Goal: Transaction & Acquisition: Purchase product/service

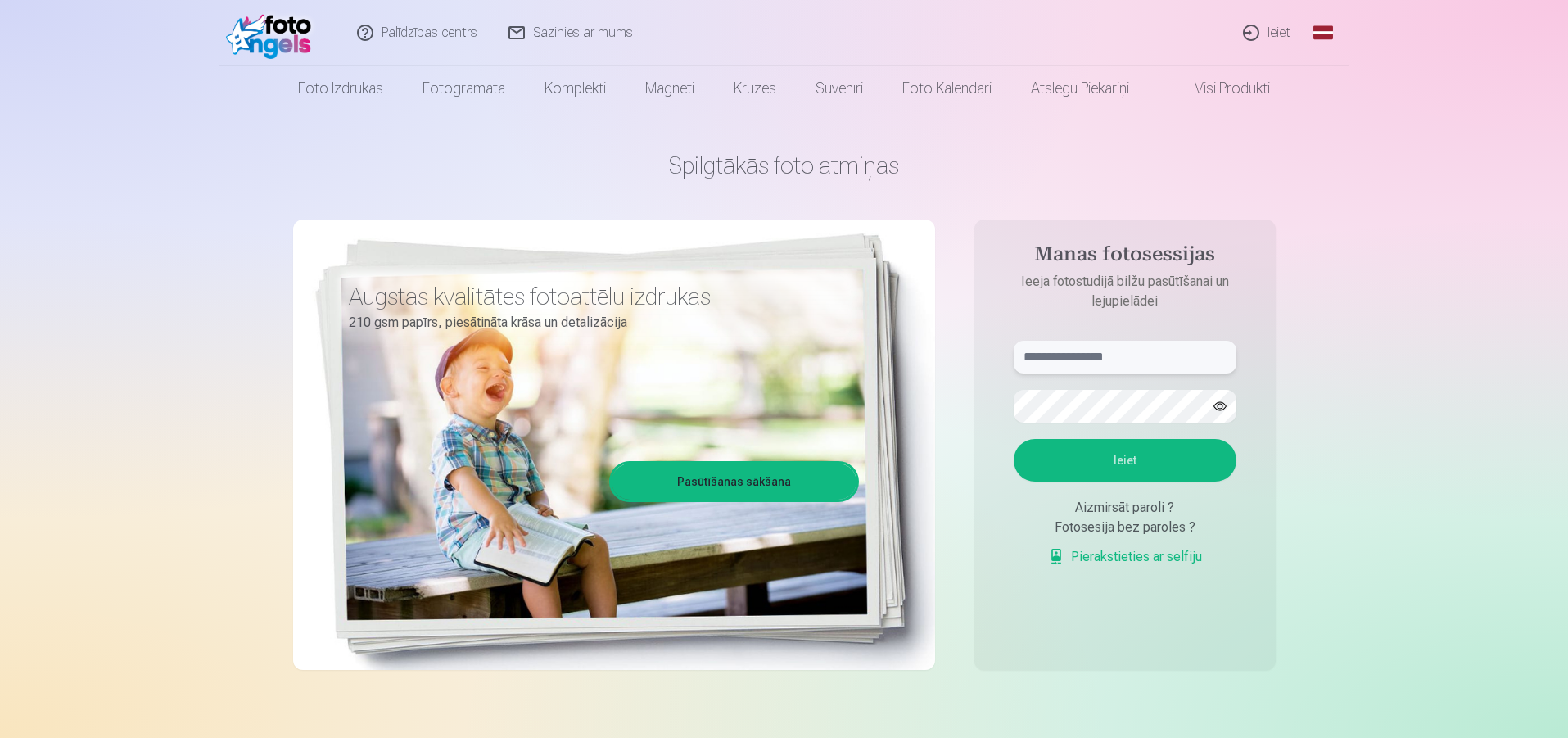
click at [1095, 368] on input "text" at bounding box center [1125, 357] width 223 height 33
type input "*"
type input "**********"
click at [1220, 408] on button "button" at bounding box center [1220, 406] width 31 height 31
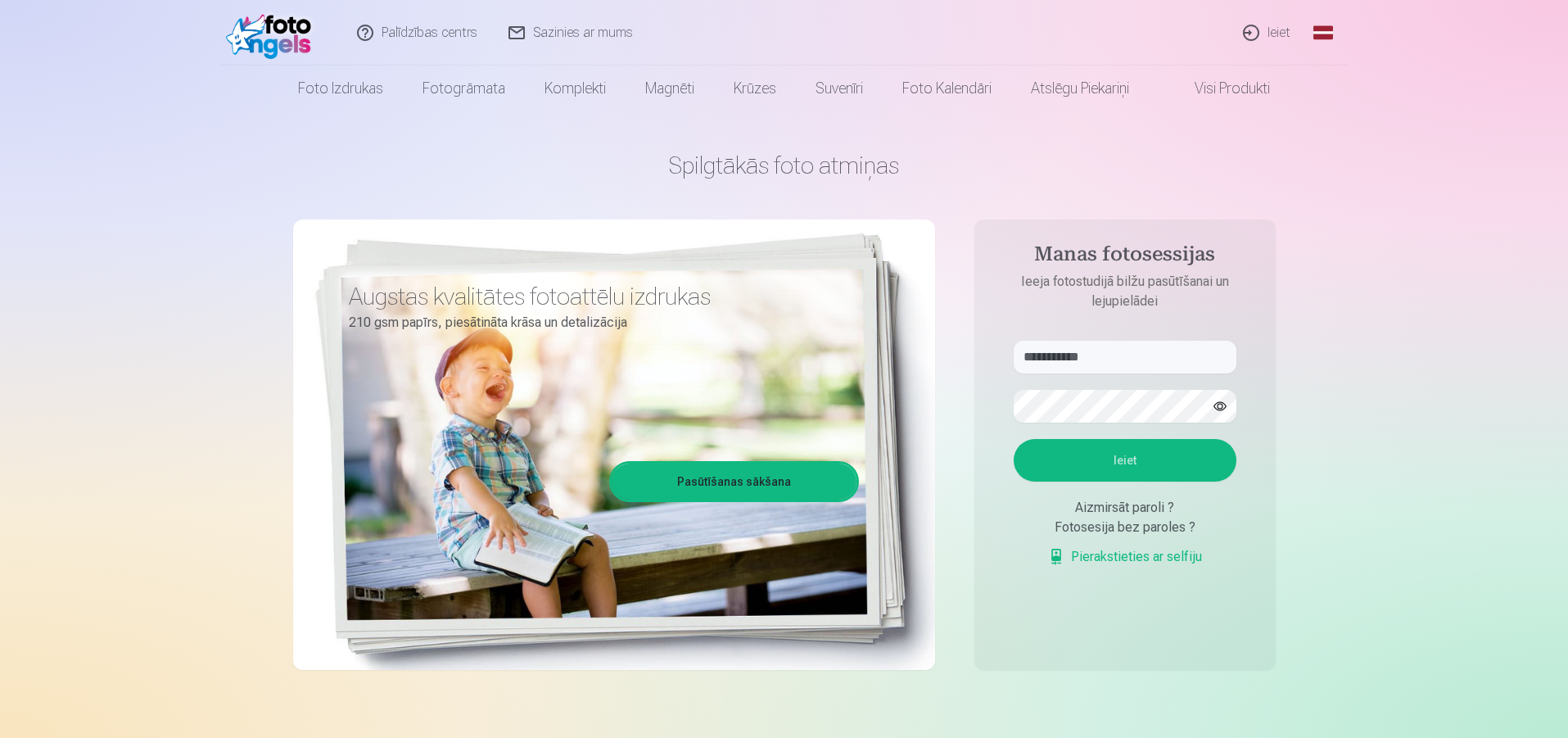
click at [1139, 449] on button "Ieiet" at bounding box center [1125, 460] width 223 height 43
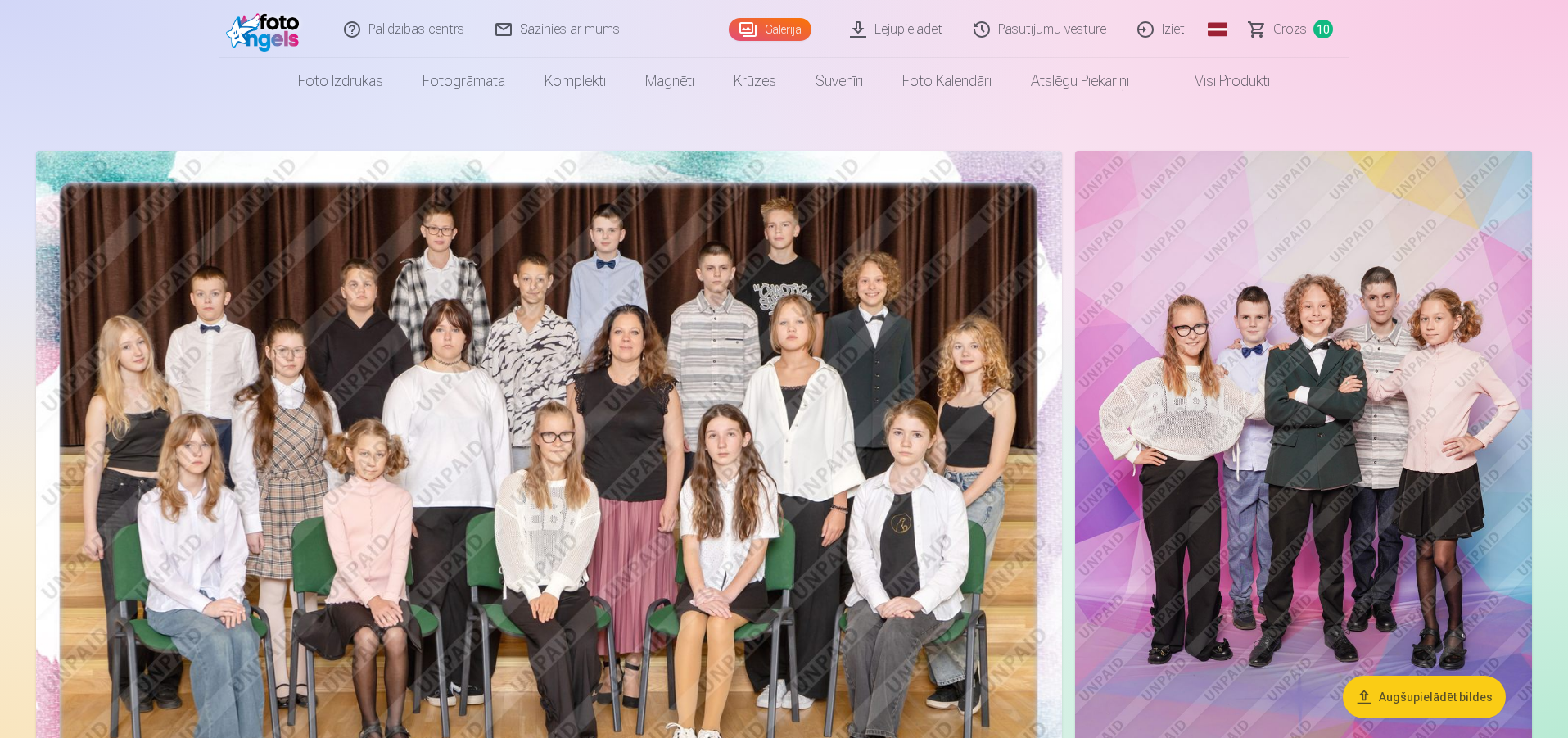
scroll to position [82, 0]
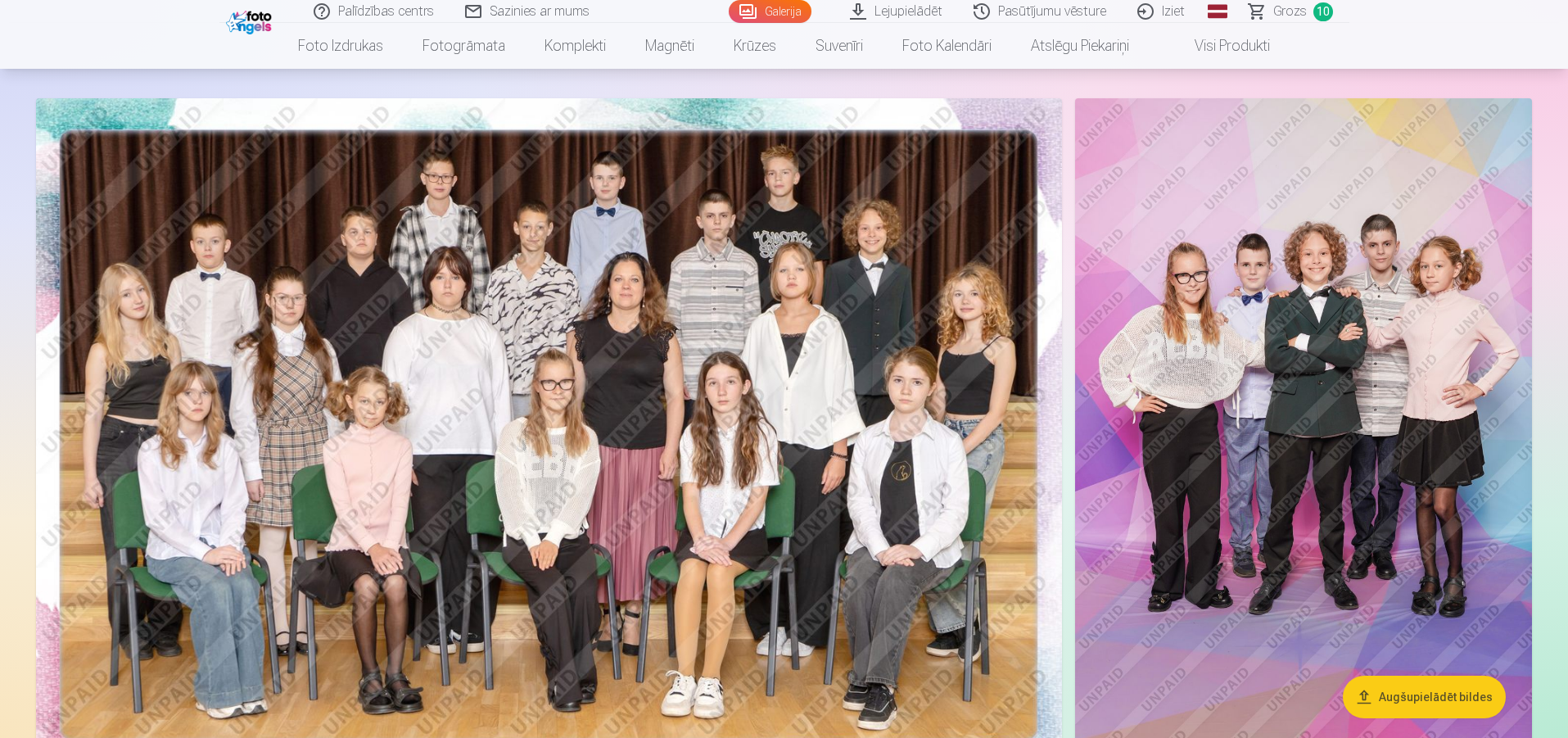
click at [906, 342] on img at bounding box center [549, 440] width 1026 height 685
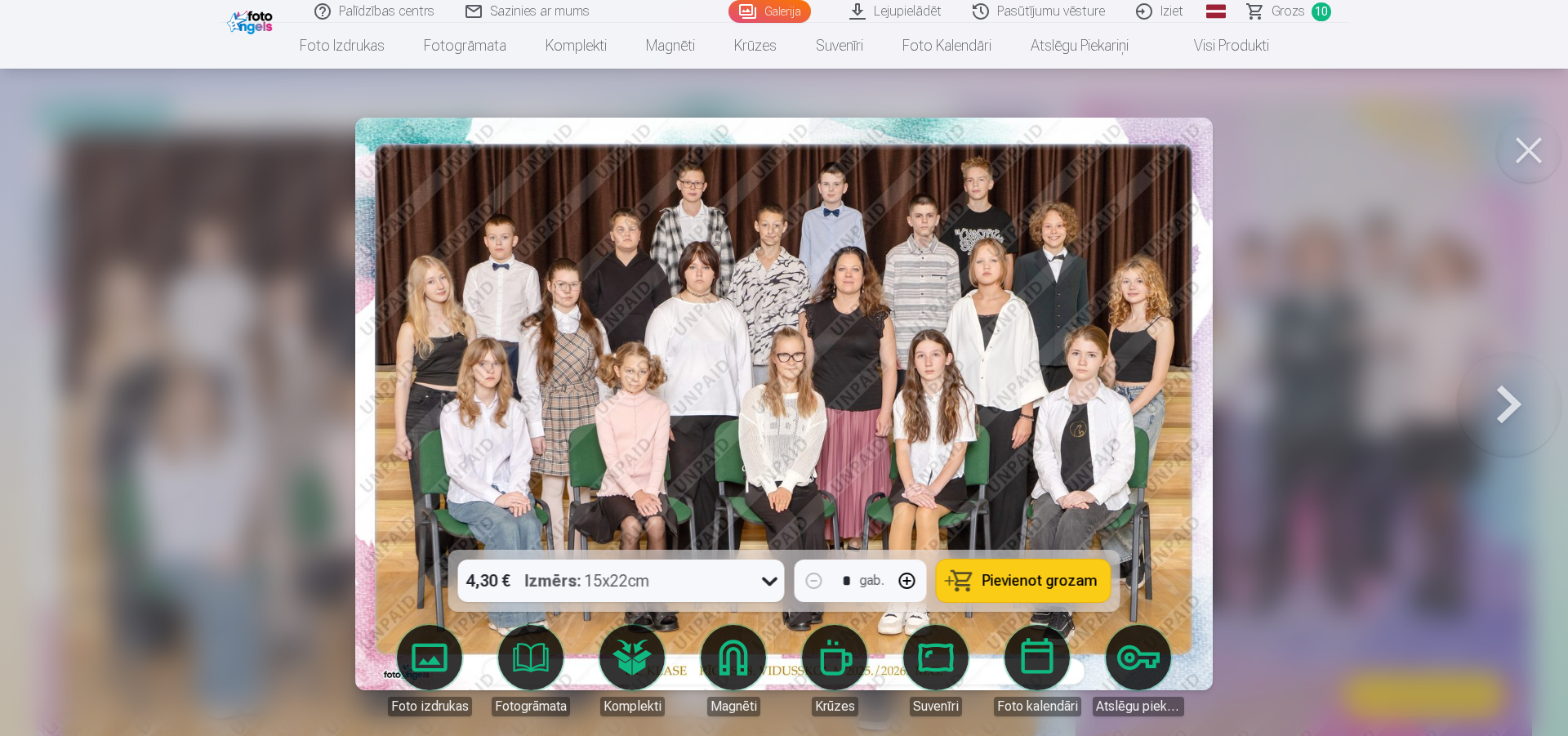
click at [1057, 588] on span "Pievienot grozam" at bounding box center [1040, 581] width 116 height 15
click at [1252, 472] on div at bounding box center [784, 368] width 1568 height 736
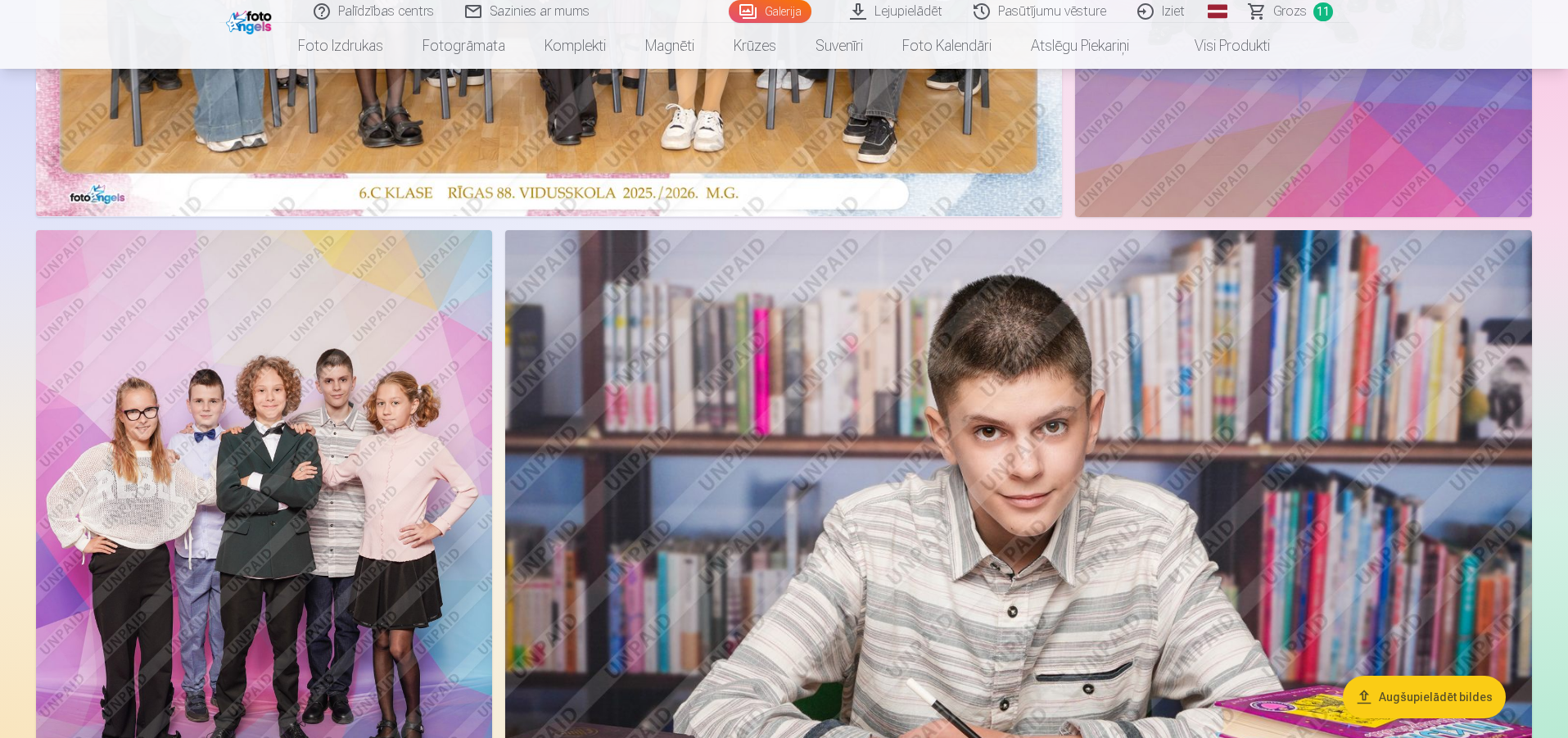
scroll to position [655, 0]
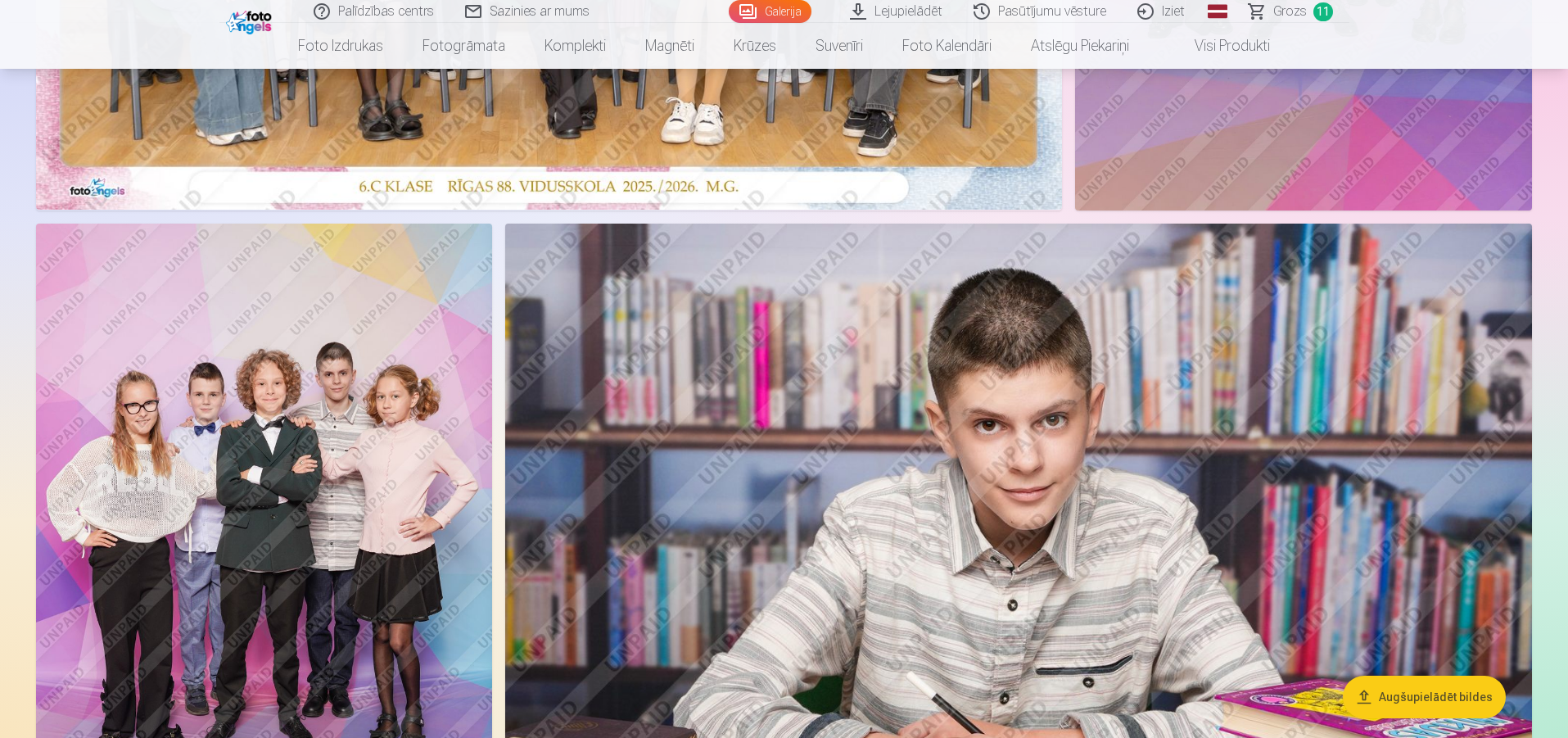
click at [1236, 432] on img at bounding box center [1019, 565] width 1027 height 685
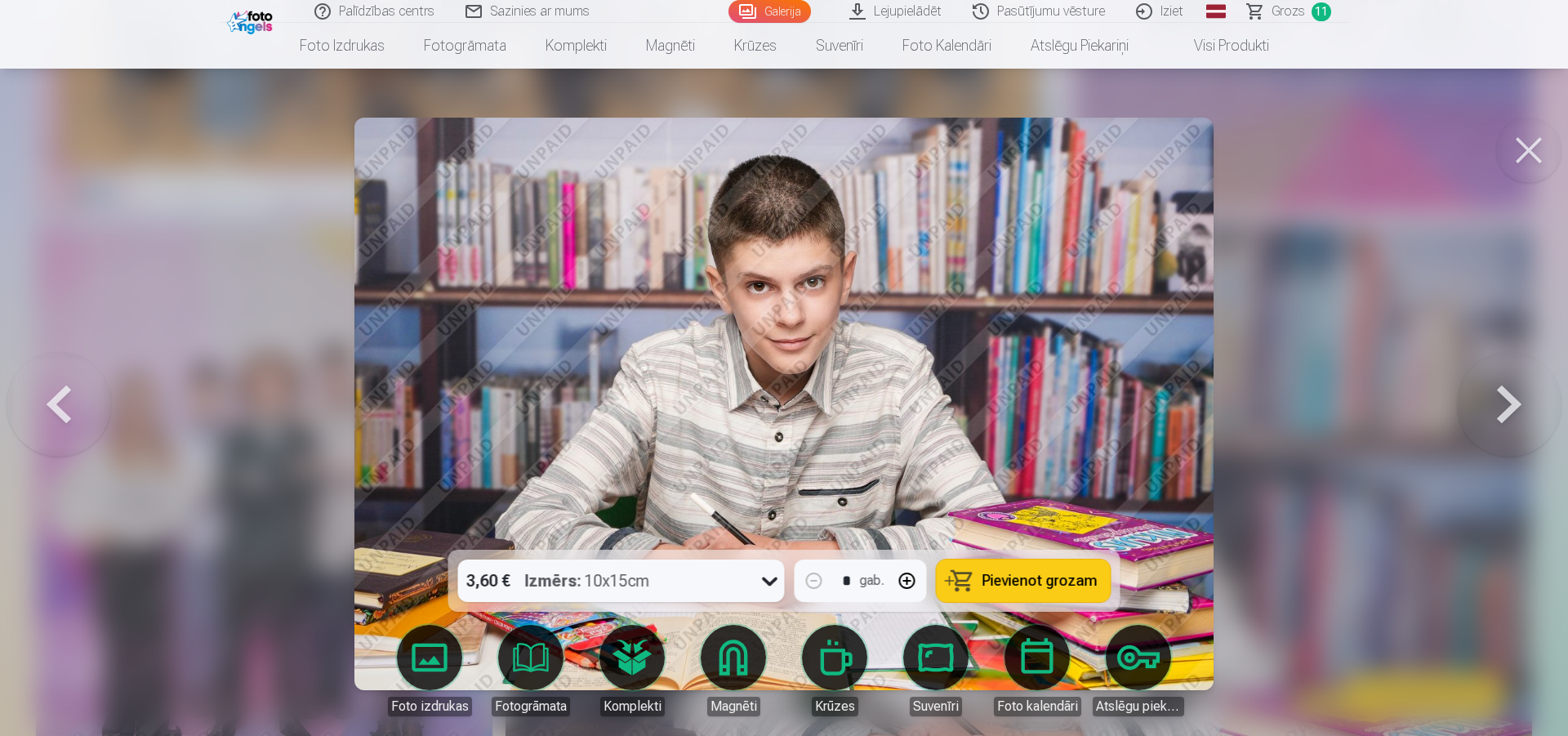
click at [1018, 578] on span "Pievienot grozam" at bounding box center [1040, 581] width 116 height 15
click at [1515, 156] on button at bounding box center [1529, 150] width 66 height 66
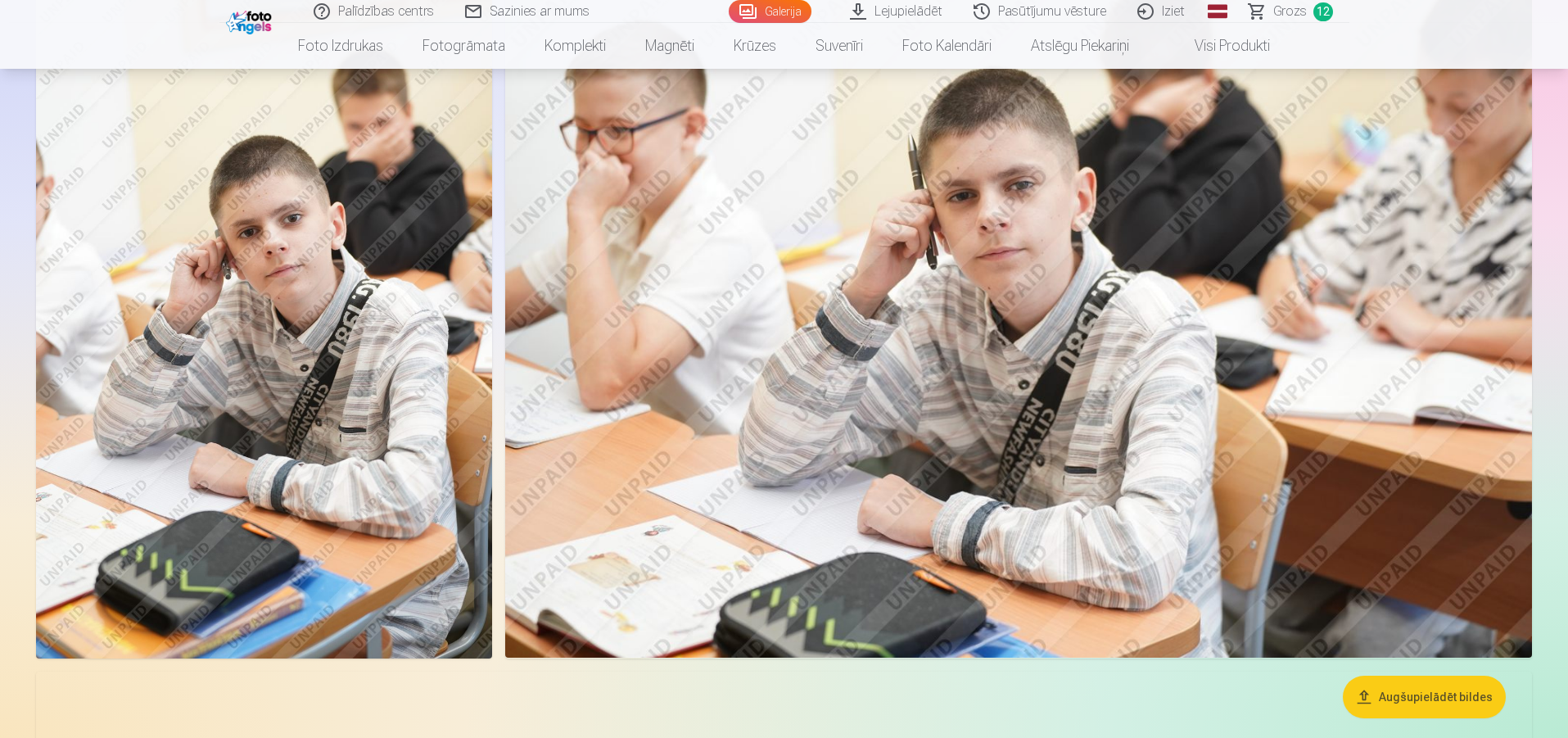
scroll to position [1557, 0]
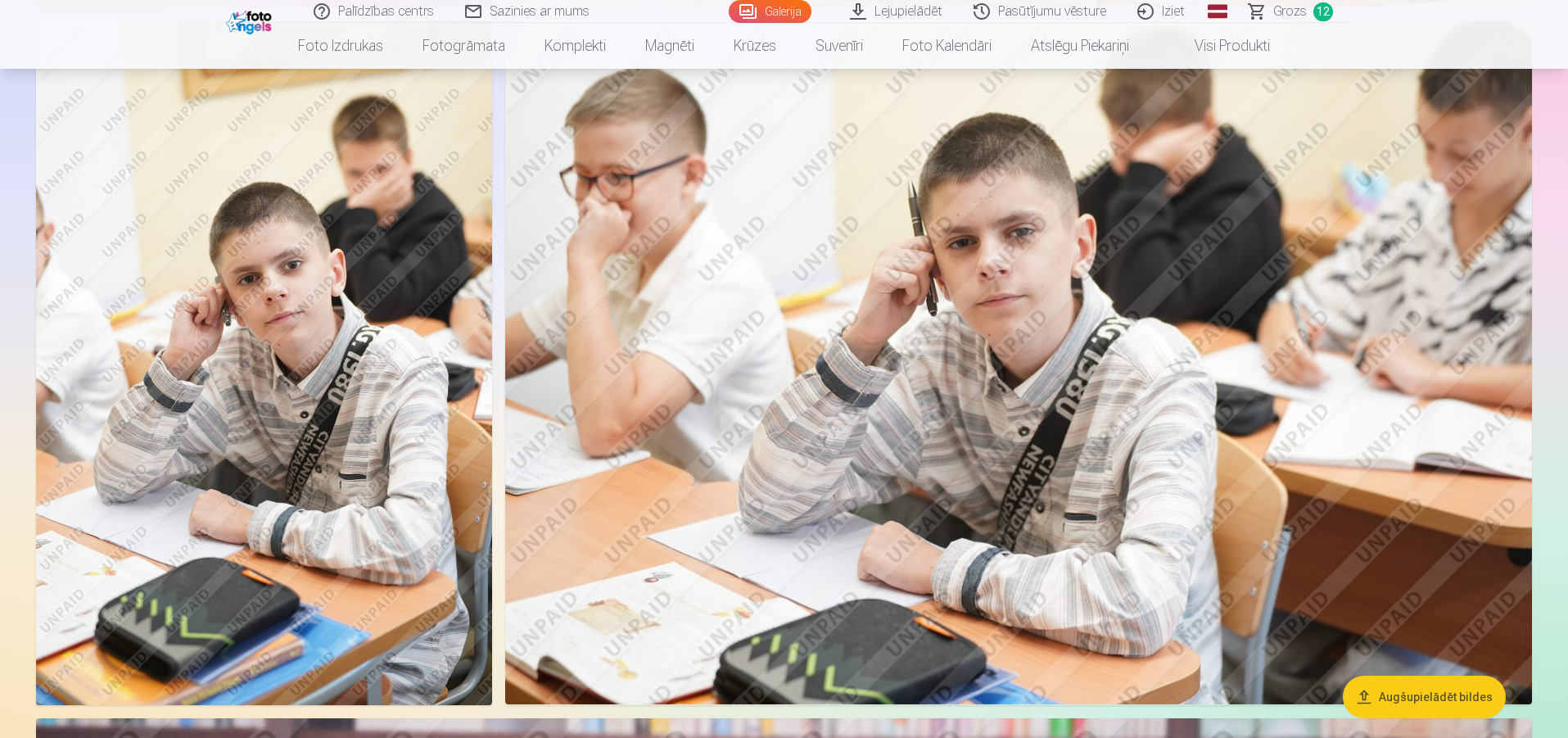
click at [1098, 358] on img at bounding box center [1019, 363] width 1027 height 685
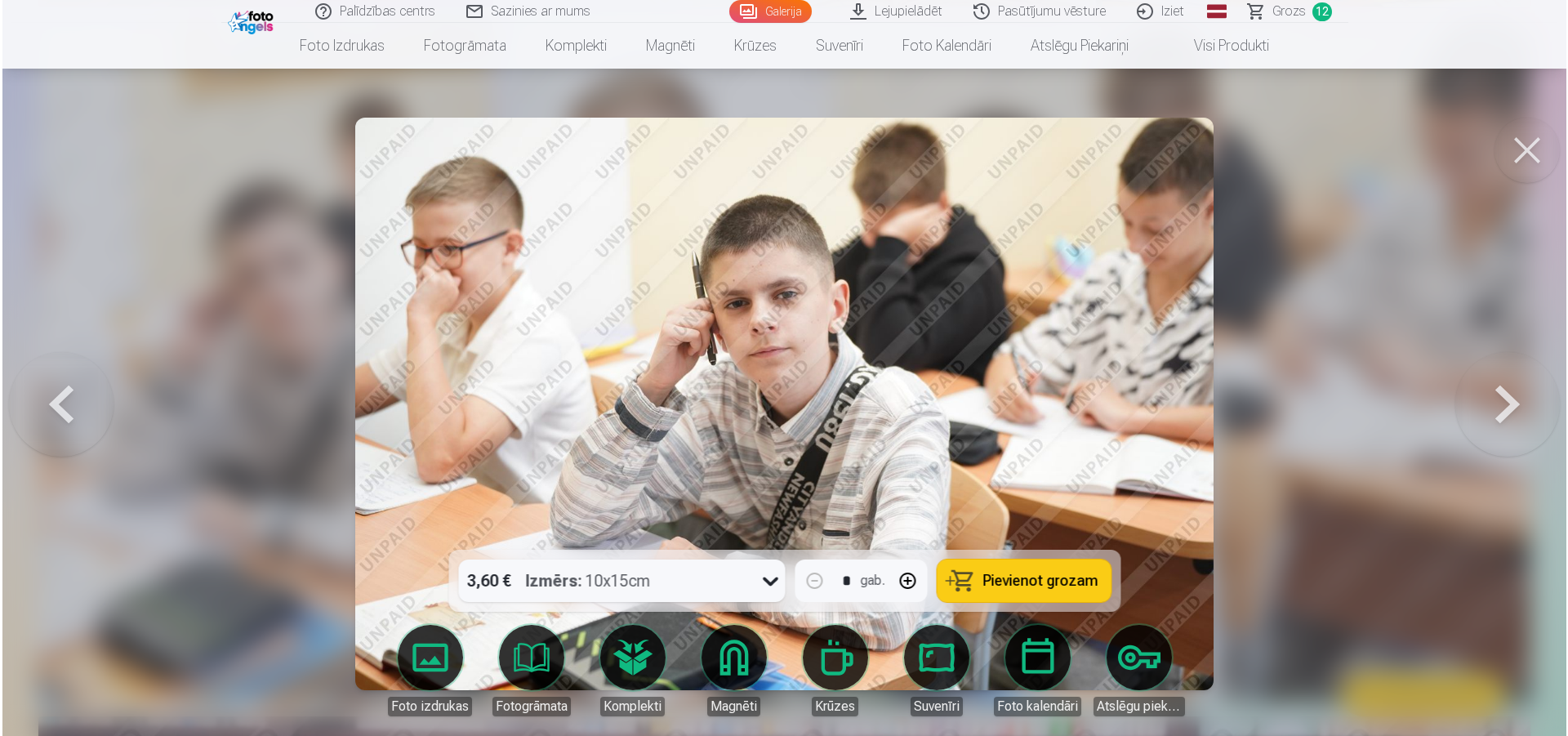
scroll to position [1554, 0]
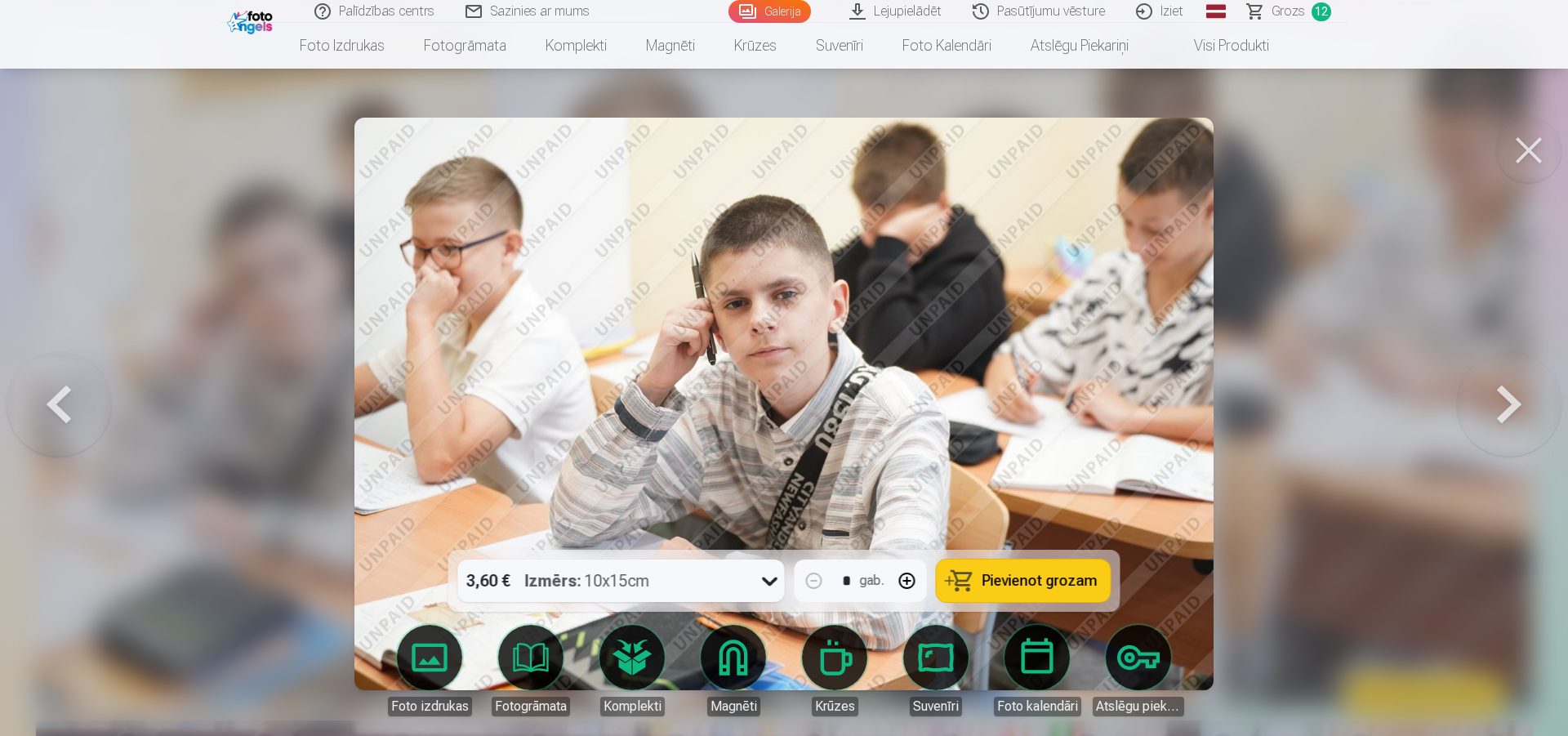
click at [964, 576] on button "Pievienot grozam" at bounding box center [1023, 580] width 174 height 42
click at [1509, 151] on button at bounding box center [1529, 150] width 66 height 66
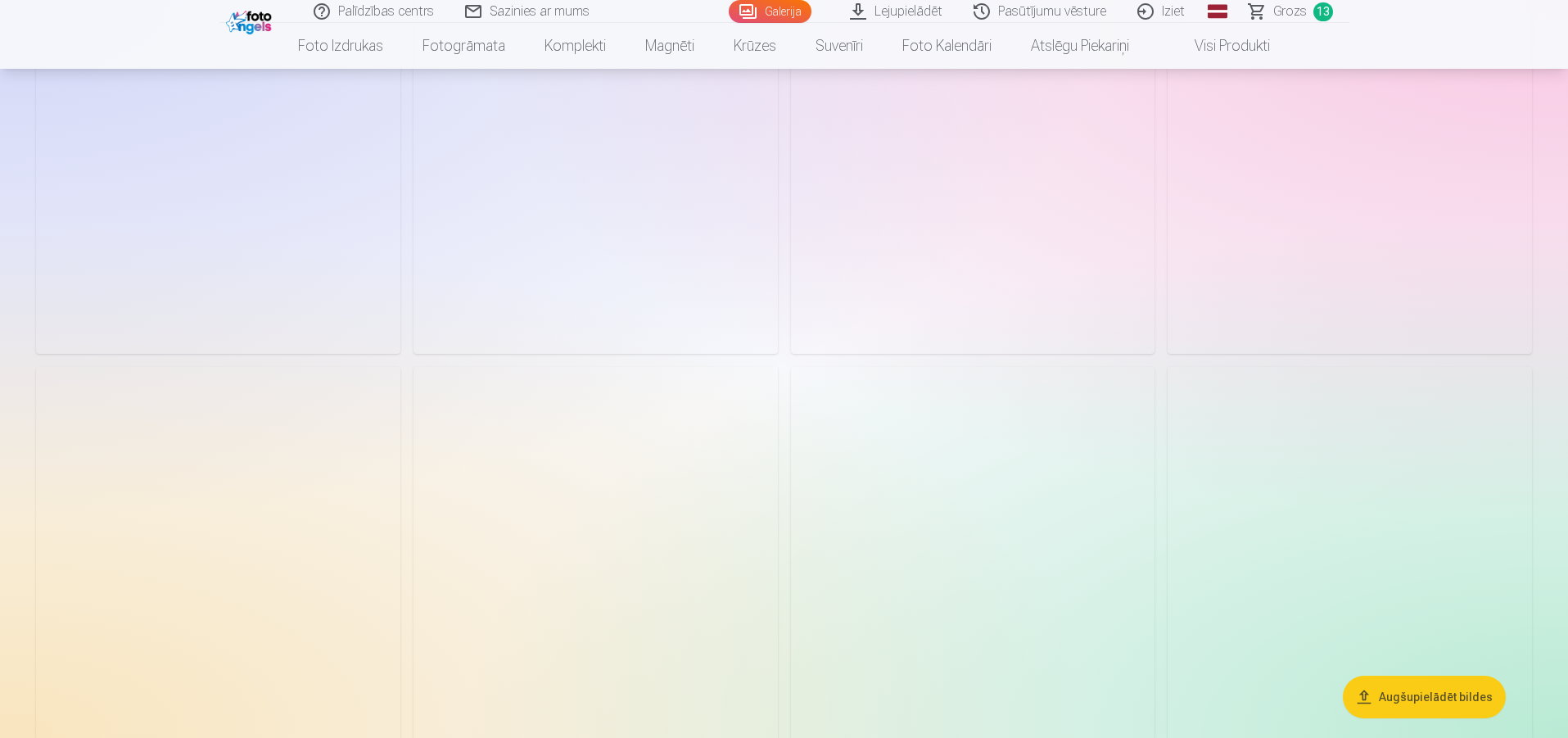
scroll to position [6881, 0]
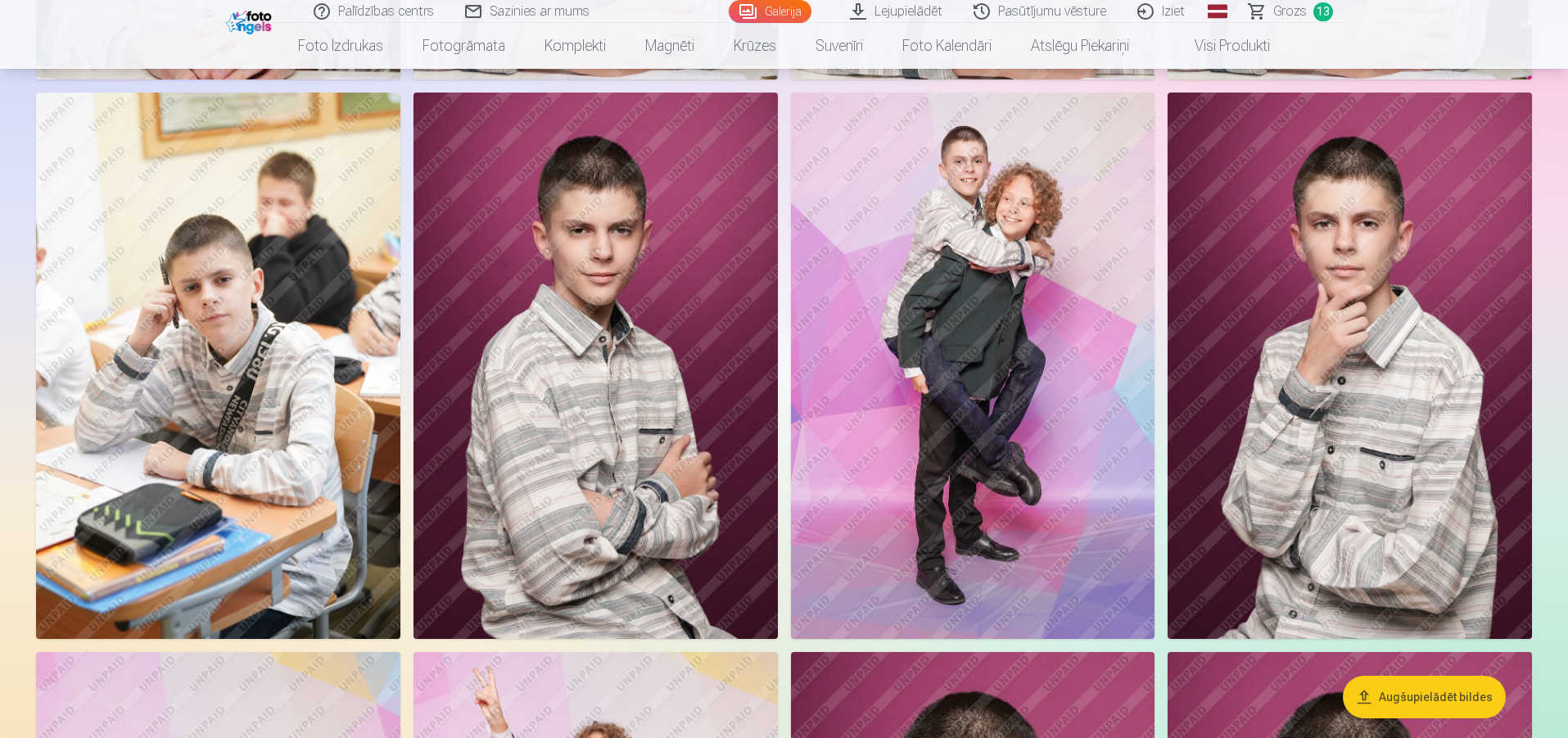
click at [1016, 329] on img at bounding box center [973, 365] width 364 height 546
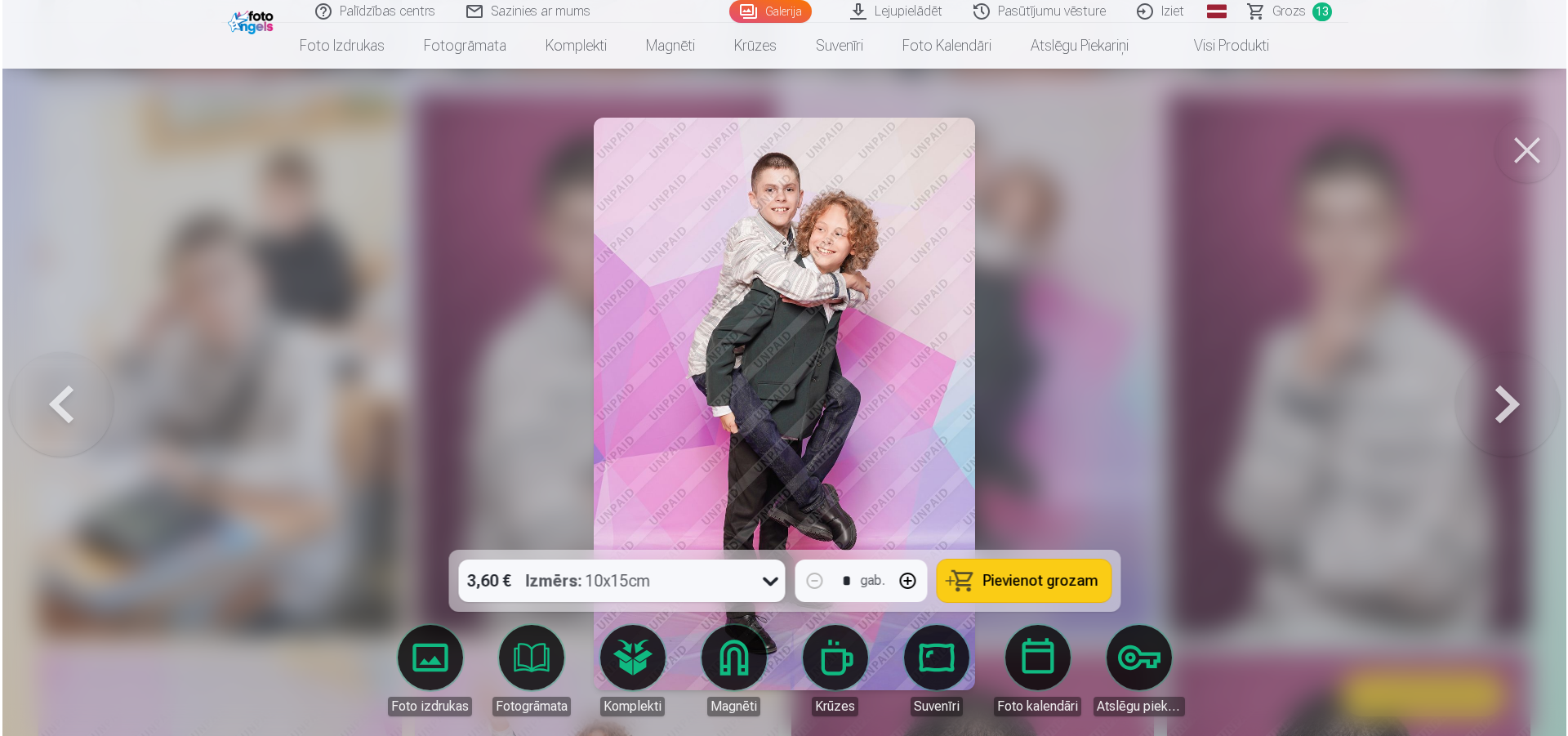
scroll to position [6469, 0]
click at [1070, 587] on span "Pievienot grozam" at bounding box center [1040, 581] width 116 height 15
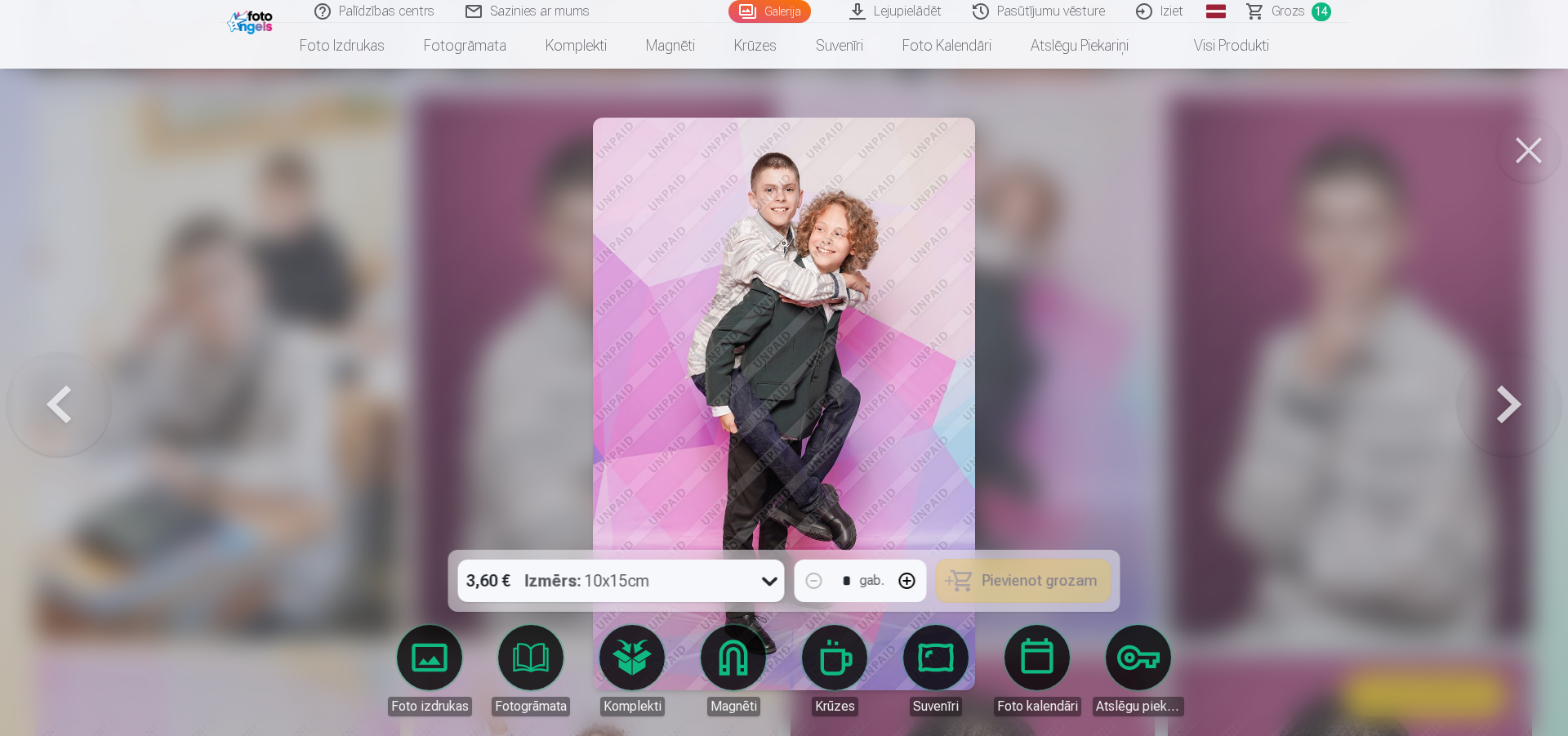
click at [1529, 153] on button at bounding box center [1529, 150] width 66 height 66
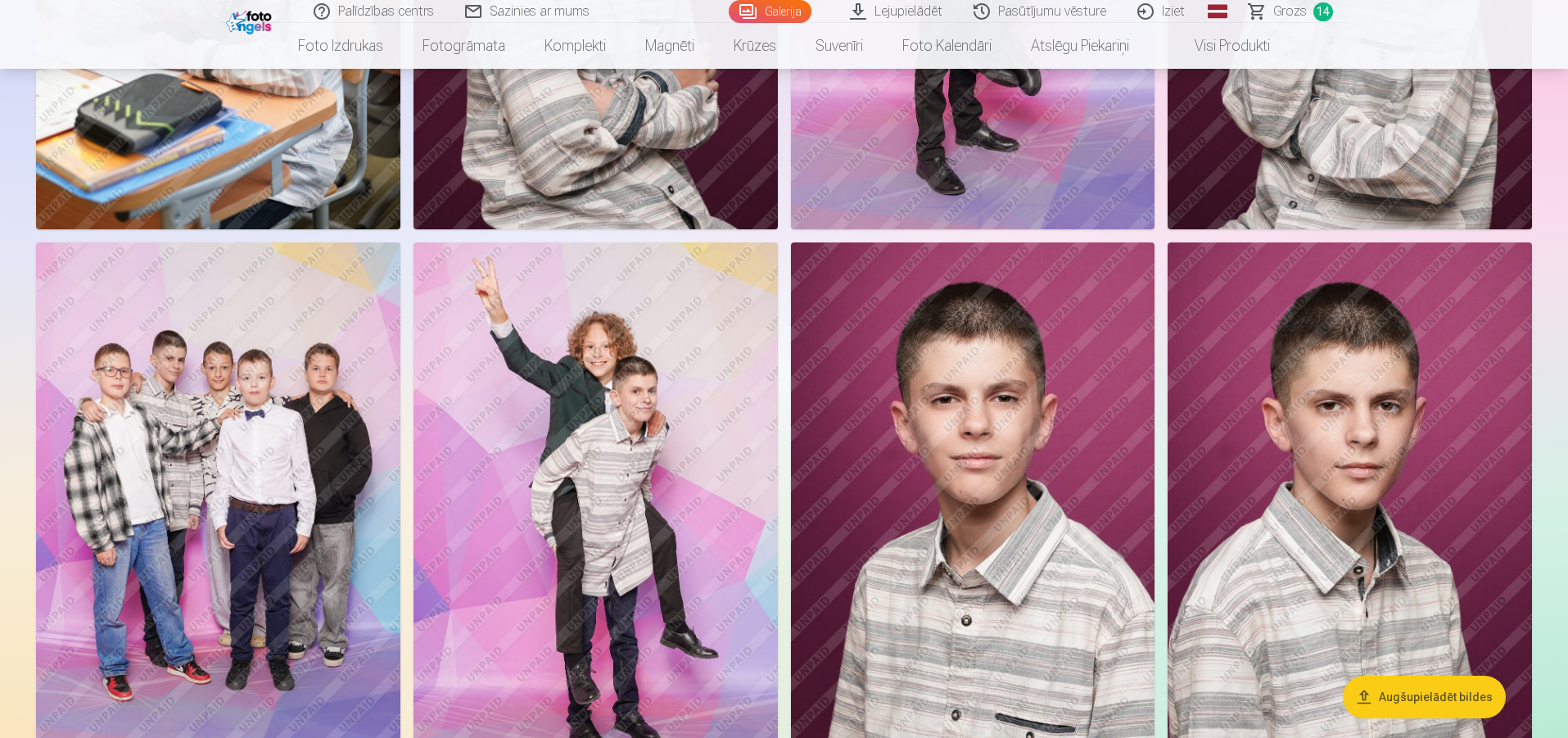
click at [612, 428] on img at bounding box center [595, 516] width 364 height 547
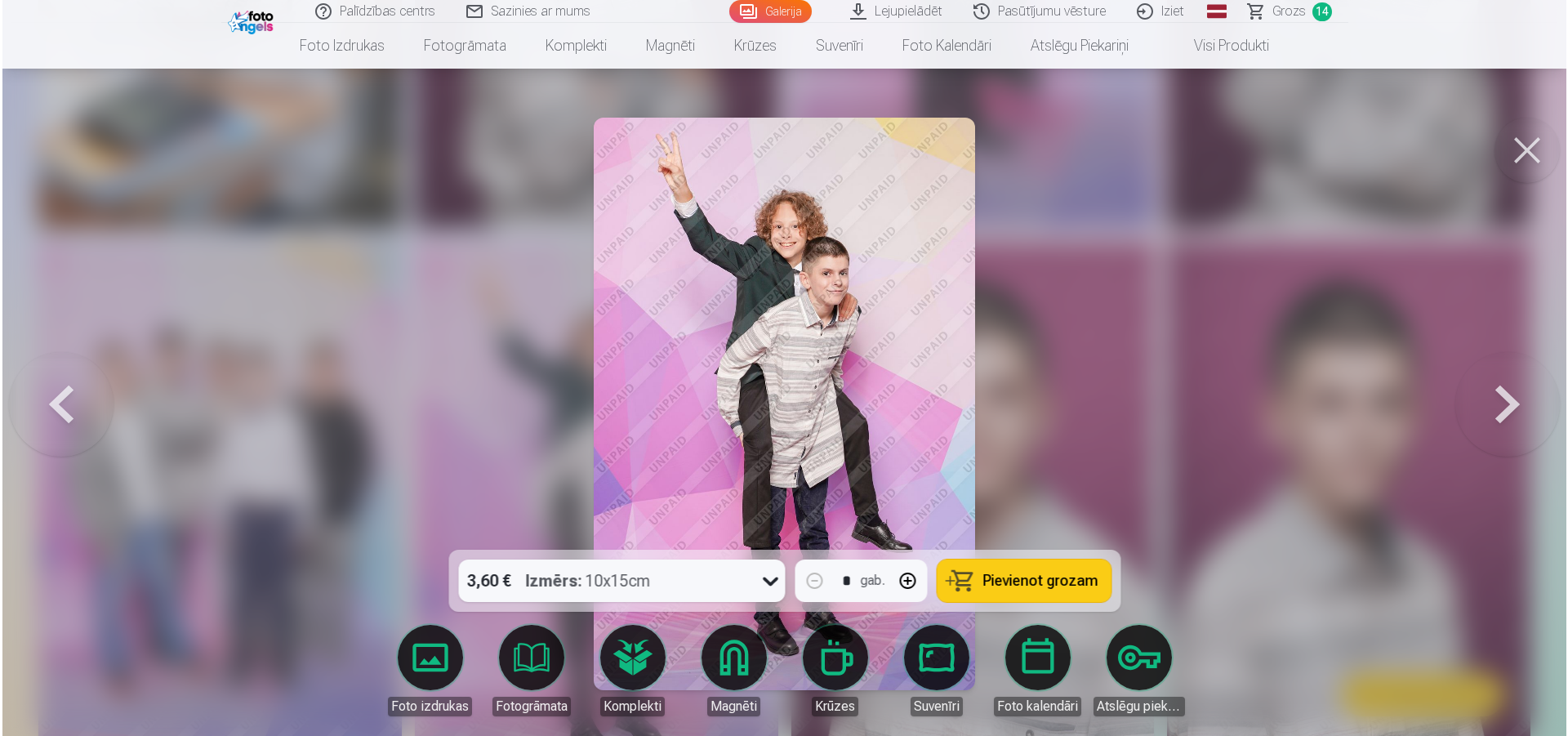
scroll to position [6880, 0]
click at [979, 591] on button "Pievienot grozam" at bounding box center [1023, 580] width 174 height 42
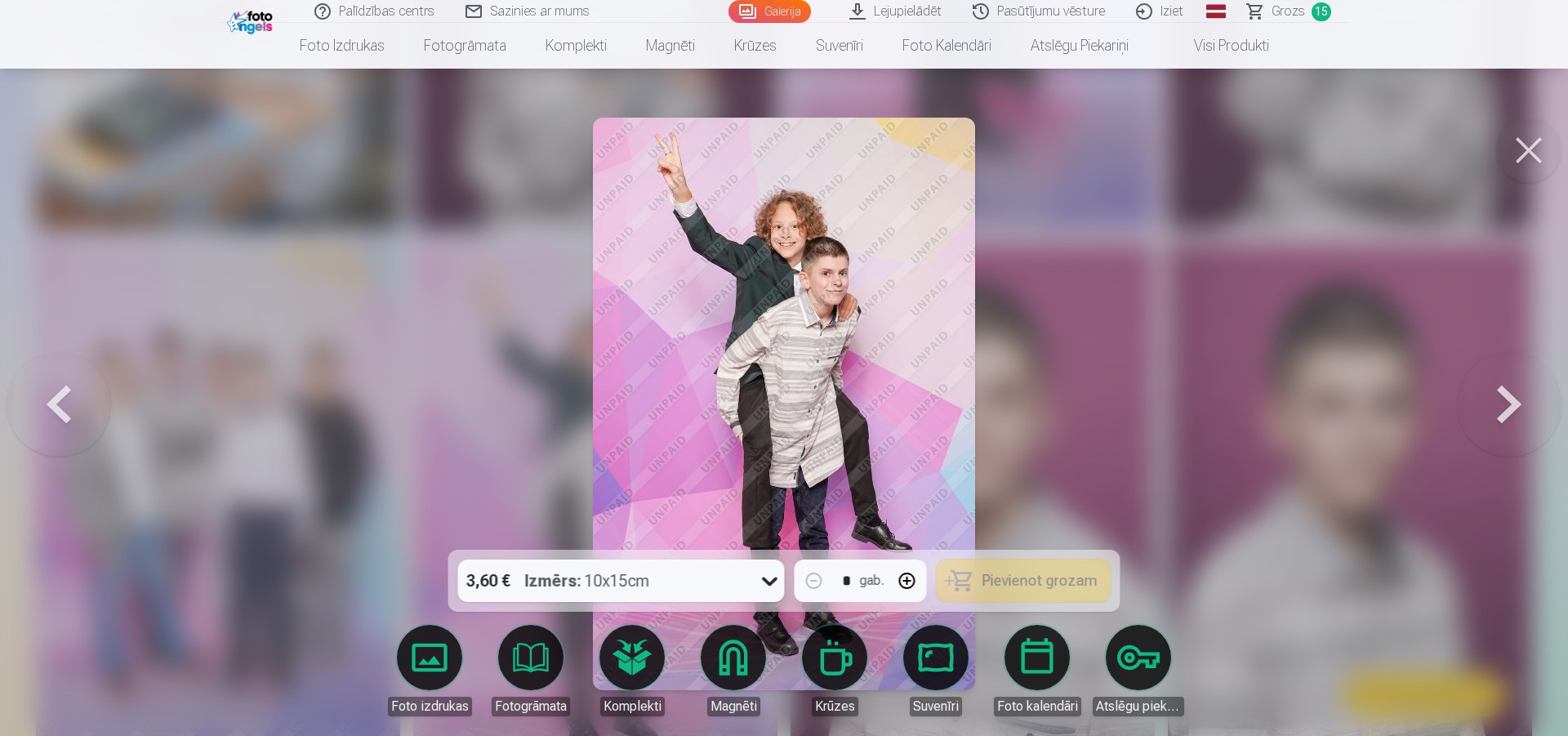
click at [1532, 153] on button at bounding box center [1529, 150] width 66 height 66
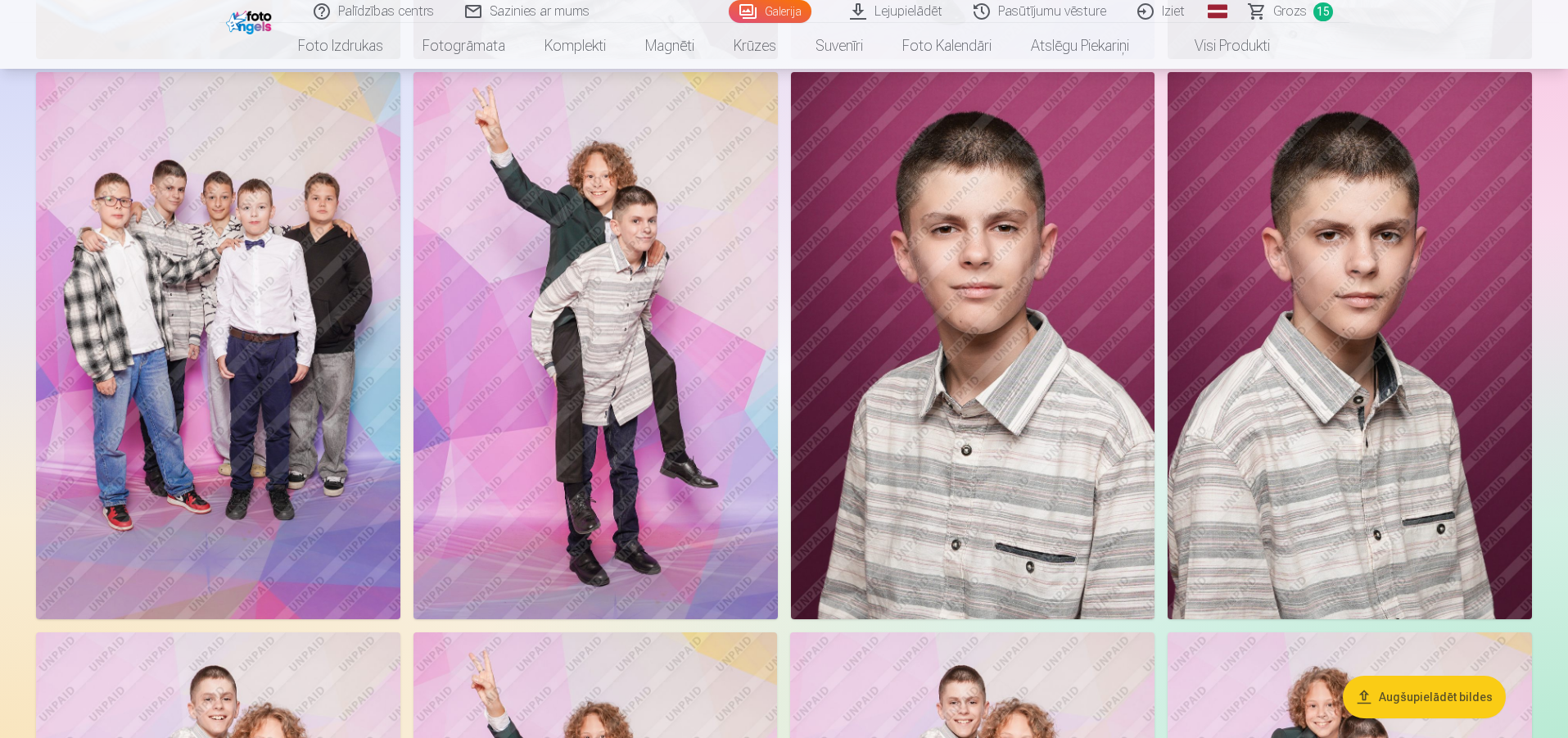
scroll to position [7045, 0]
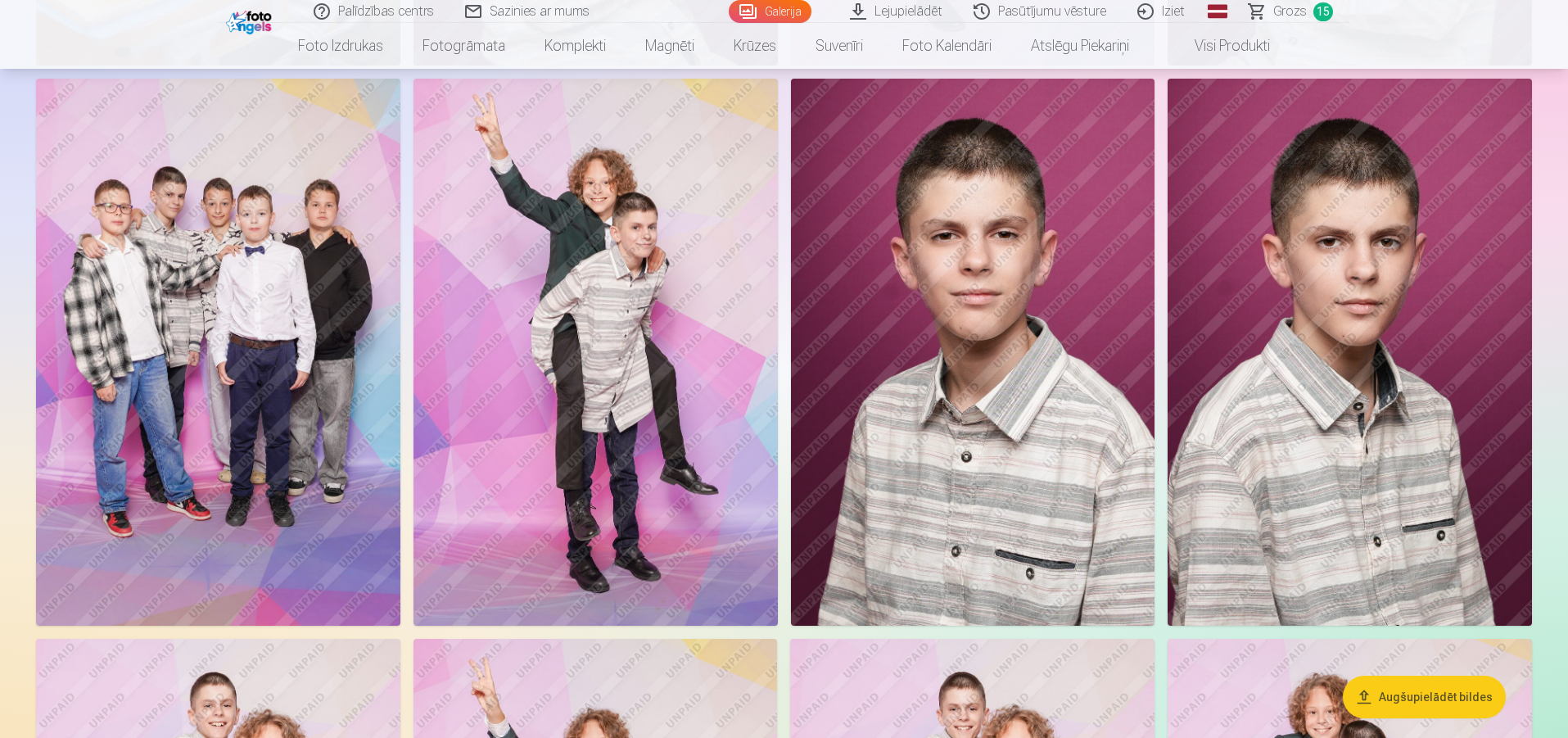
click at [338, 337] on img at bounding box center [218, 351] width 364 height 546
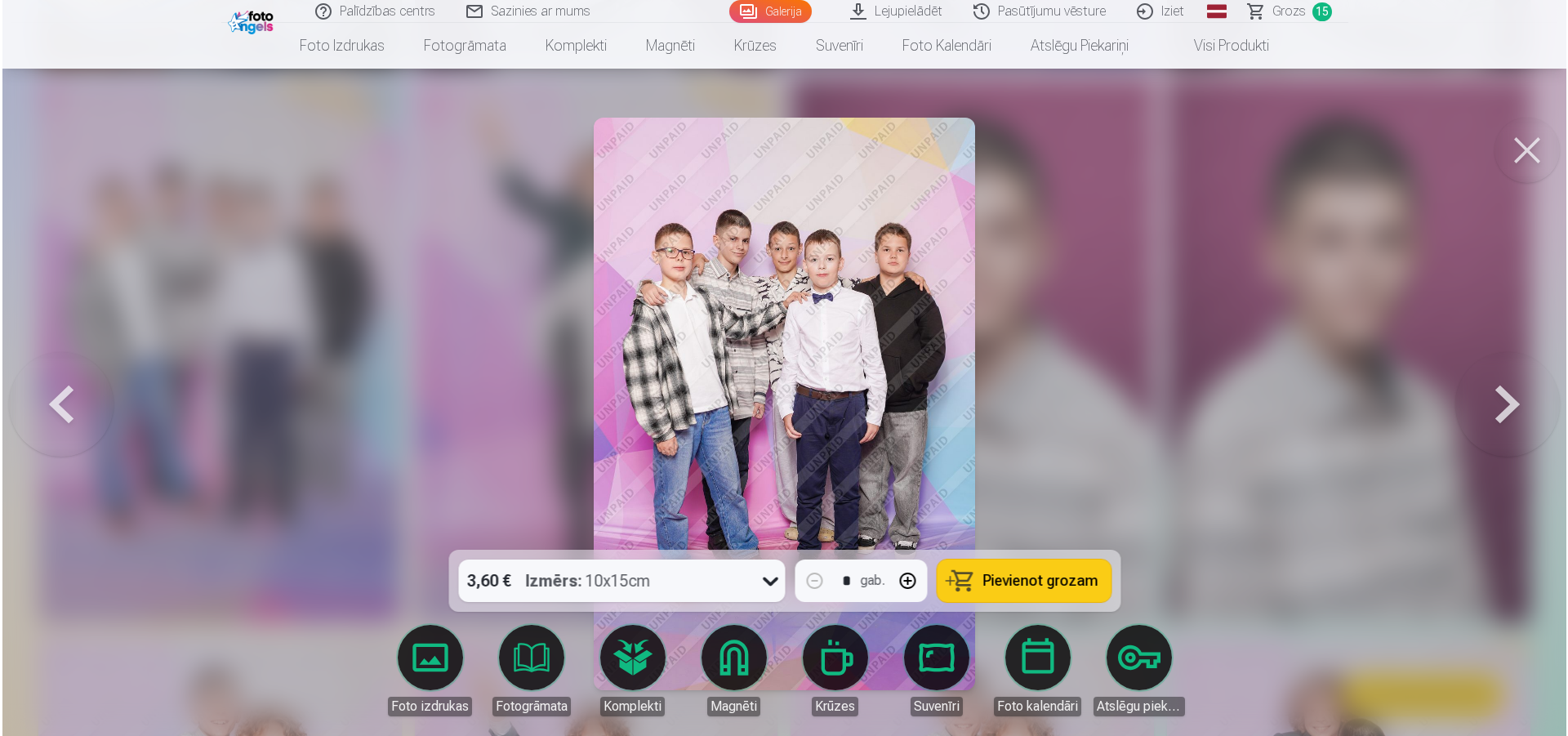
scroll to position [7043, 0]
click at [1018, 574] on span "Pievienot grozam" at bounding box center [1040, 581] width 116 height 15
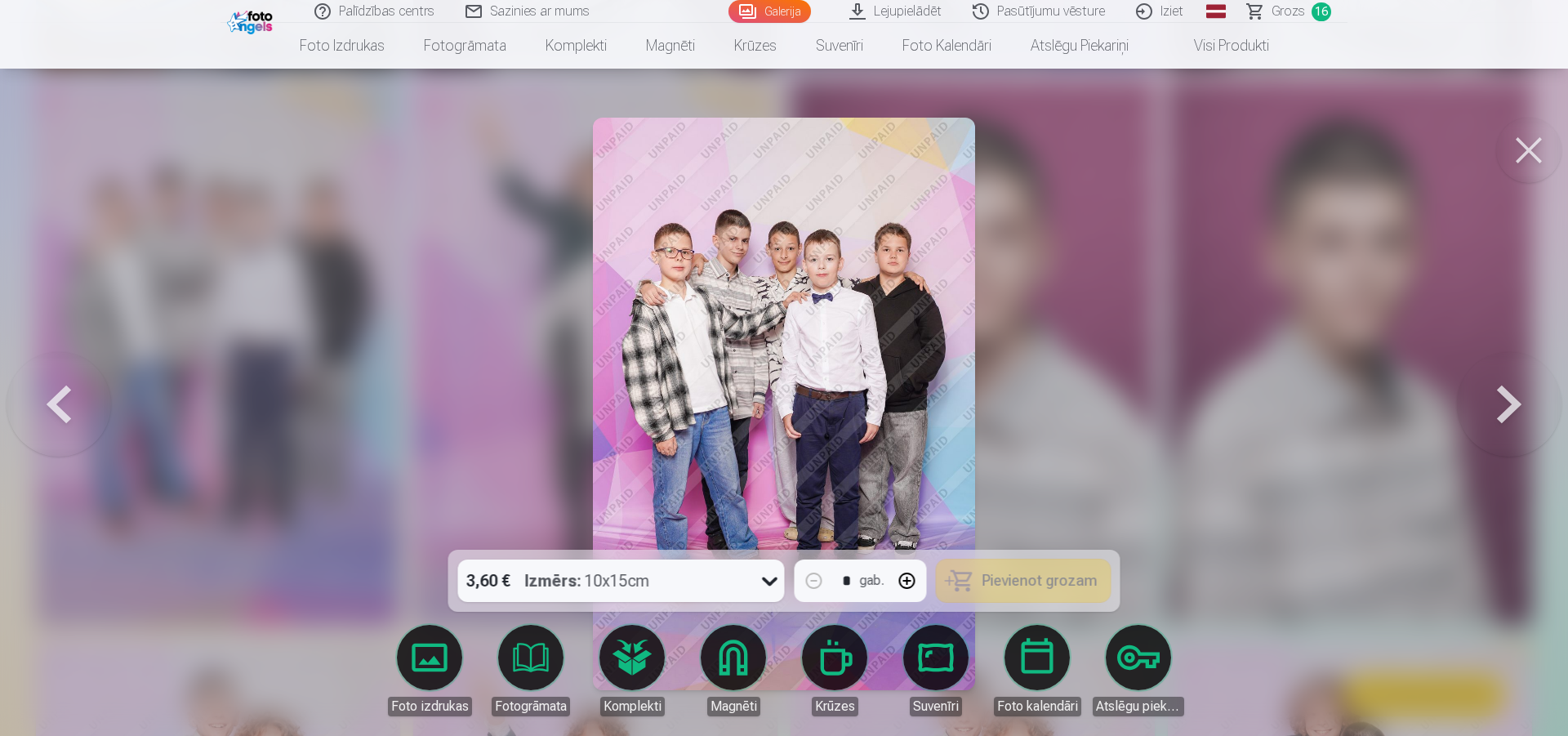
click at [1518, 169] on button at bounding box center [1529, 150] width 66 height 66
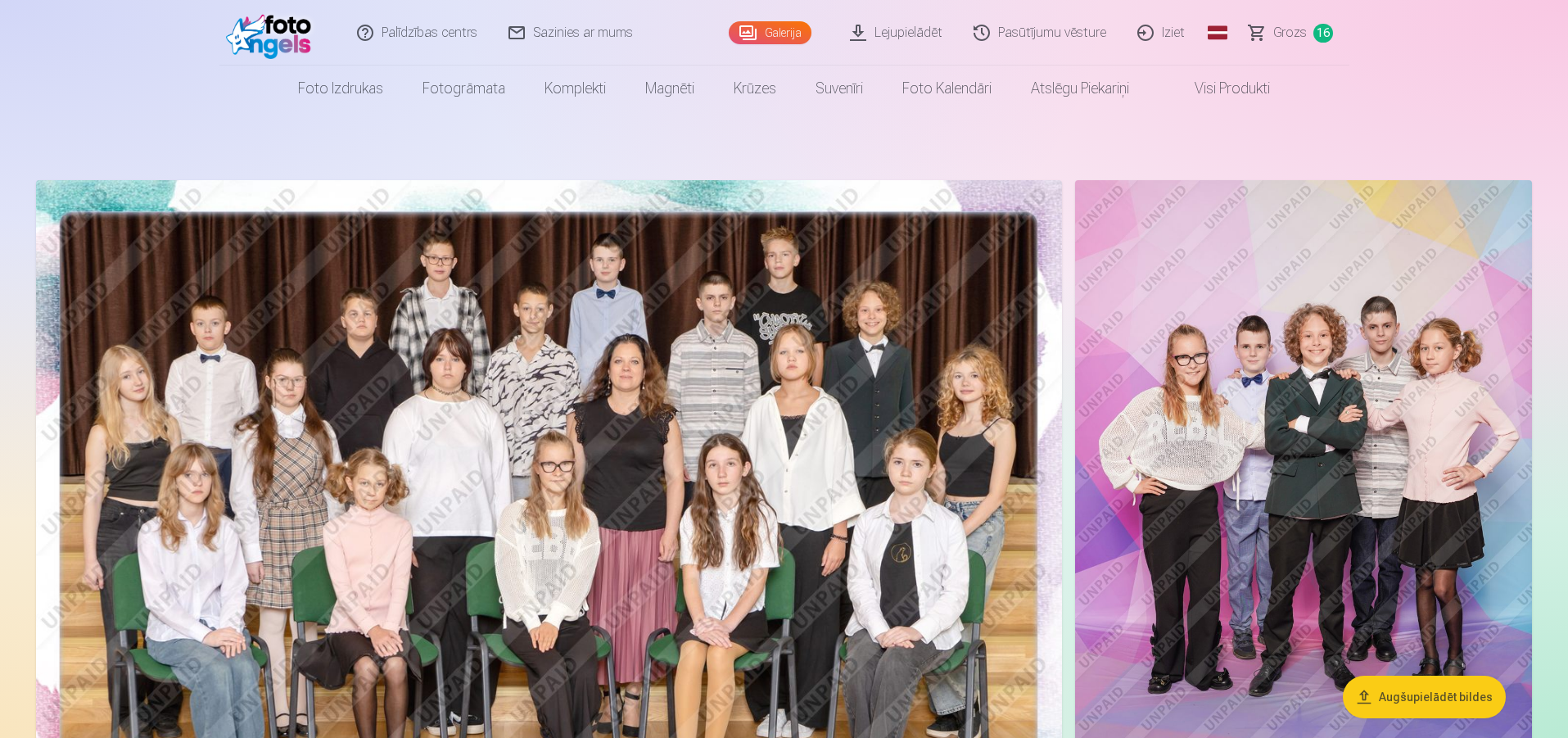
click at [1259, 339] on img at bounding box center [1304, 523] width 457 height 685
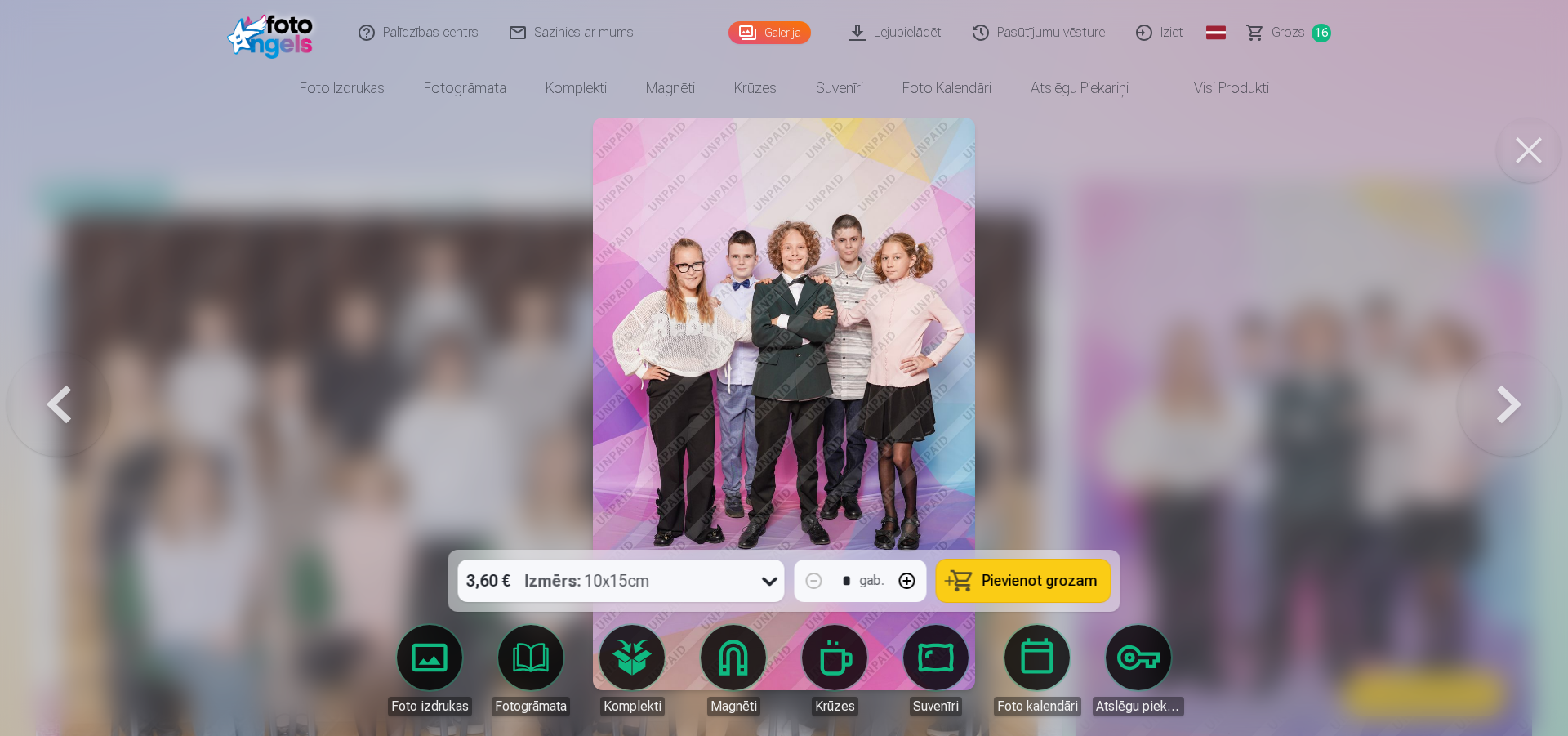
click at [1061, 574] on span "Pievienot grozam" at bounding box center [1040, 581] width 116 height 15
click at [1536, 158] on button at bounding box center [1529, 150] width 66 height 66
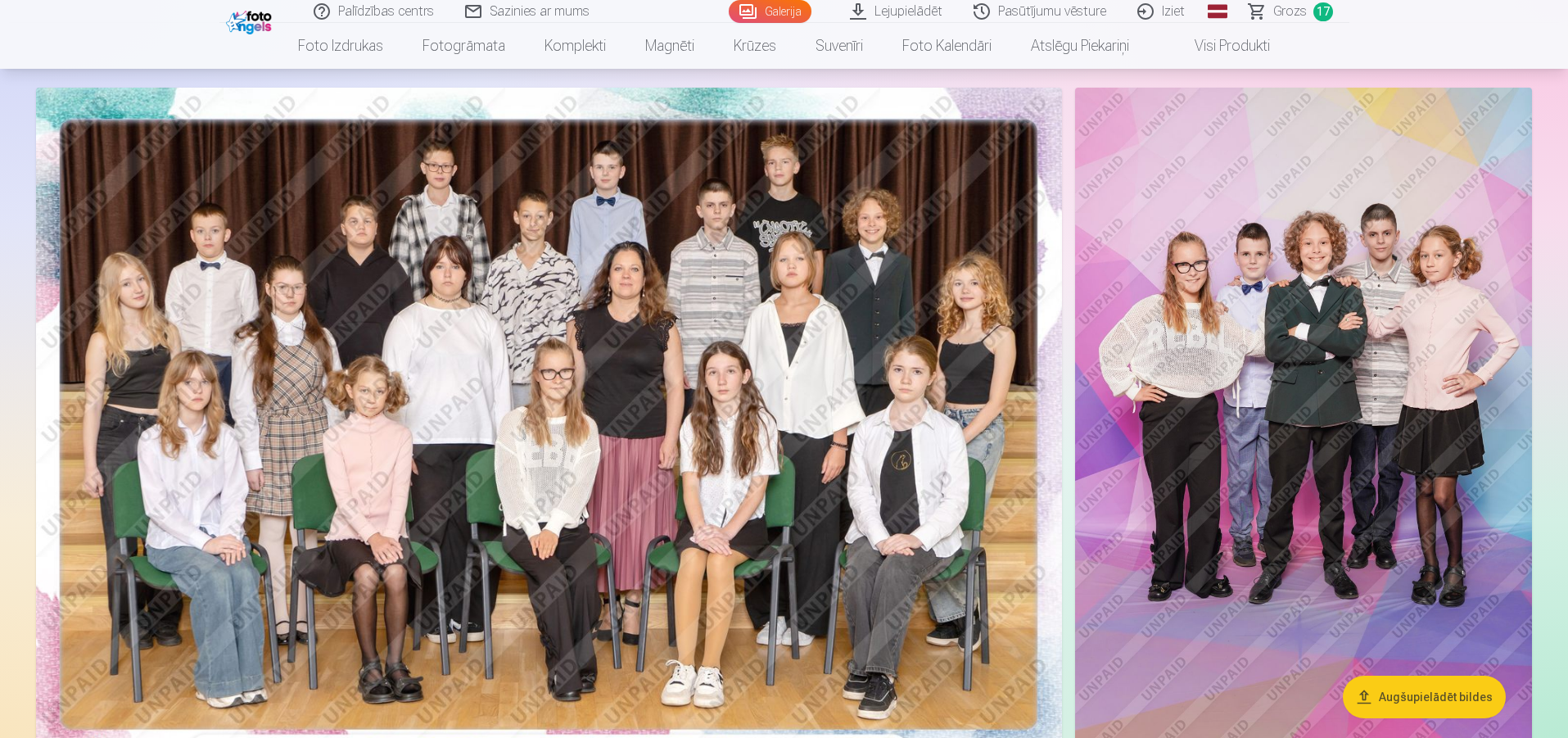
scroll to position [163, 0]
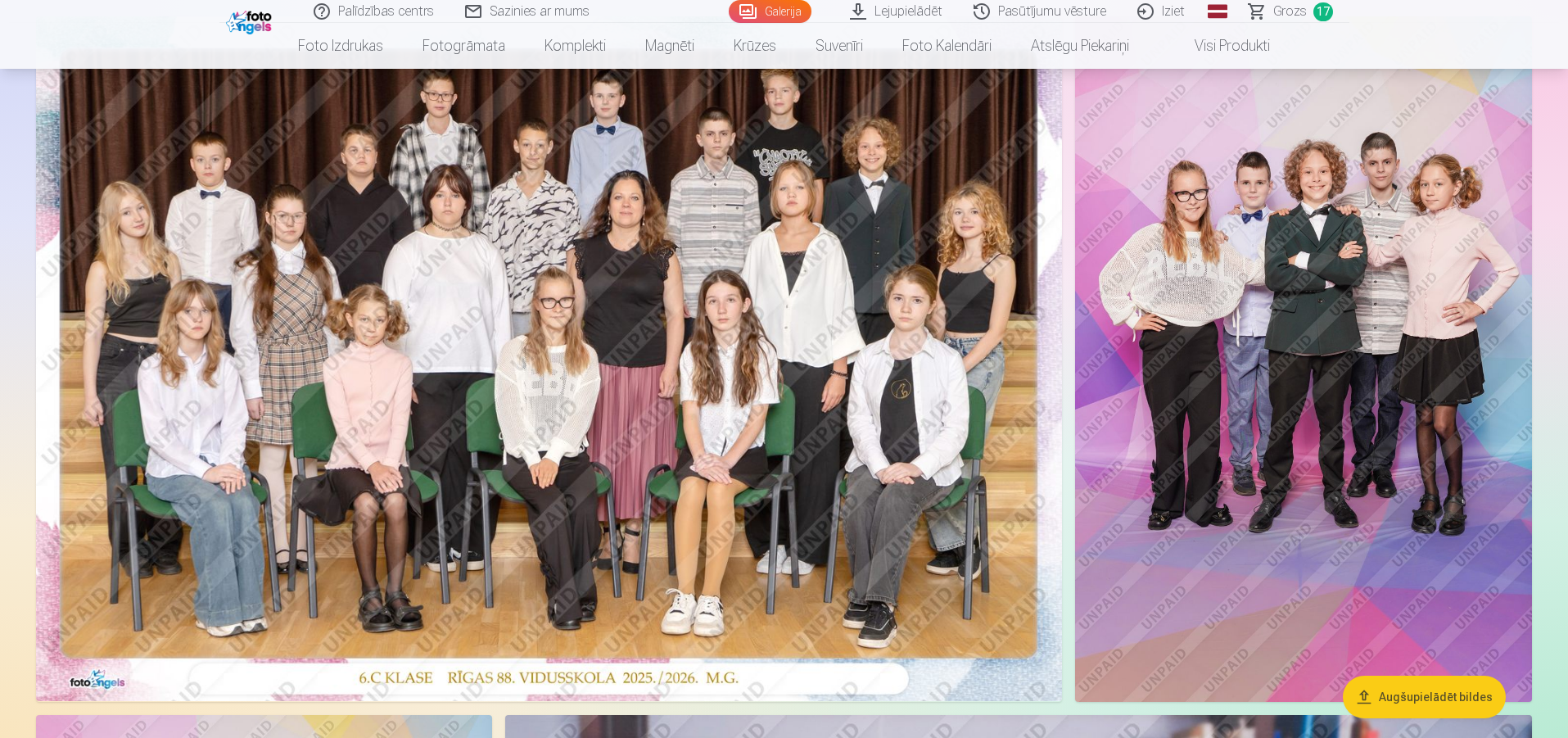
click at [981, 319] on img at bounding box center [549, 359] width 1026 height 685
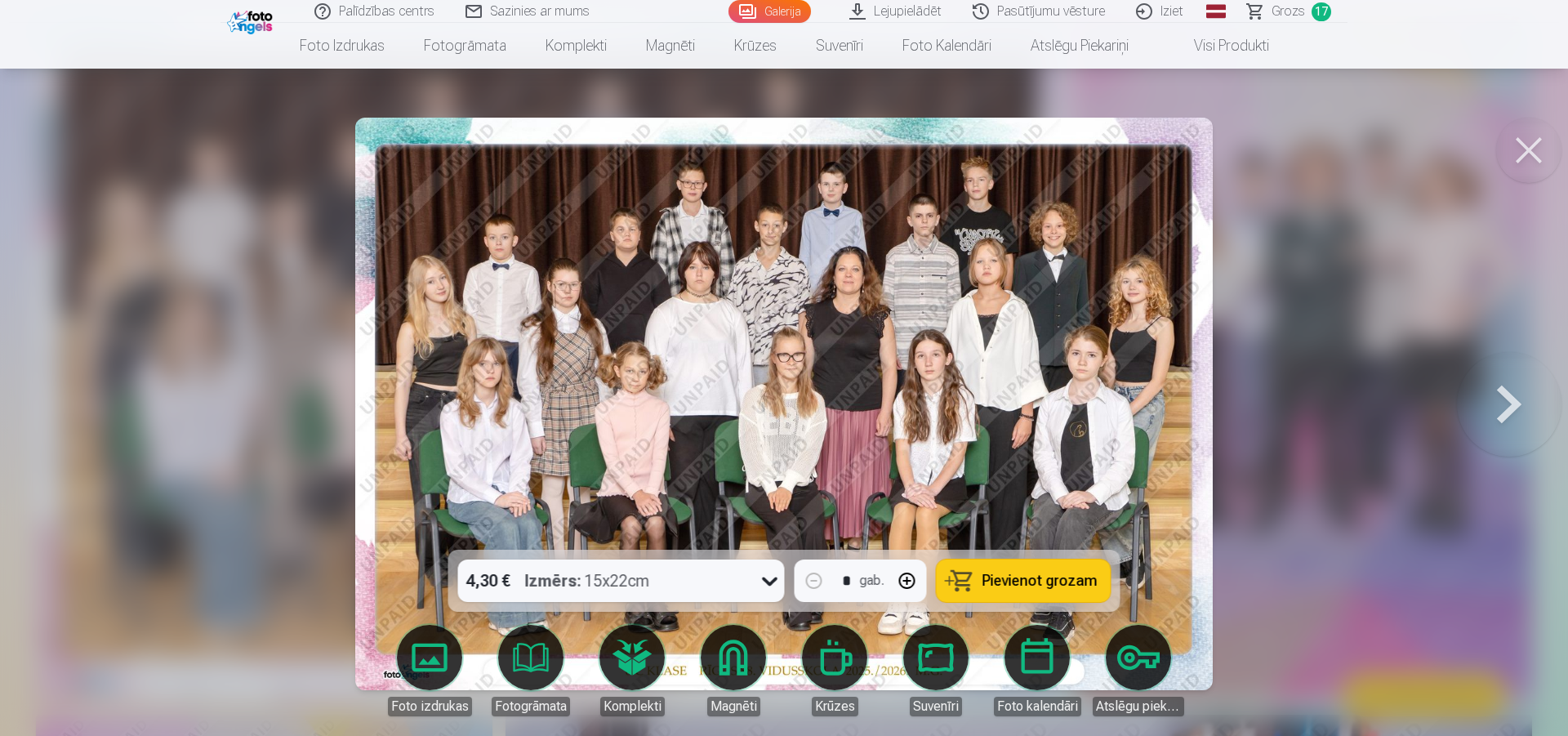
click at [1518, 153] on button at bounding box center [1529, 150] width 66 height 66
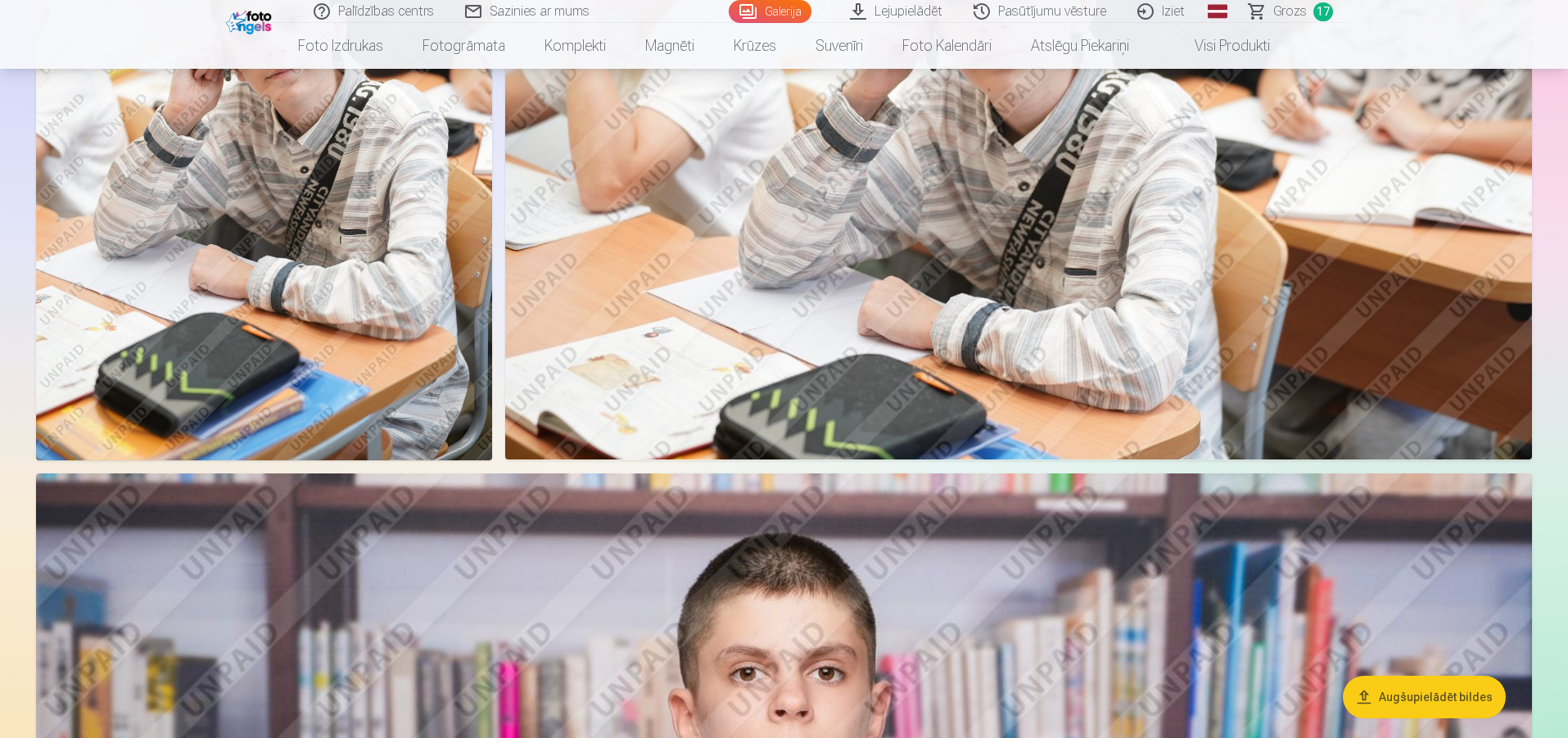
scroll to position [1802, 0]
click at [1254, 10] on link "Grozs 17" at bounding box center [1291, 12] width 116 height 23
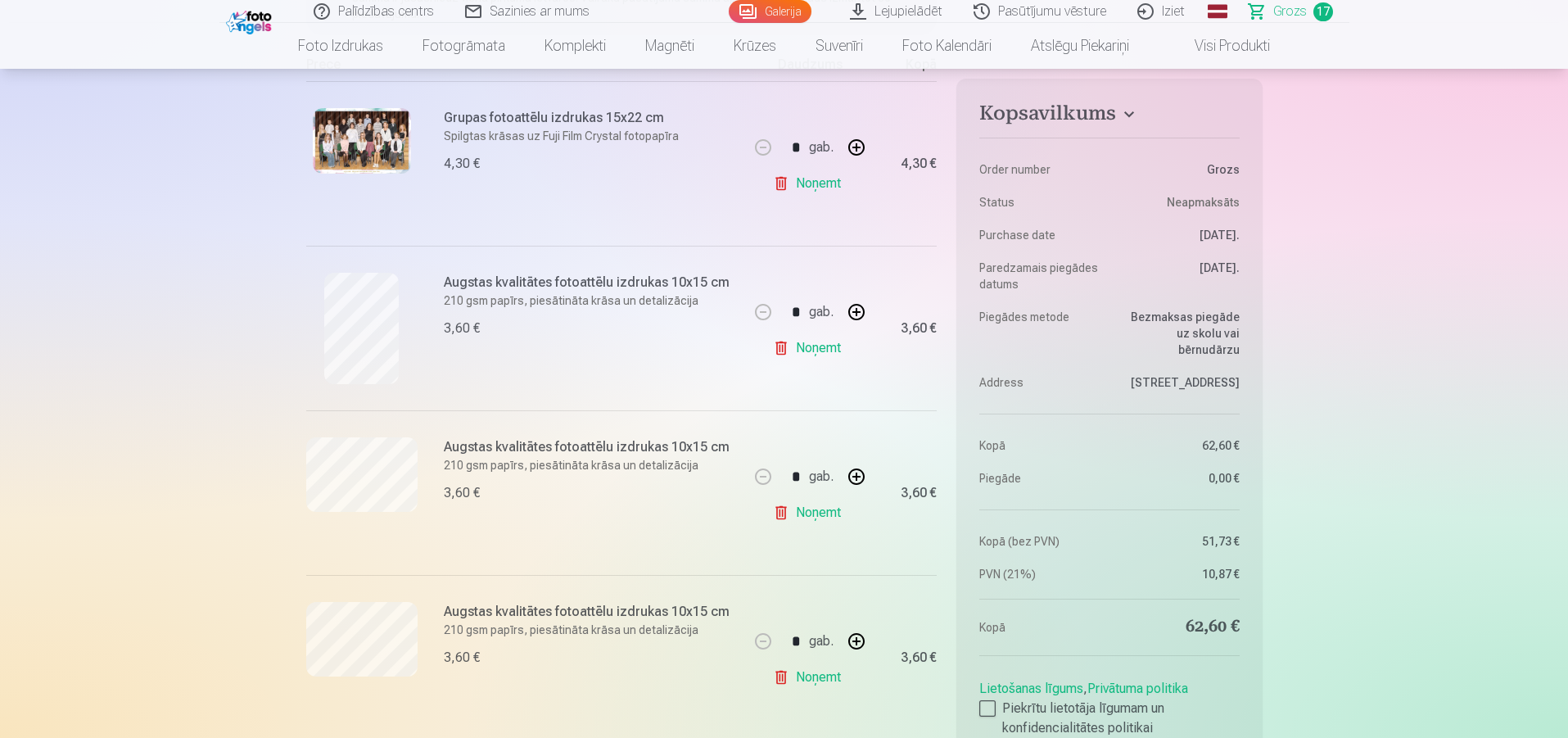
scroll to position [328, 0]
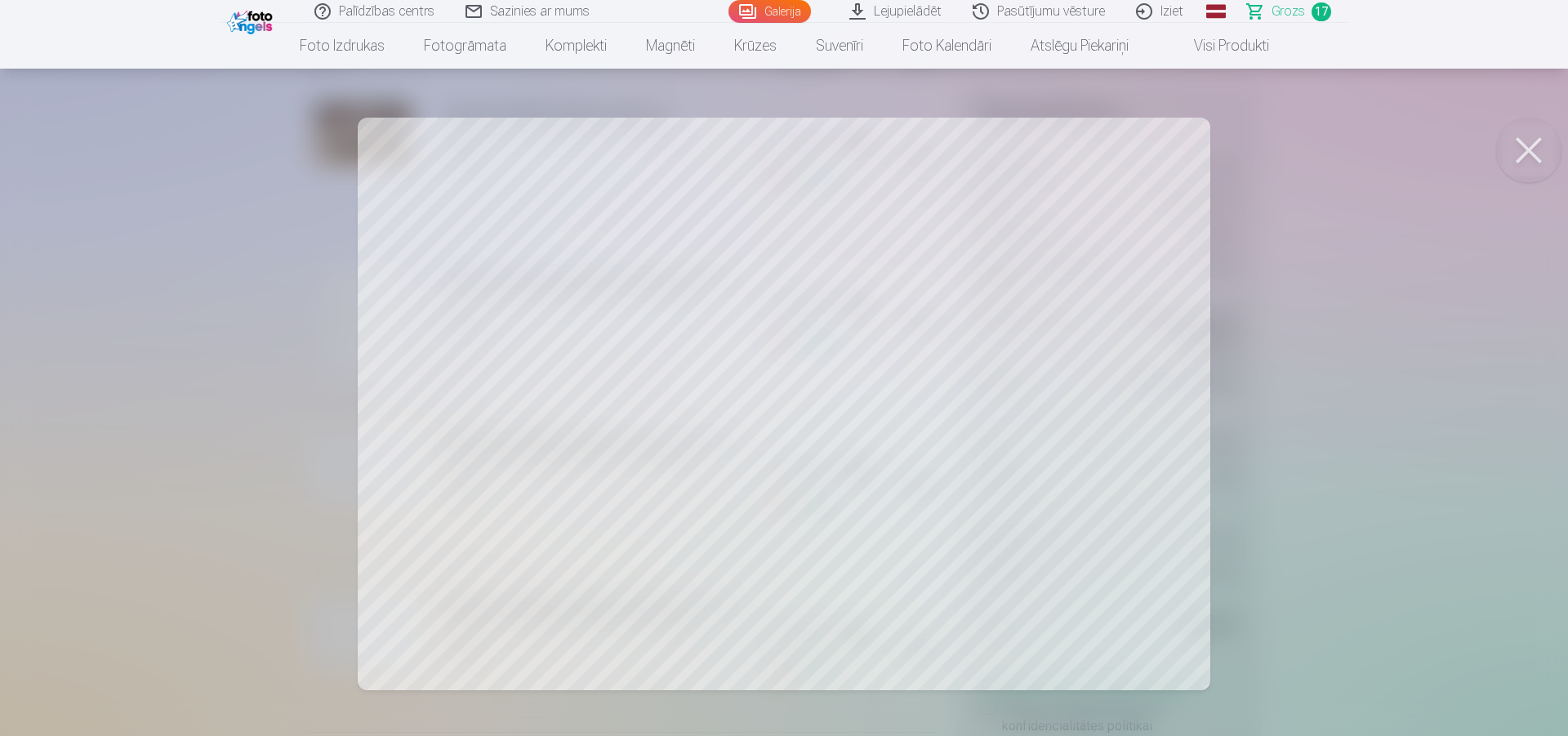
click at [1519, 146] on button at bounding box center [1529, 150] width 66 height 66
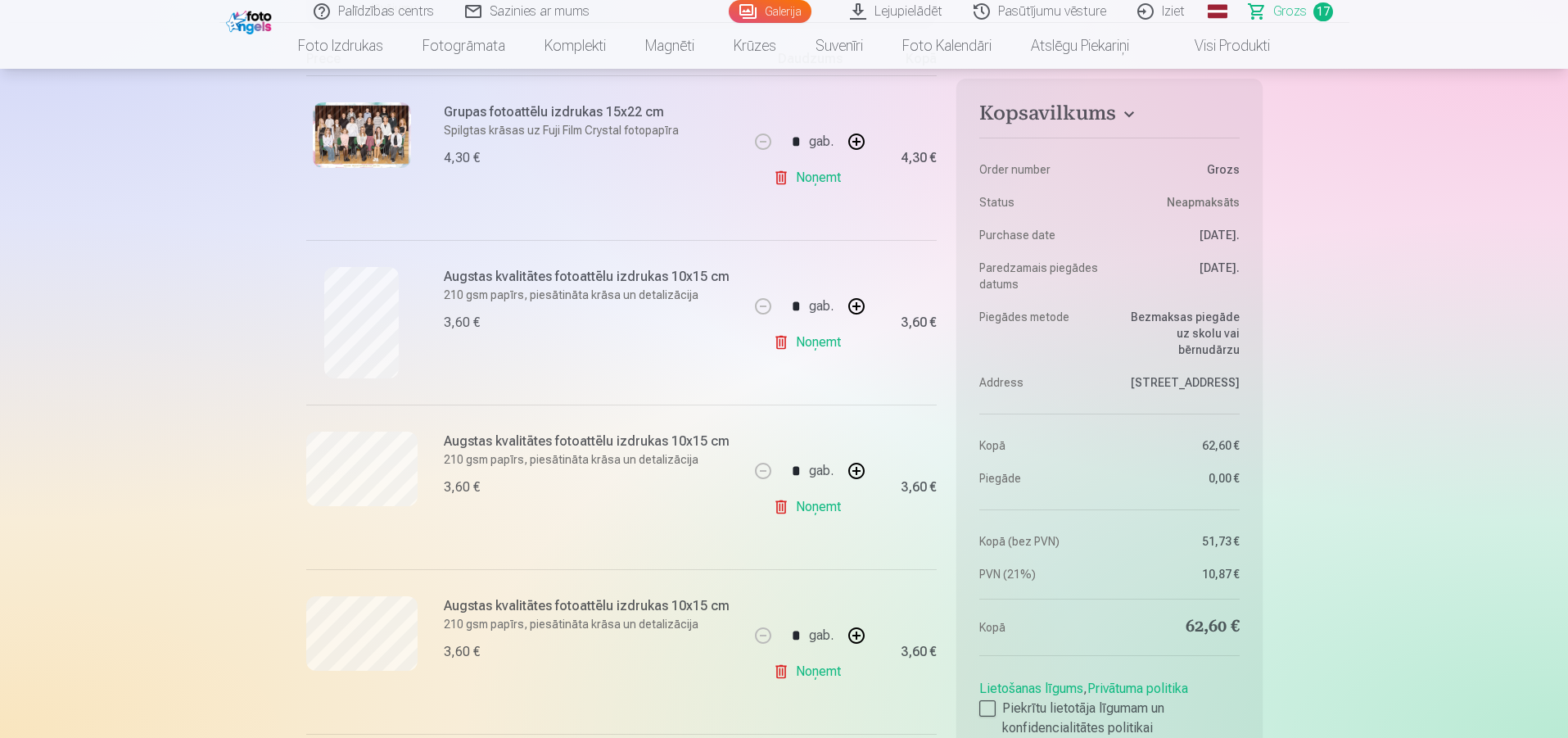
click at [778, 348] on link "Noņemt" at bounding box center [809, 342] width 74 height 33
click at [818, 345] on link "Noņemt" at bounding box center [809, 342] width 74 height 33
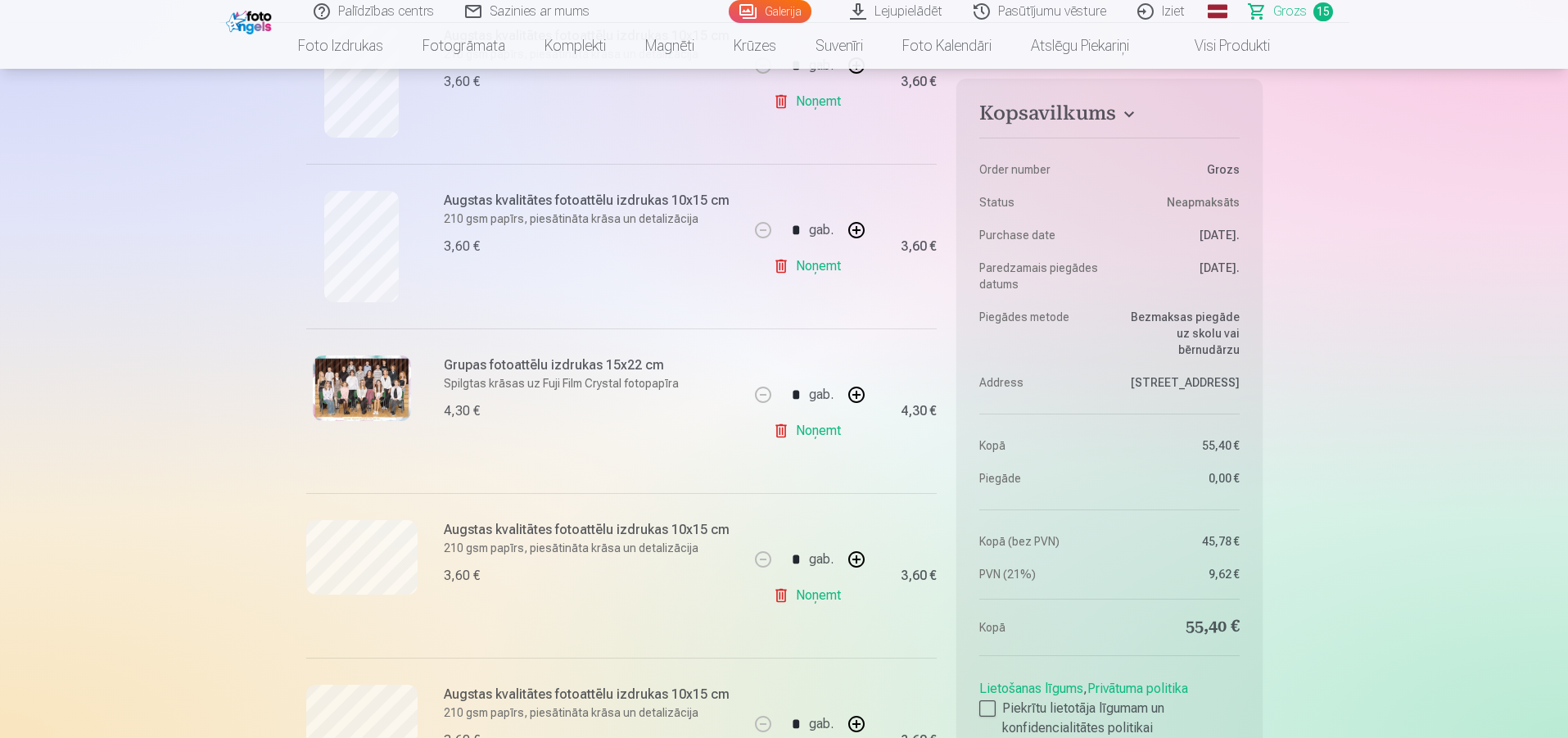
scroll to position [1393, 0]
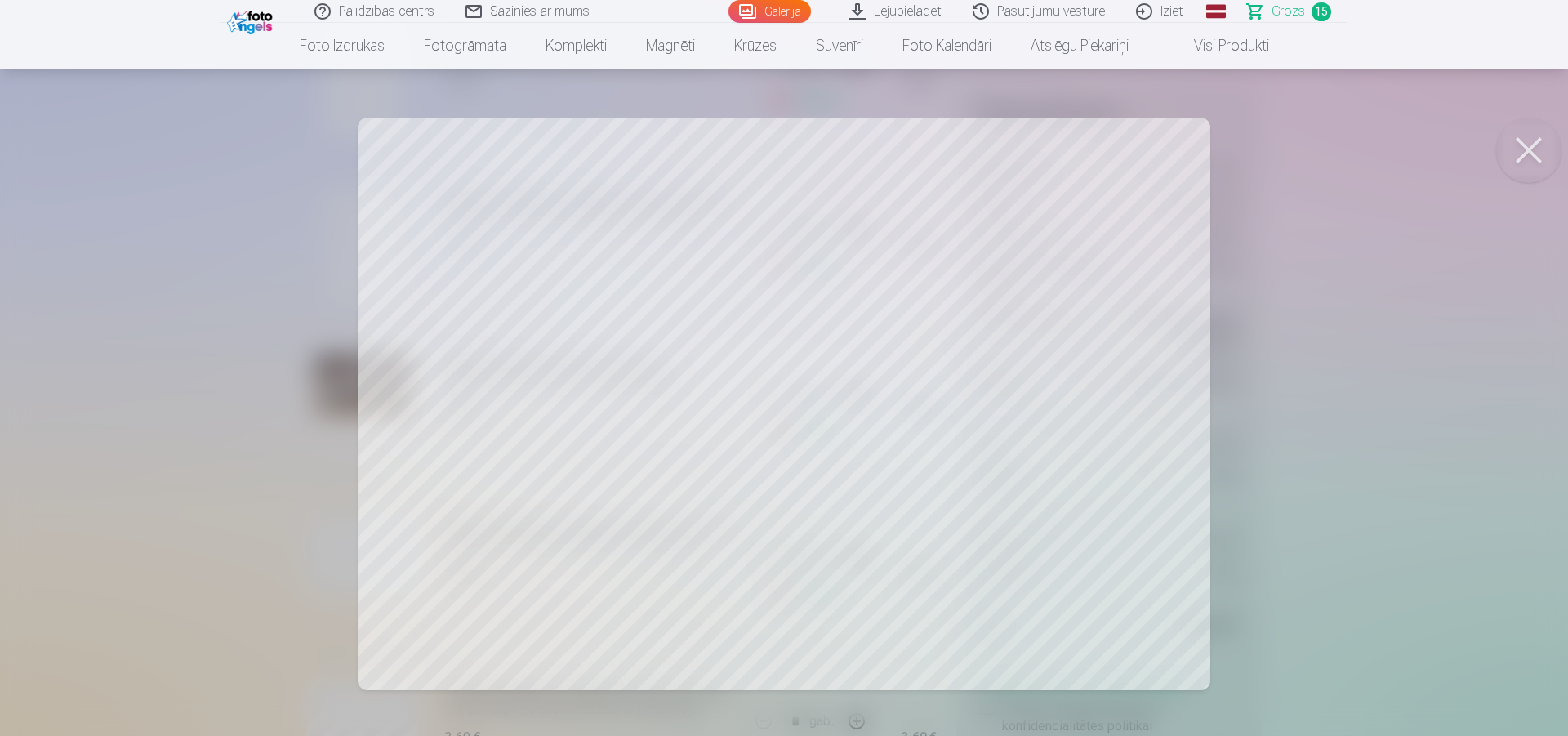
click at [1552, 162] on button at bounding box center [1529, 150] width 66 height 66
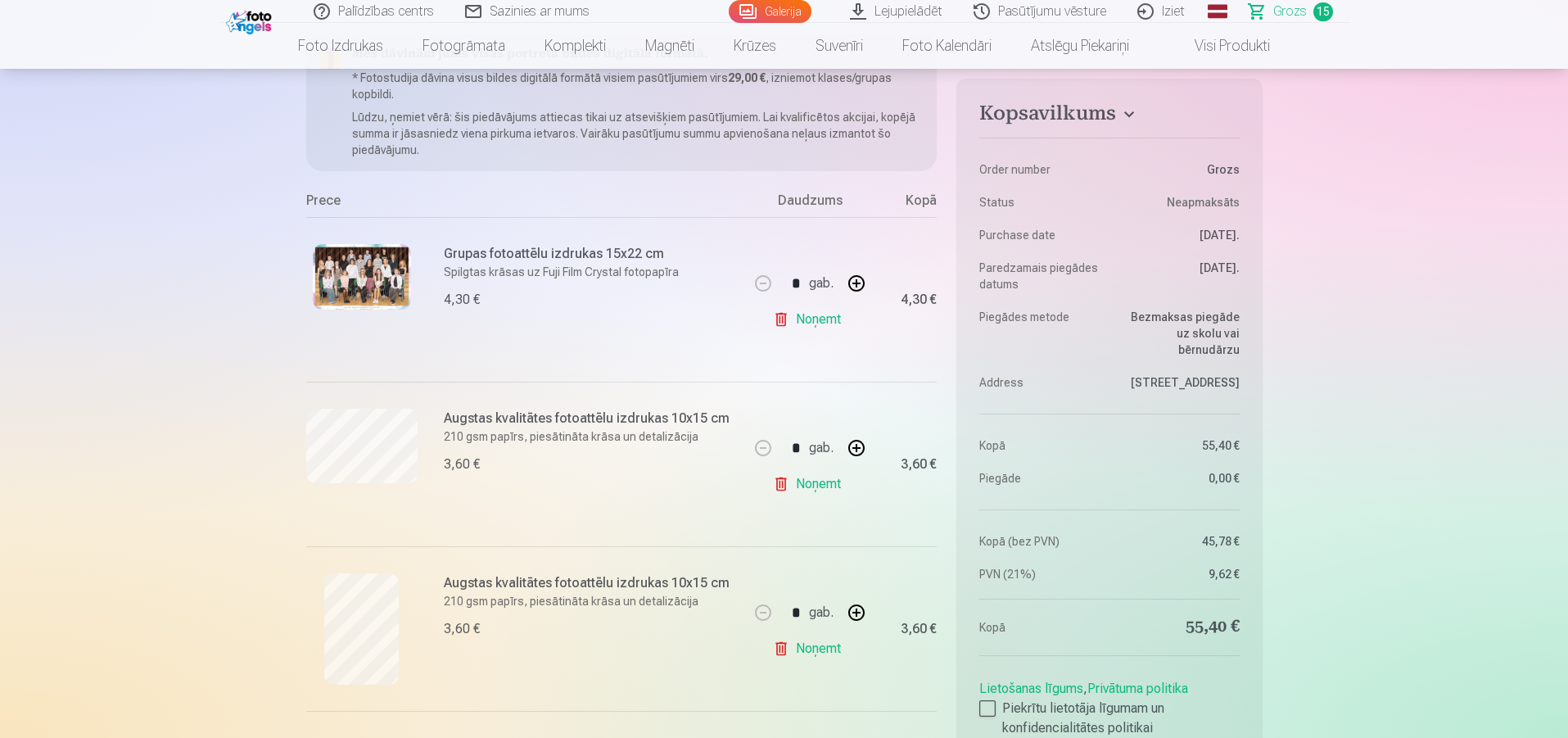
scroll to position [163, 0]
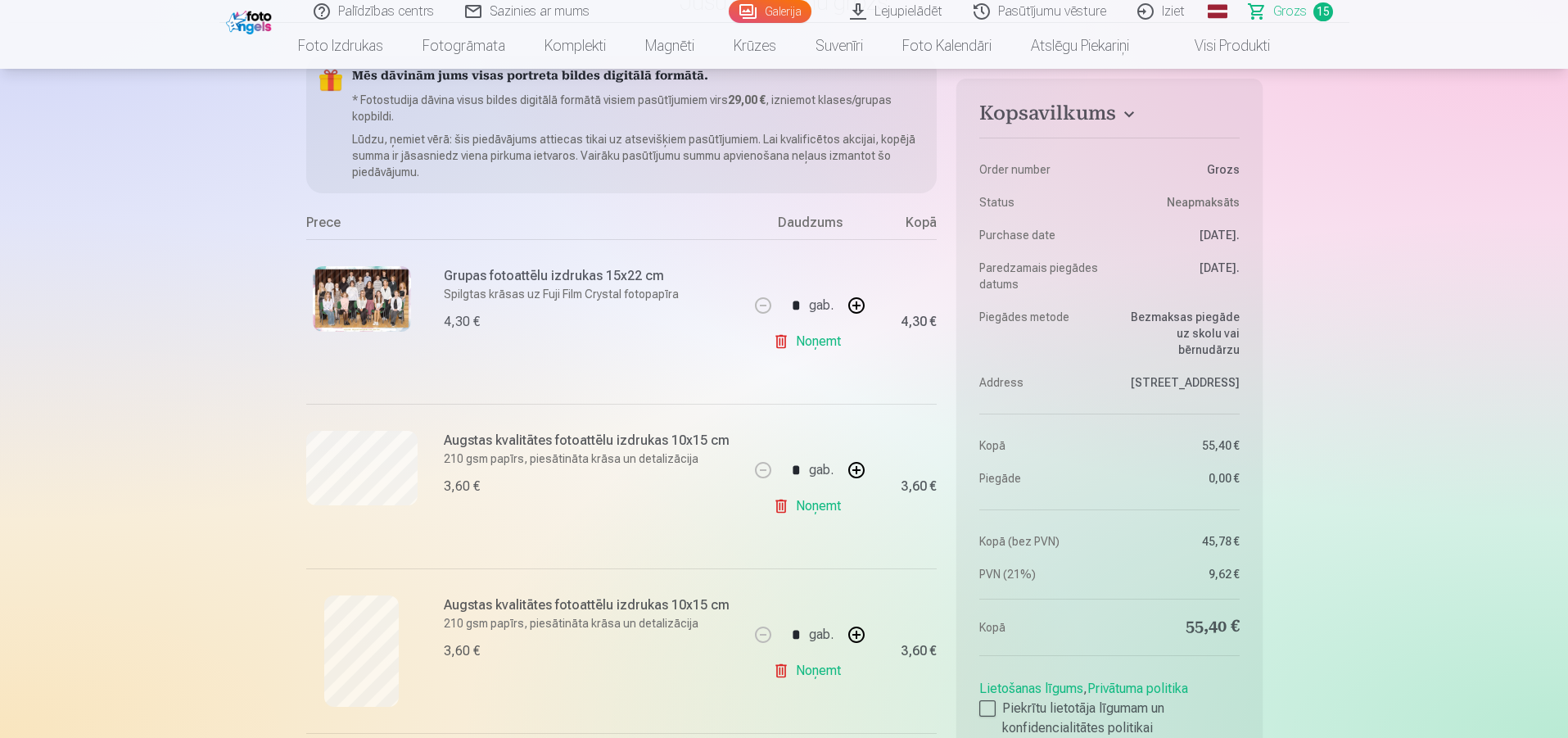
click at [804, 515] on link "Noņemt" at bounding box center [809, 505] width 74 height 33
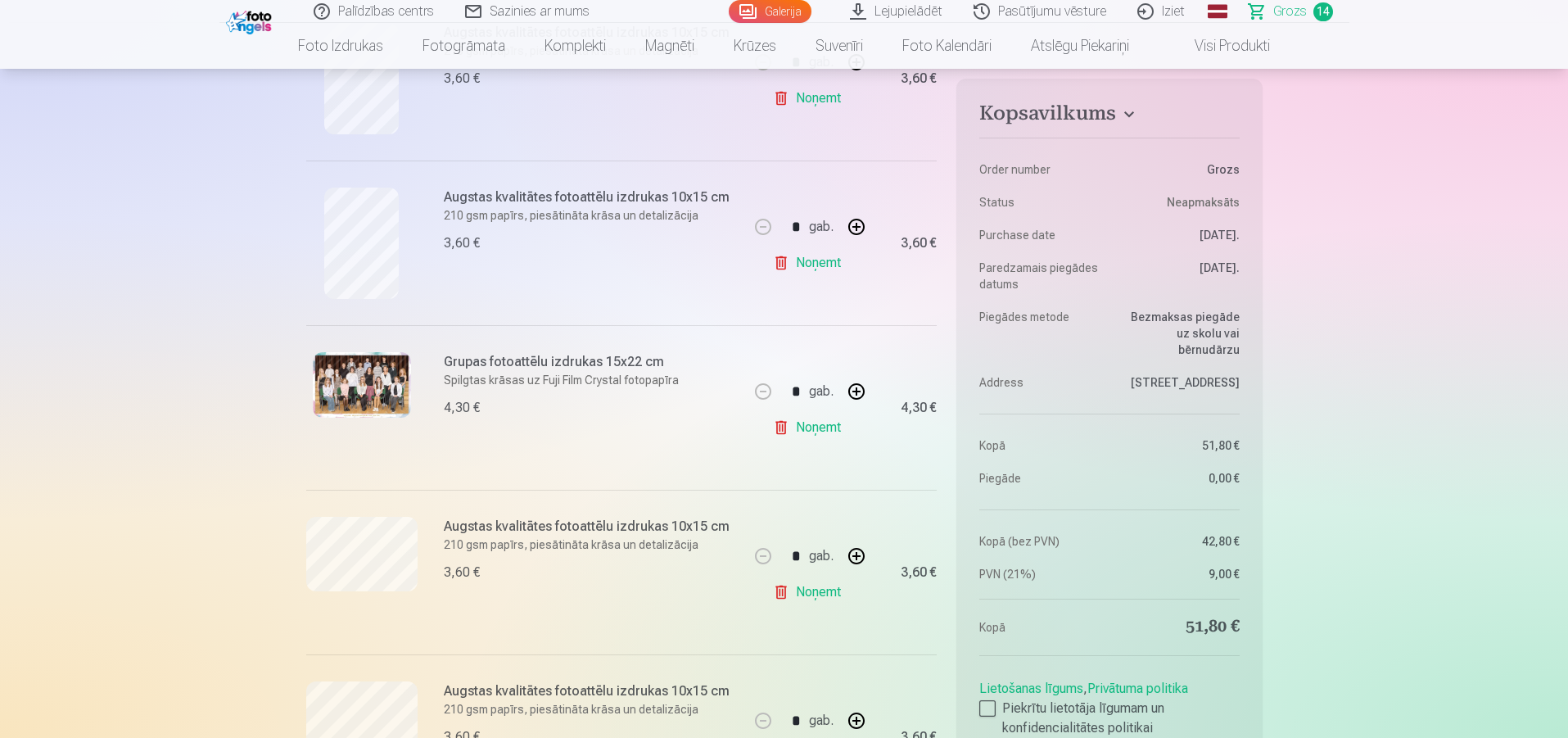
scroll to position [1311, 0]
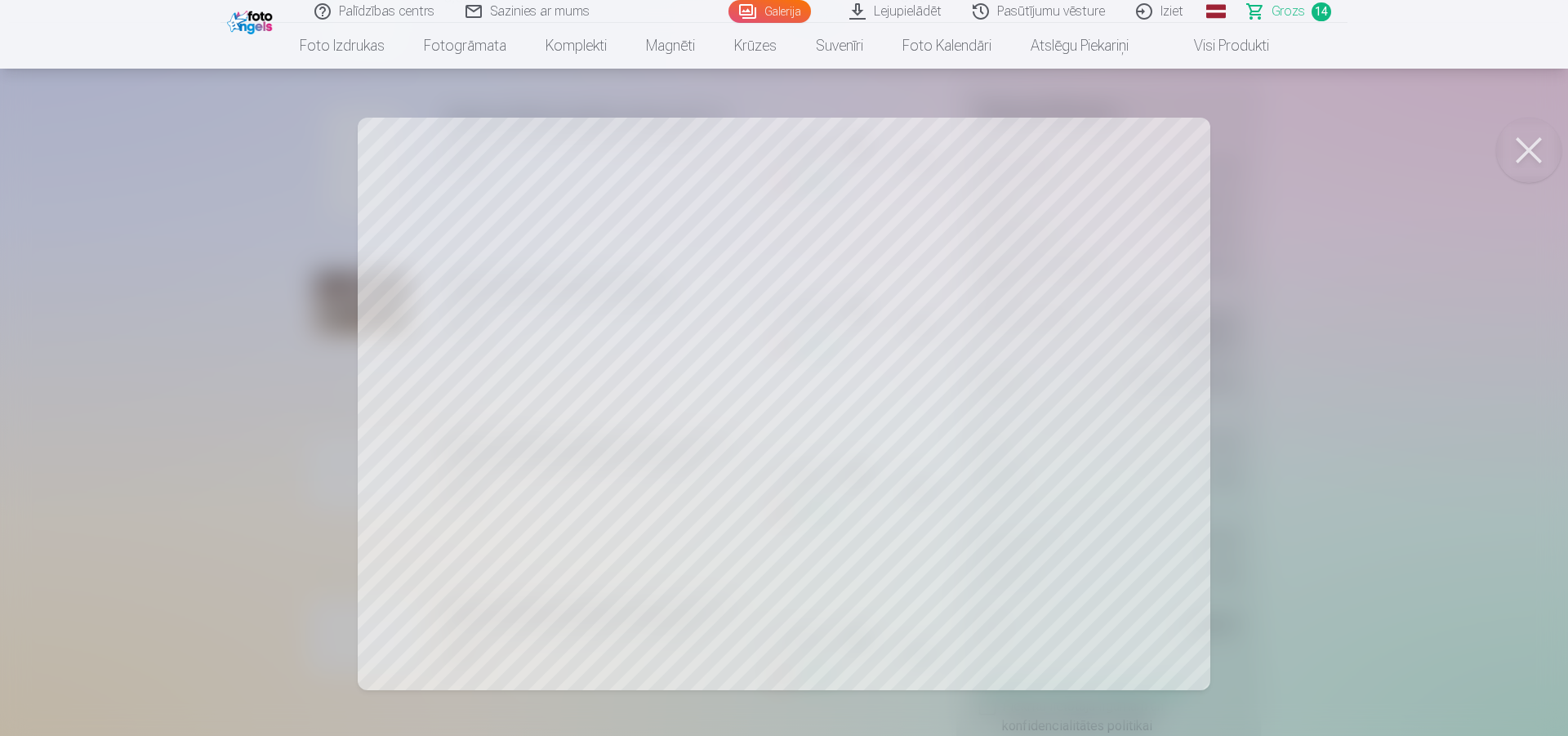
click at [1524, 161] on button at bounding box center [1529, 150] width 66 height 66
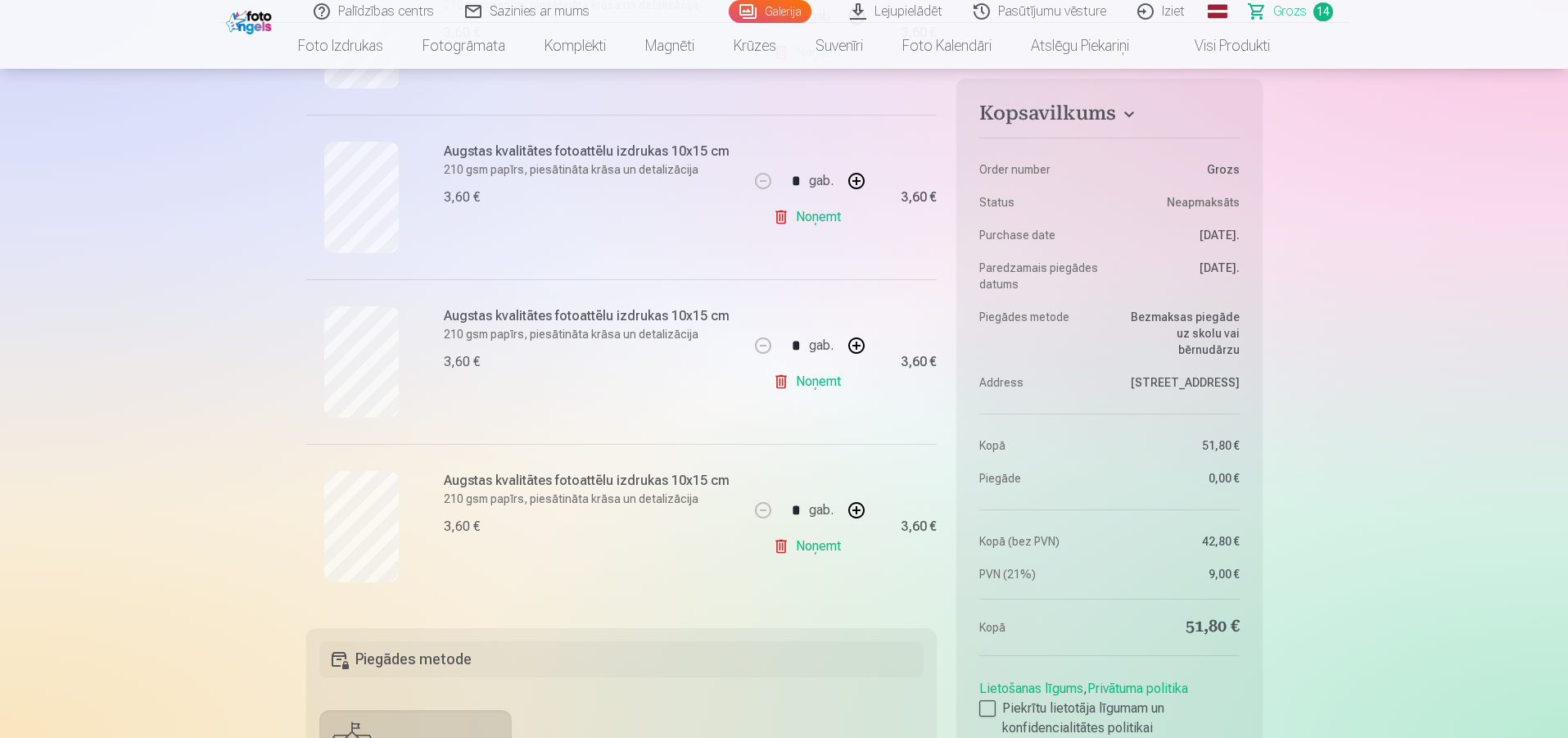
scroll to position [2048, 0]
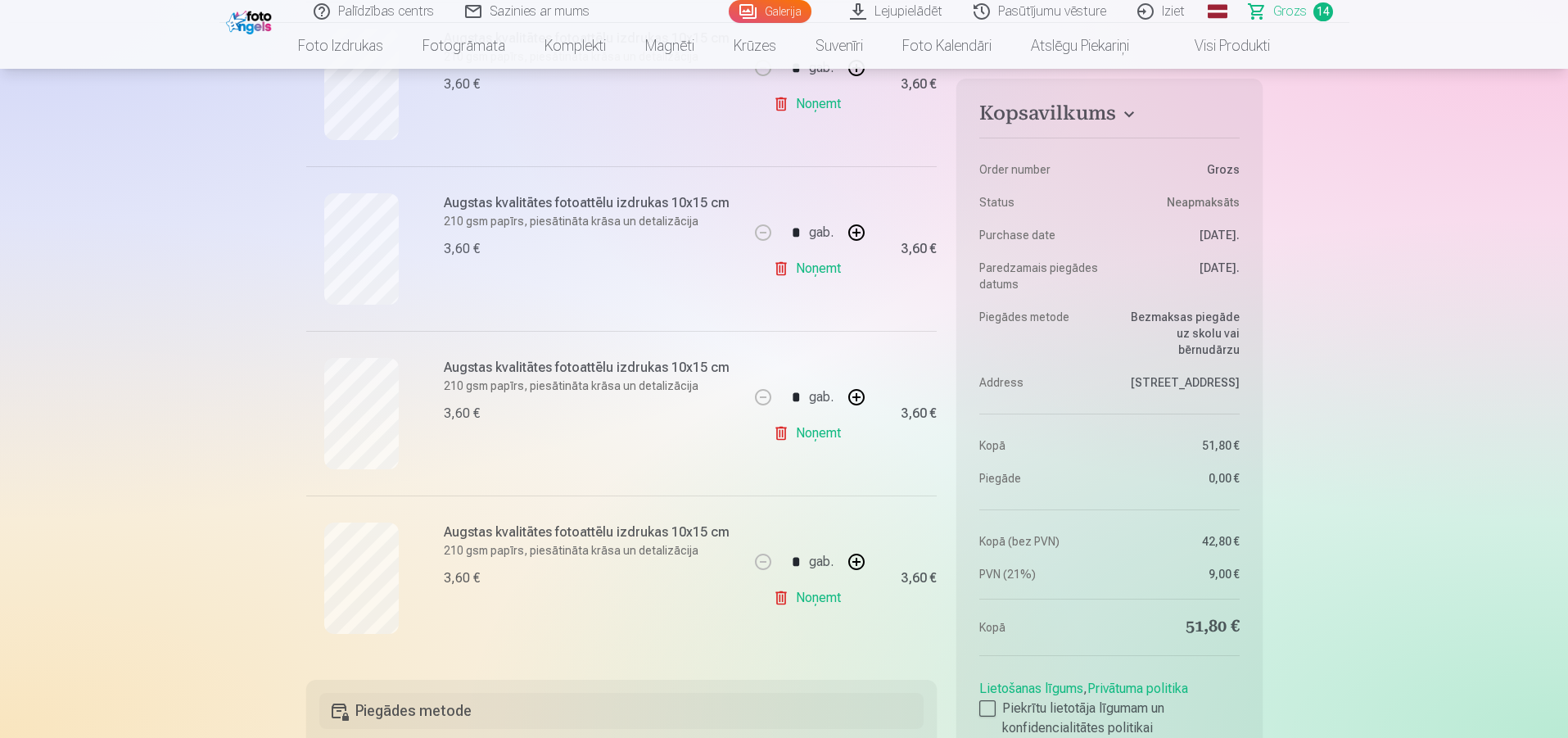
click at [782, 599] on link "Noņemt" at bounding box center [809, 597] width 74 height 33
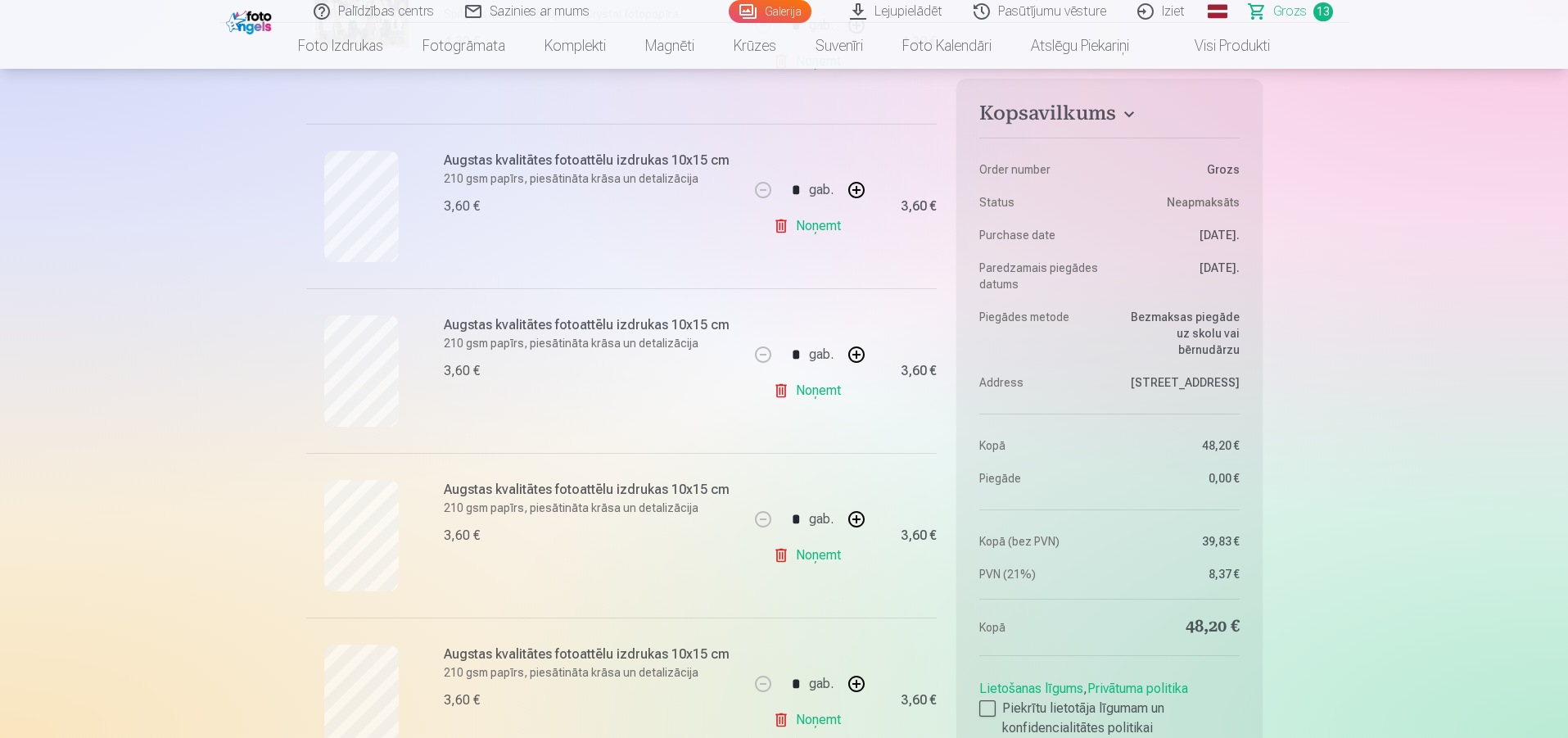
scroll to position [409, 0]
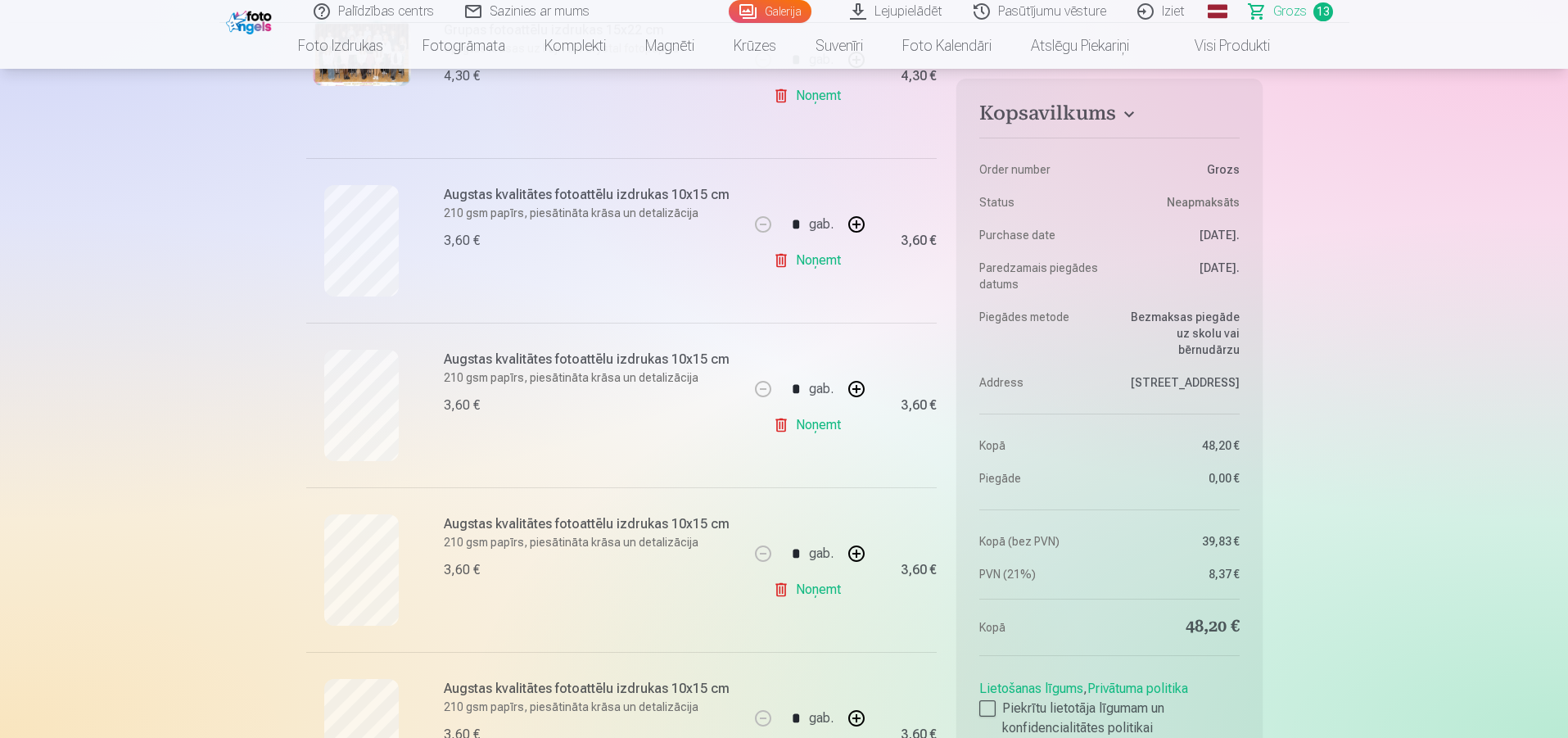
click at [799, 421] on link "Noņemt" at bounding box center [809, 424] width 74 height 33
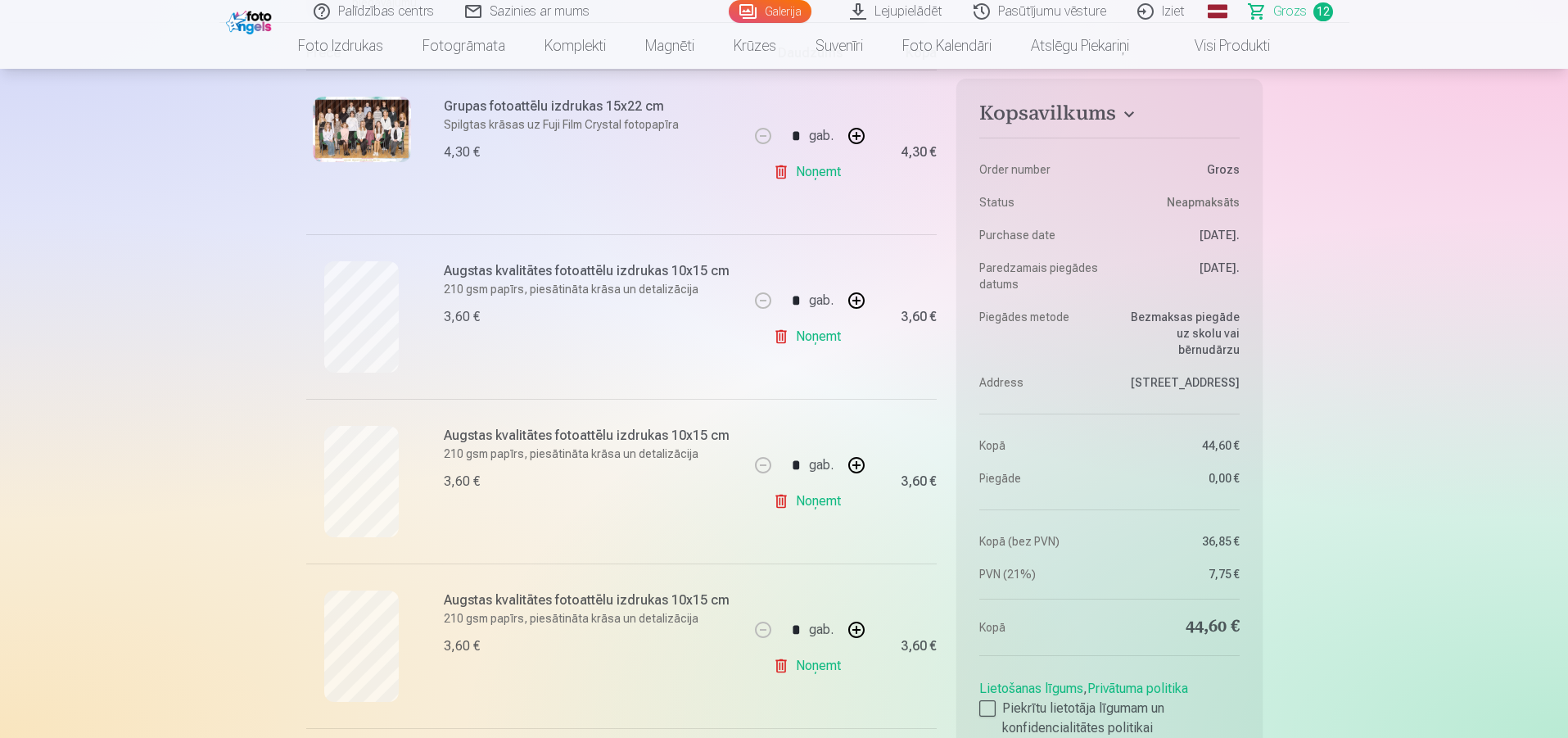
scroll to position [328, 0]
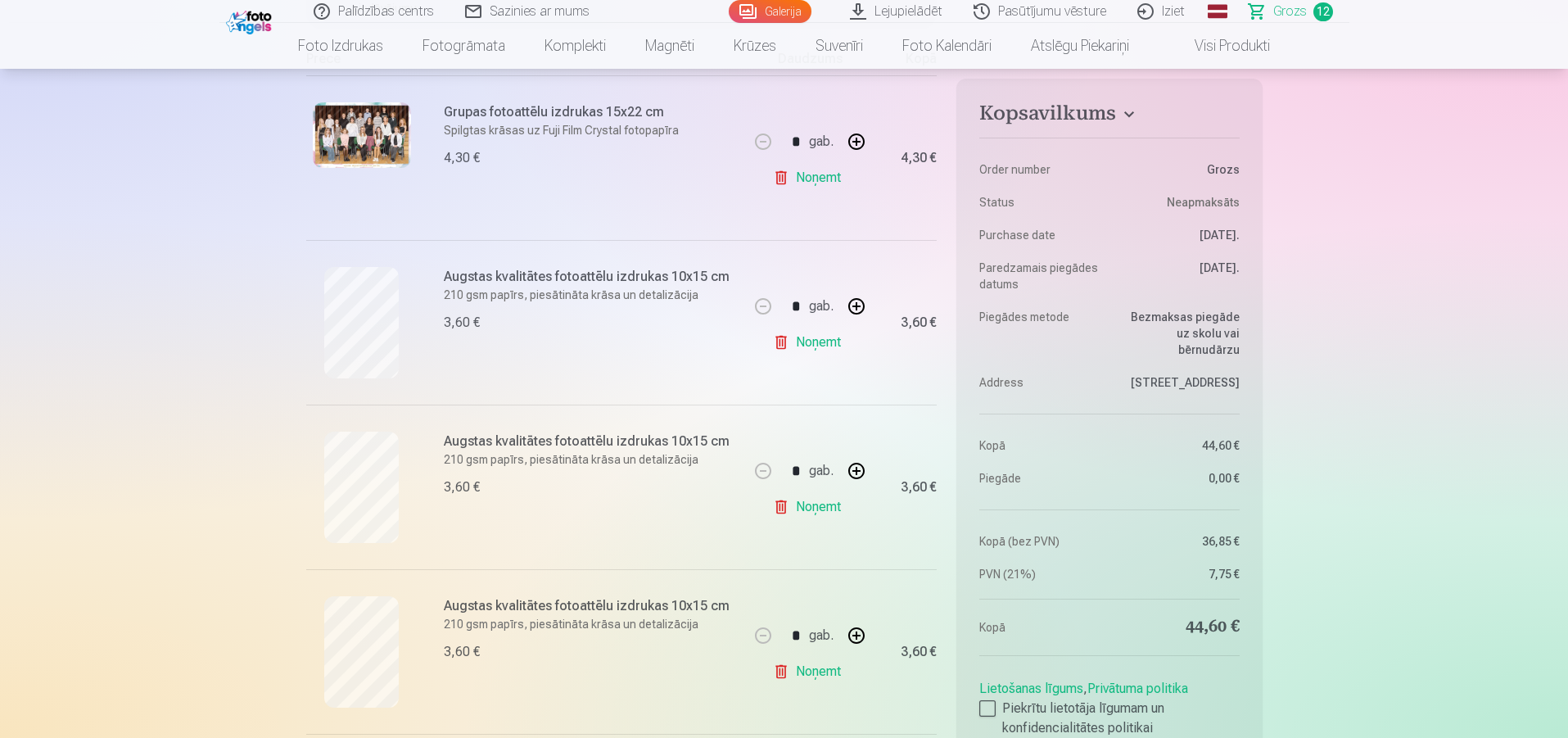
click at [808, 349] on link "Noņemt" at bounding box center [809, 342] width 74 height 33
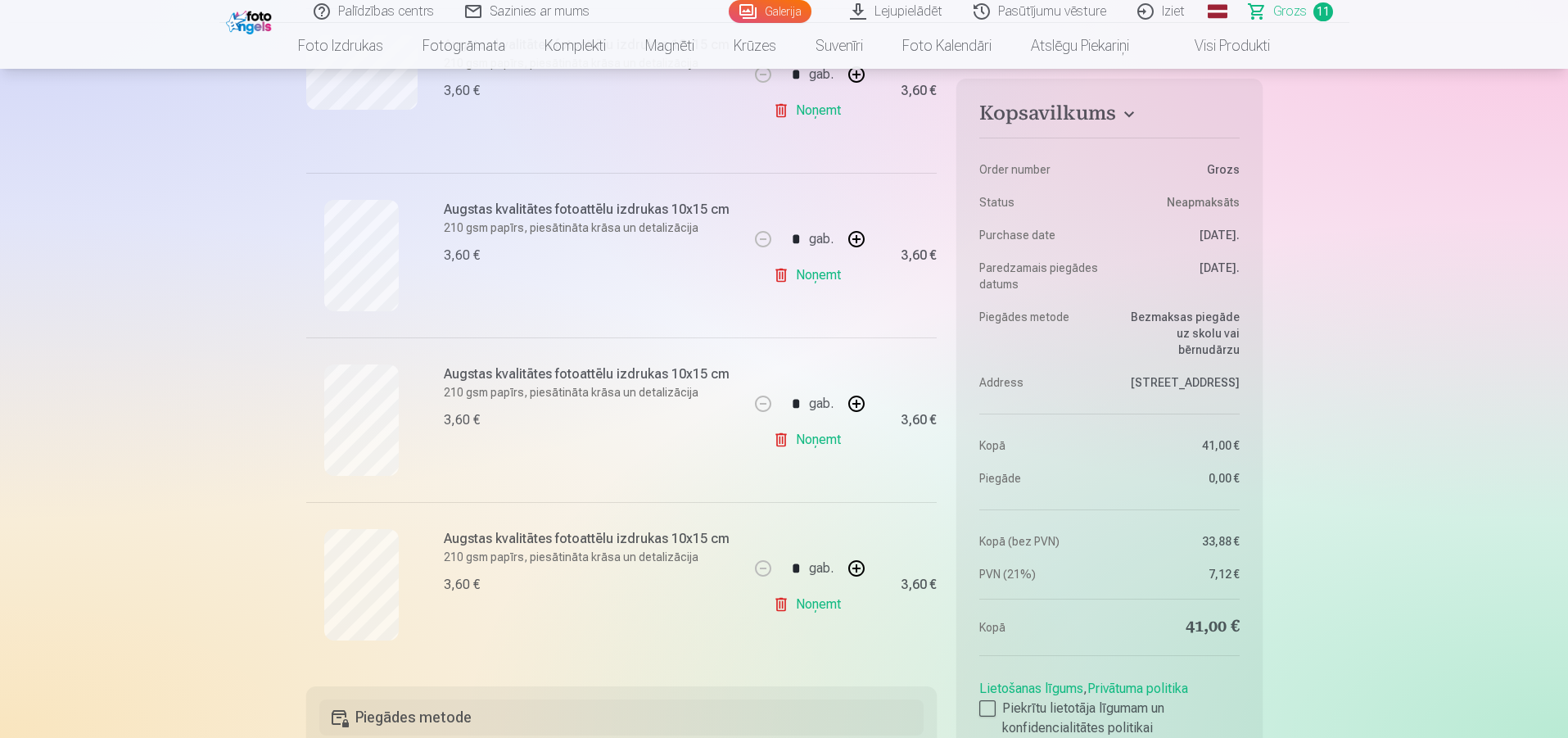
scroll to position [1557, 0]
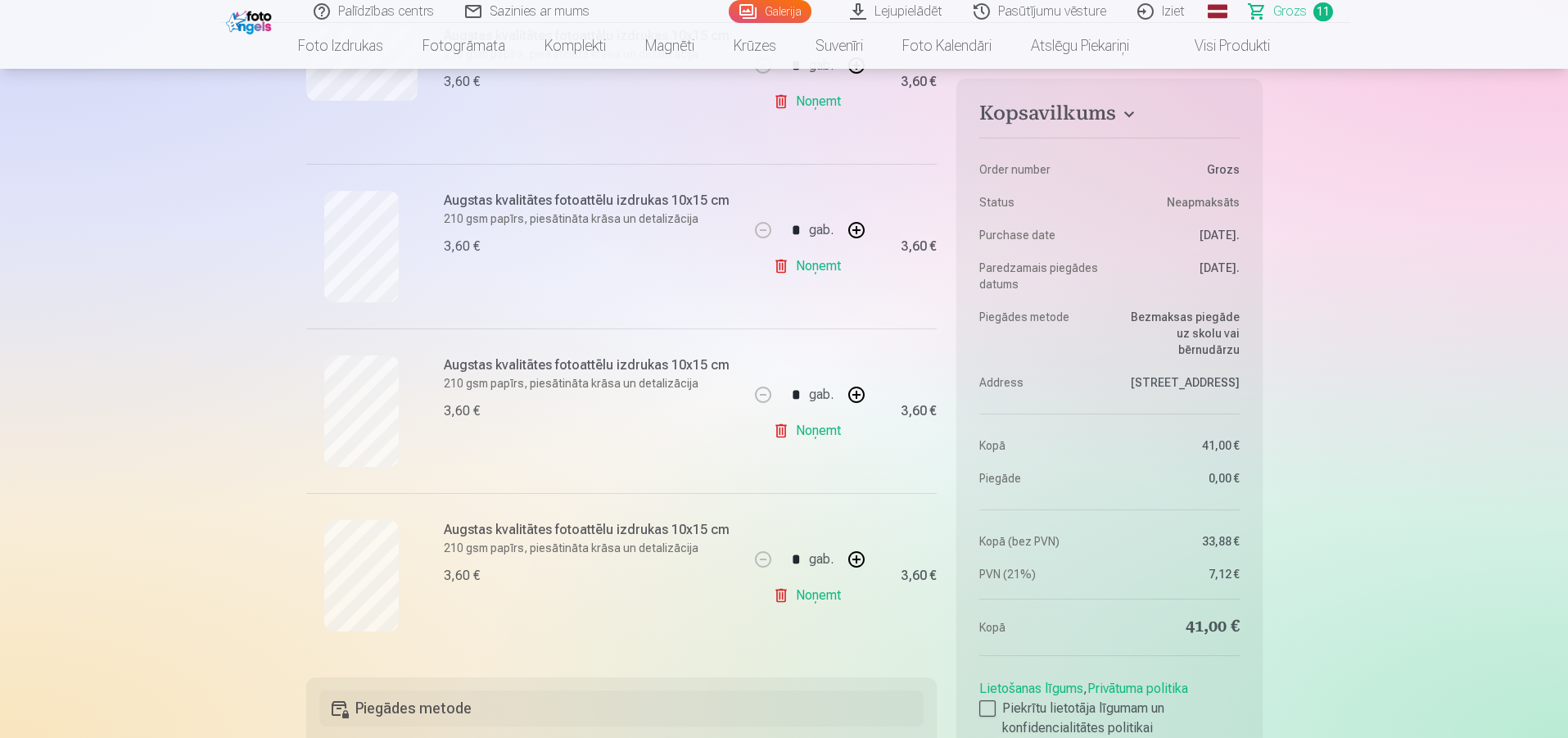
click at [805, 599] on link "Noņemt" at bounding box center [809, 595] width 74 height 33
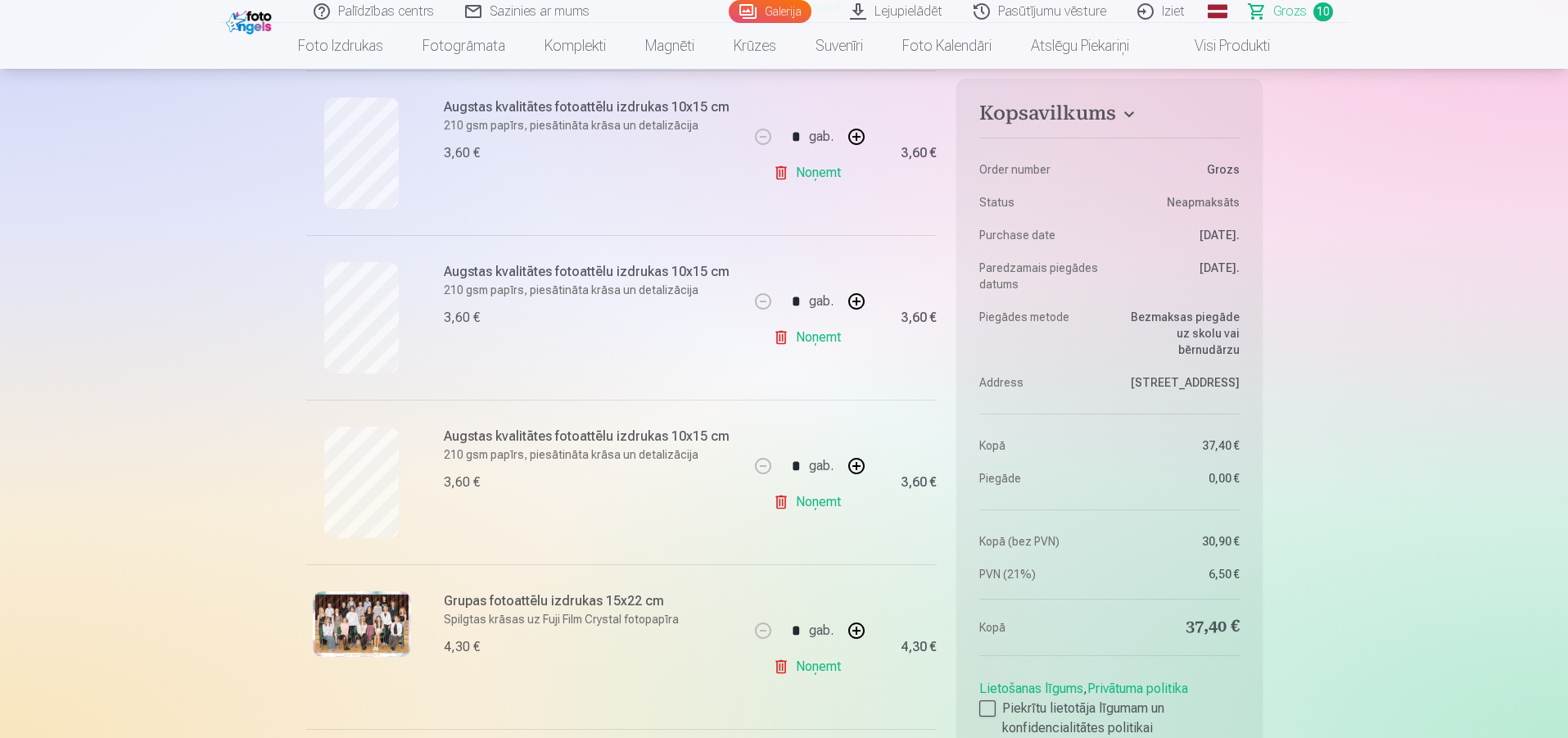
scroll to position [655, 0]
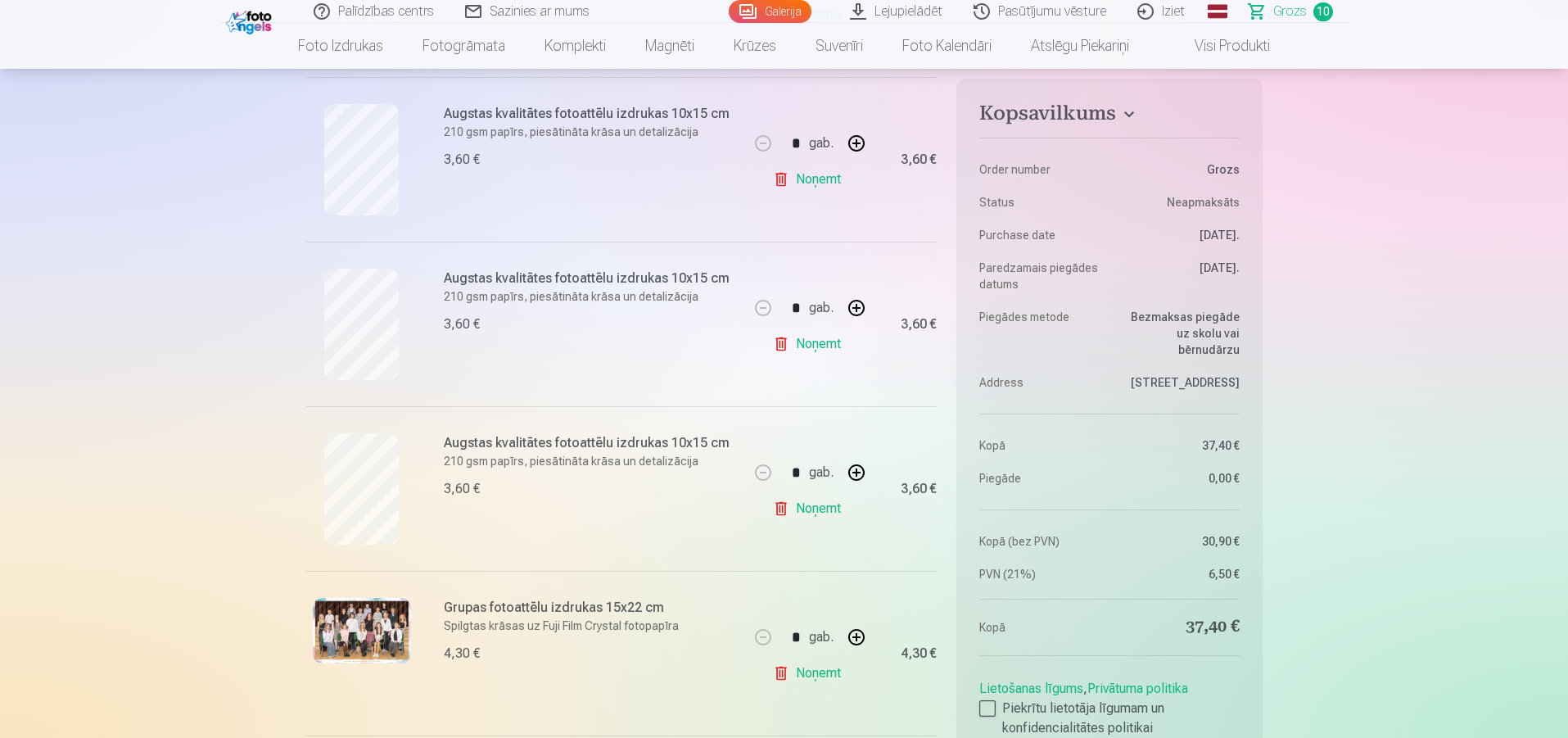
drag, startPoint x: 801, startPoint y: 354, endPoint x: 798, endPoint y: 305, distance: 49.1
click at [800, 354] on link "Noņemt" at bounding box center [809, 344] width 74 height 33
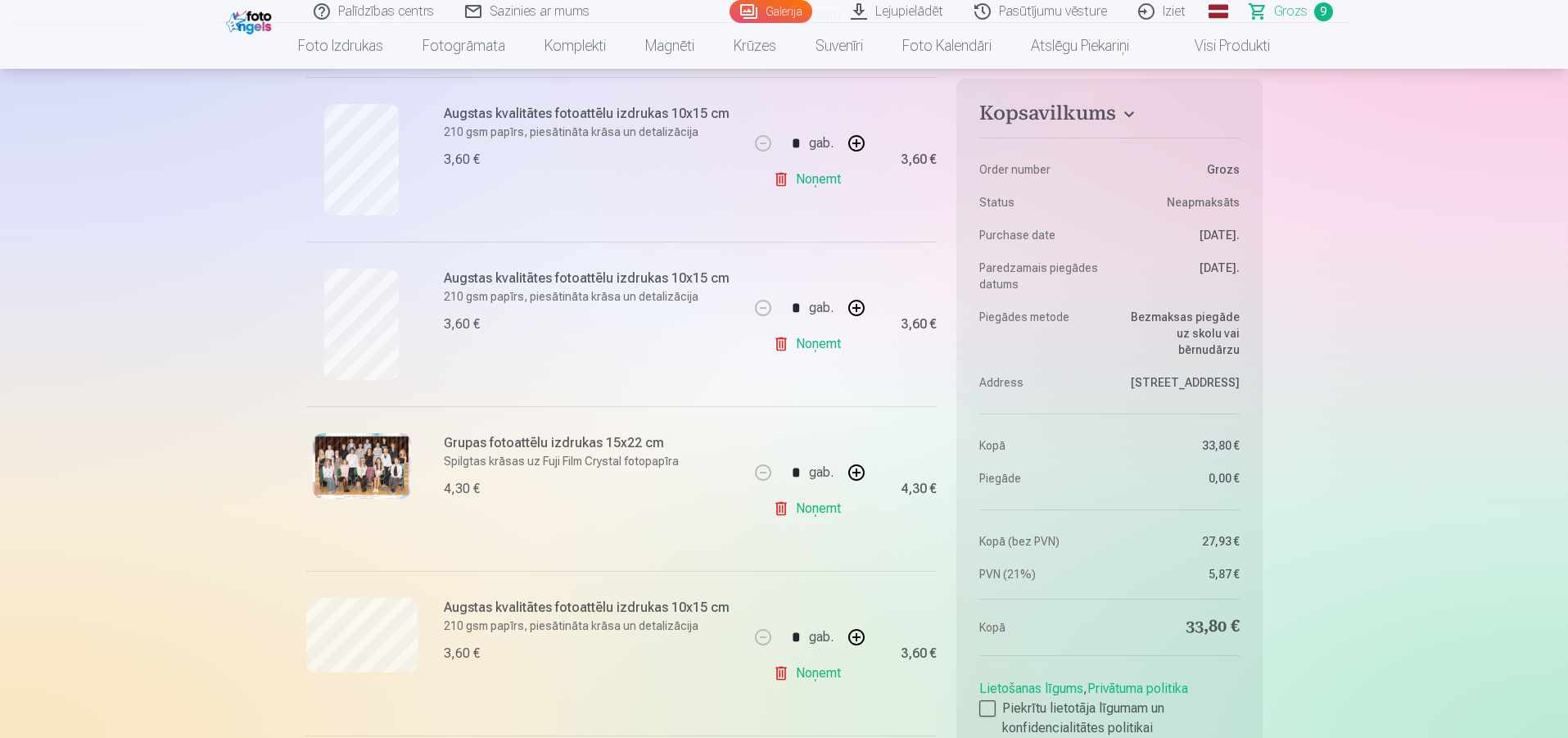
click at [804, 177] on link "Noņemt" at bounding box center [809, 178] width 74 height 33
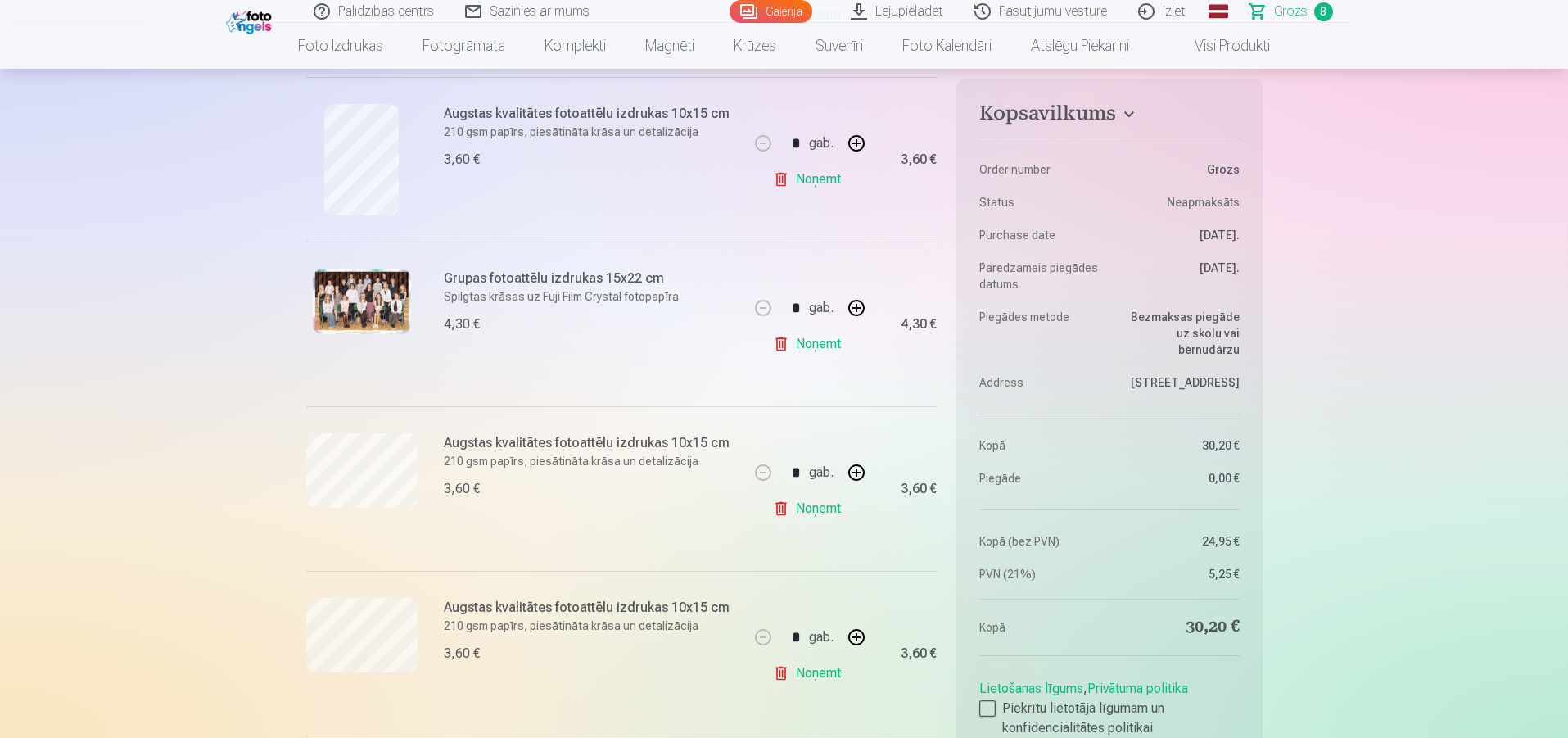
click at [803, 349] on link "Noņemt" at bounding box center [809, 344] width 74 height 33
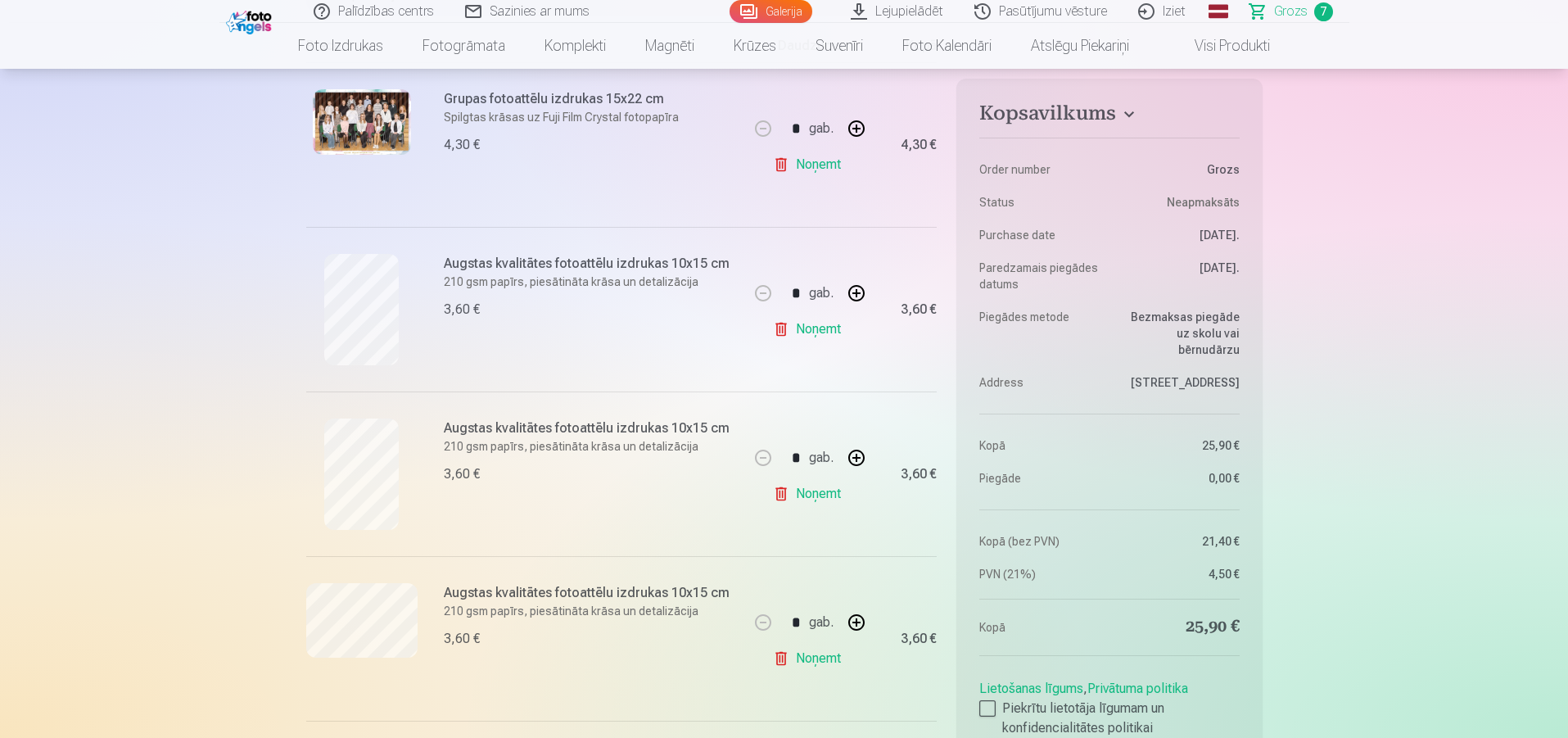
scroll to position [409, 0]
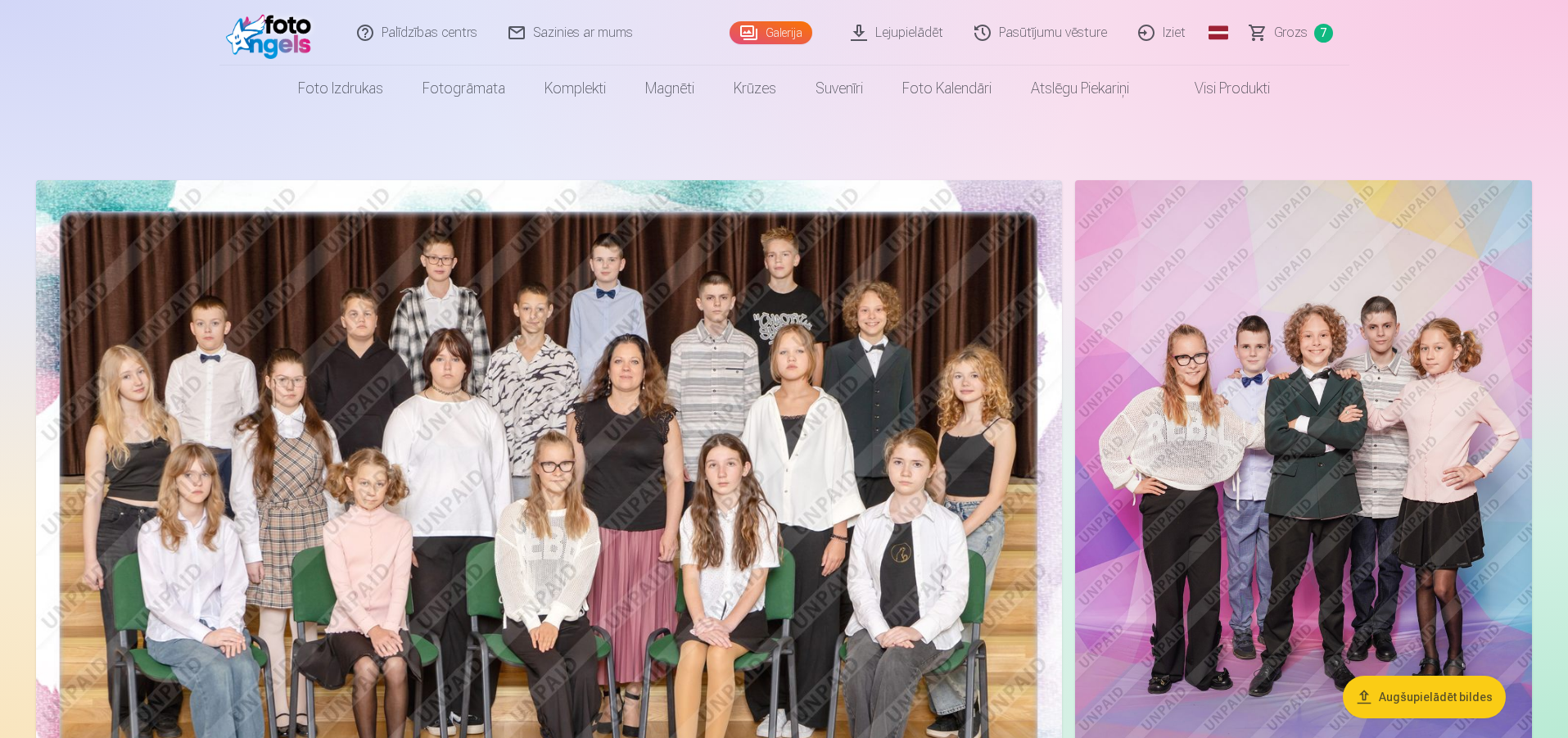
click at [243, 76] on nav "Foto izdrukas Augstas kvalitātes fotoattēlu izdrukas 210 gsm papīrs, piesātināt…" at bounding box center [784, 88] width 1568 height 46
click at [448, 391] on img at bounding box center [549, 522] width 1026 height 685
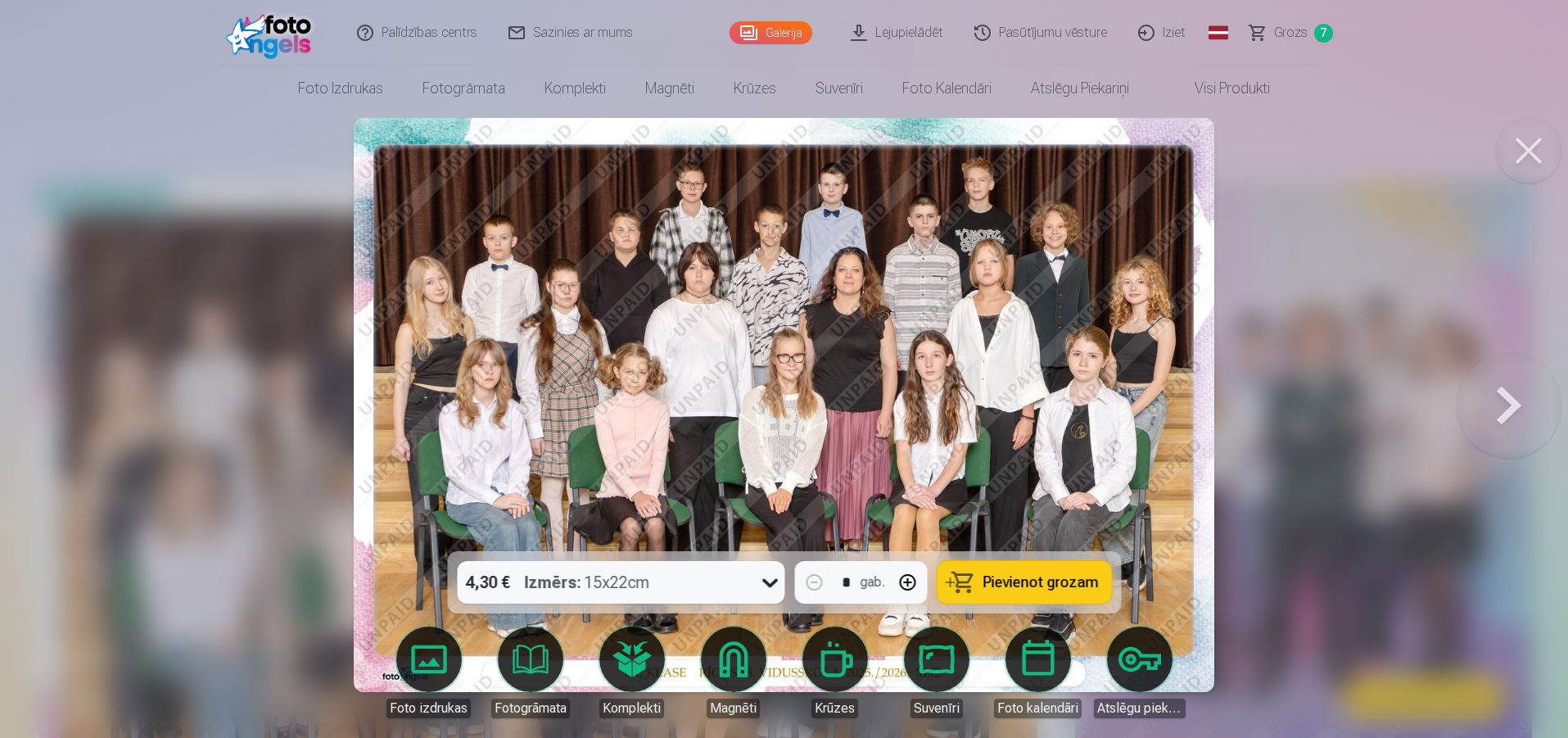
click at [448, 391] on img at bounding box center [784, 404] width 860 height 575
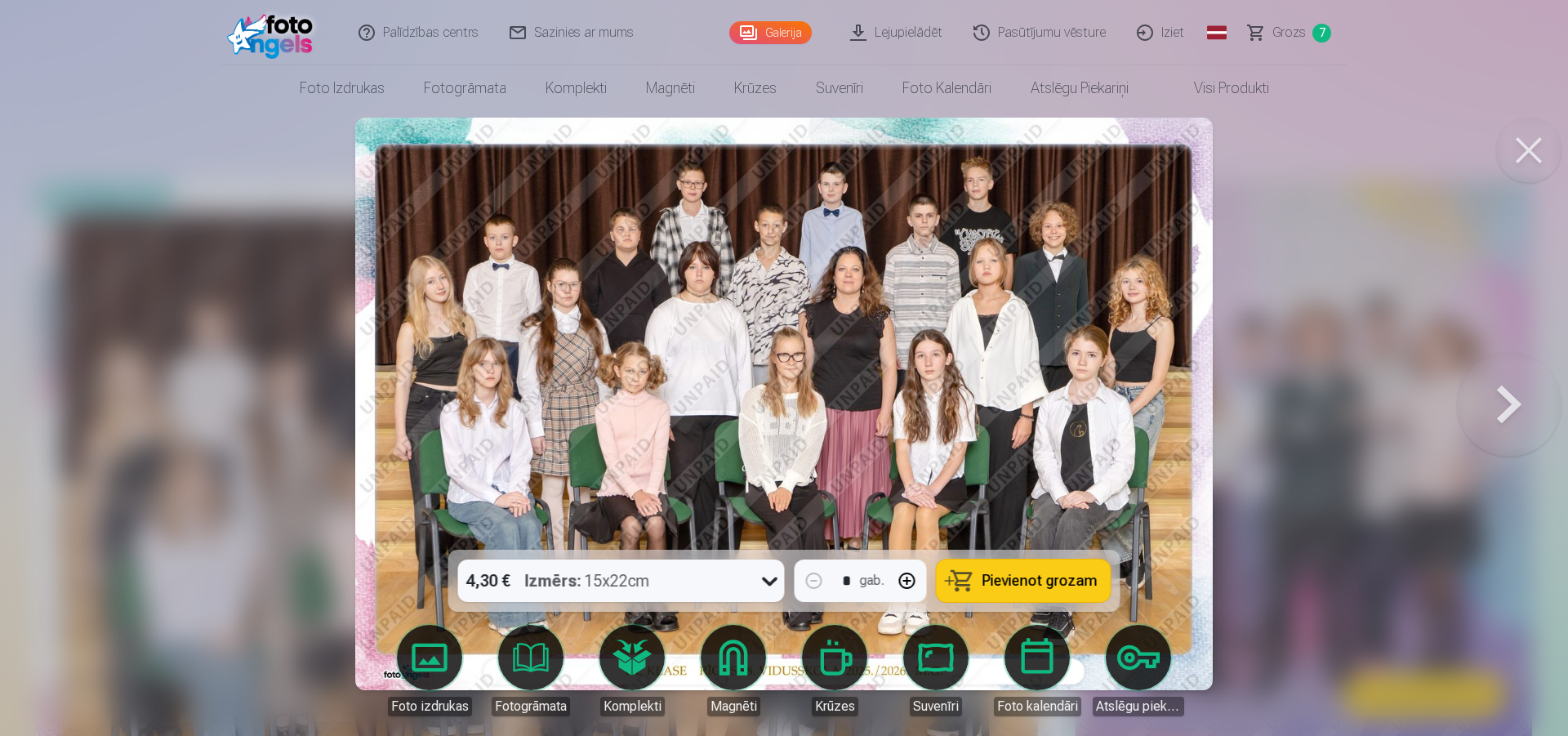
click at [1518, 390] on button at bounding box center [1510, 403] width 105 height 259
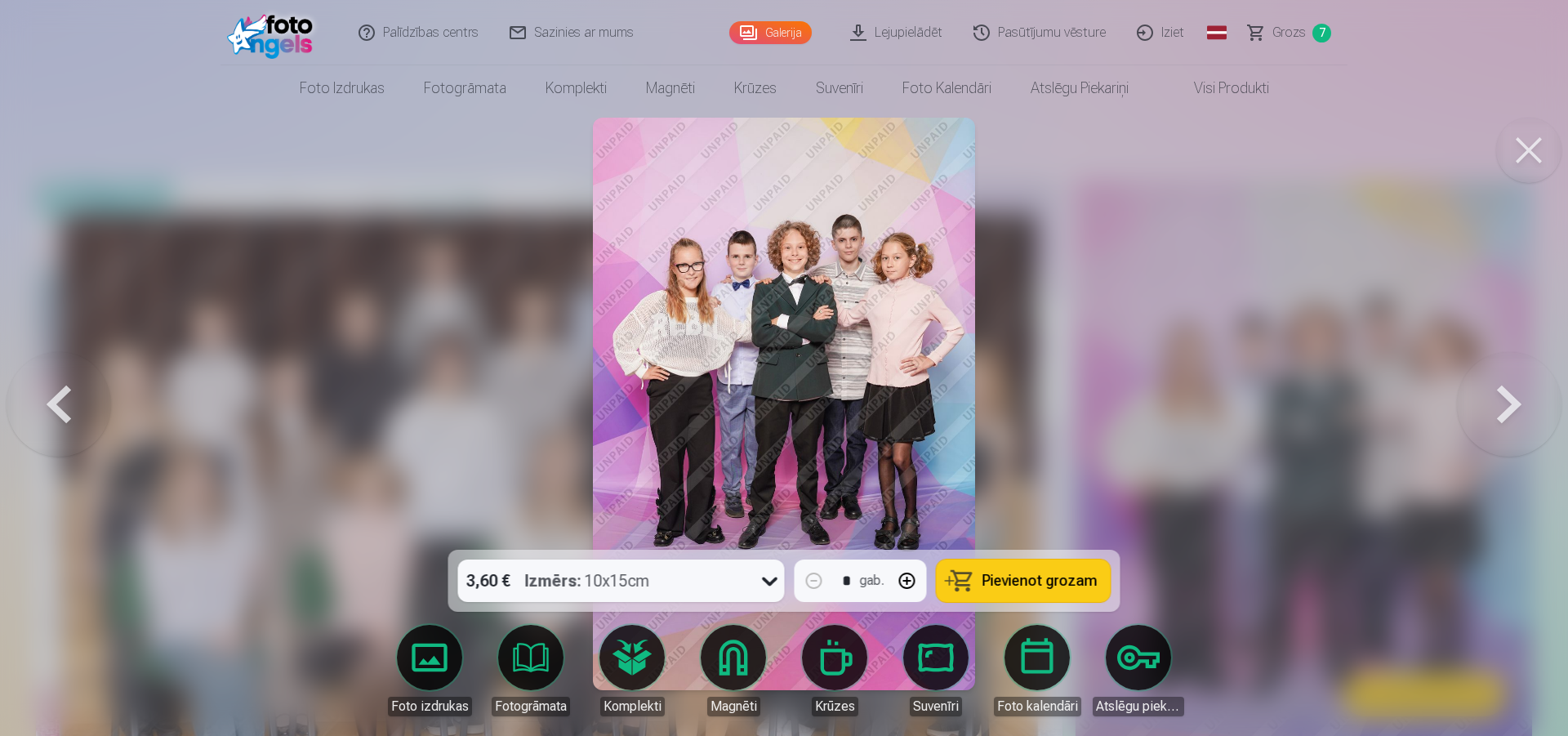
click at [1518, 390] on button at bounding box center [1510, 403] width 105 height 259
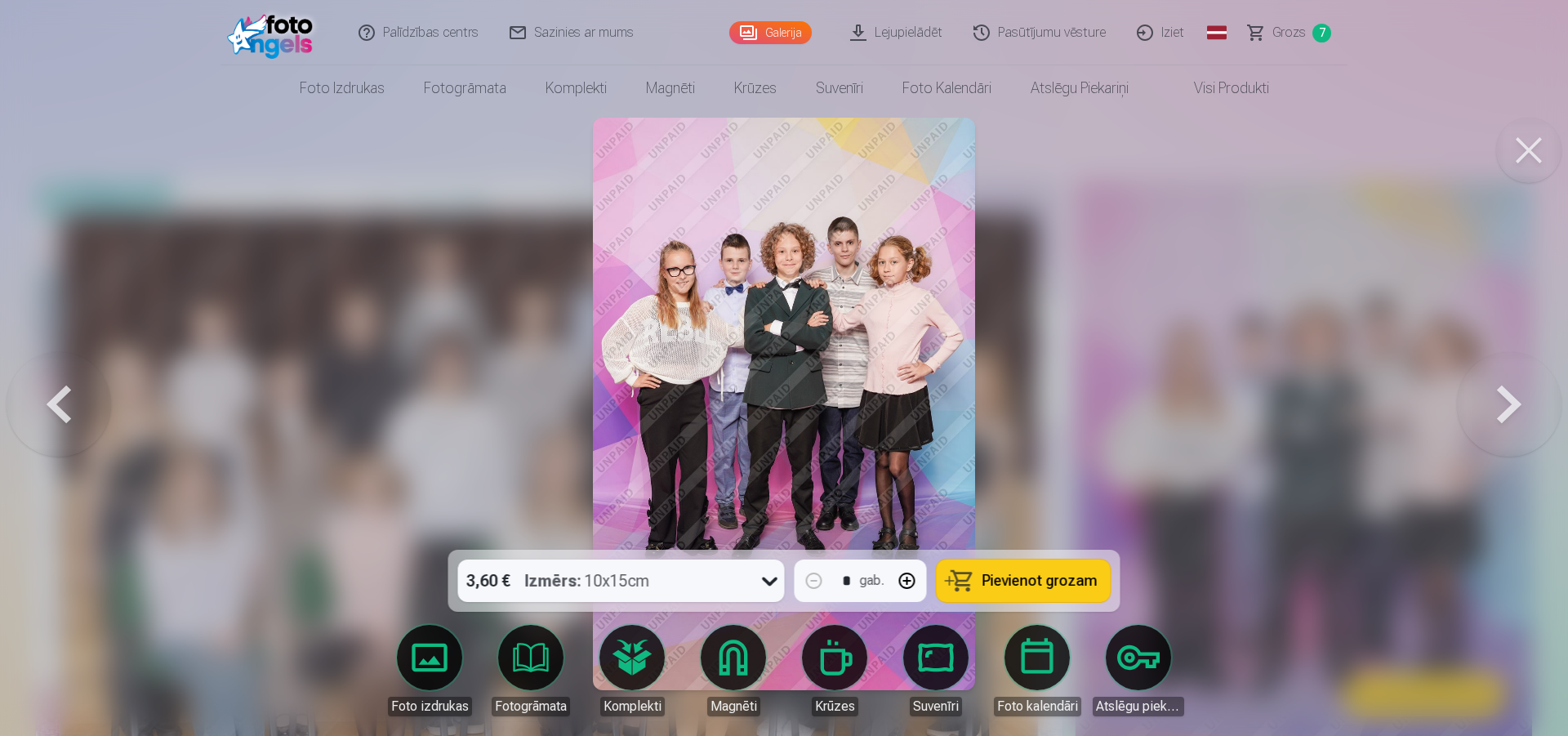
click at [1499, 407] on button at bounding box center [1510, 403] width 105 height 259
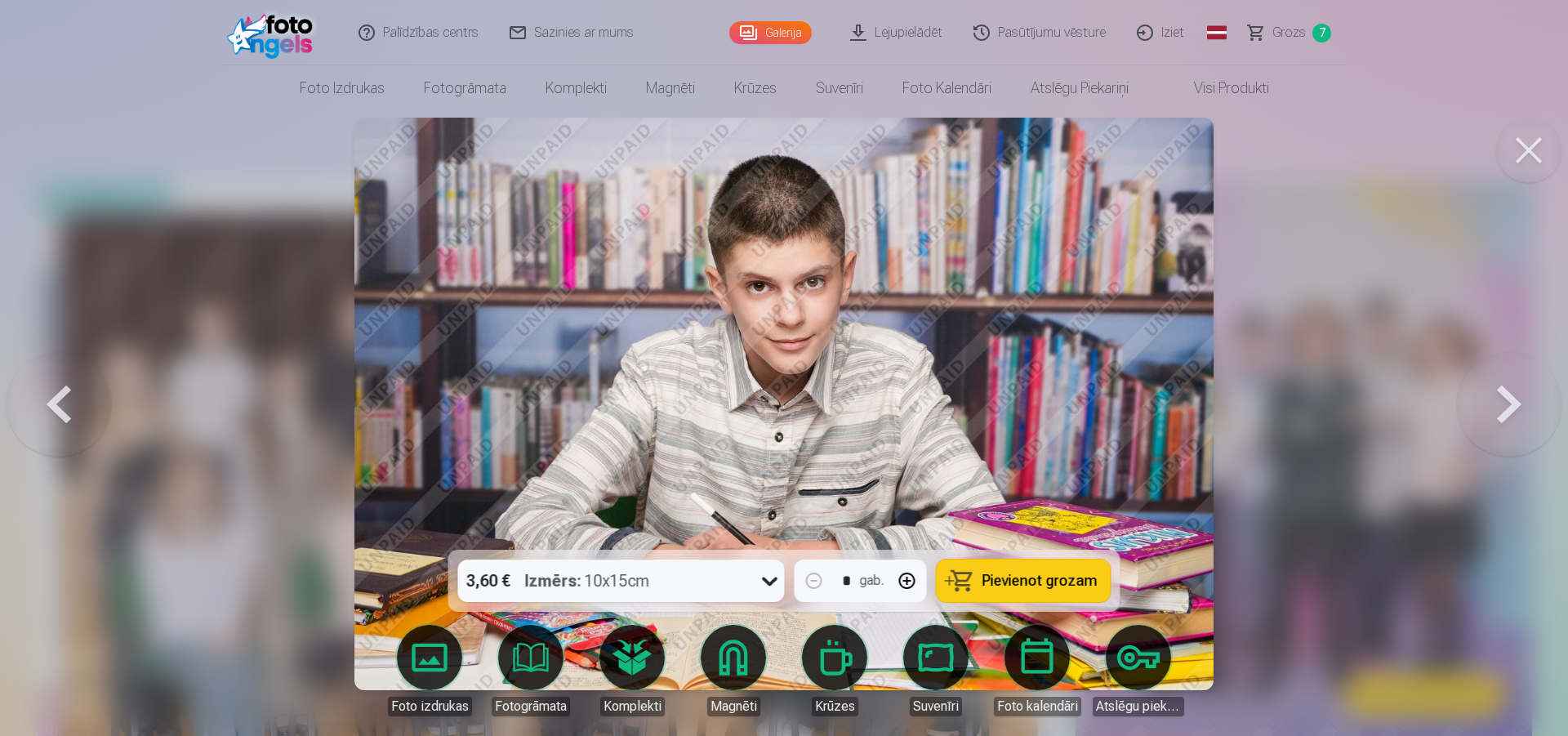
click at [1497, 417] on button at bounding box center [1510, 403] width 105 height 259
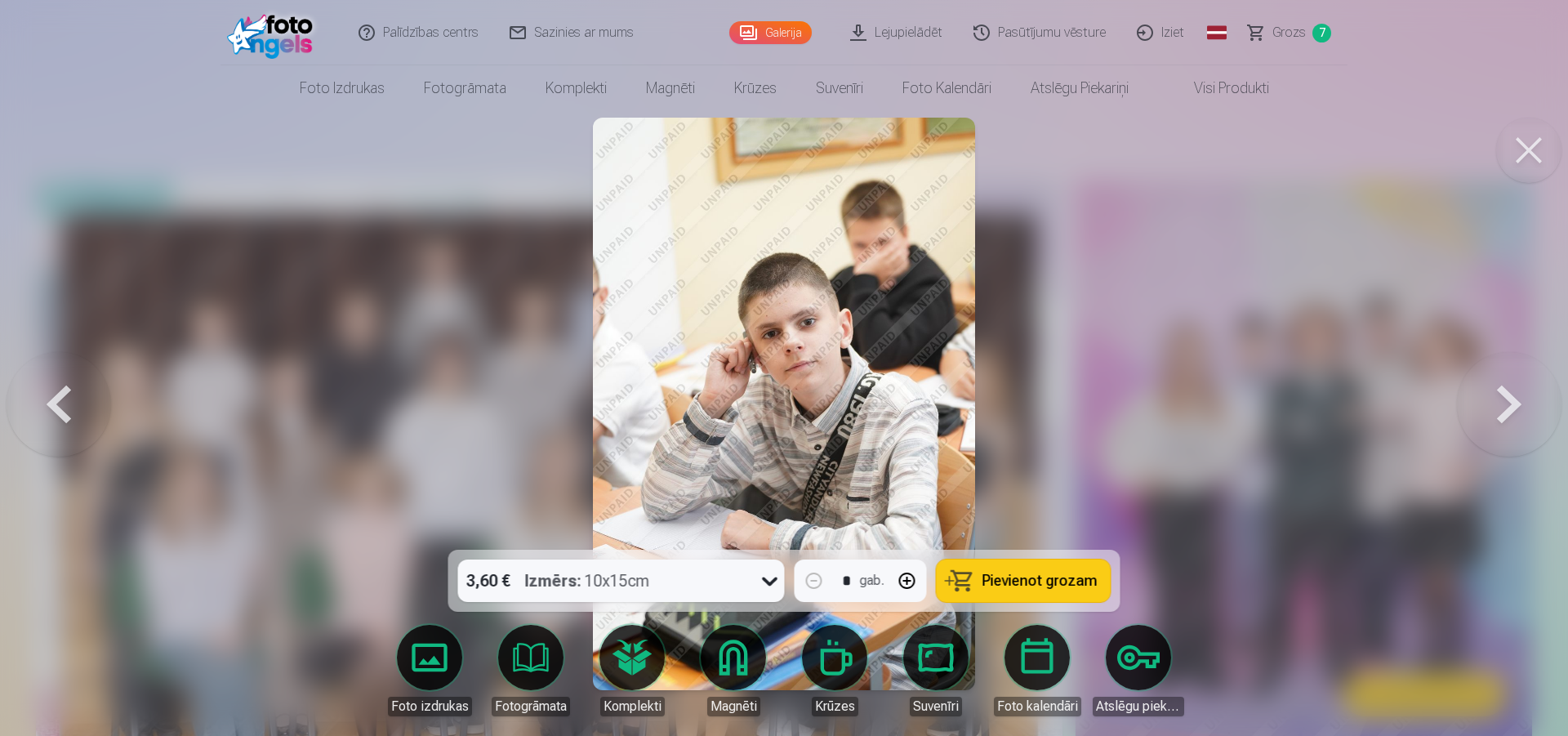
click at [1506, 417] on button at bounding box center [1510, 403] width 105 height 259
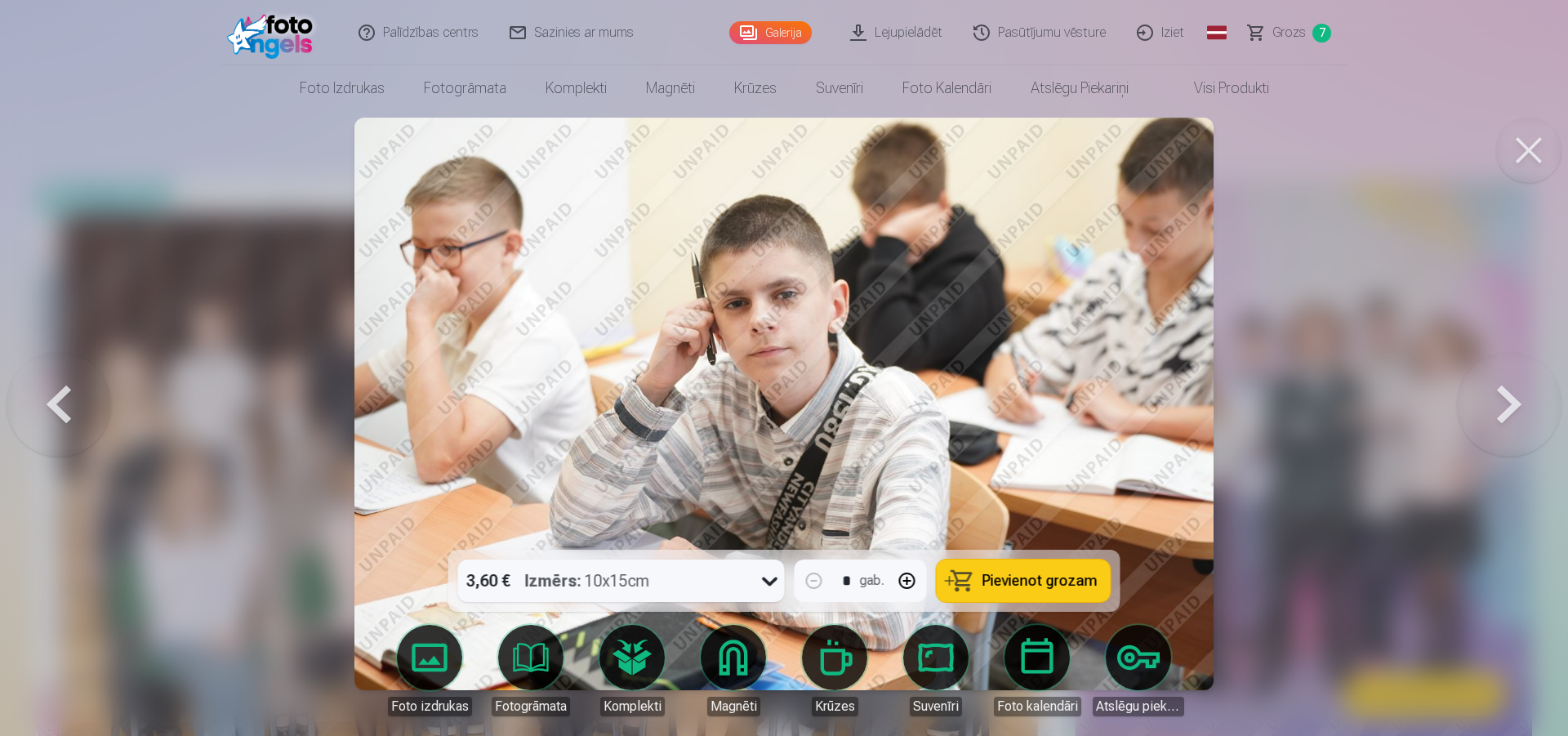
click at [1512, 412] on button at bounding box center [1510, 403] width 105 height 259
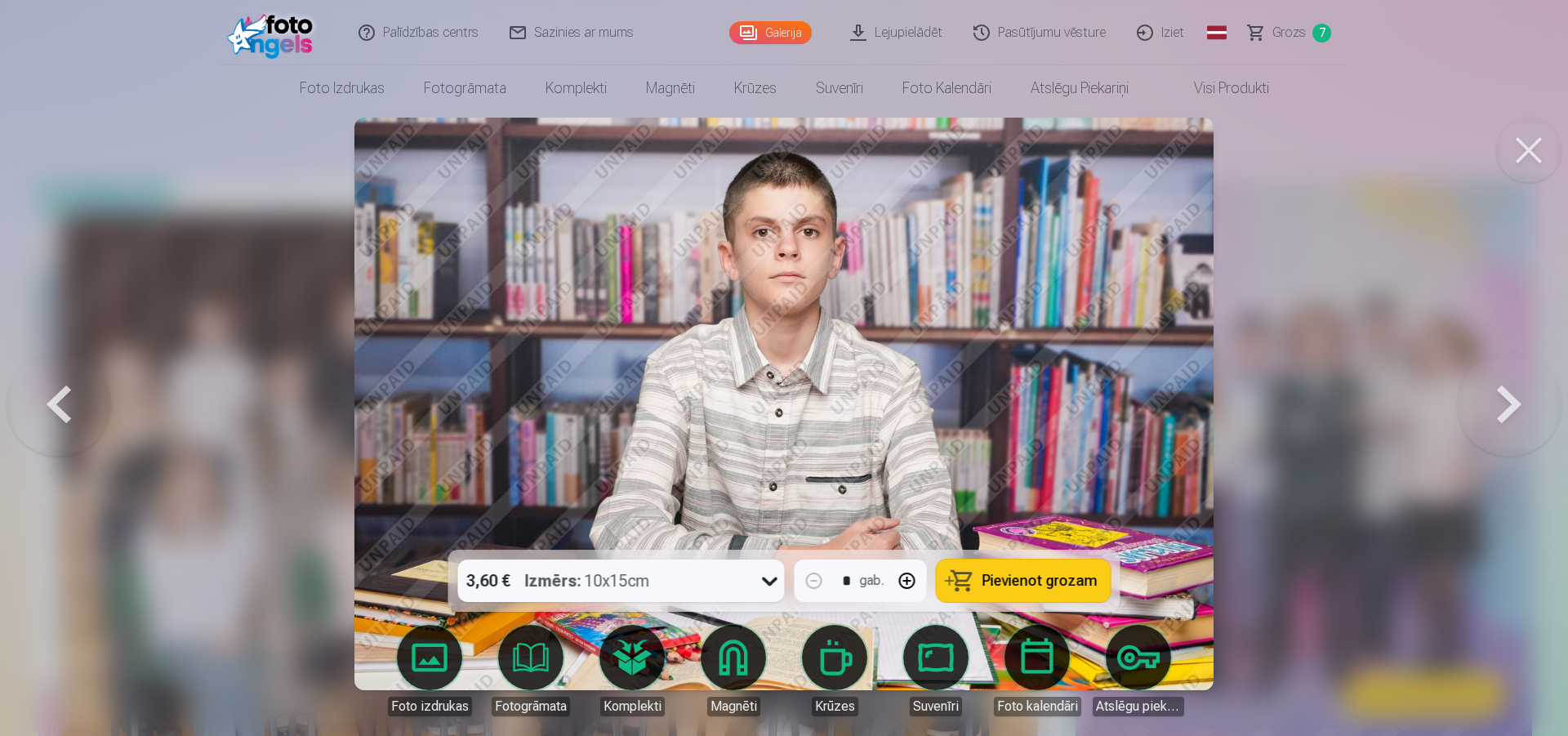
click at [1512, 412] on button at bounding box center [1510, 403] width 105 height 259
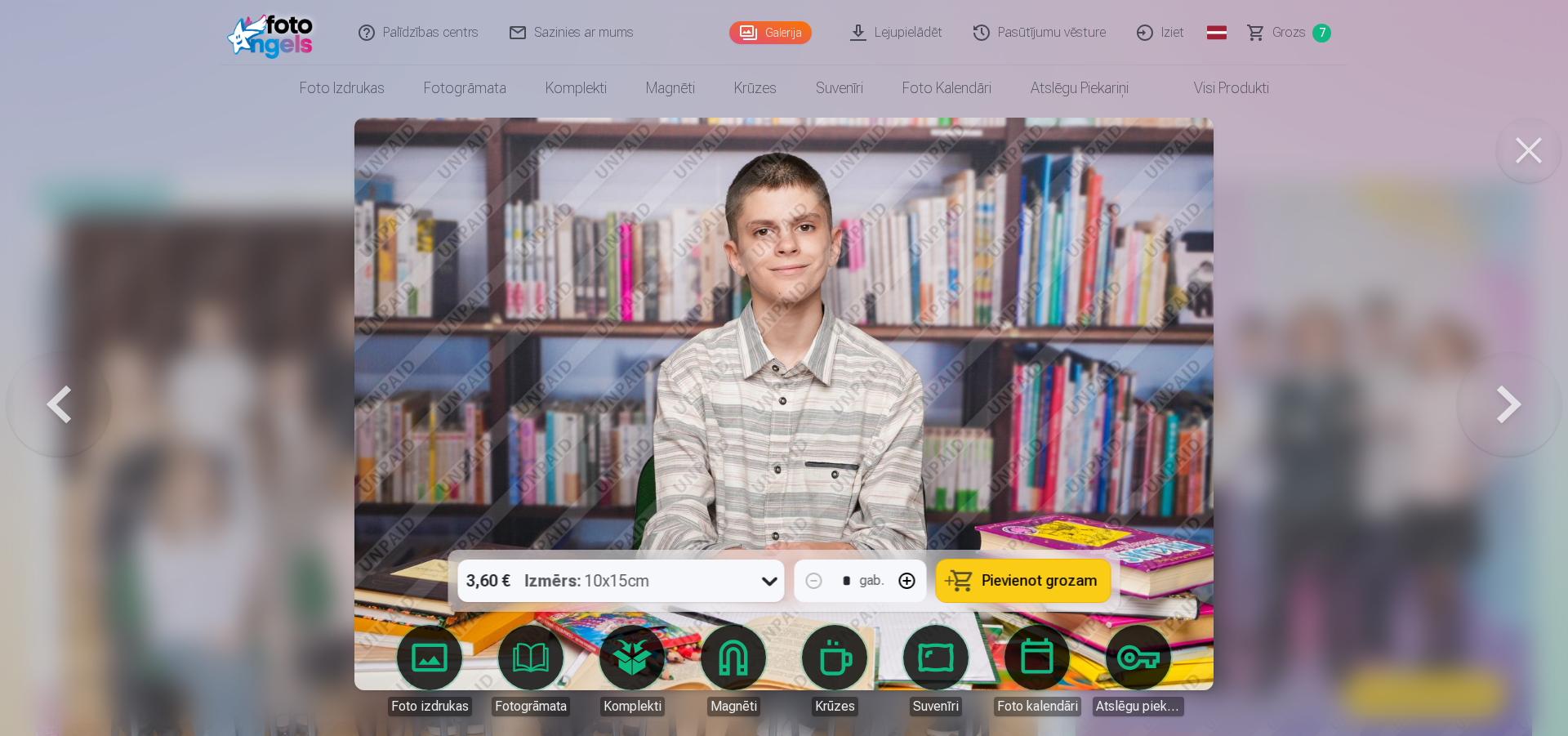
click at [1517, 406] on button at bounding box center [1510, 403] width 105 height 259
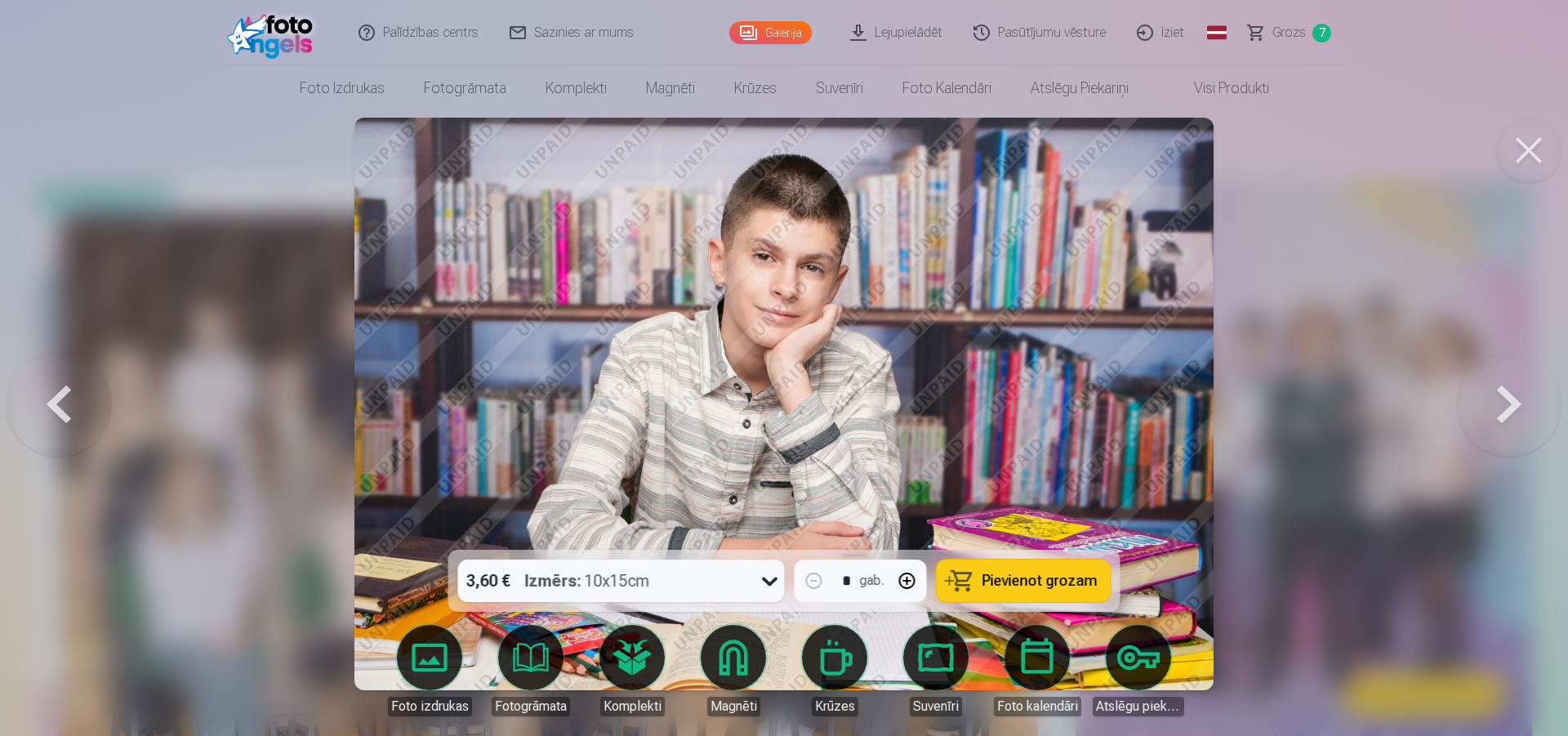
click at [1077, 596] on button "Pievienot grozam" at bounding box center [1023, 580] width 174 height 42
click at [1504, 422] on button at bounding box center [1510, 403] width 105 height 259
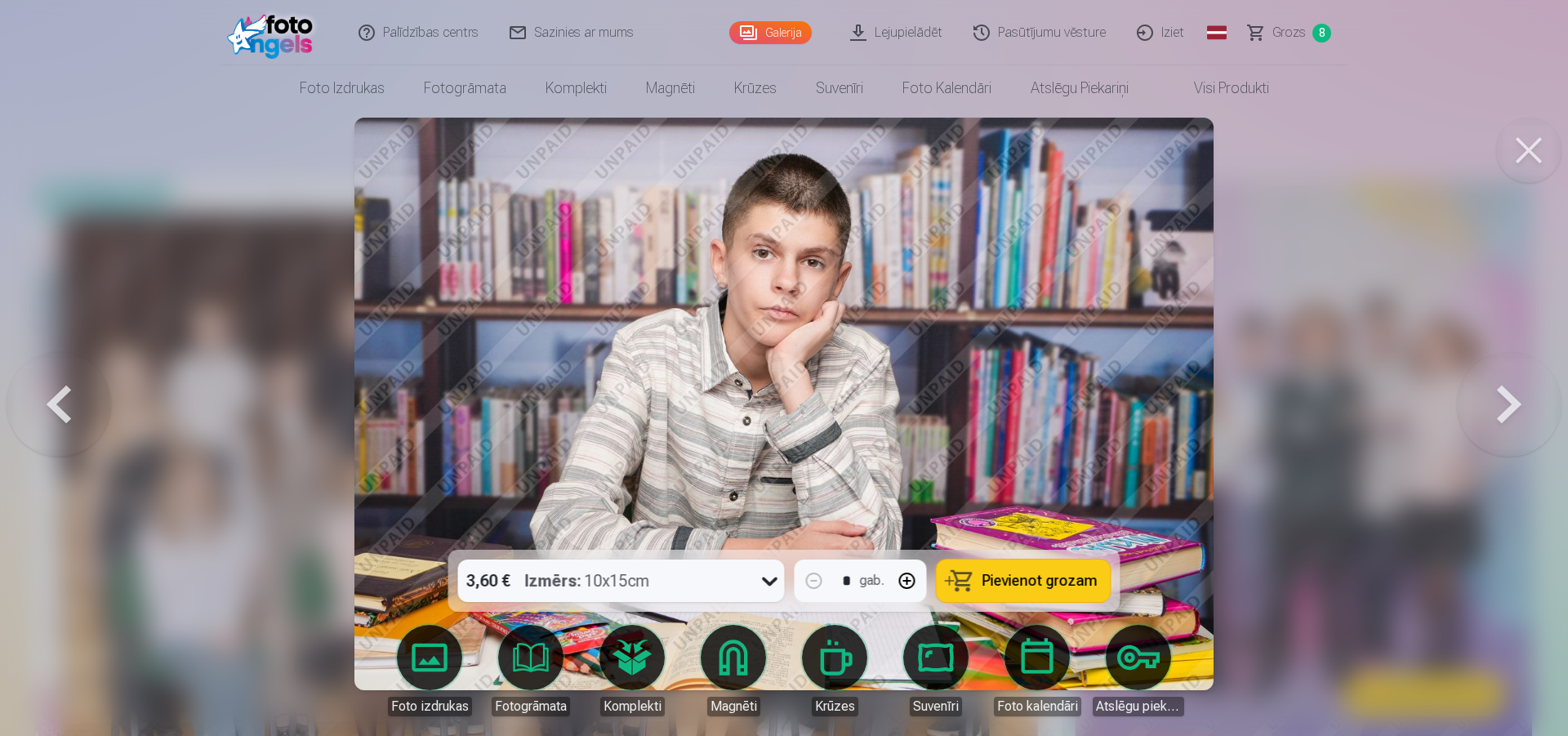
click at [1504, 417] on button at bounding box center [1510, 403] width 105 height 259
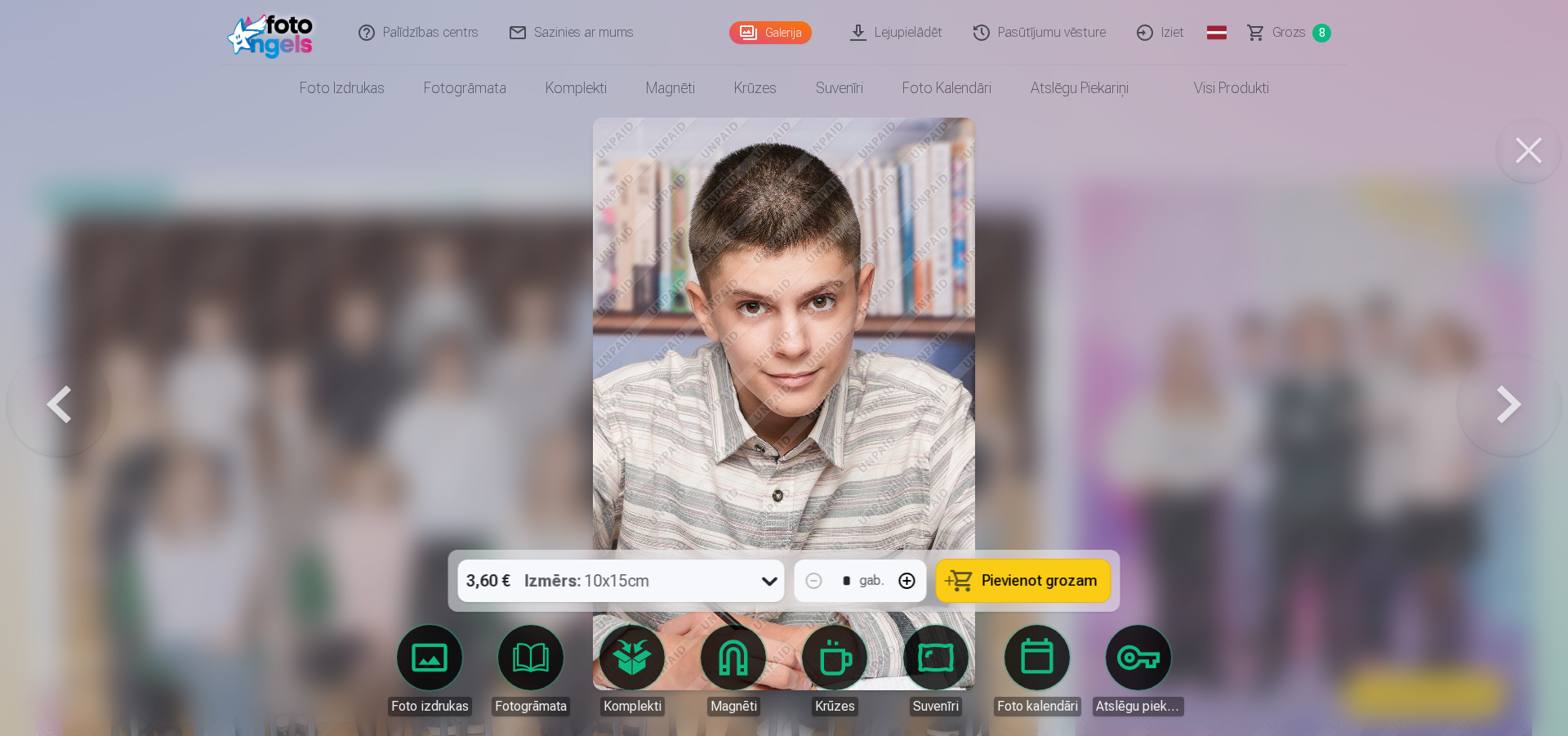
click at [1504, 416] on button at bounding box center [1510, 403] width 105 height 259
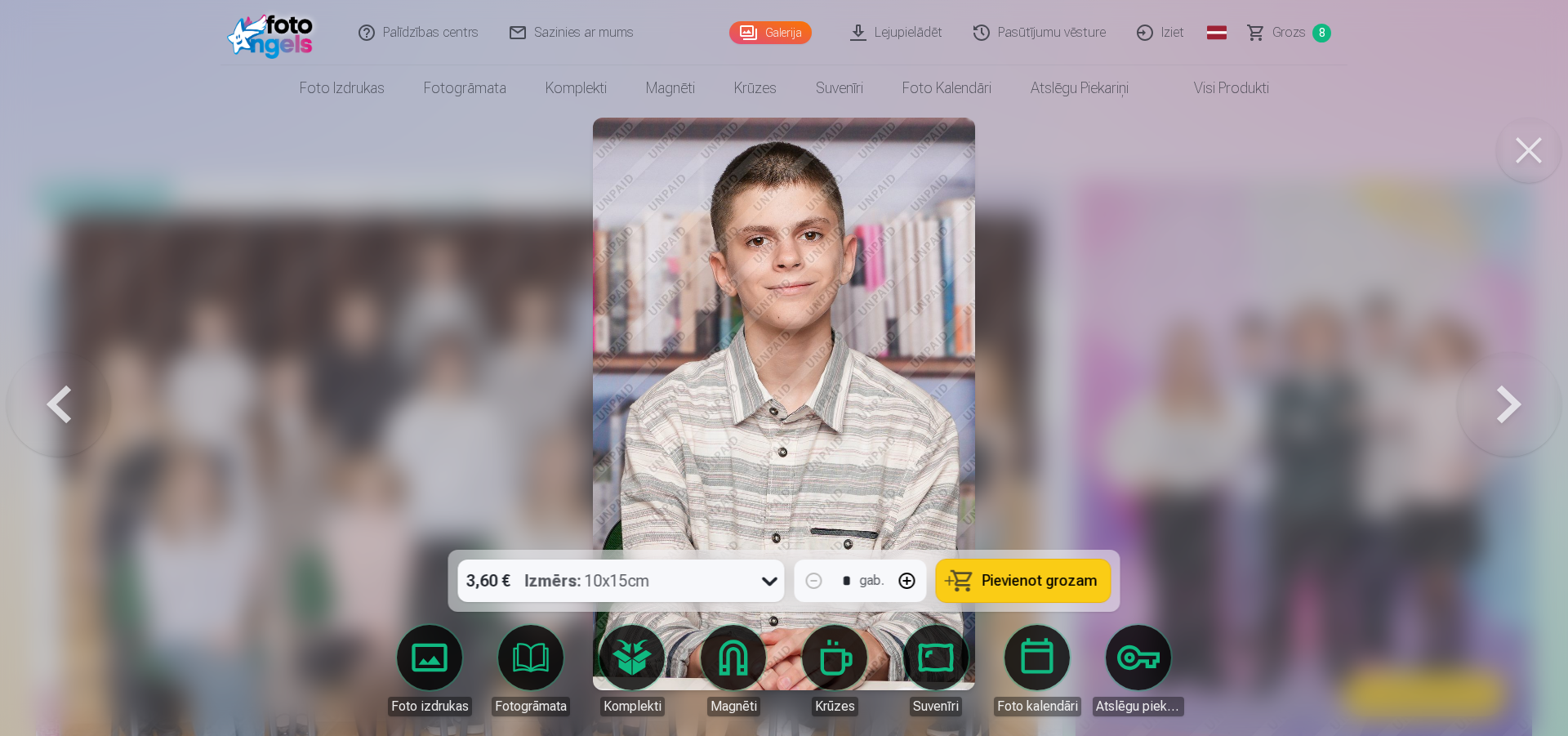
click at [1507, 407] on button at bounding box center [1510, 403] width 105 height 259
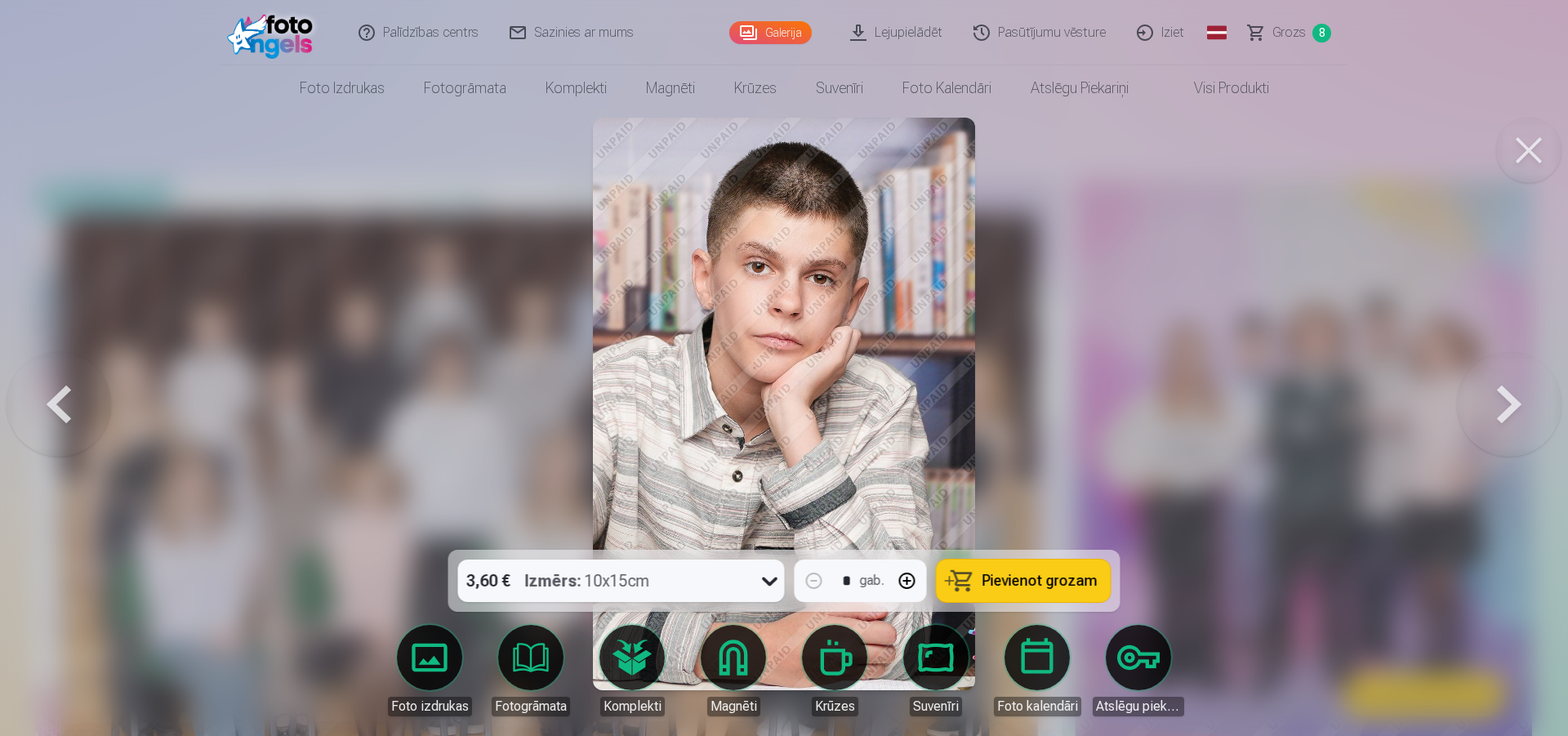
click at [1509, 398] on button at bounding box center [1510, 403] width 105 height 259
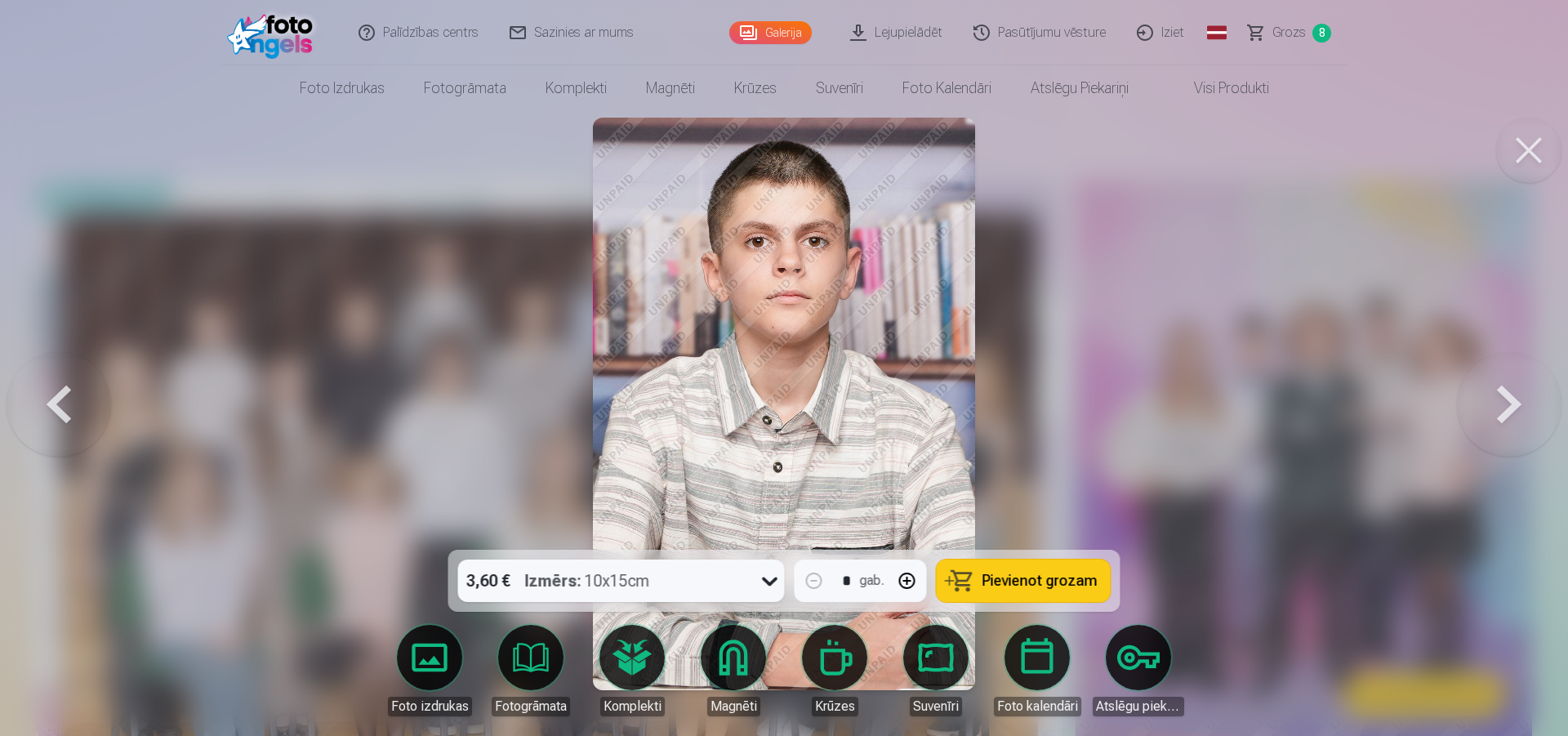
click at [1515, 386] on button at bounding box center [1510, 403] width 105 height 259
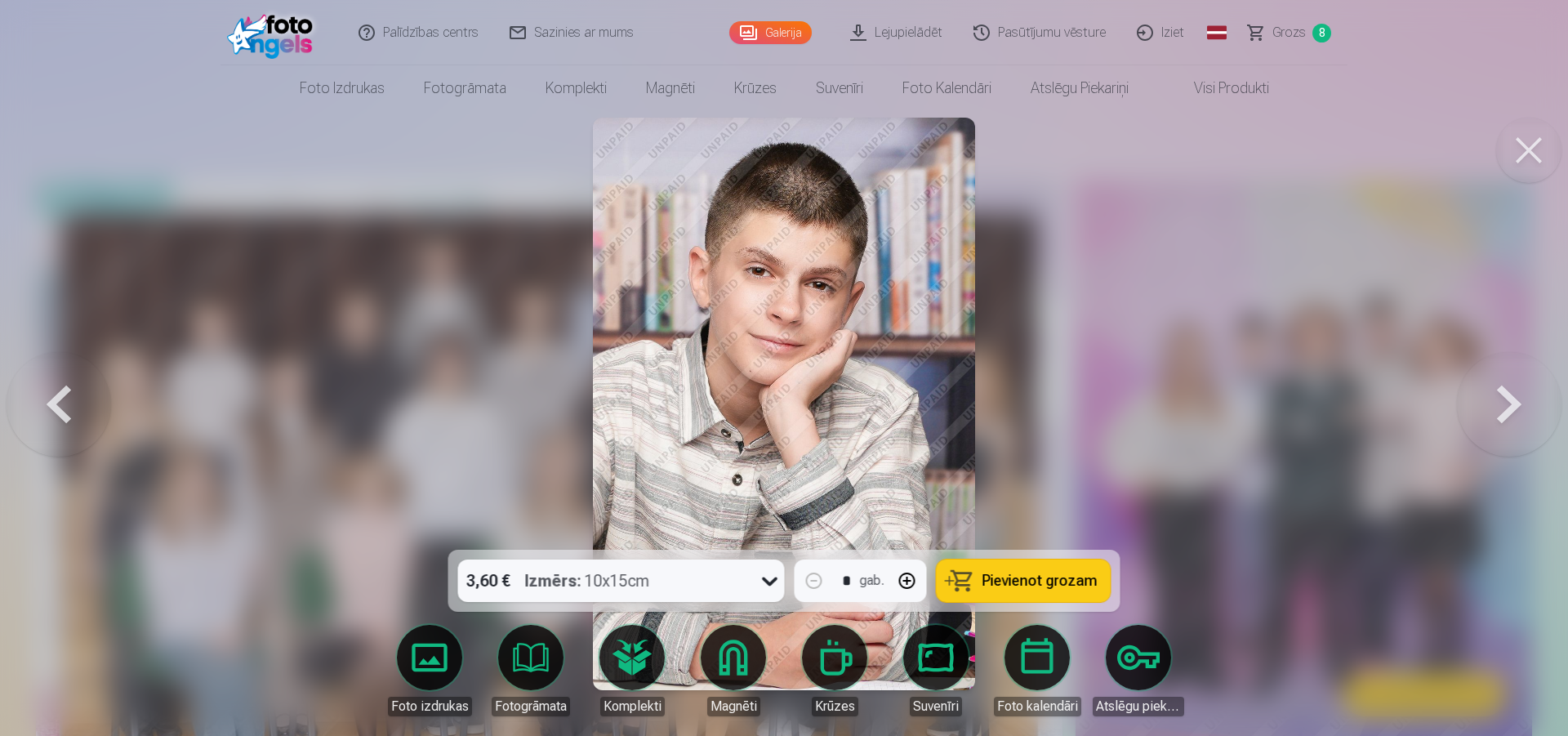
click at [1515, 386] on button at bounding box center [1510, 403] width 105 height 259
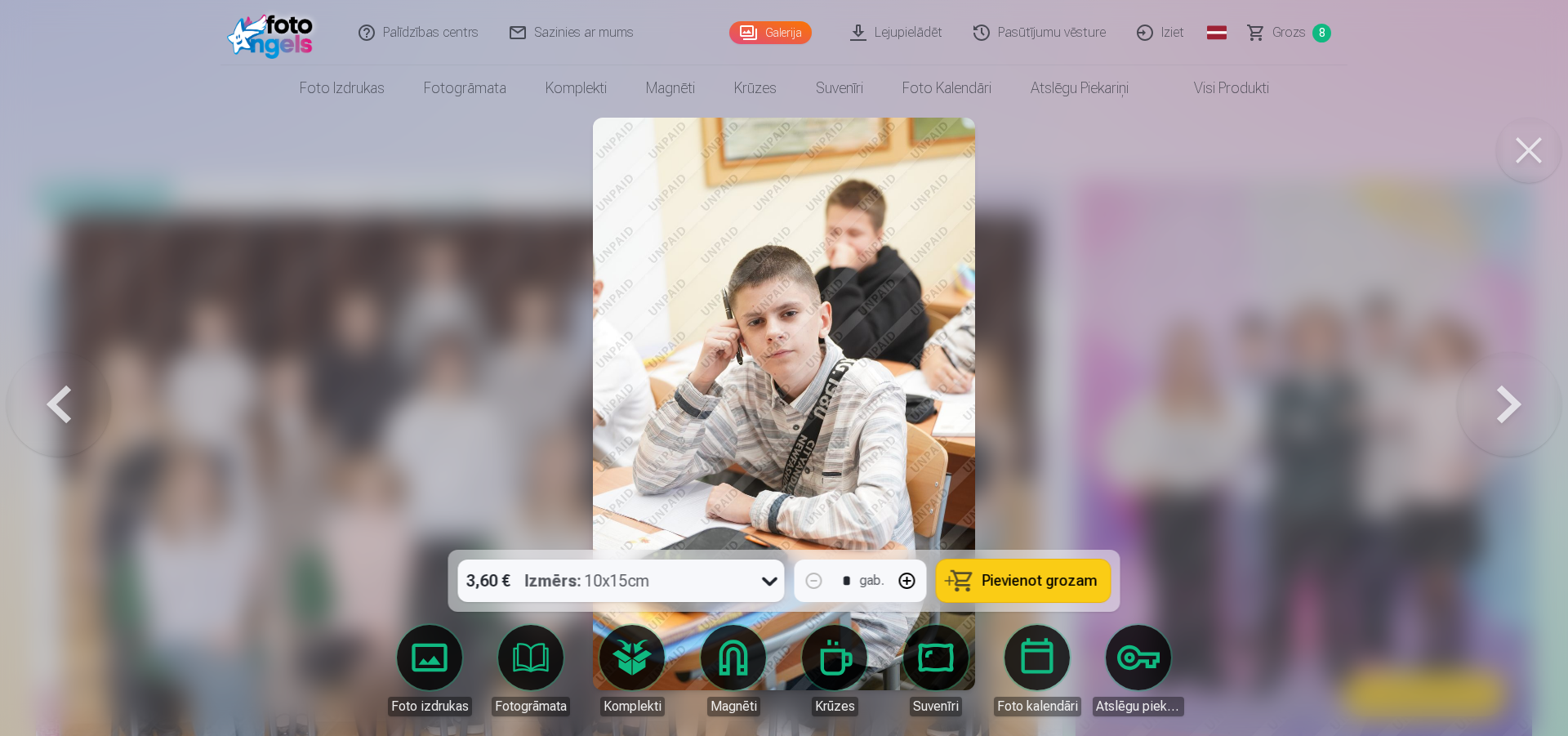
click at [1515, 386] on button at bounding box center [1510, 403] width 105 height 259
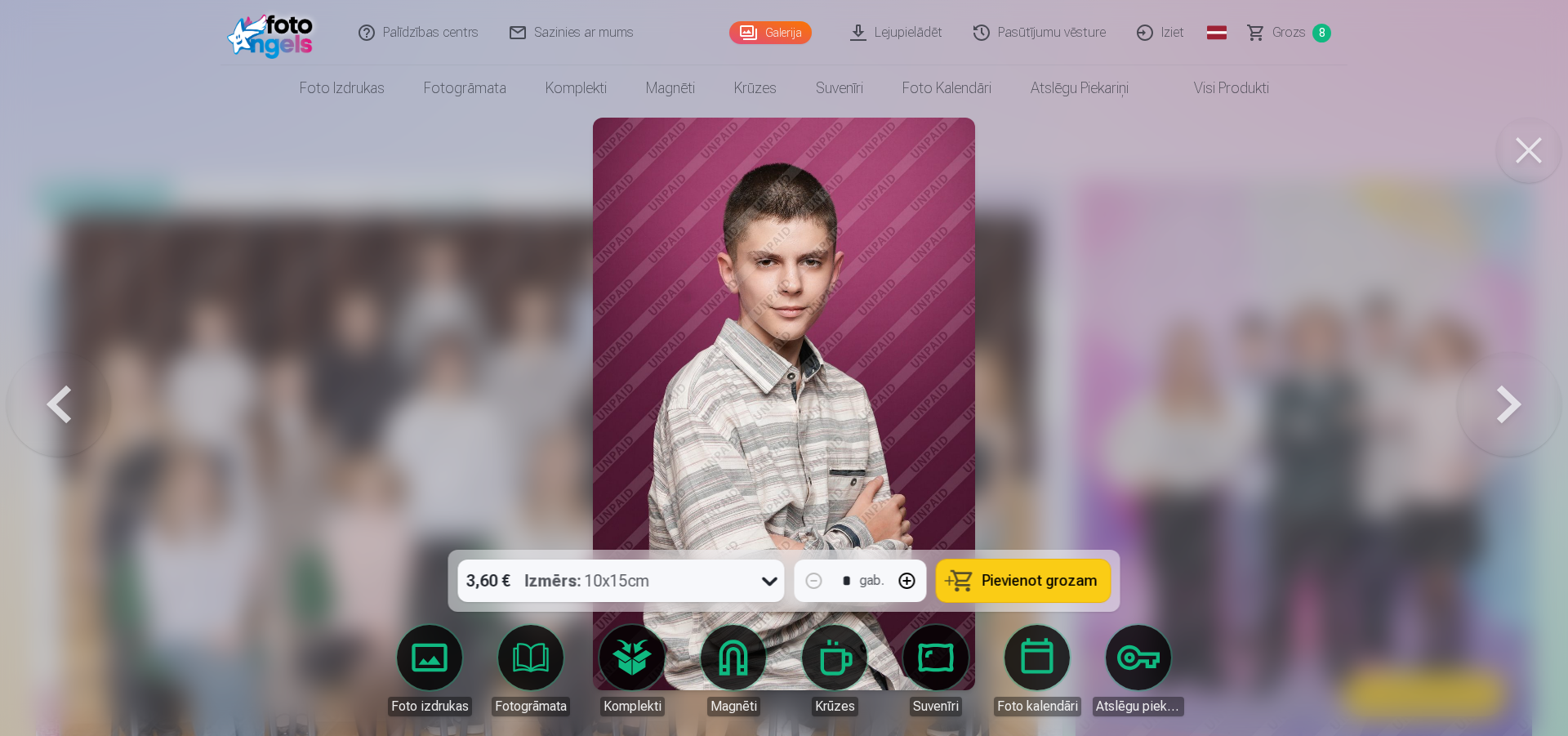
click at [1515, 386] on button at bounding box center [1510, 403] width 105 height 259
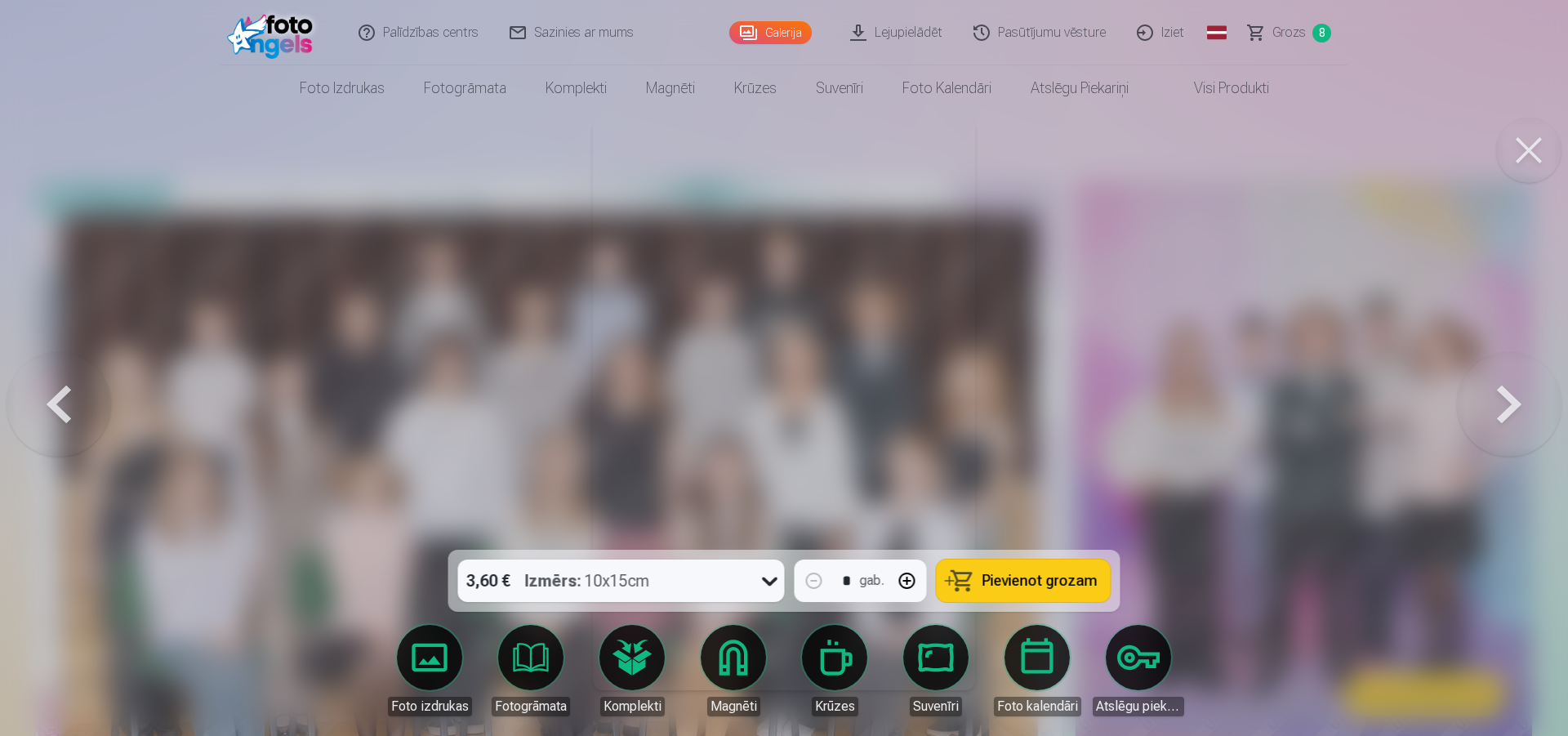
click at [1511, 389] on button at bounding box center [1510, 403] width 105 height 259
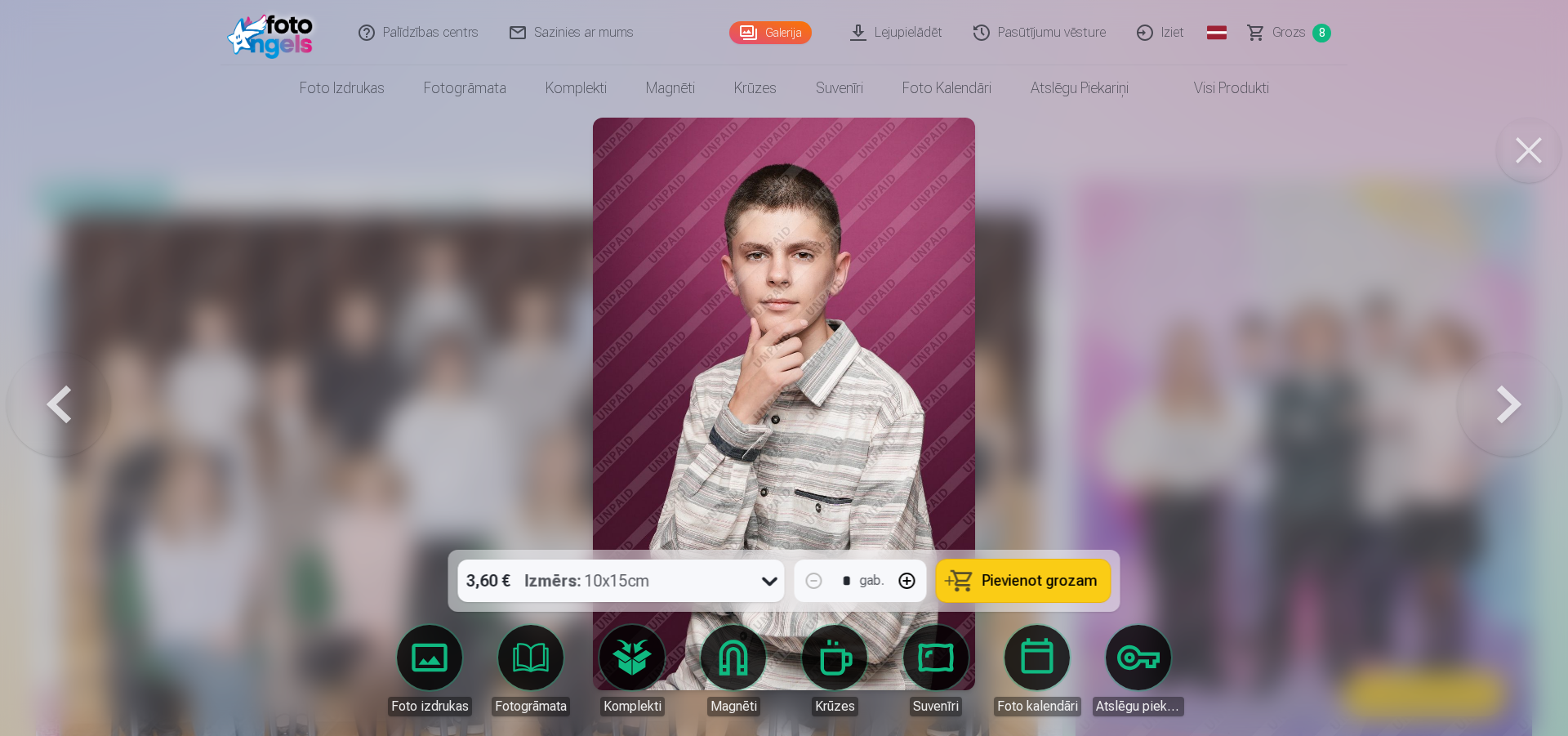
click at [996, 580] on span "Pievienot grozam" at bounding box center [1040, 581] width 116 height 15
click at [1519, 394] on button at bounding box center [1510, 403] width 105 height 259
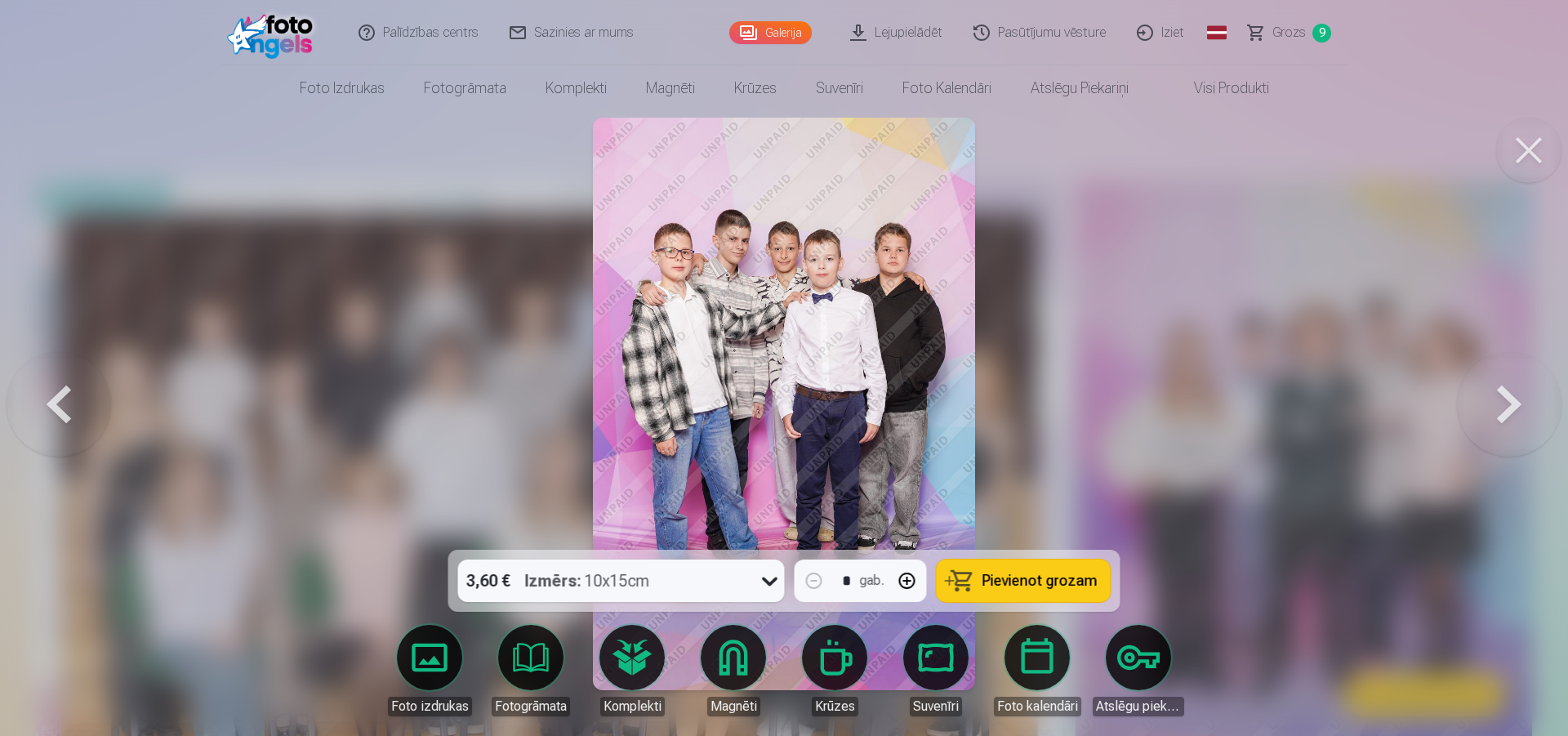
click at [1355, 471] on div at bounding box center [784, 368] width 1568 height 736
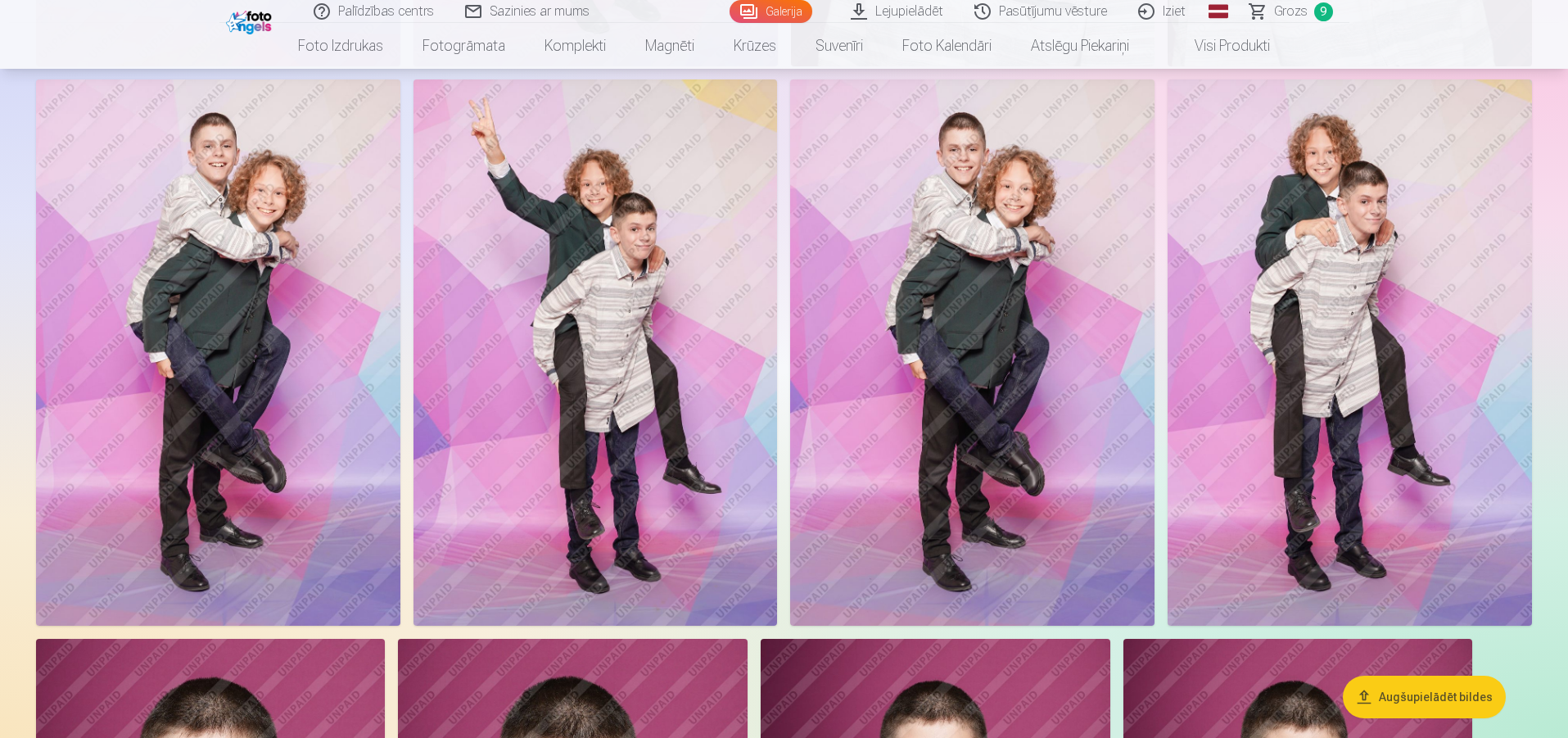
scroll to position [7461, 0]
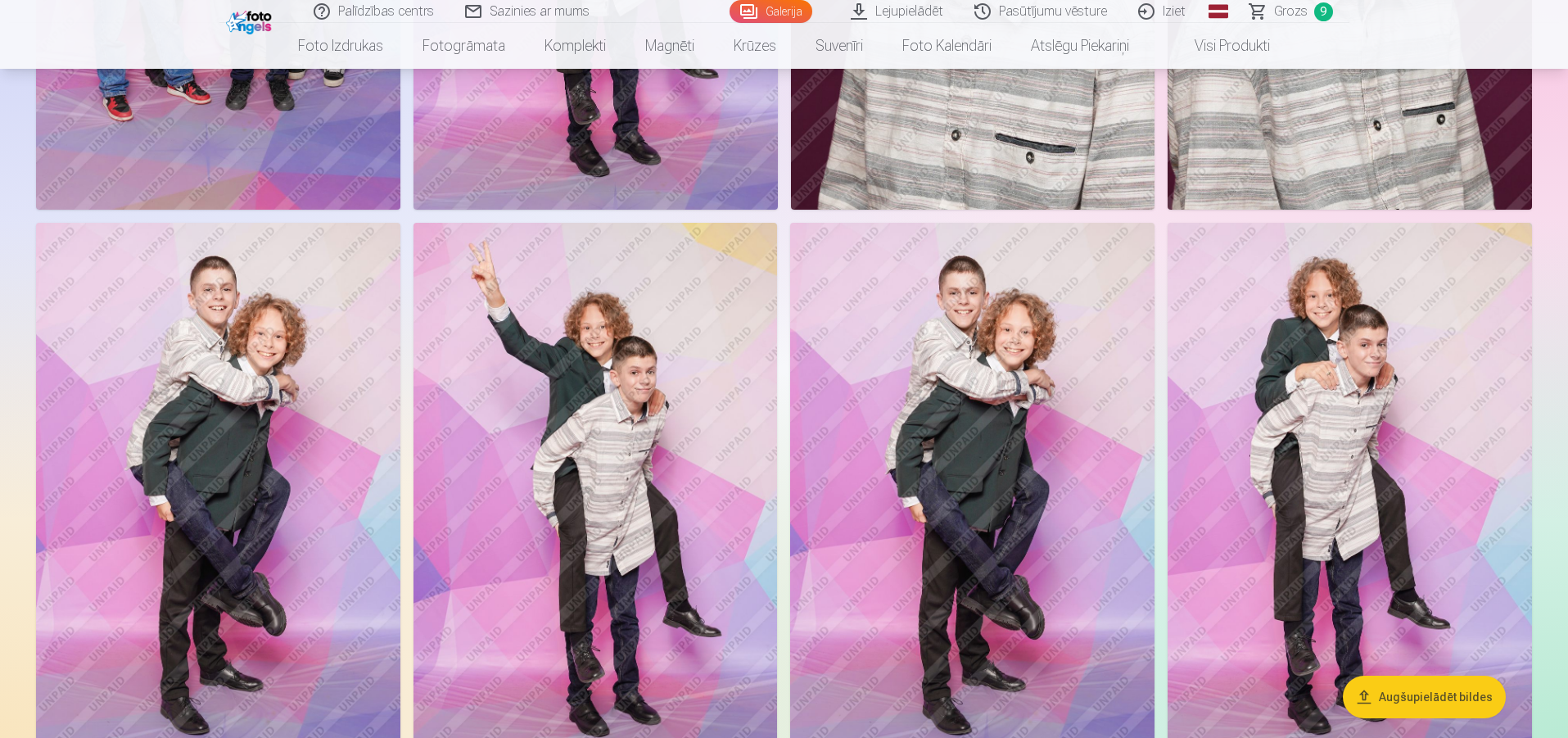
click at [1297, 18] on span "Grozs" at bounding box center [1291, 12] width 33 height 20
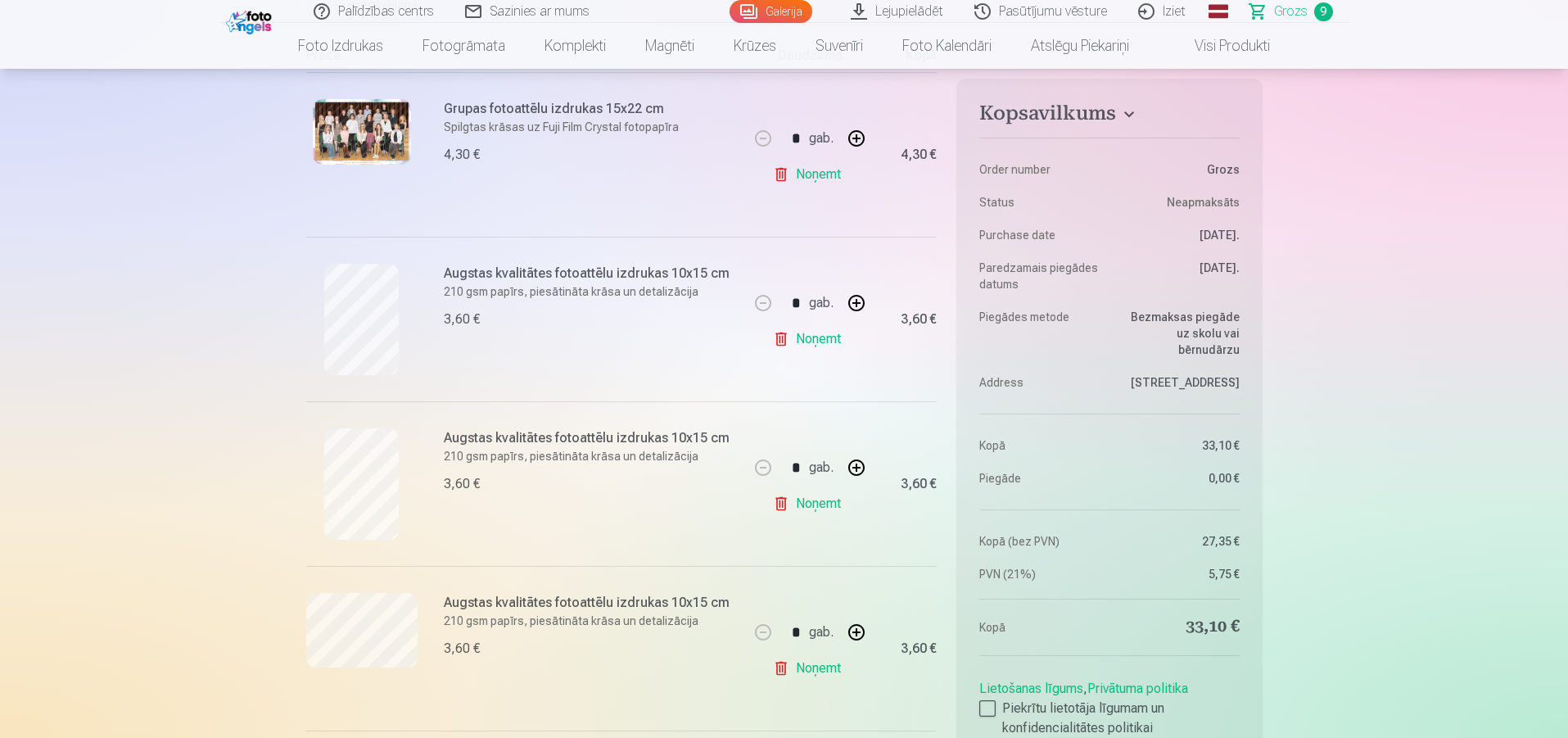
scroll to position [661, 0]
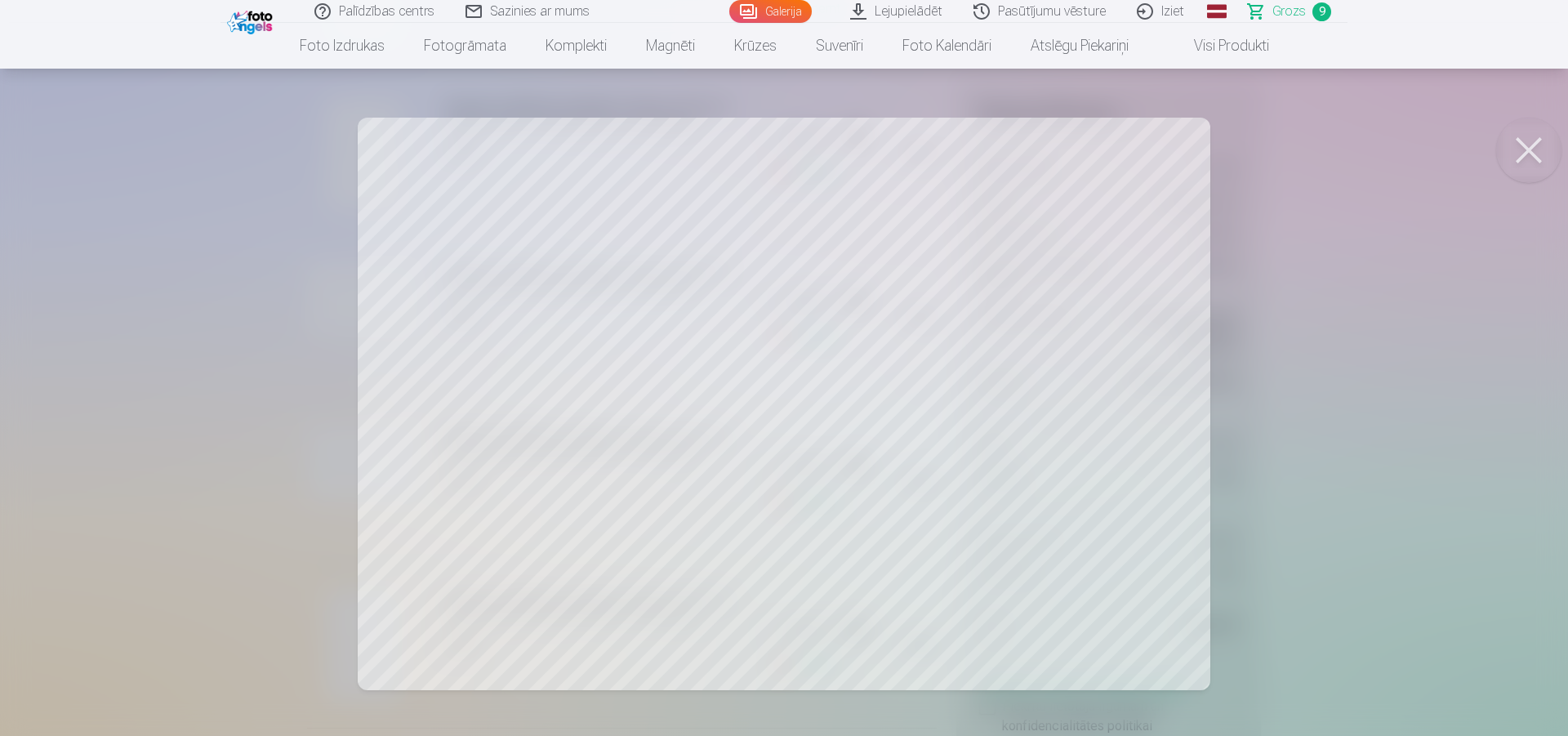
click at [1521, 185] on div at bounding box center [784, 368] width 1568 height 736
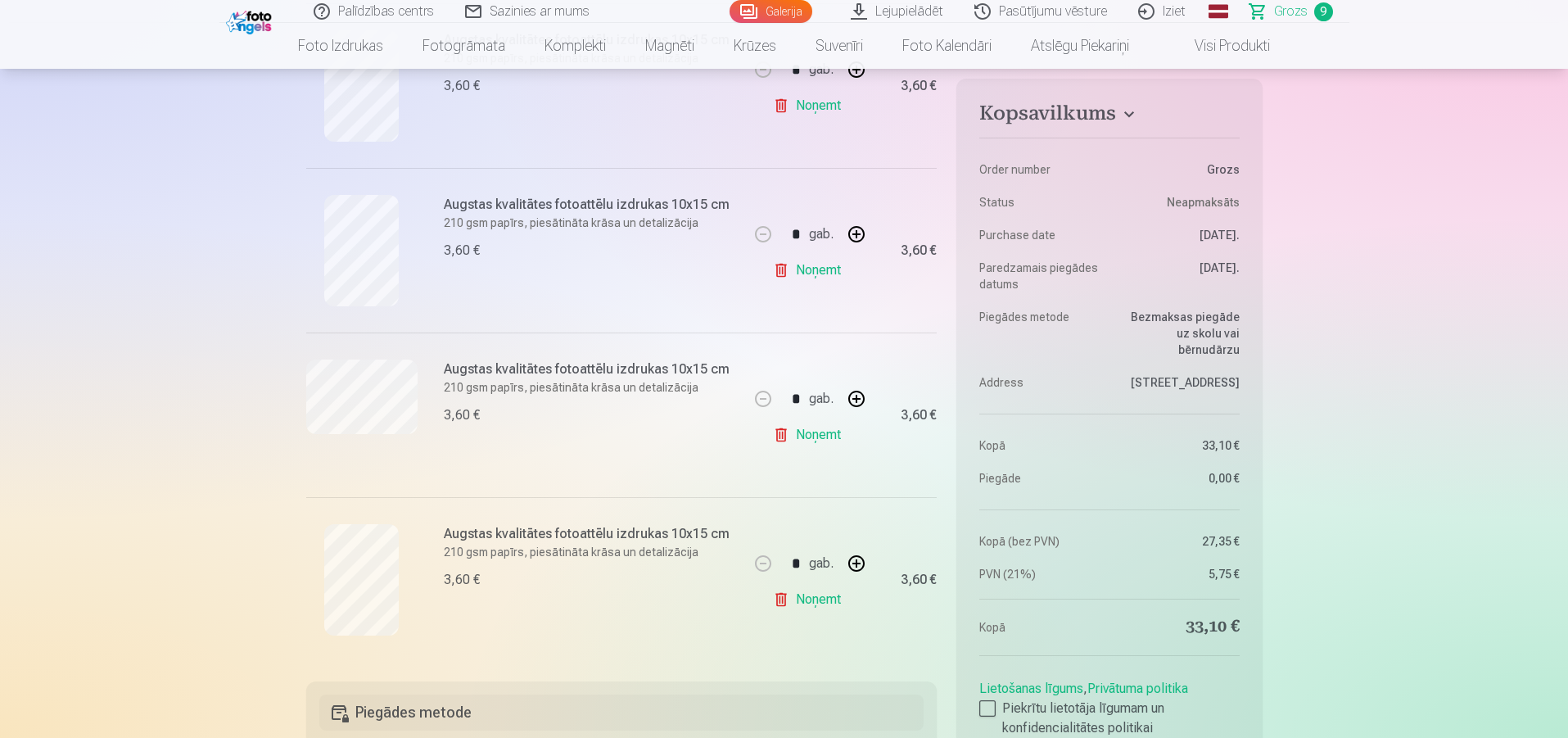
scroll to position [1234, 0]
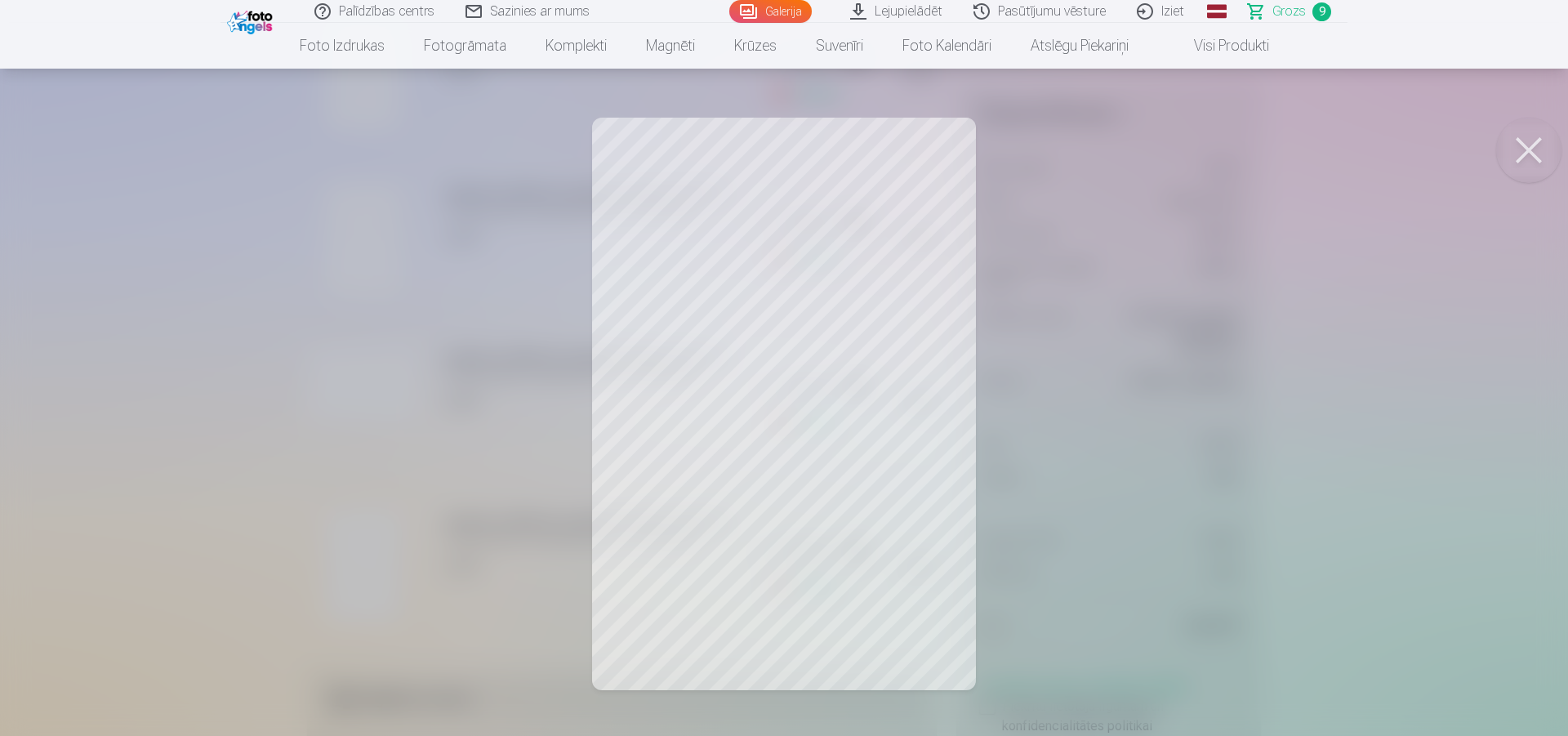
click at [1508, 151] on button at bounding box center [1529, 150] width 66 height 66
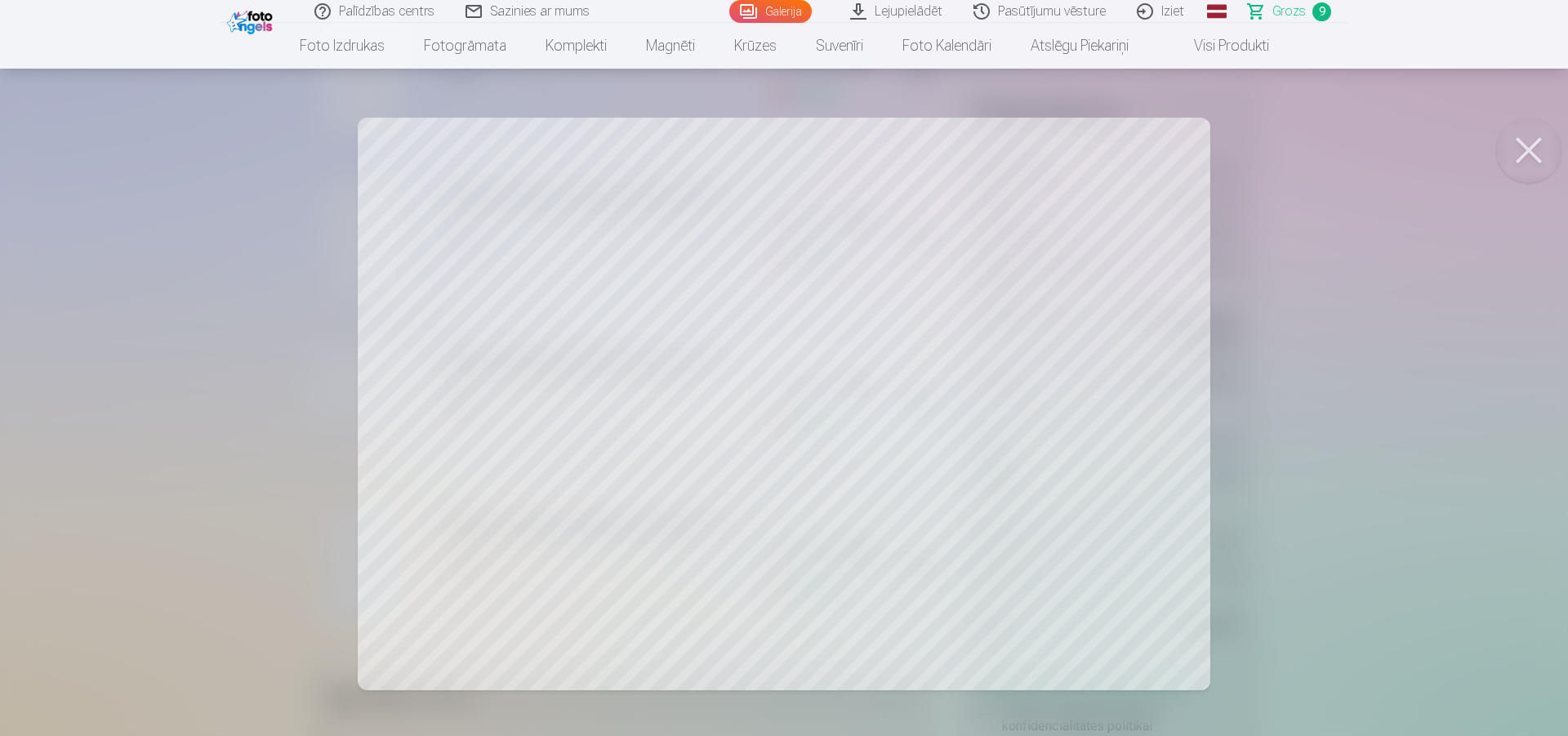
click at [1526, 166] on button at bounding box center [1529, 150] width 66 height 66
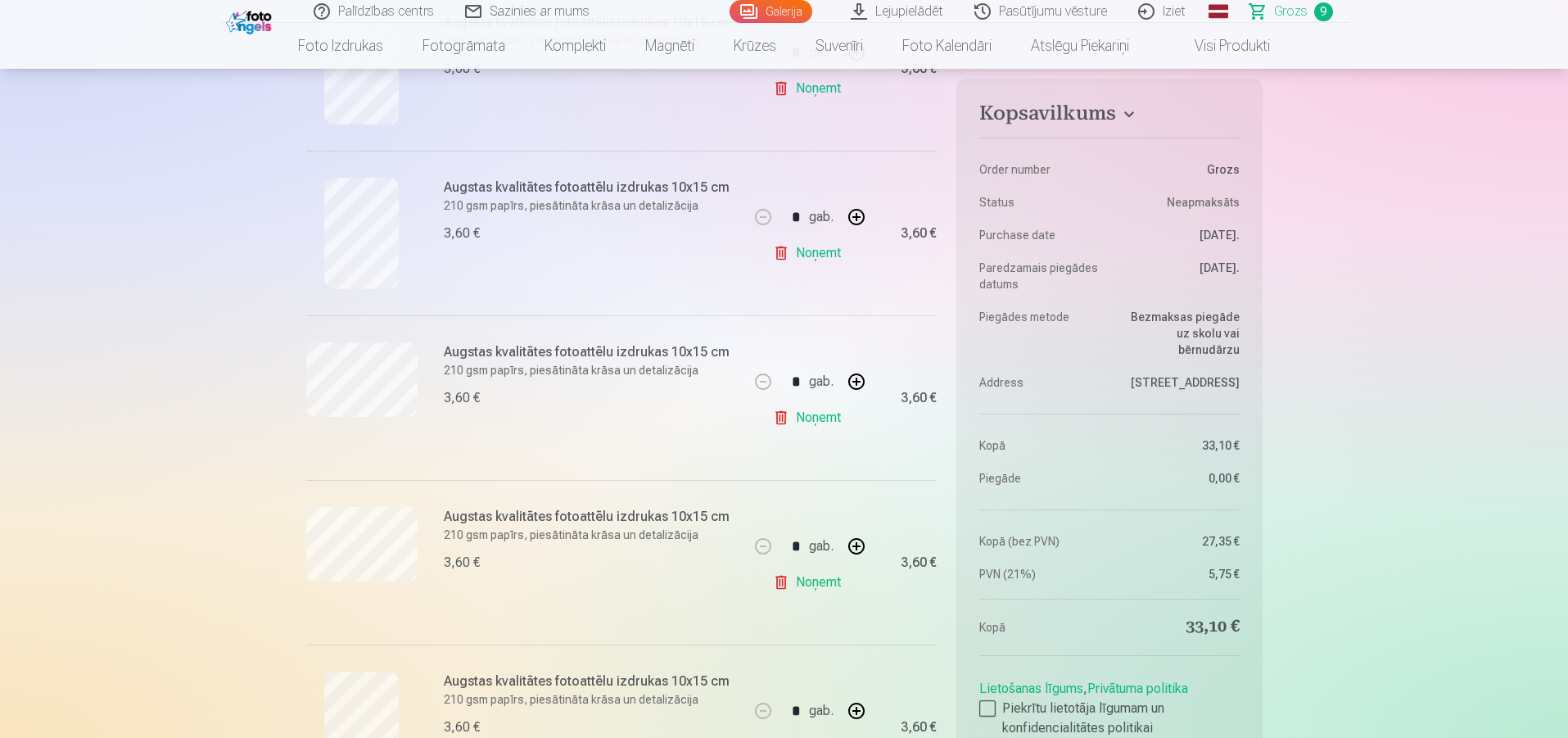
scroll to position [563, 0]
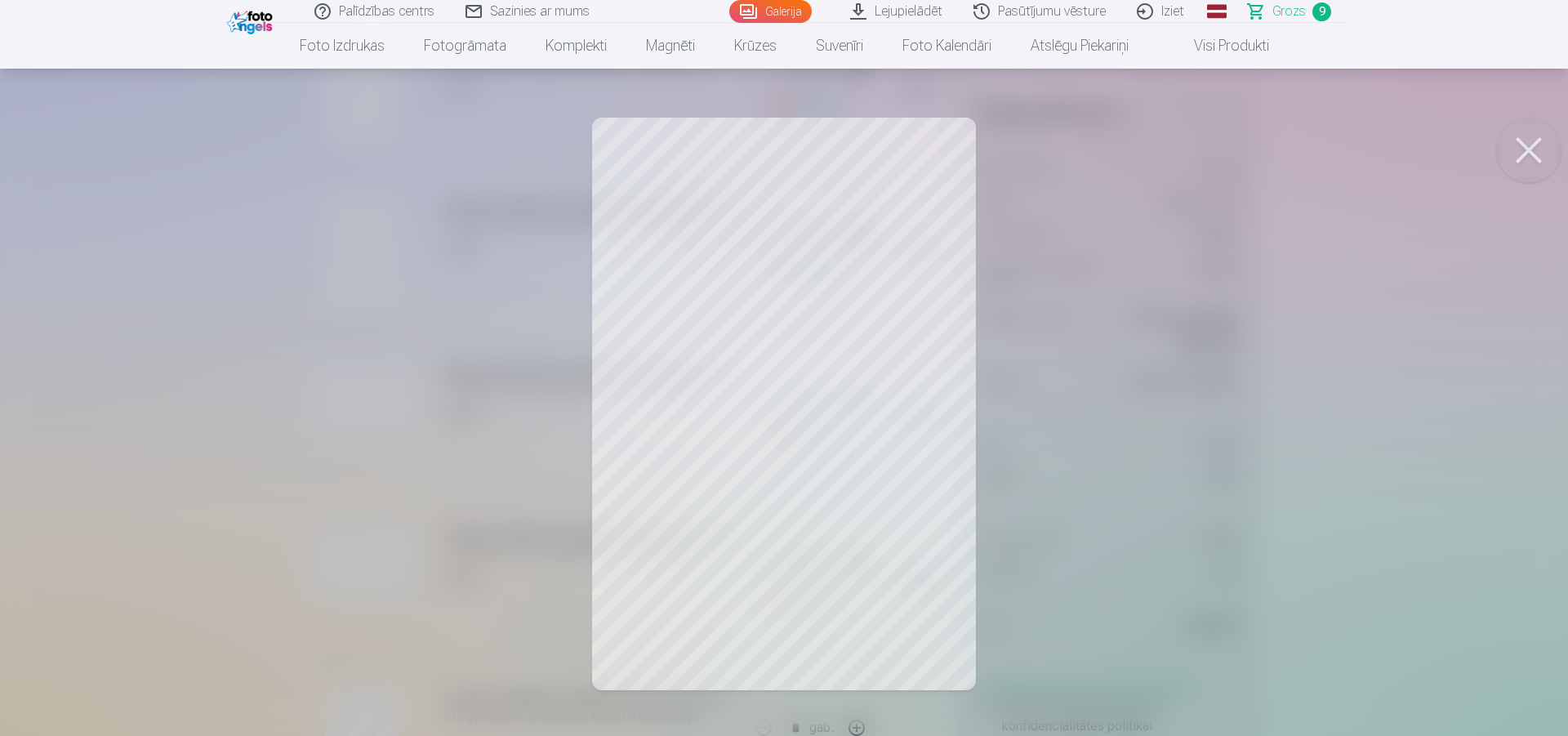
click at [1527, 158] on button at bounding box center [1529, 150] width 66 height 66
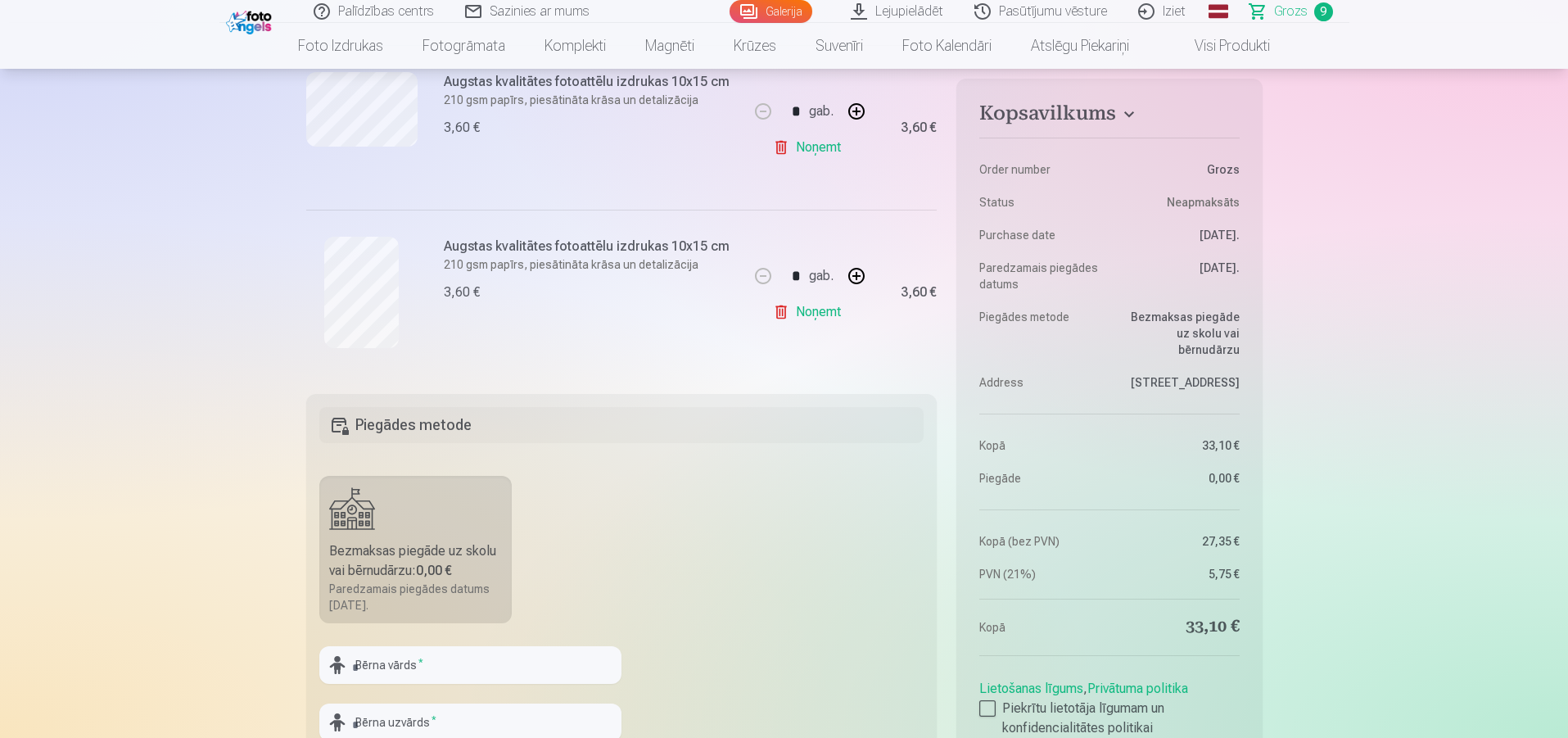
scroll to position [1458, 0]
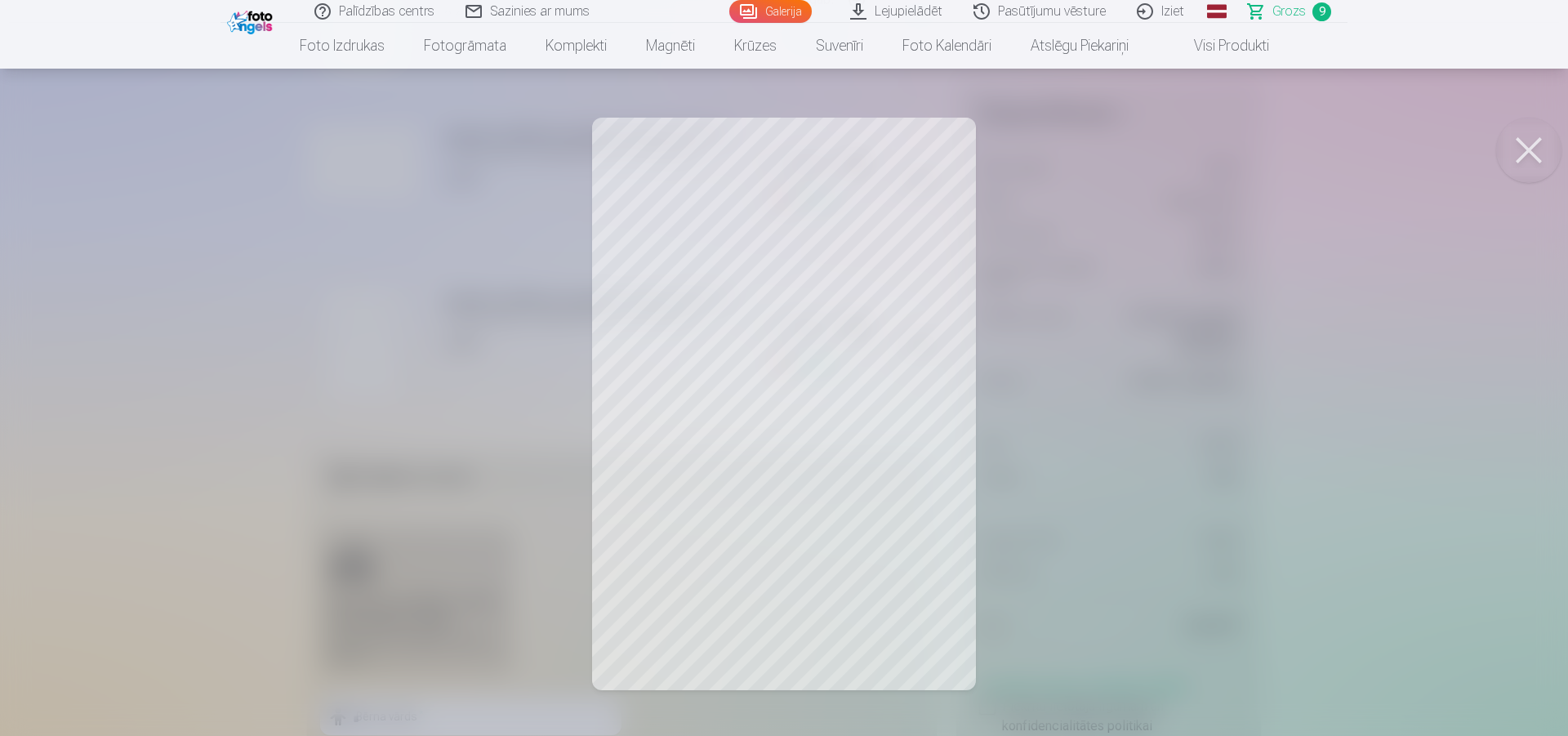
click at [1511, 144] on button at bounding box center [1529, 150] width 66 height 66
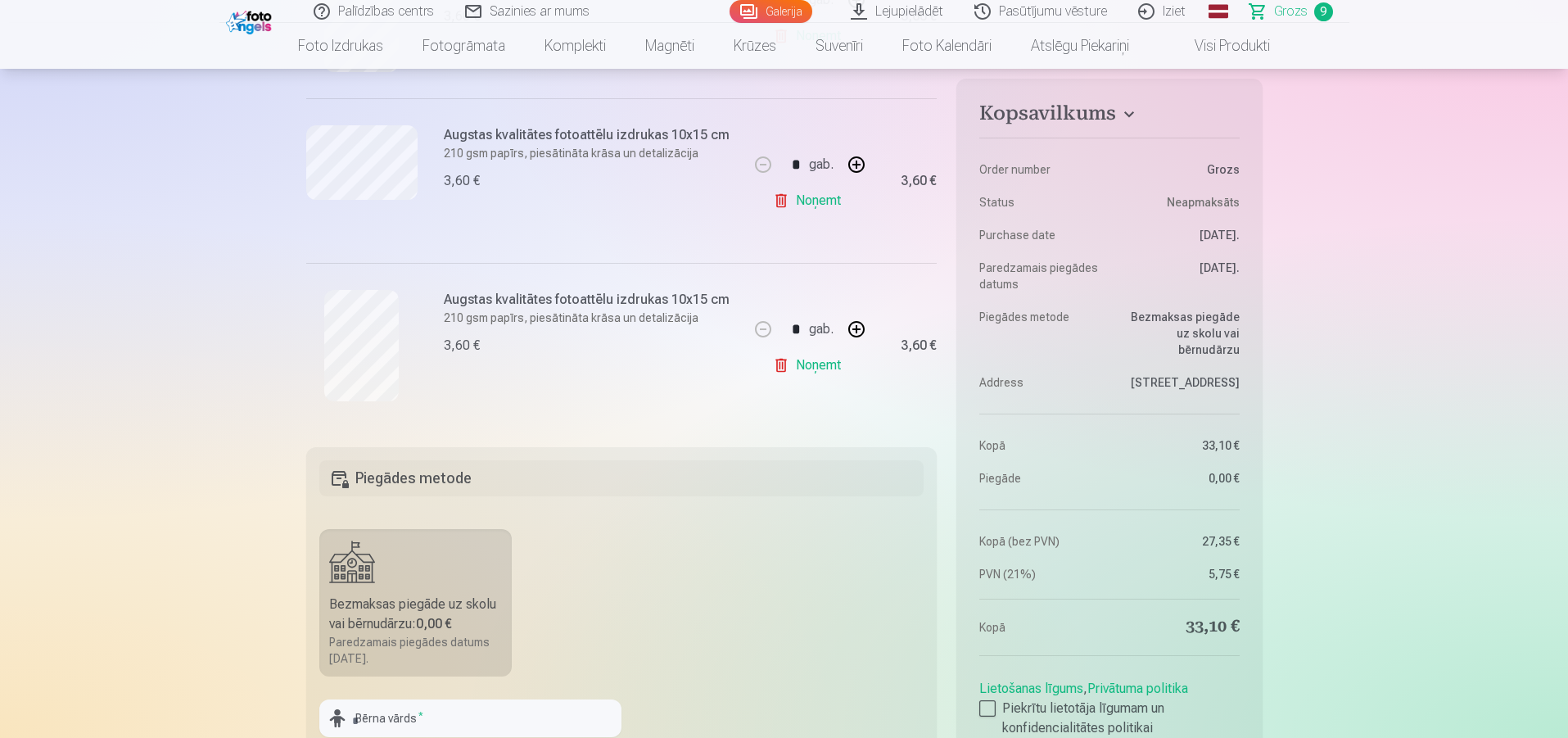
click at [817, 369] on link "Noņemt" at bounding box center [809, 364] width 74 height 33
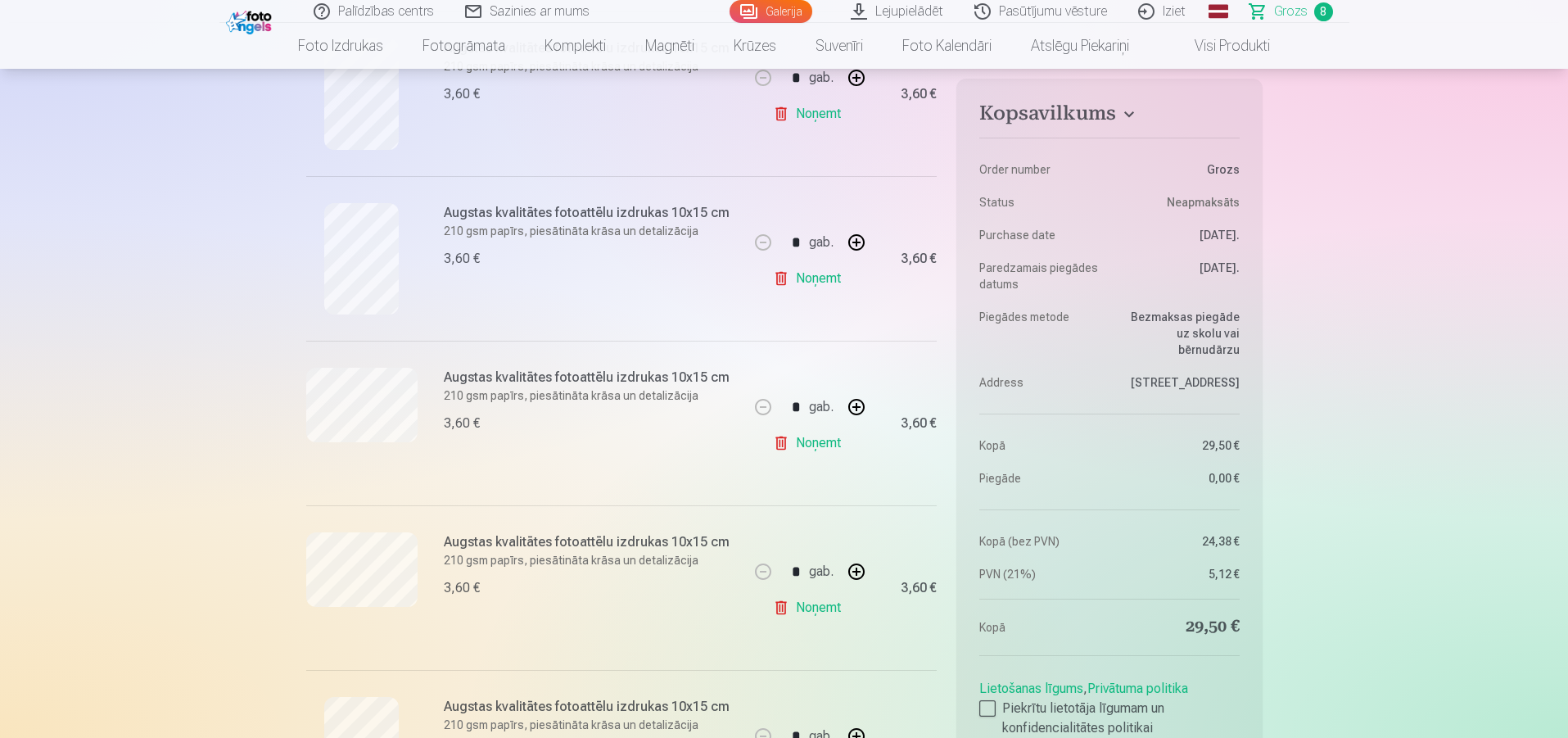
scroll to position [720, 0]
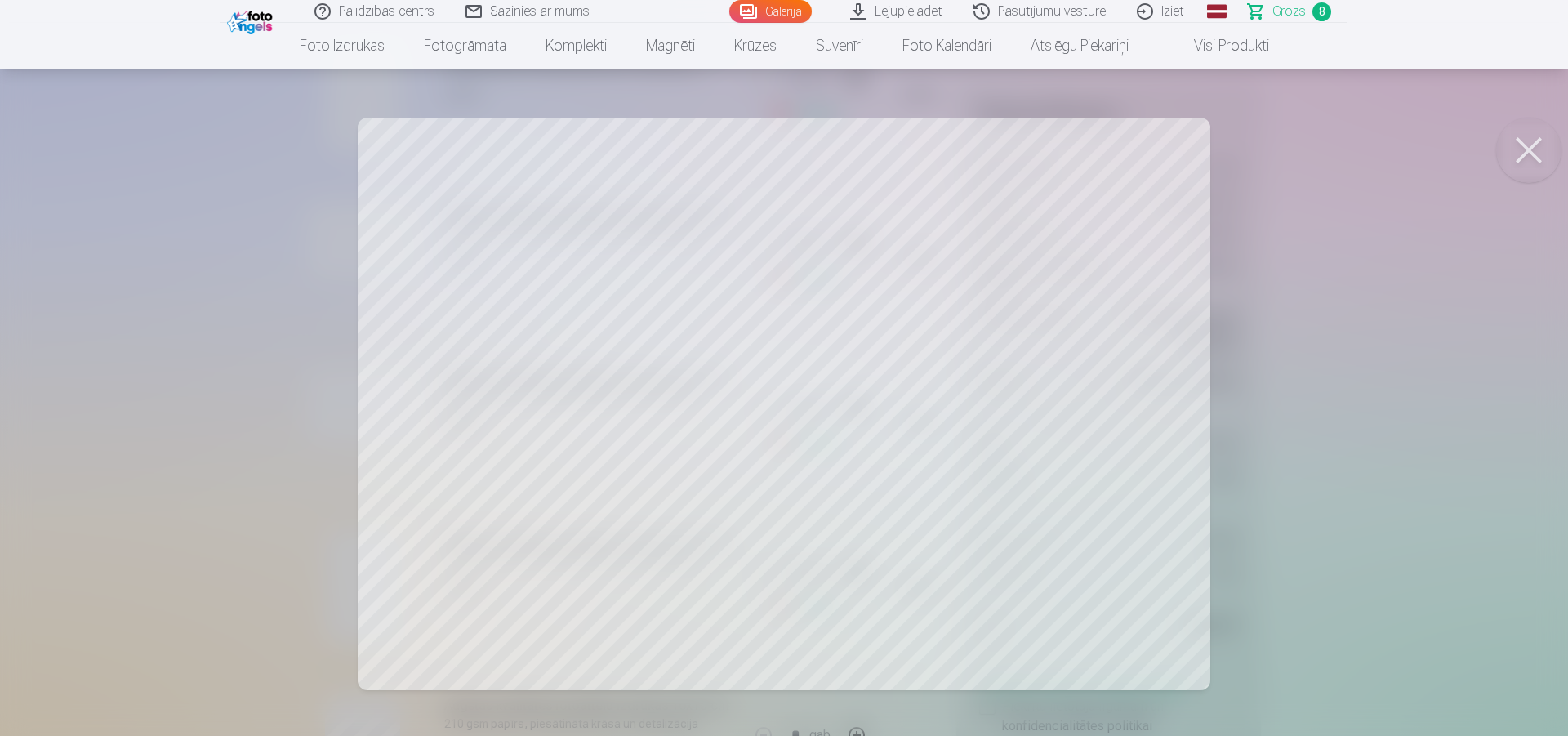
click at [1418, 185] on div at bounding box center [784, 368] width 1568 height 736
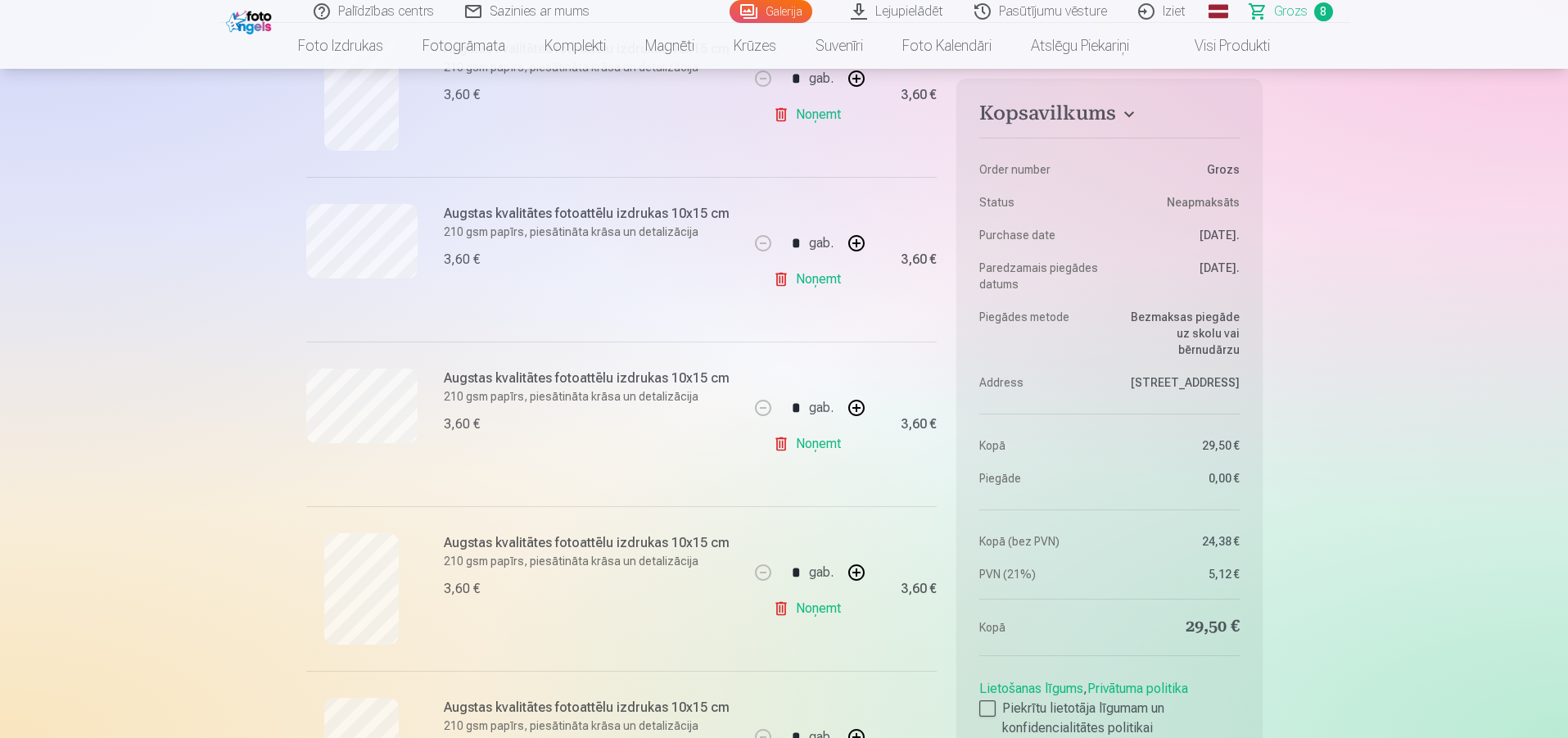
scroll to position [884, 0]
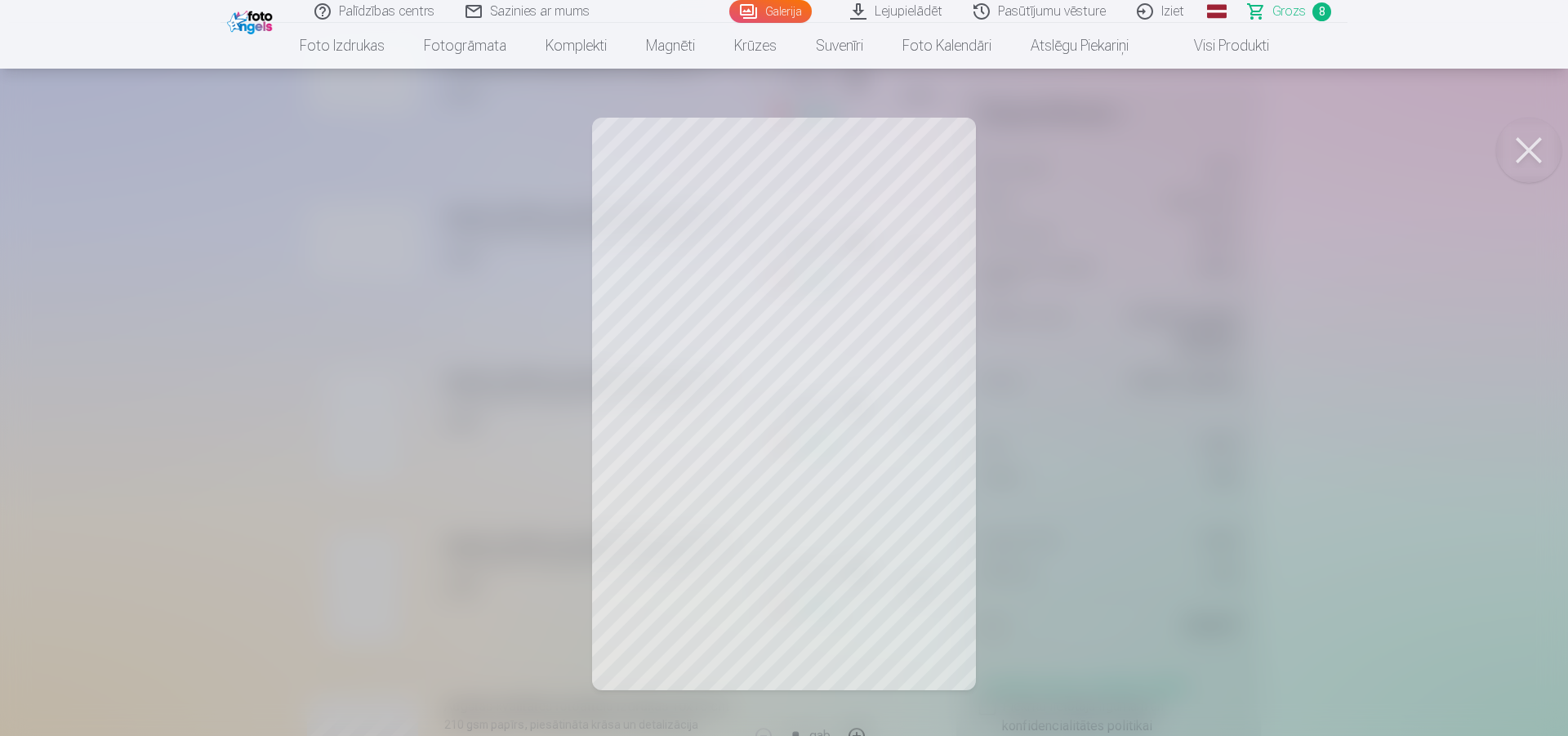
click at [1523, 140] on button at bounding box center [1529, 150] width 66 height 66
click at [1521, 126] on button at bounding box center [1529, 150] width 66 height 66
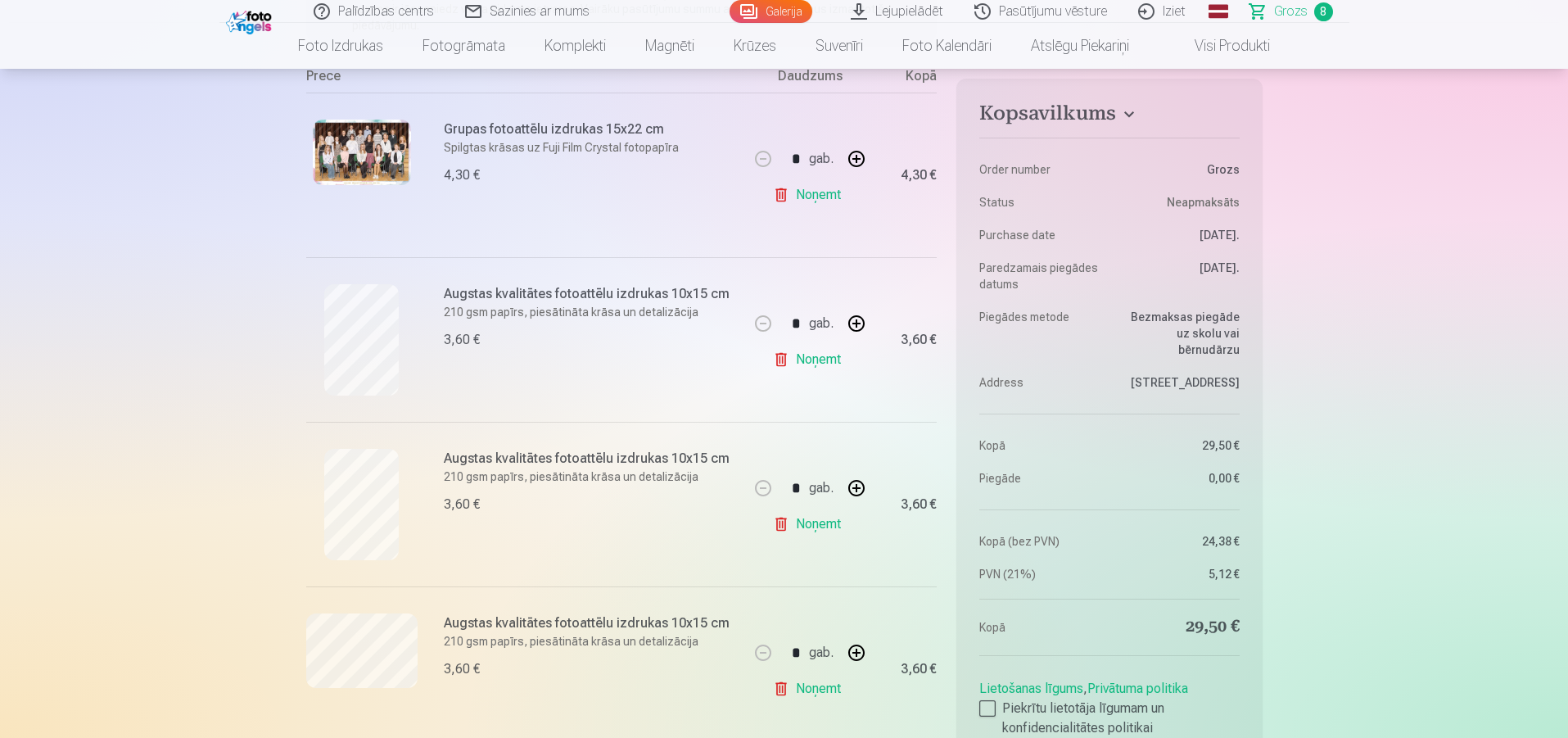
scroll to position [65, 0]
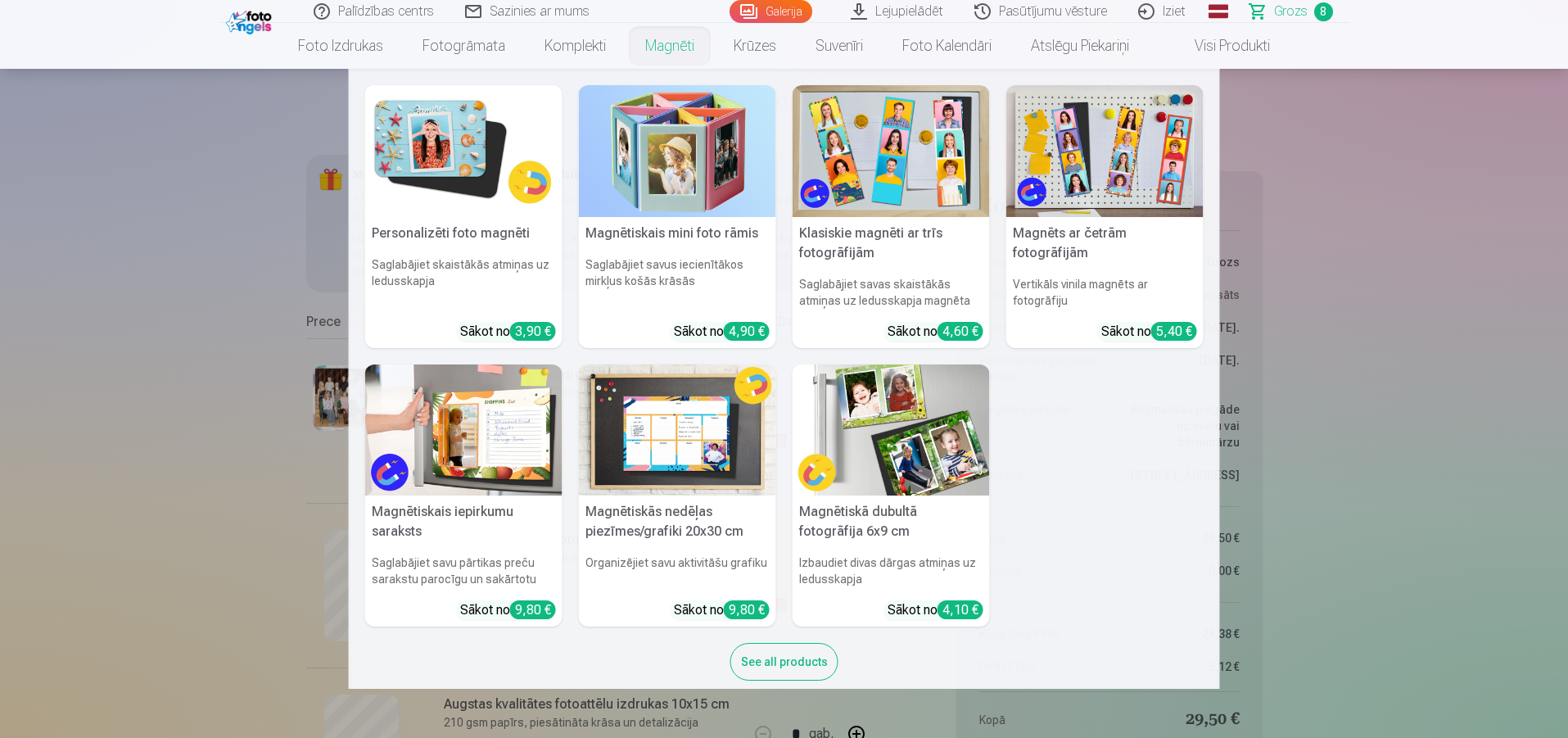
click at [527, 324] on div "3,90 €" at bounding box center [533, 331] width 46 height 19
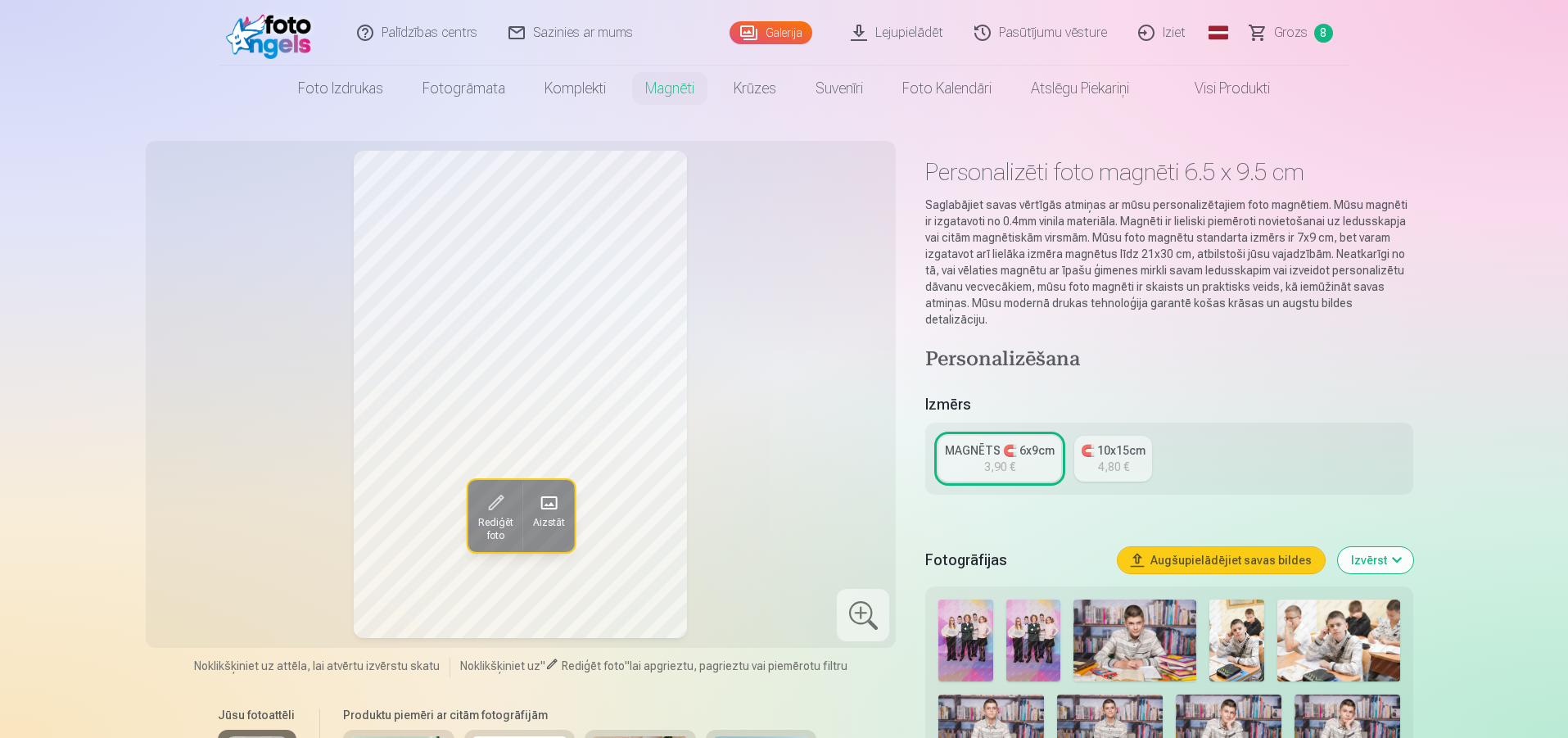
click at [491, 494] on span at bounding box center [494, 502] width 26 height 26
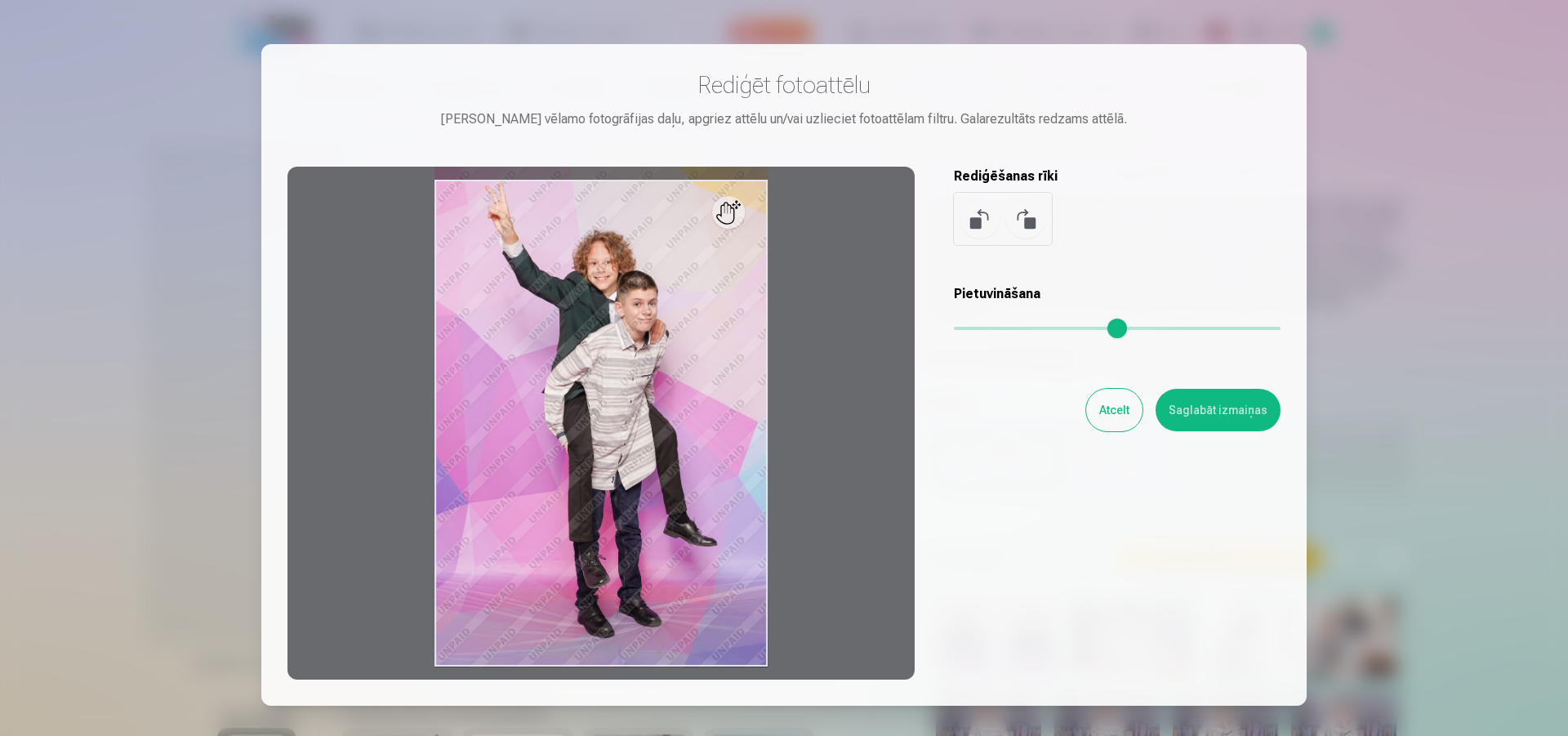
click at [1117, 406] on button "Atcelt" at bounding box center [1115, 410] width 57 height 42
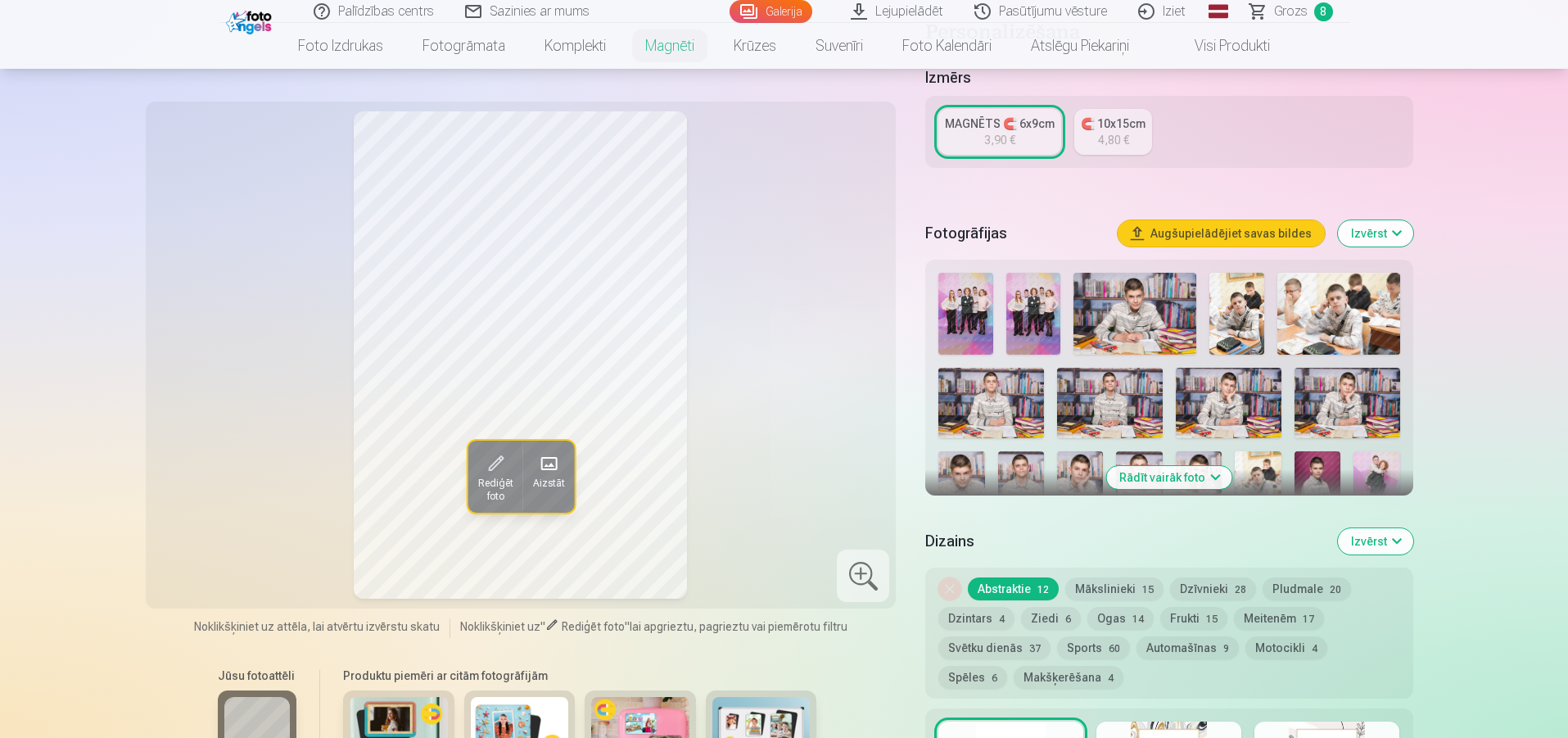
scroll to position [344, 0]
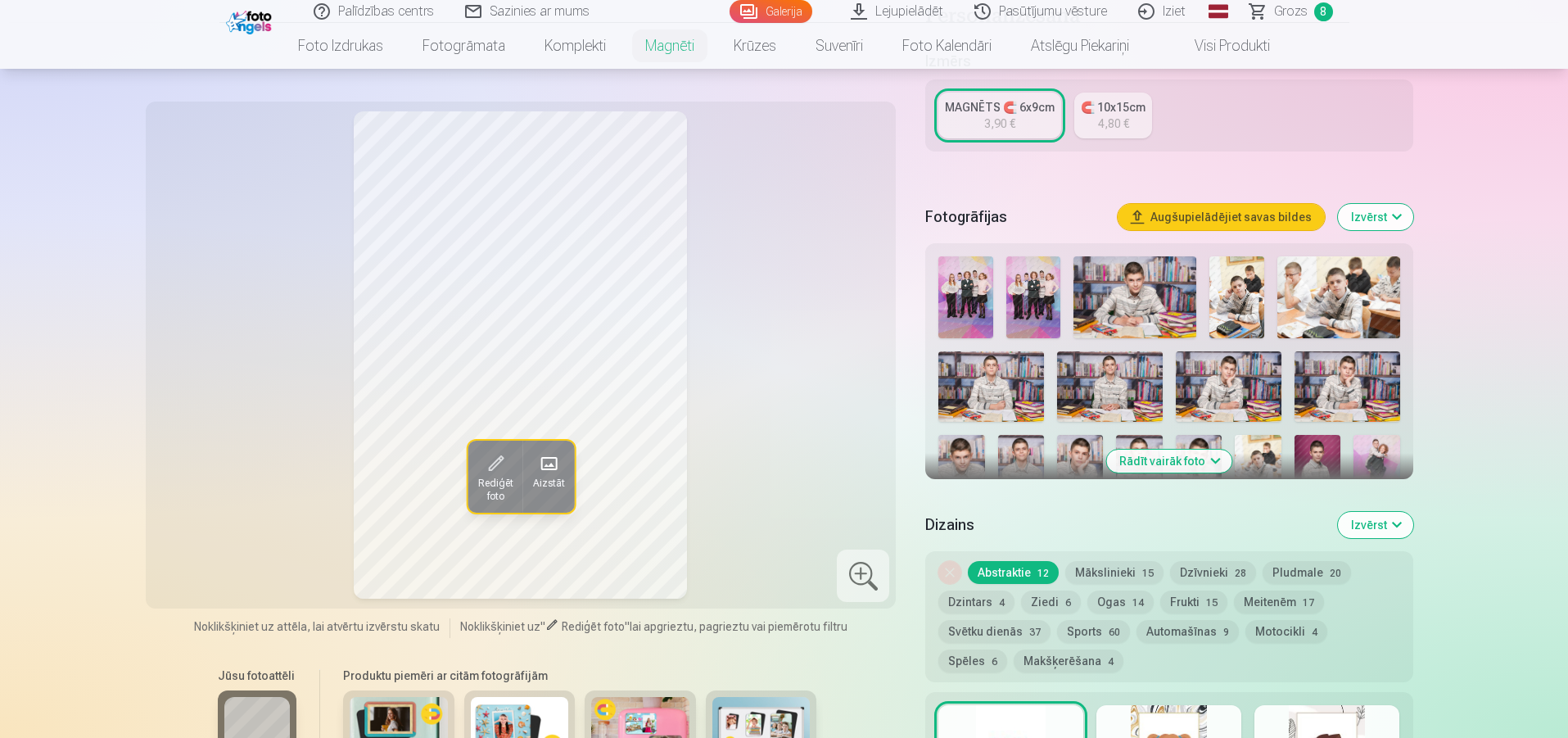
click at [974, 435] on img at bounding box center [961, 470] width 46 height 70
click at [1081, 435] on img at bounding box center [1080, 470] width 46 height 70
click at [1147, 435] on img at bounding box center [1139, 470] width 46 height 70
click at [1197, 435] on img at bounding box center [1199, 470] width 46 height 70
click at [1131, 435] on img at bounding box center [1139, 470] width 46 height 70
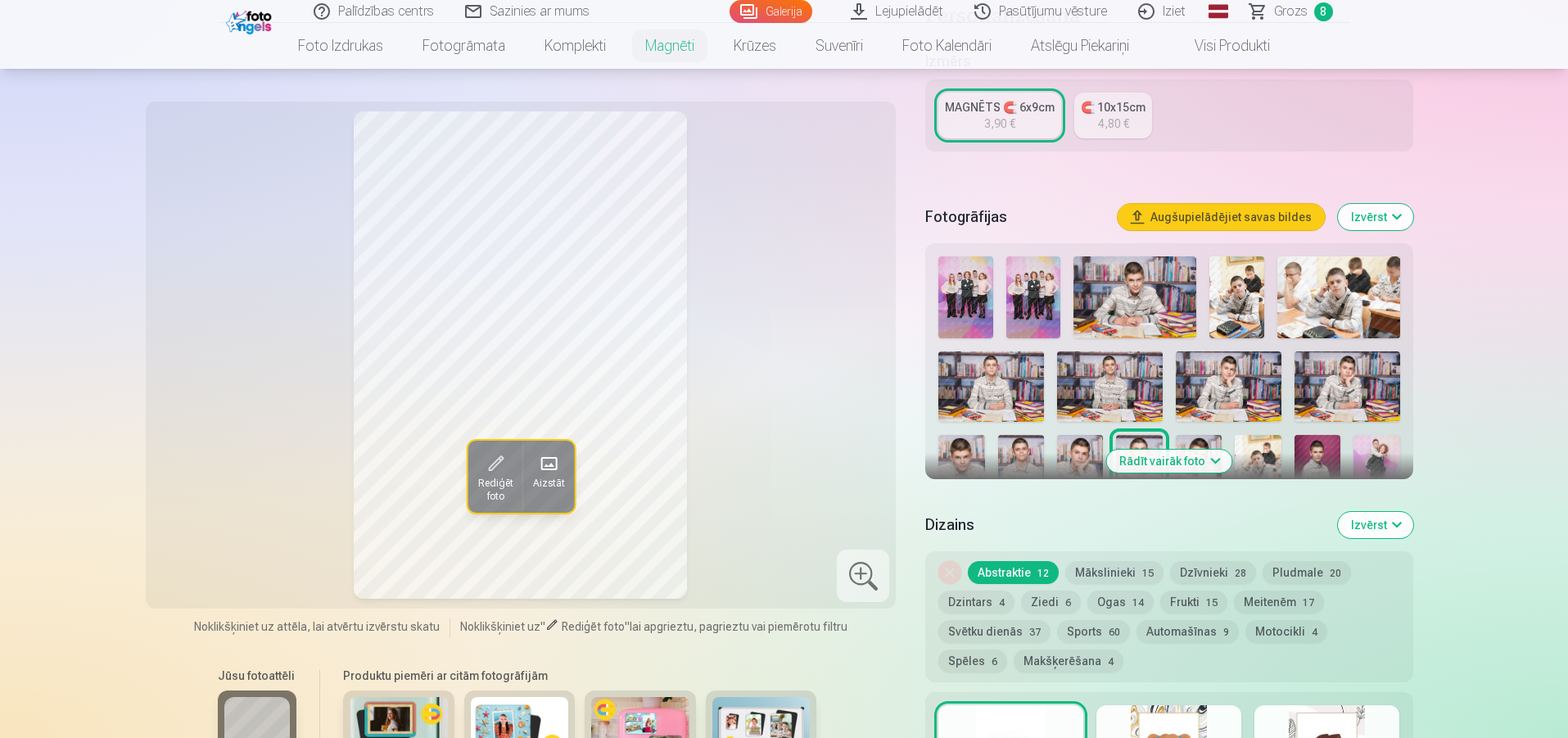
click at [966, 437] on img at bounding box center [961, 470] width 46 height 70
click at [1039, 435] on img at bounding box center [1021, 470] width 46 height 70
click at [971, 438] on img at bounding box center [961, 470] width 46 height 70
click at [1137, 435] on img at bounding box center [1139, 470] width 46 height 70
click at [946, 444] on img at bounding box center [961, 470] width 46 height 70
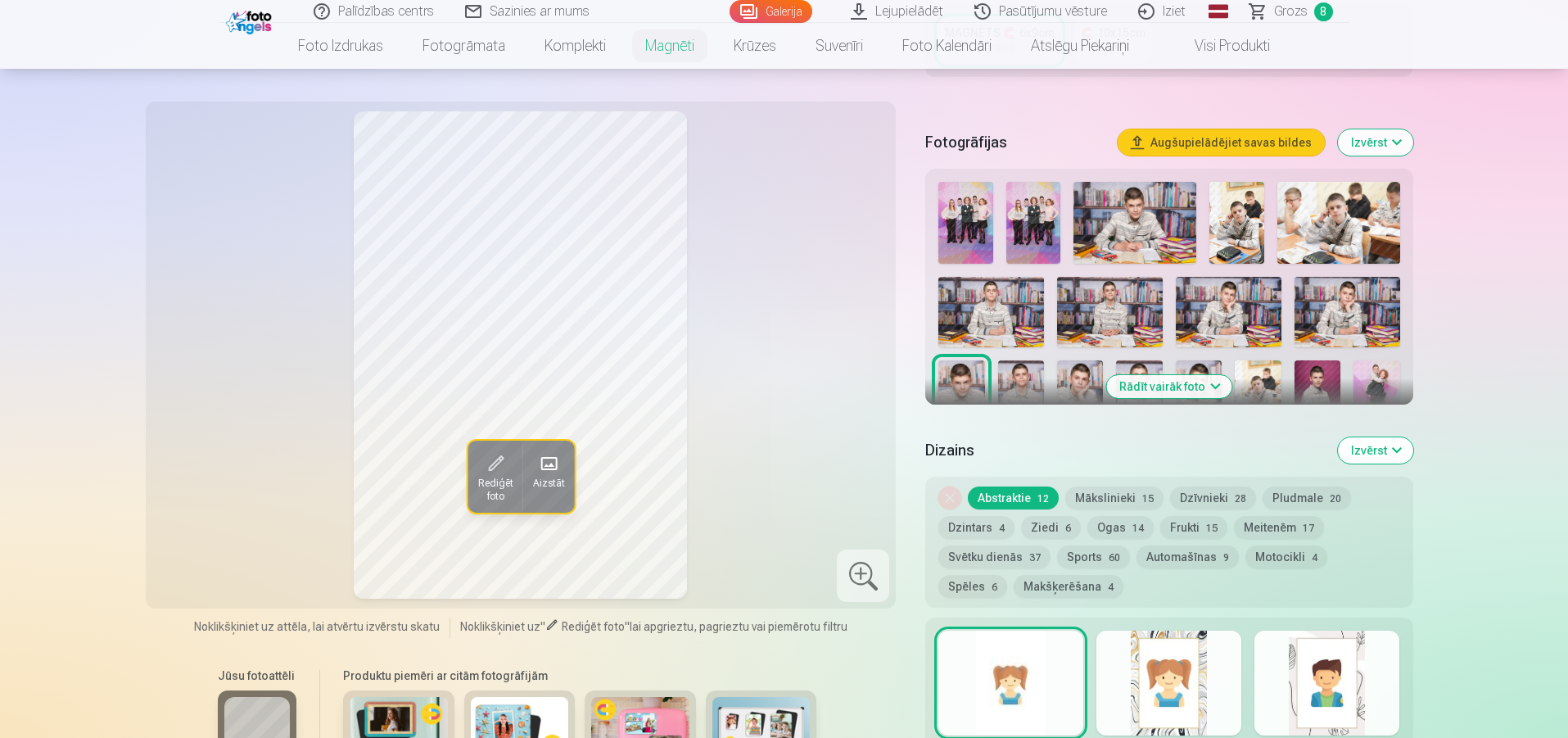
scroll to position [425, 0]
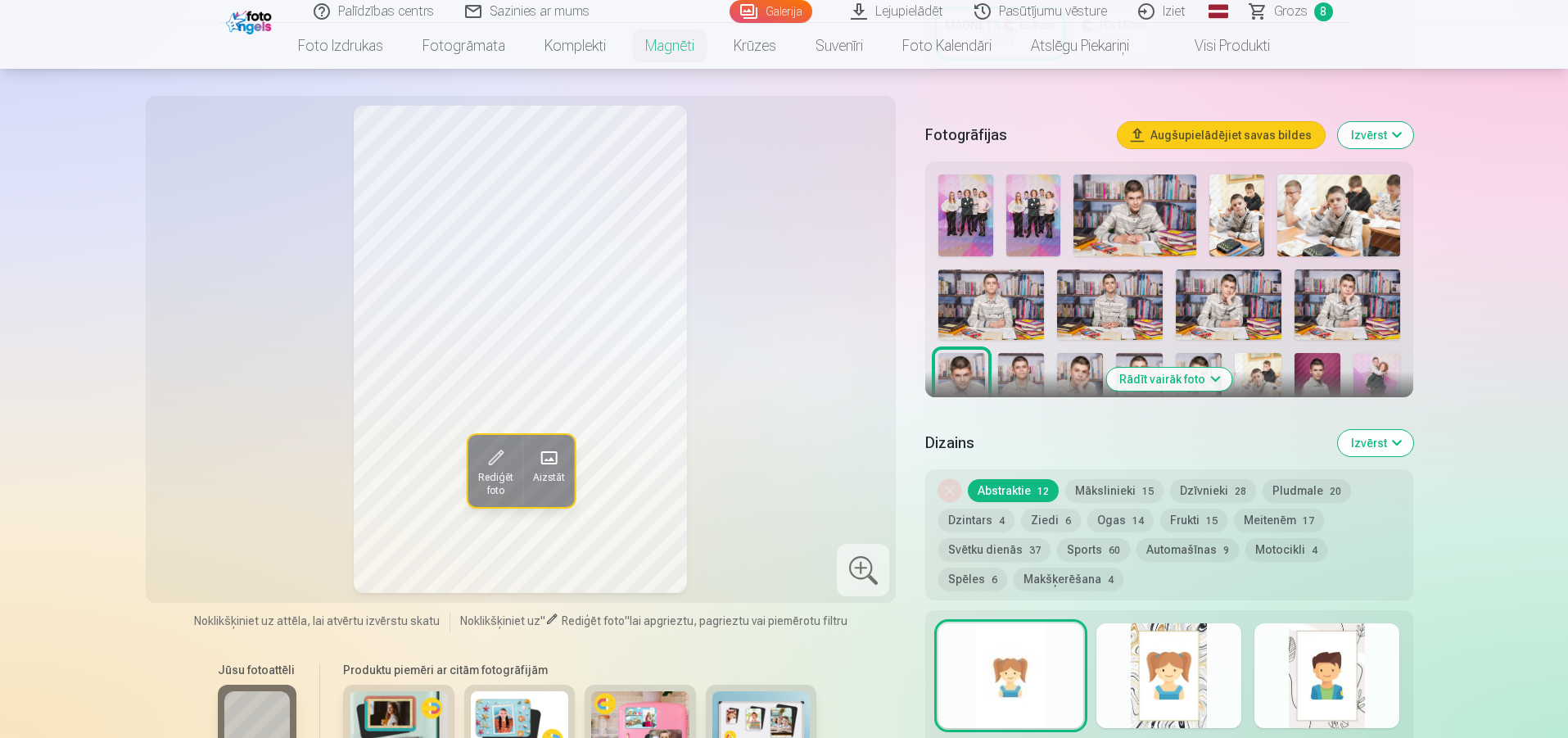
click at [490, 471] on span "Rediģēt foto" at bounding box center [495, 484] width 35 height 26
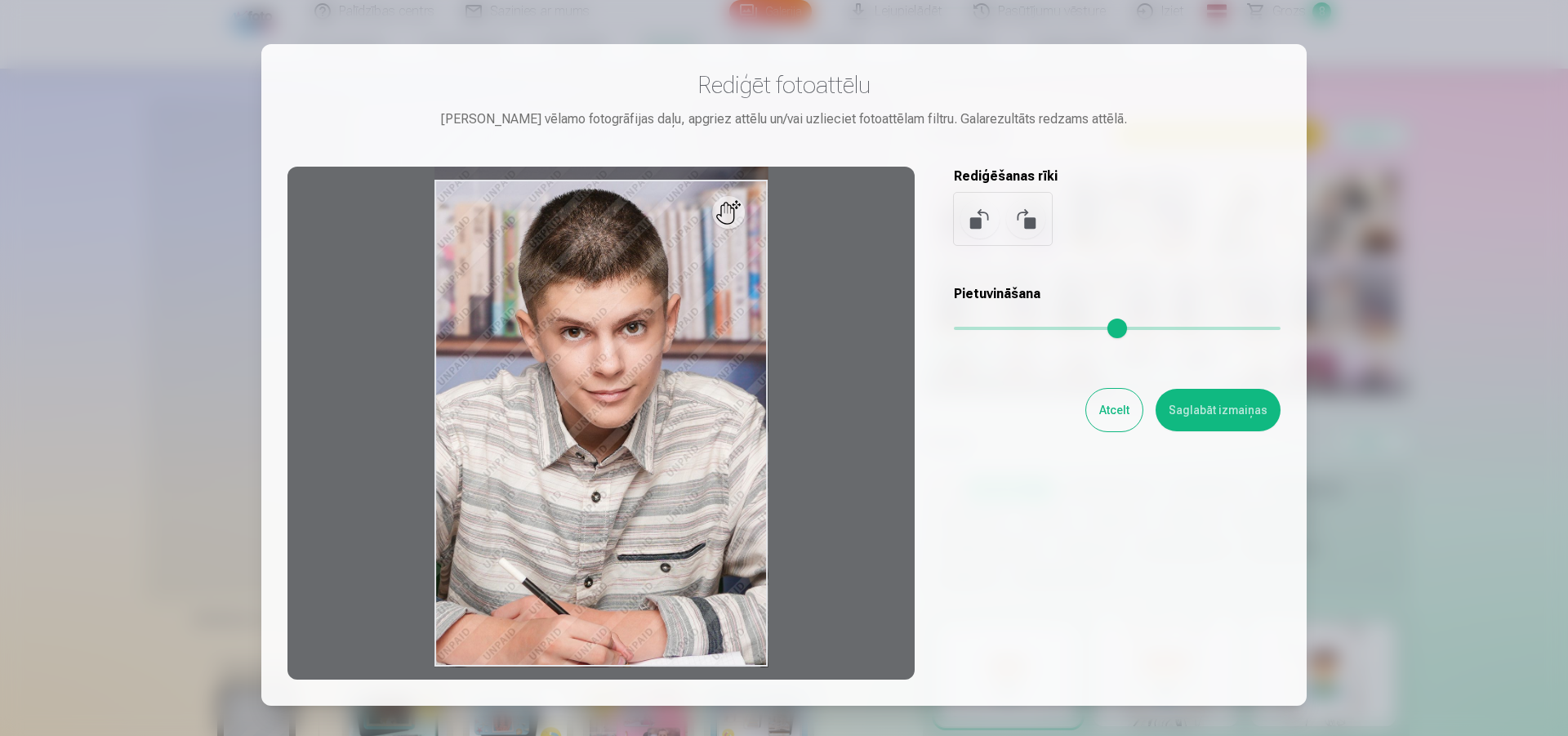
click at [1112, 412] on button "Atcelt" at bounding box center [1115, 410] width 57 height 42
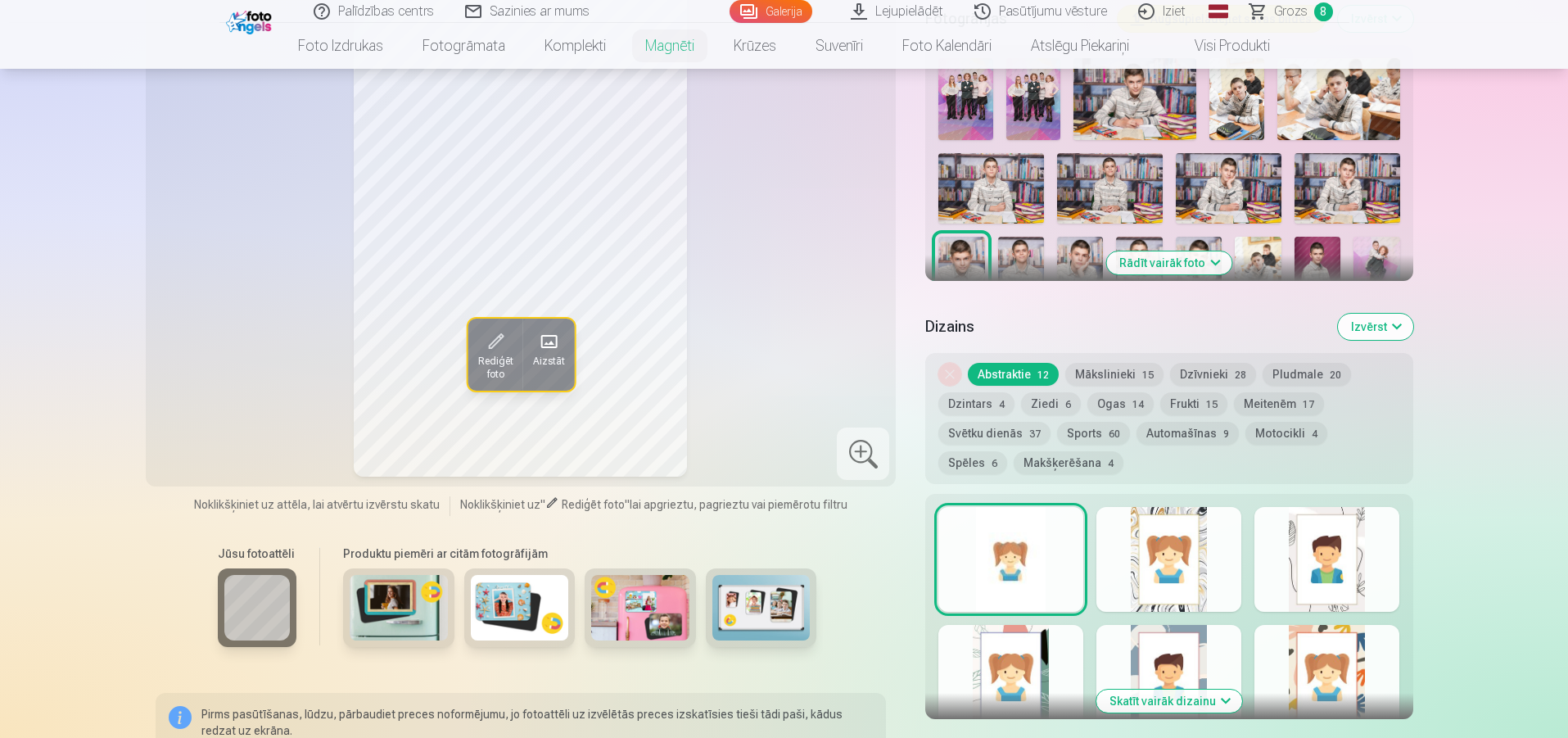
scroll to position [589, 0]
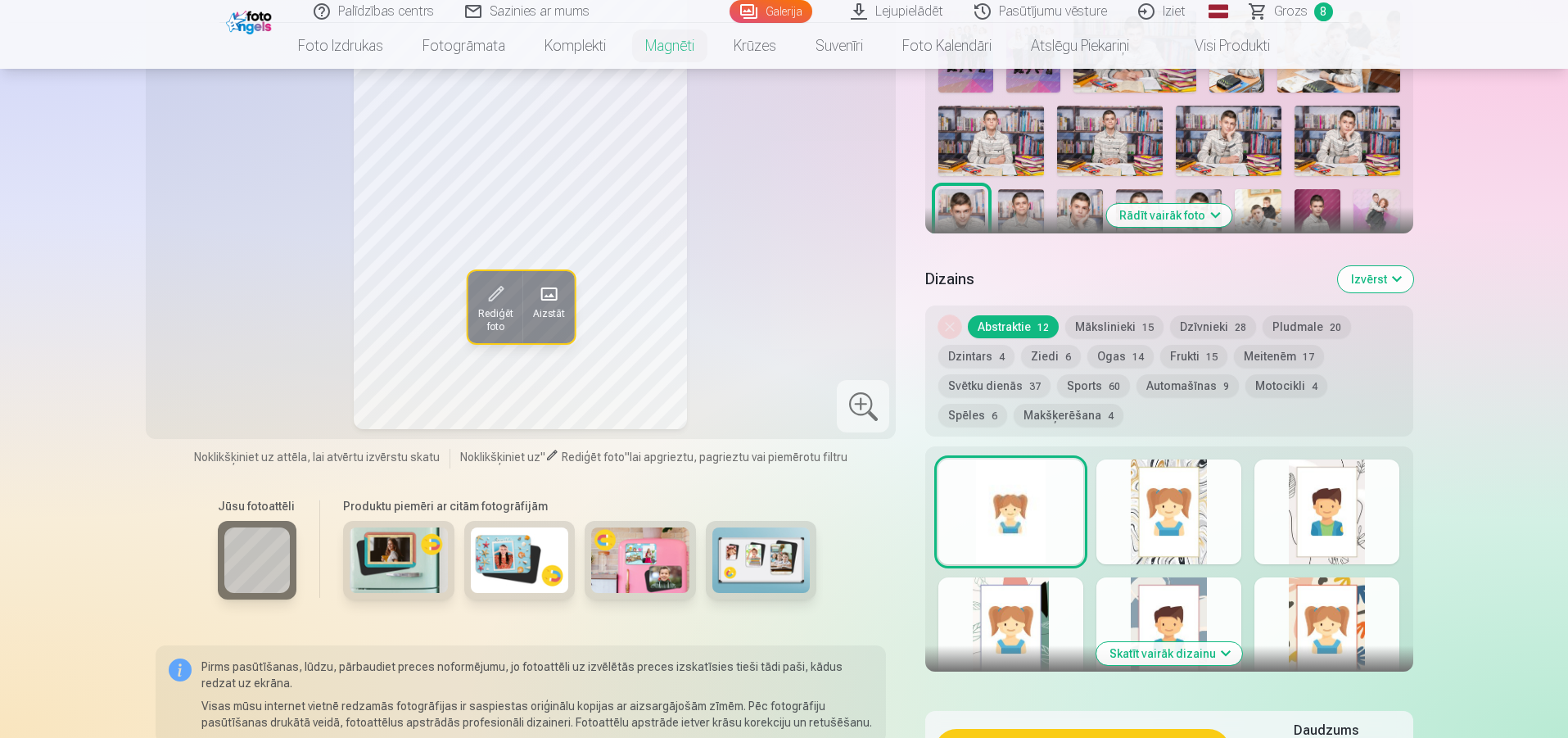
click at [552, 528] on img at bounding box center [520, 560] width 98 height 66
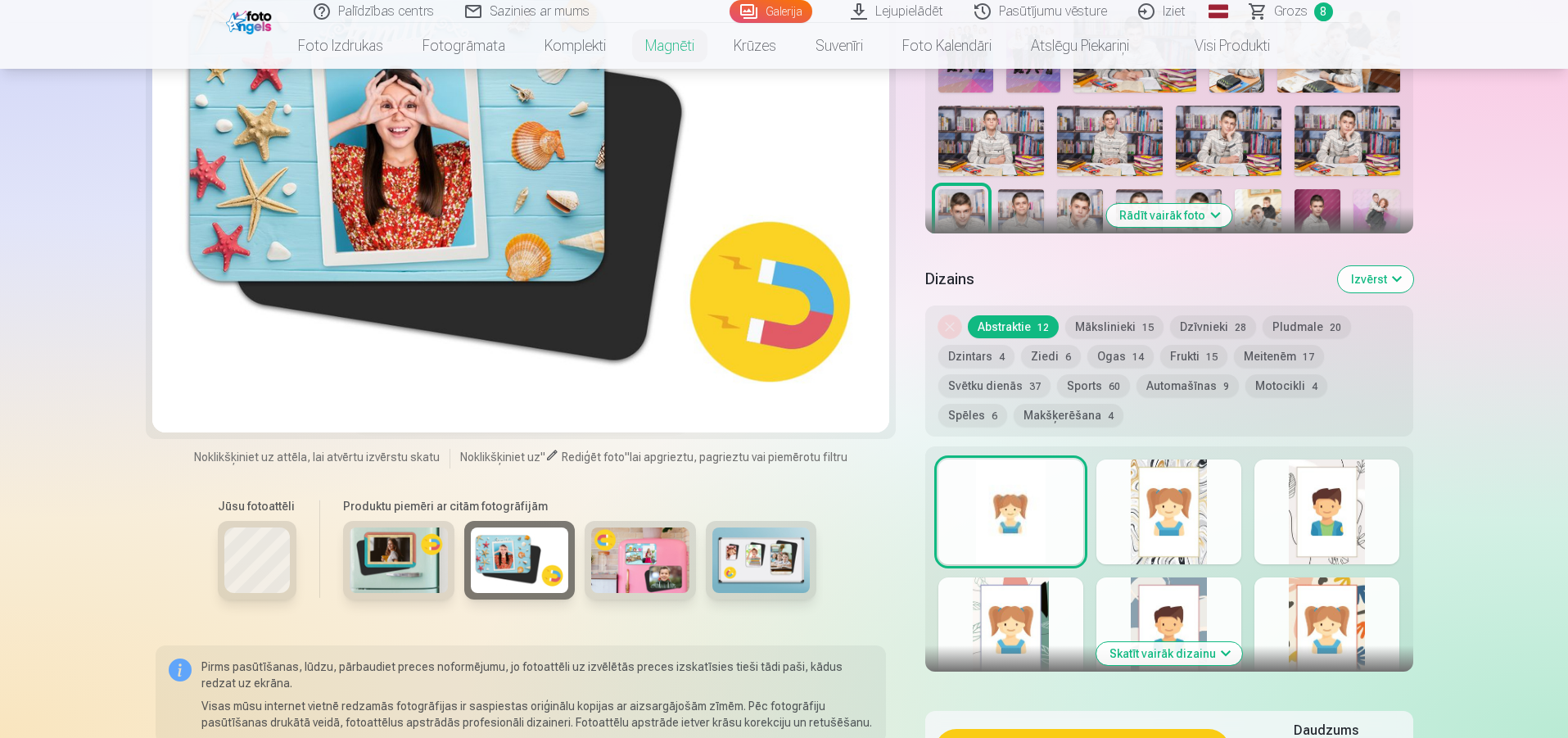
click at [670, 530] on img at bounding box center [640, 560] width 98 height 66
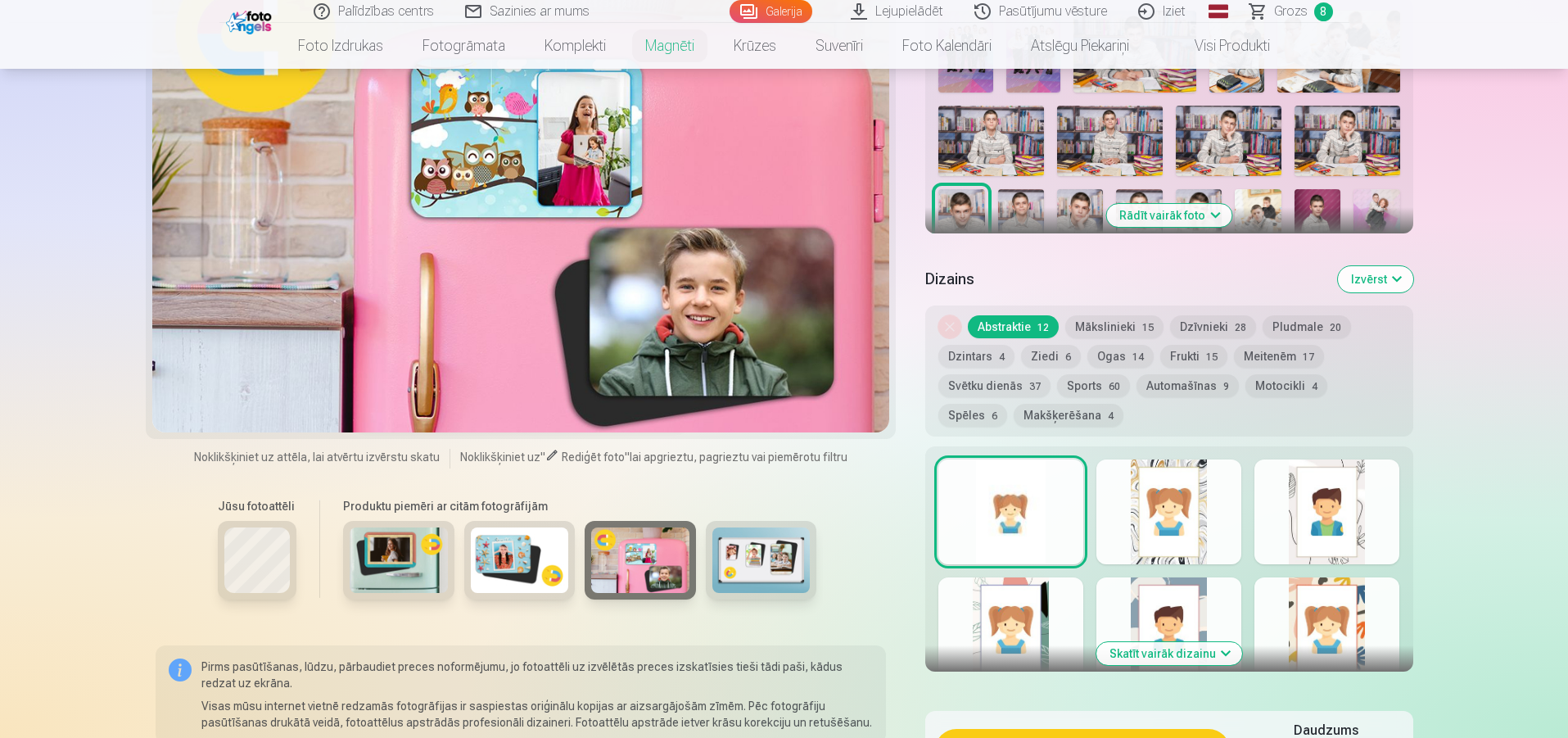
click at [763, 534] on img at bounding box center [762, 560] width 98 height 66
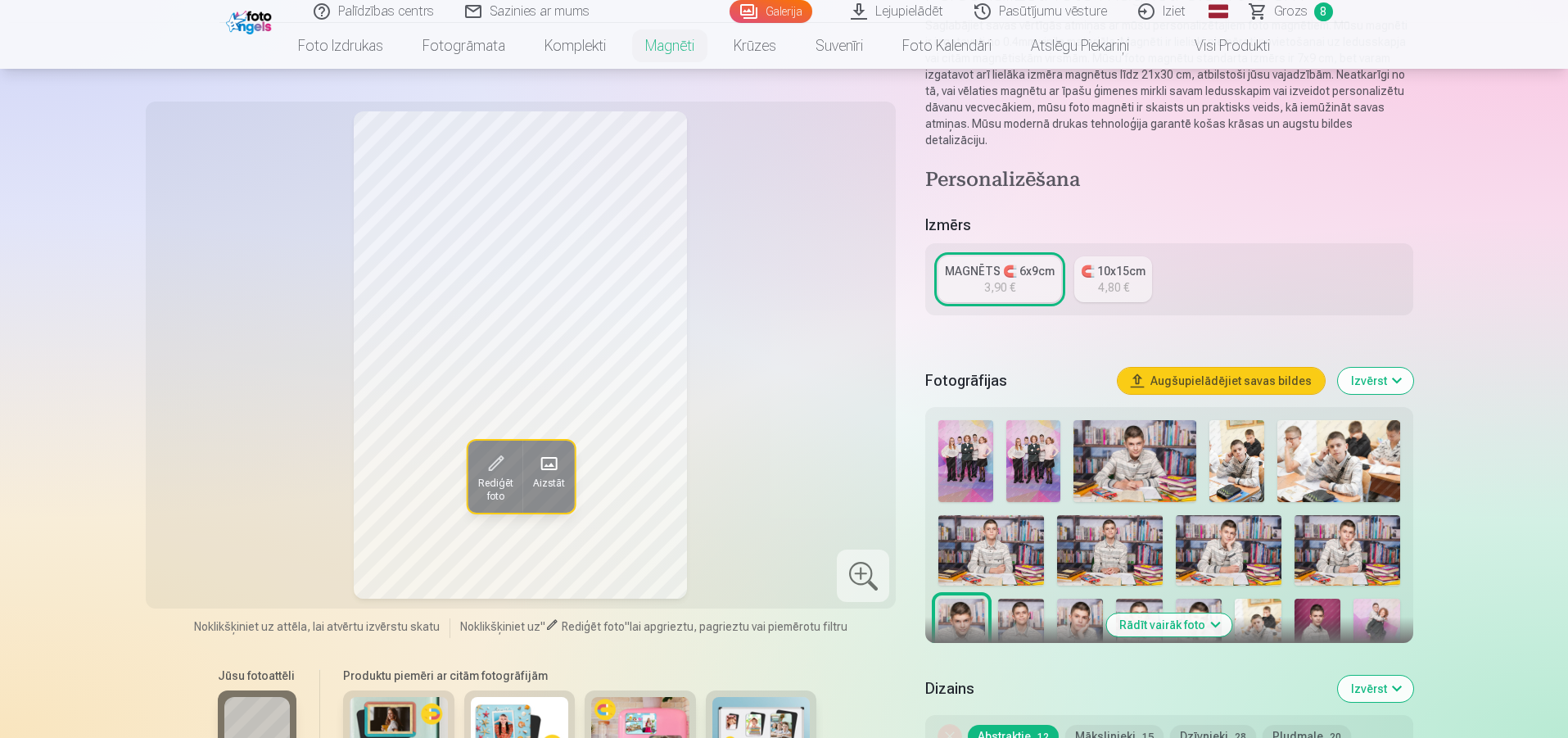
scroll to position [16, 0]
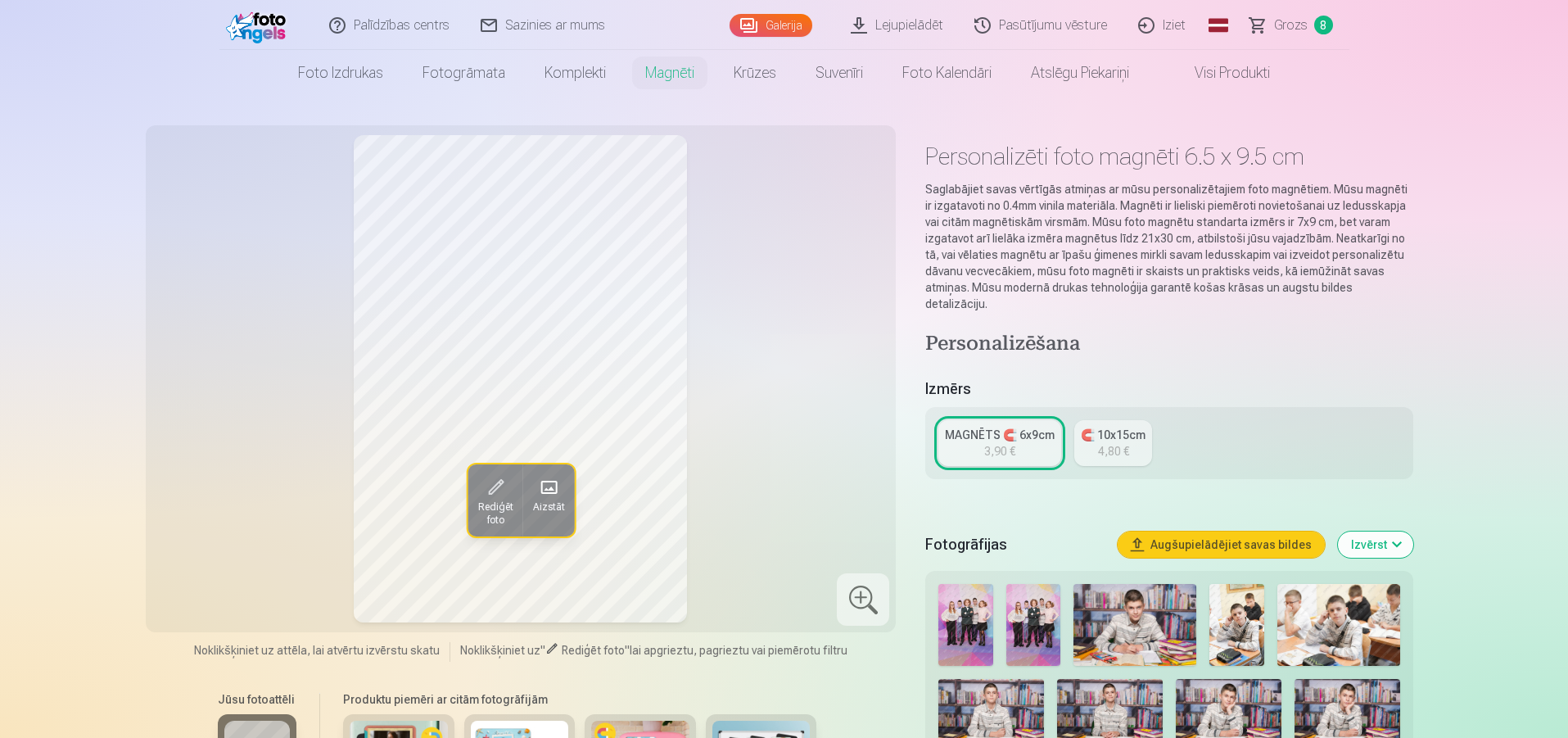
click at [928, 408] on div "MAGNĒTS 🧲 6x9cm 3,90 € 🧲 10x15cm 4,80 €" at bounding box center [1169, 443] width 488 height 72
click at [1009, 427] on div "MAGNĒTS 🧲 6x9cm" at bounding box center [1000, 435] width 110 height 17
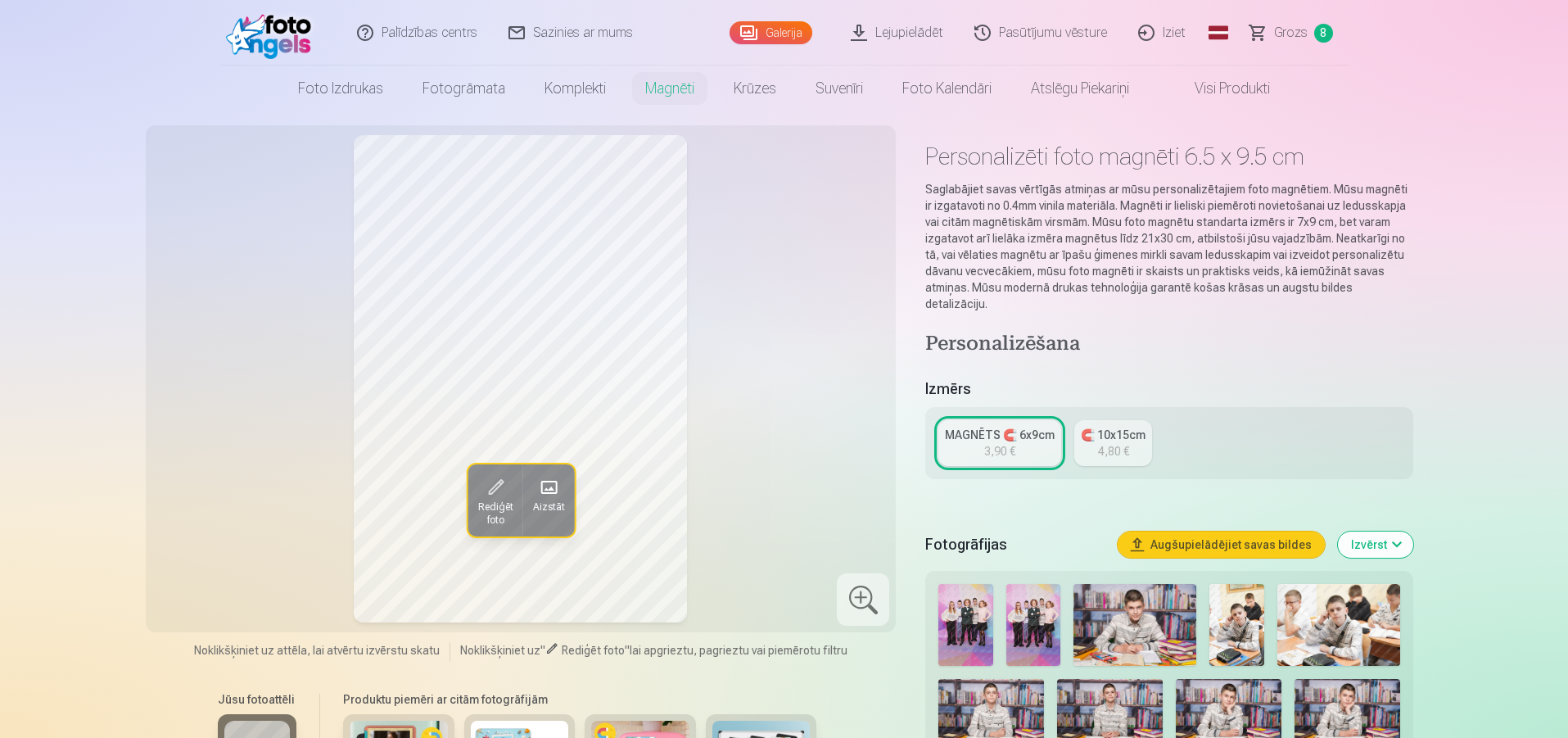
scroll to position [0, 0]
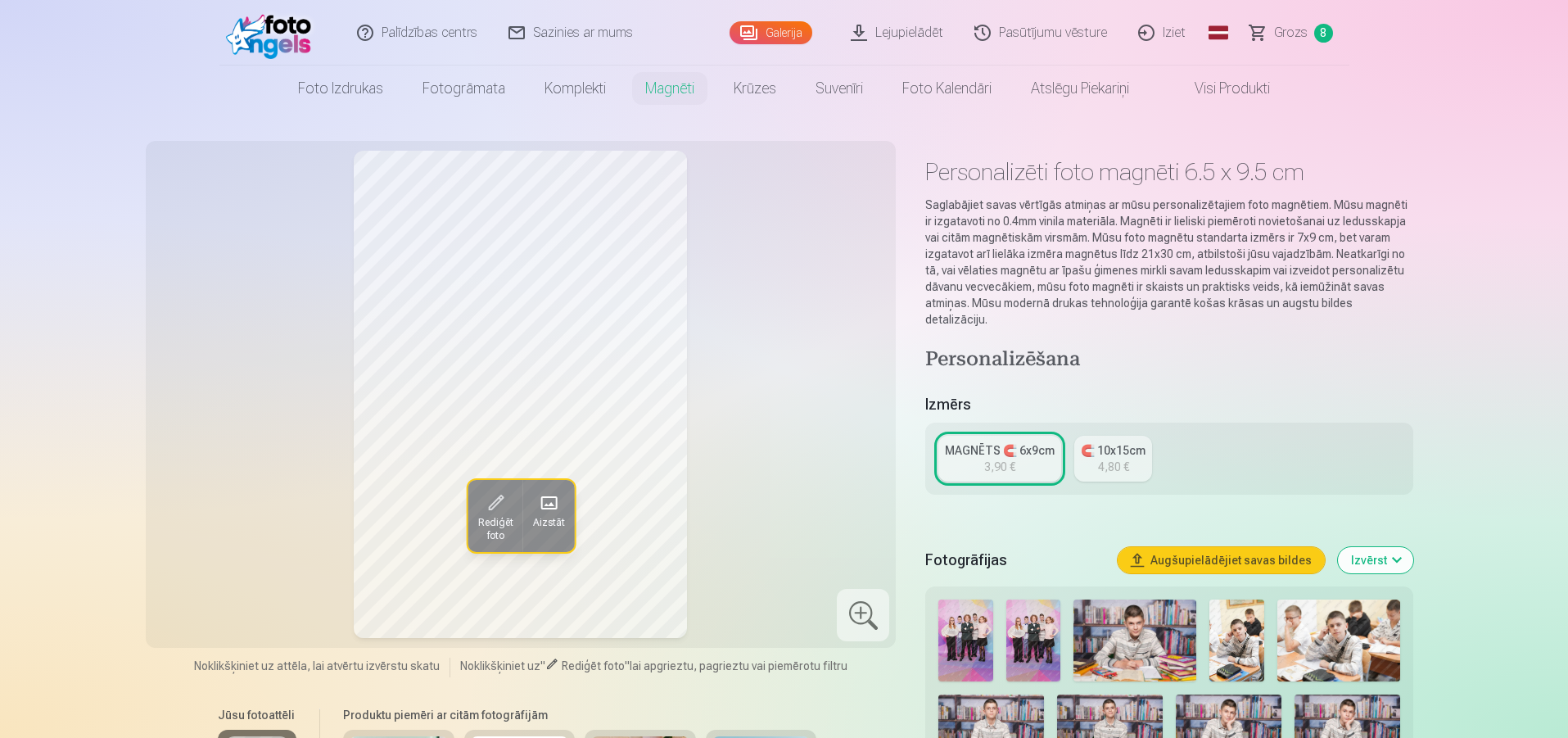
click at [1011, 436] on link "MAGNĒTS 🧲 6x9cm 3,90 €" at bounding box center [999, 459] width 123 height 46
click at [1013, 442] on div "MAGNĒTS 🧲 6x9cm" at bounding box center [1000, 450] width 110 height 17
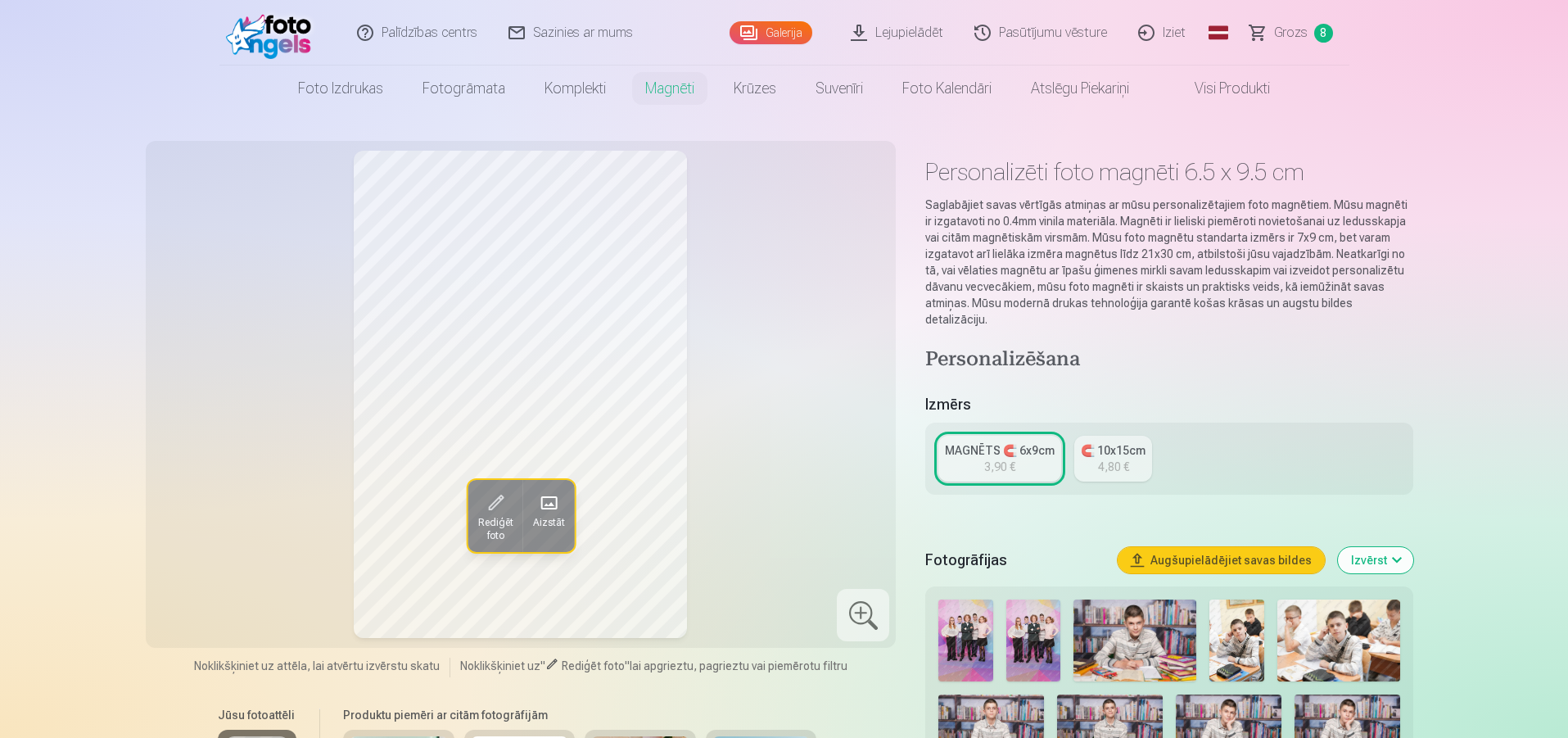
click at [1013, 442] on div "MAGNĒTS 🧲 6x9cm" at bounding box center [1000, 450] width 110 height 17
click at [1014, 442] on div "MAGNĒTS 🧲 6x9cm" at bounding box center [1000, 450] width 110 height 17
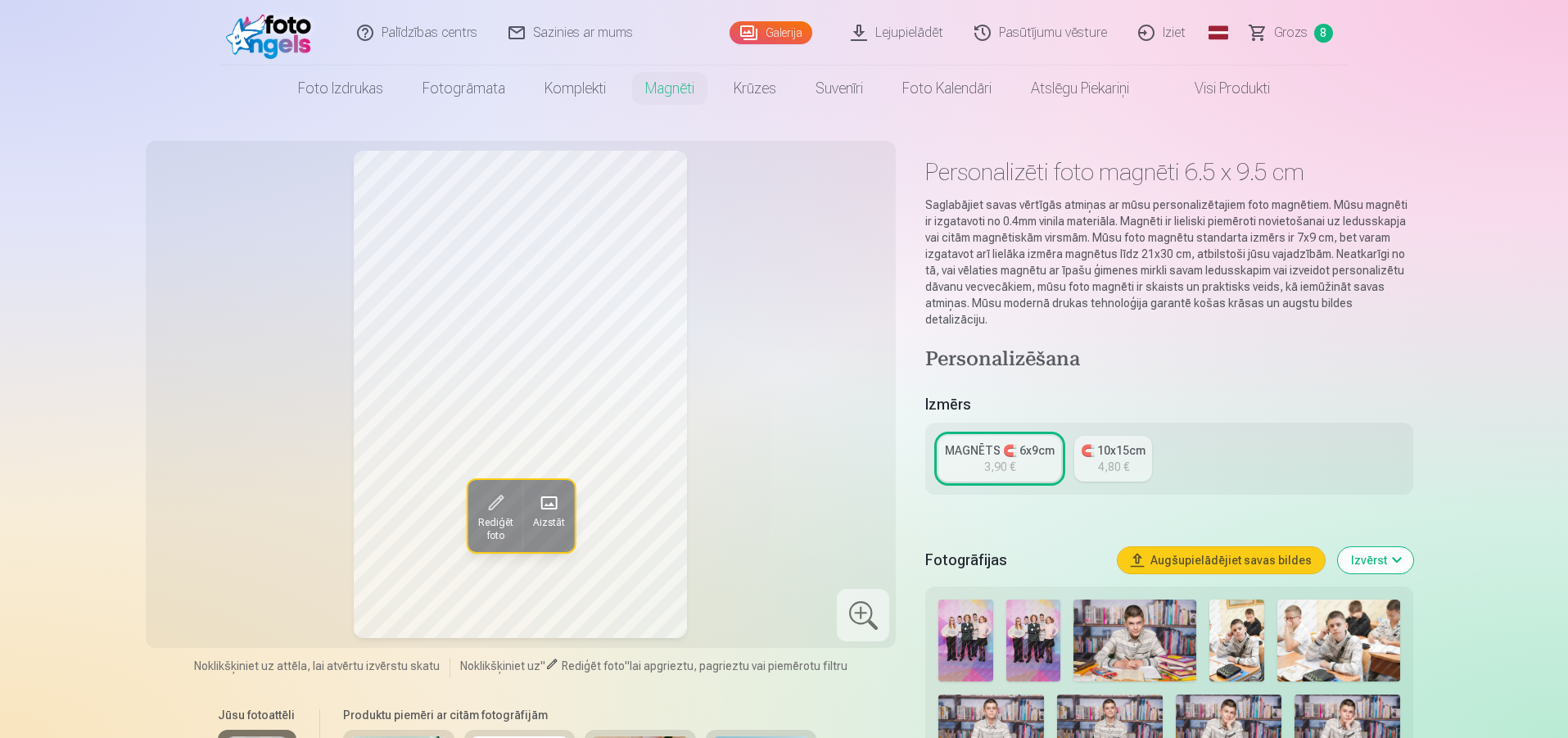
click at [1014, 442] on div "MAGNĒTS 🧲 6x9cm" at bounding box center [1000, 450] width 110 height 17
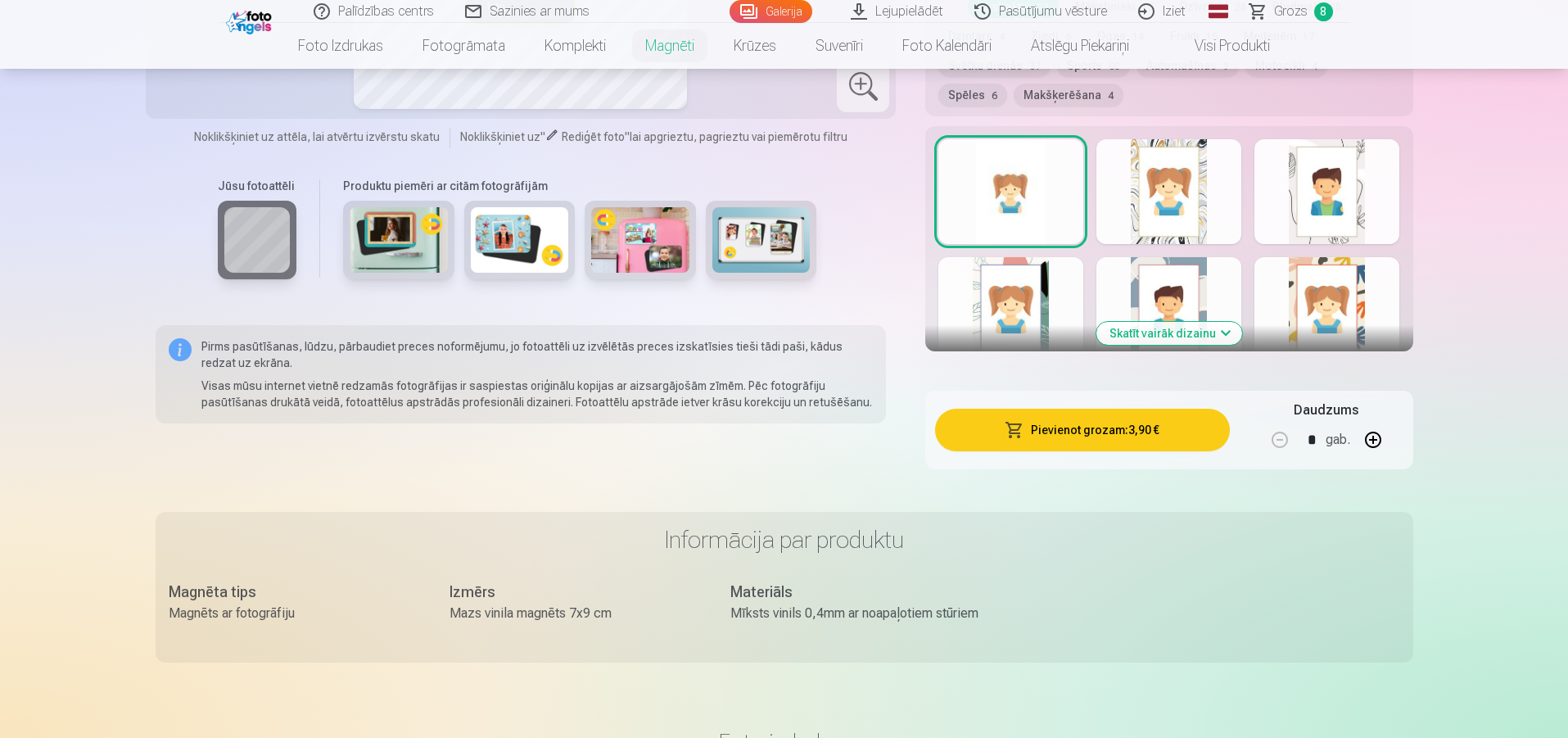
scroll to position [819, 0]
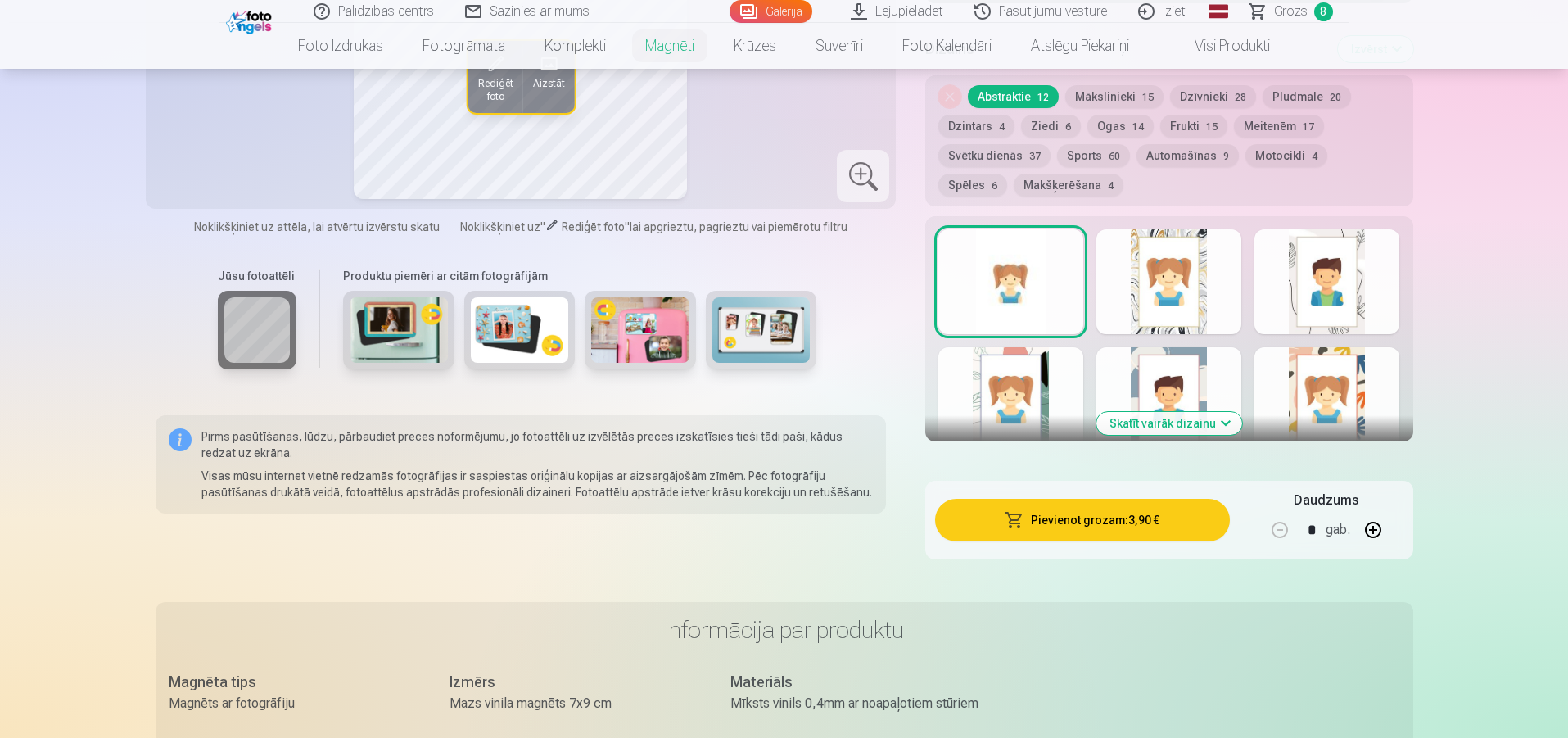
click at [1170, 287] on div at bounding box center [1169, 282] width 145 height 105
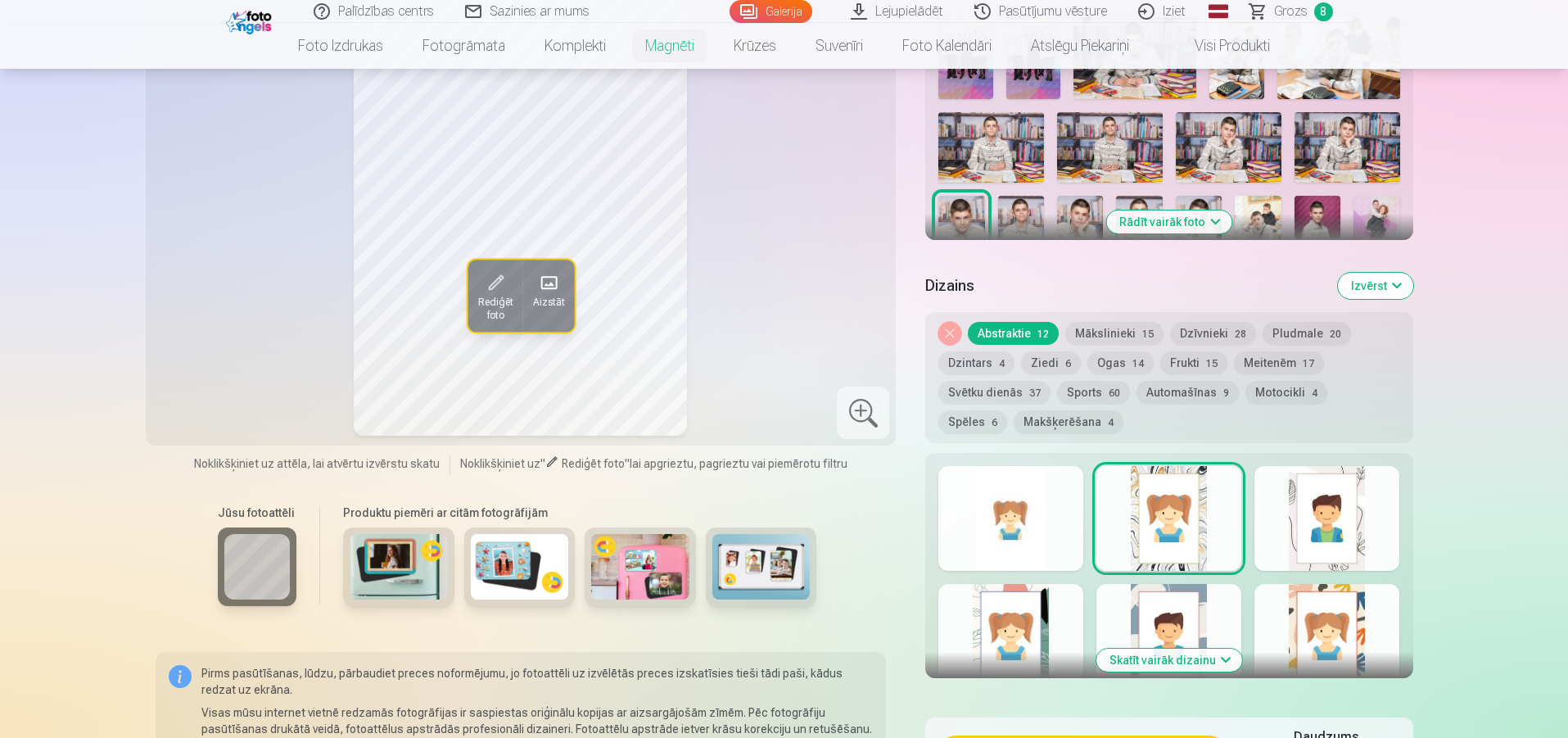
scroll to position [574, 0]
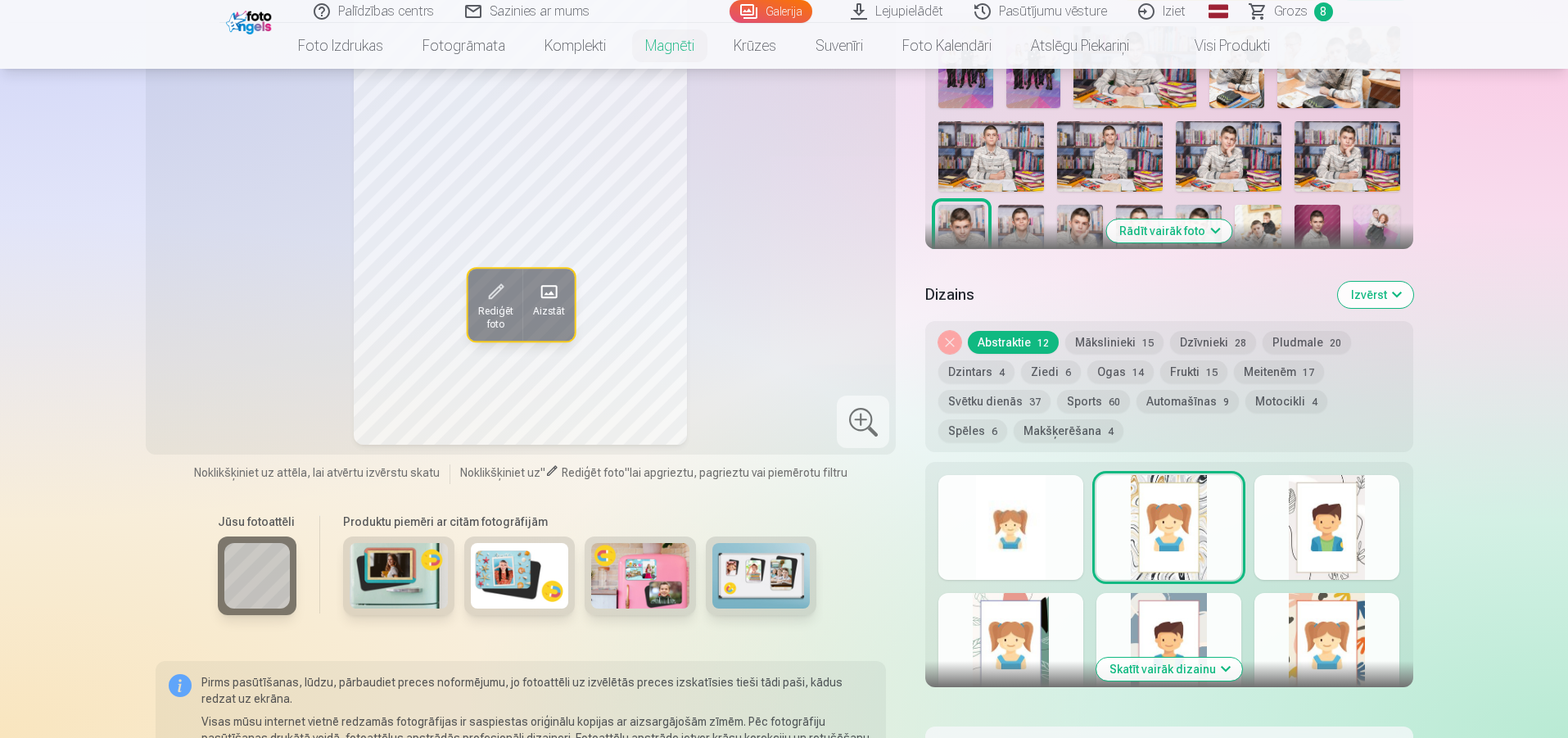
click at [1072, 479] on div at bounding box center [1011, 528] width 145 height 105
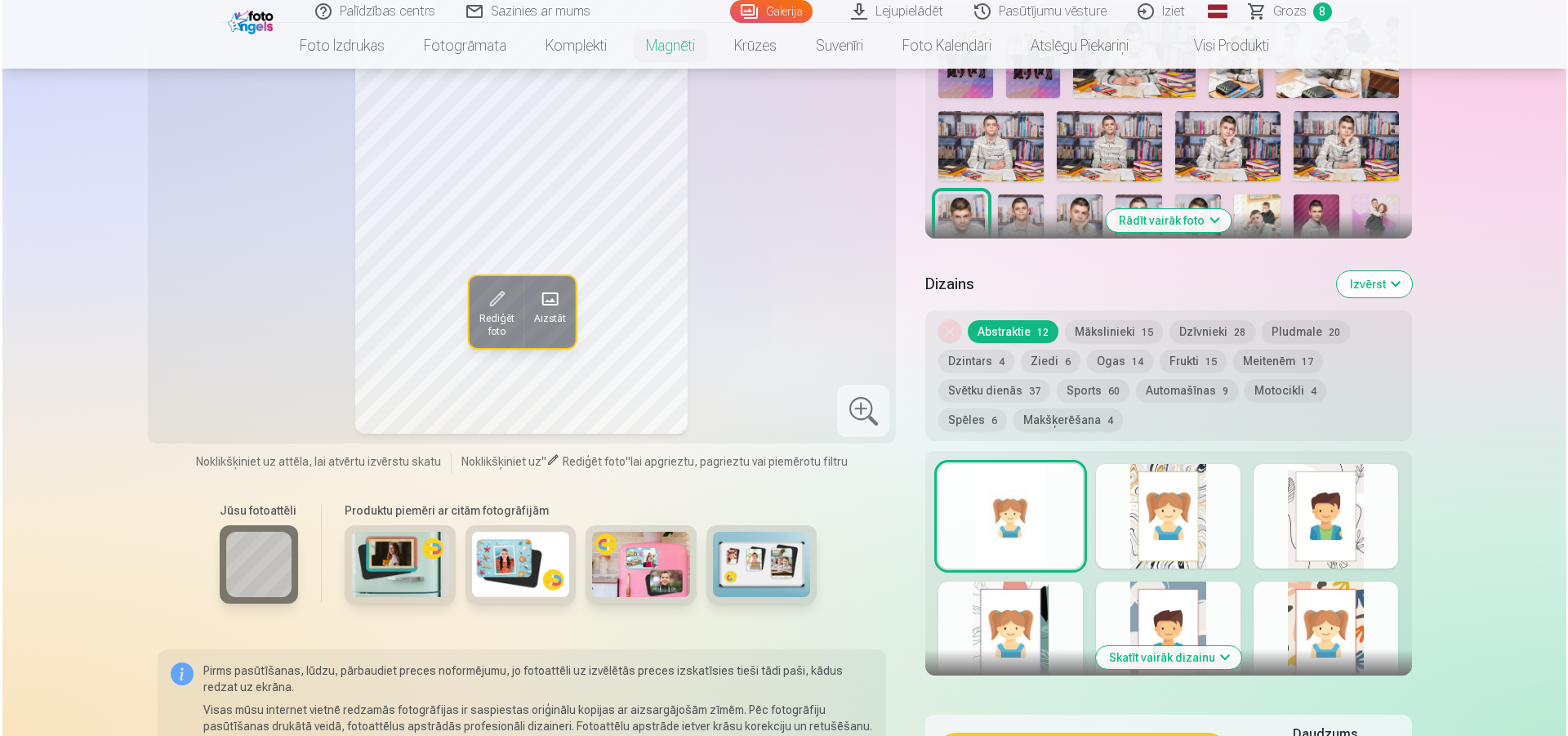
scroll to position [654, 0]
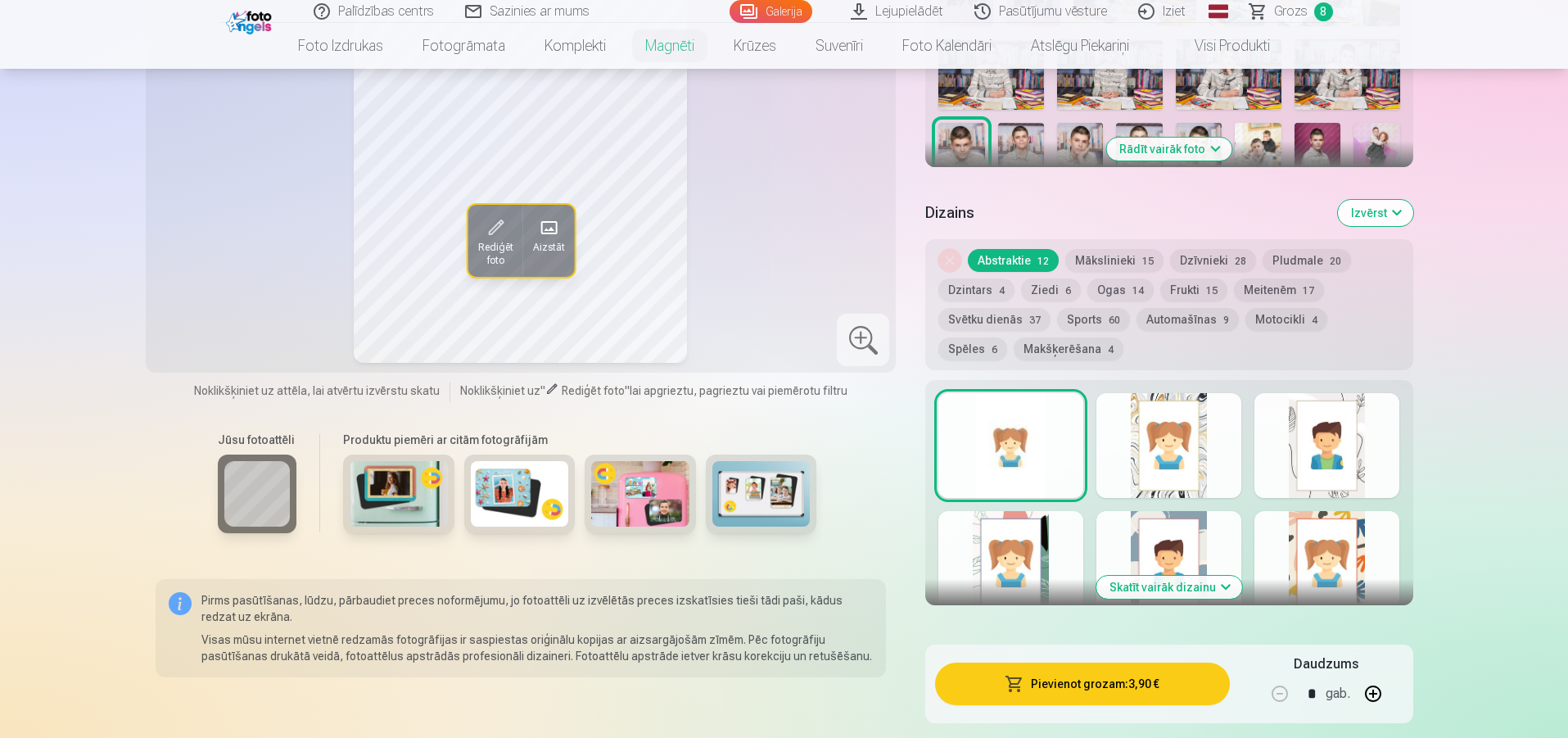
drag, startPoint x: 1181, startPoint y: 664, endPoint x: 1180, endPoint y: 650, distance: 14.0
click at [1180, 663] on button "Pievienot grozam : 3,90 €" at bounding box center [1082, 684] width 294 height 43
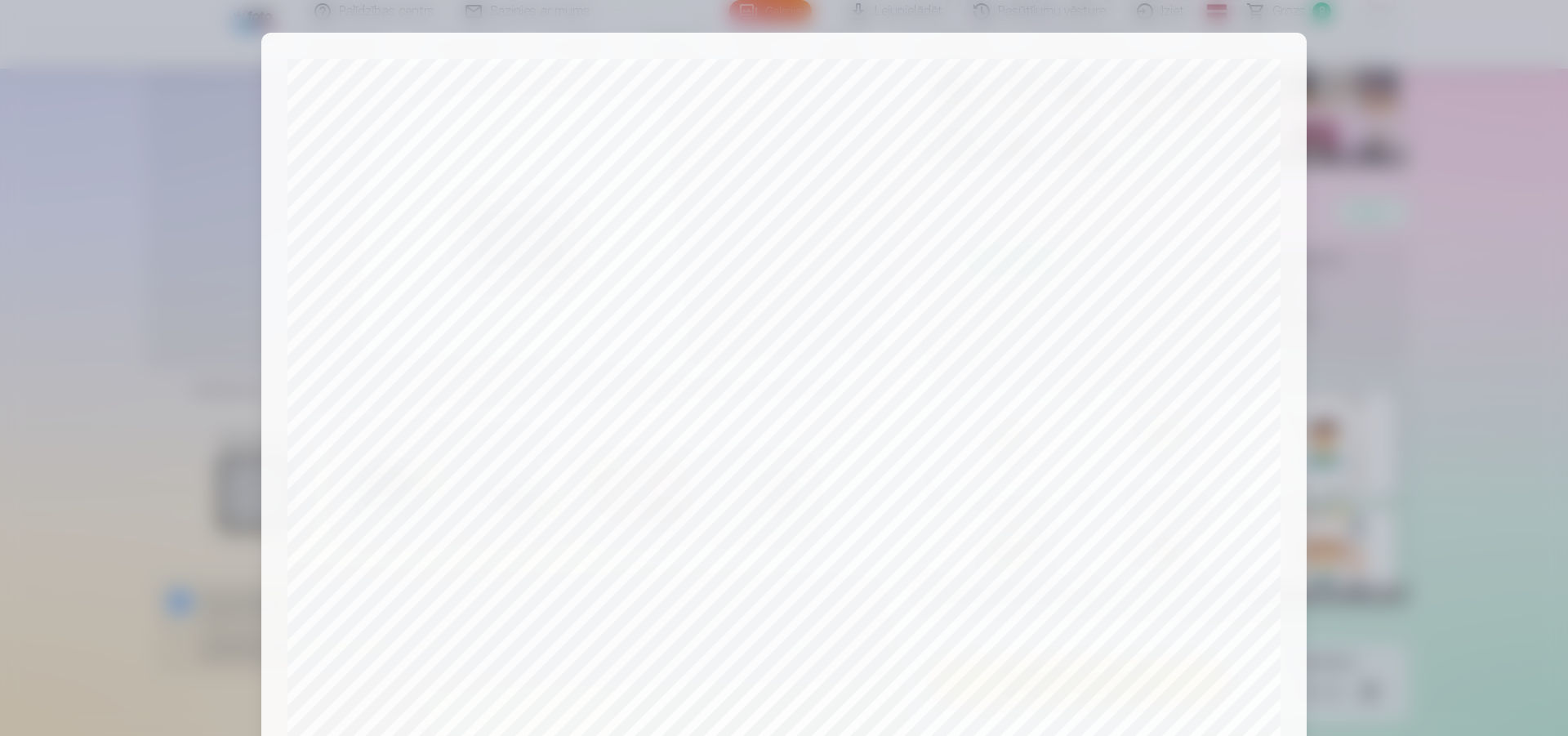
scroll to position [440, 0]
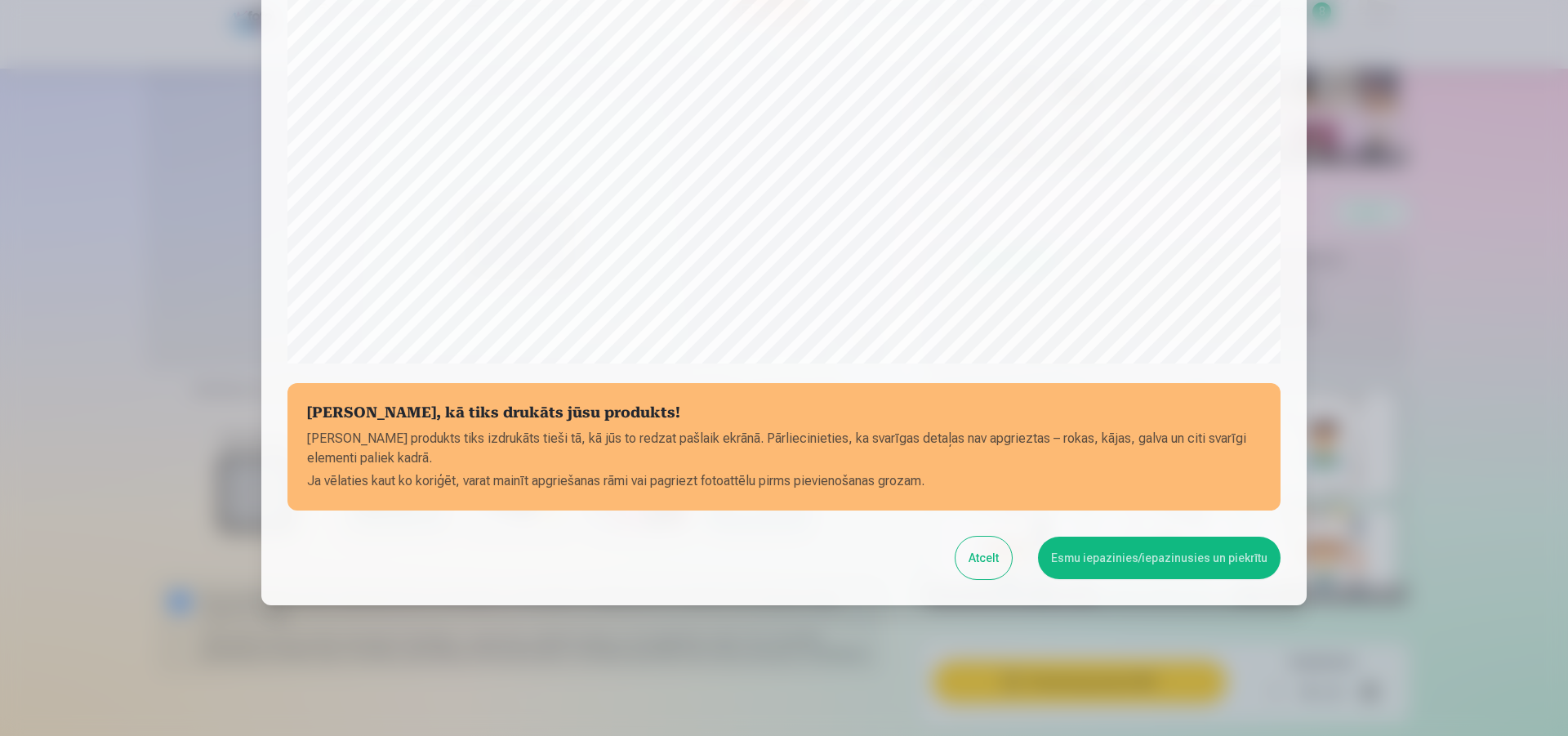
click at [1111, 568] on button "Esmu iepazinies/iepazinusies un piekrītu" at bounding box center [1160, 557] width 243 height 42
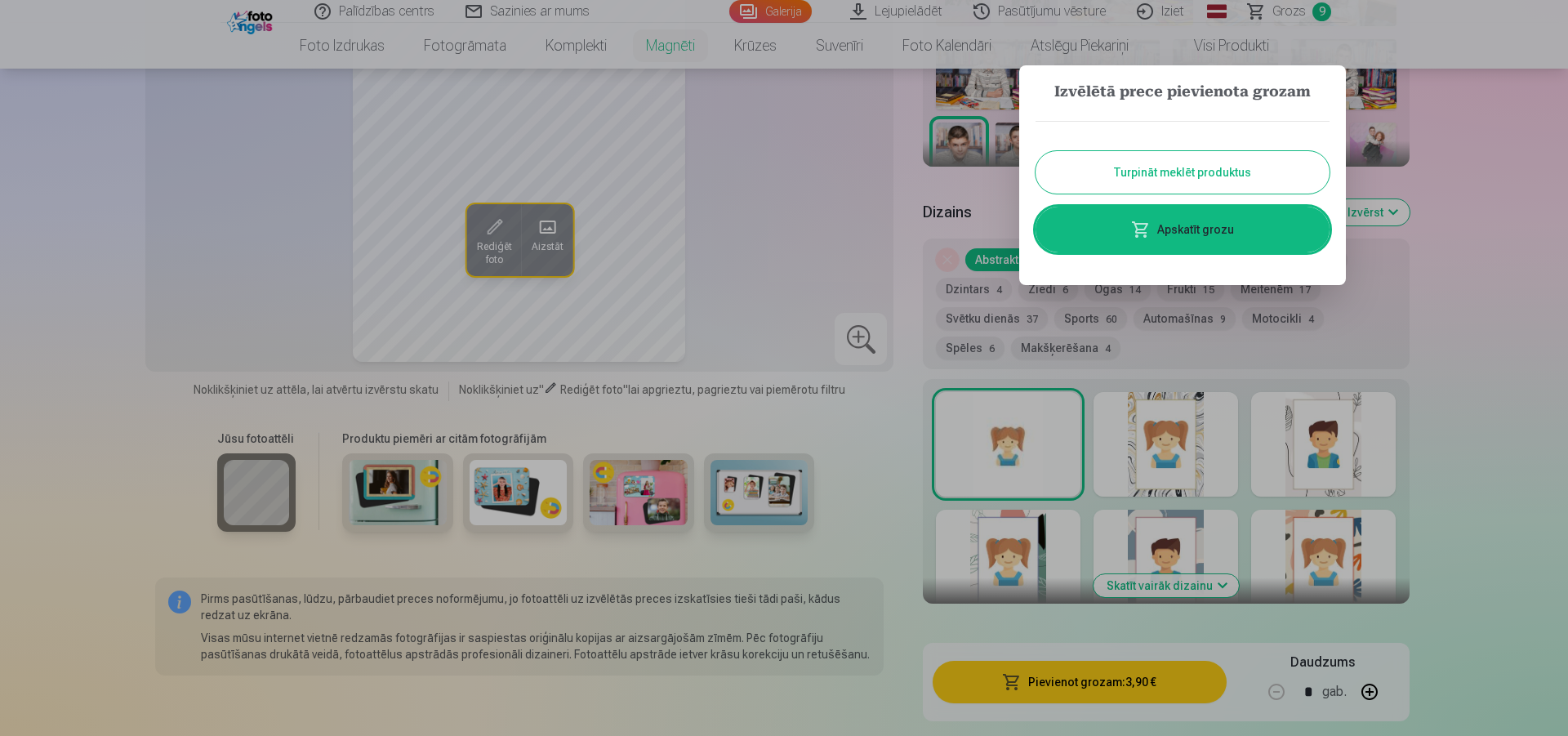
click at [1236, 223] on link "Apskatīt grozu" at bounding box center [1183, 230] width 294 height 46
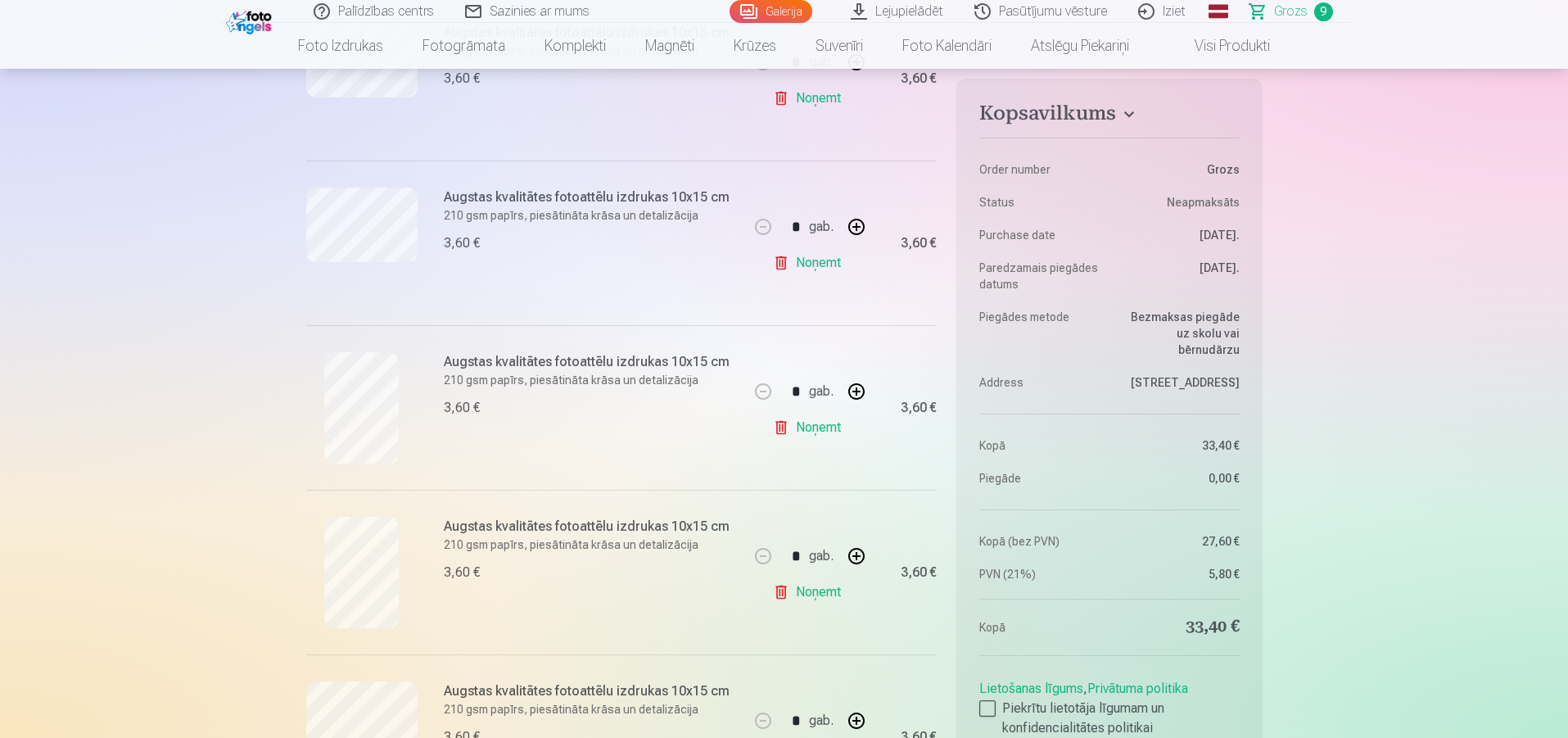
scroll to position [983, 0]
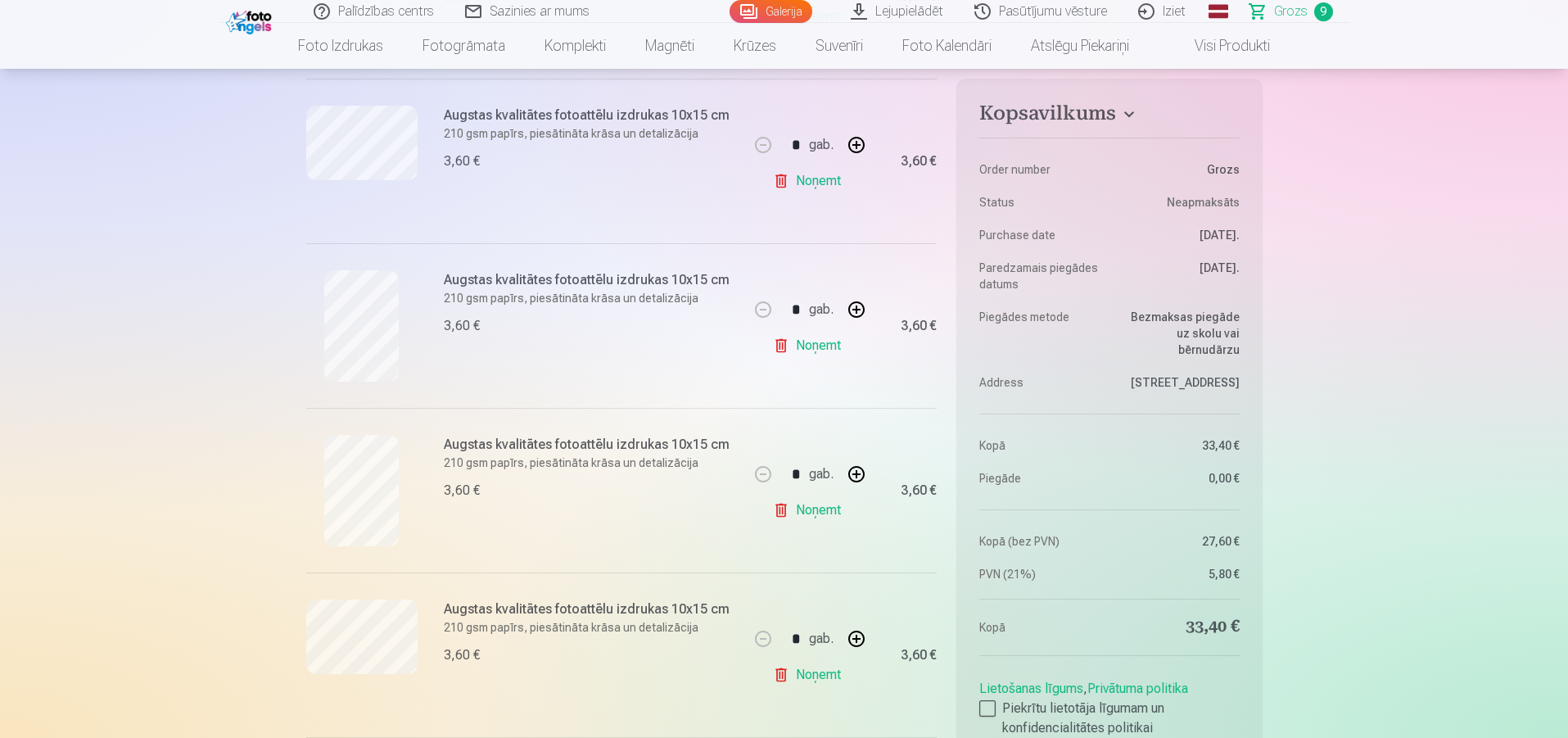
click at [817, 514] on link "Noņemt" at bounding box center [809, 510] width 74 height 33
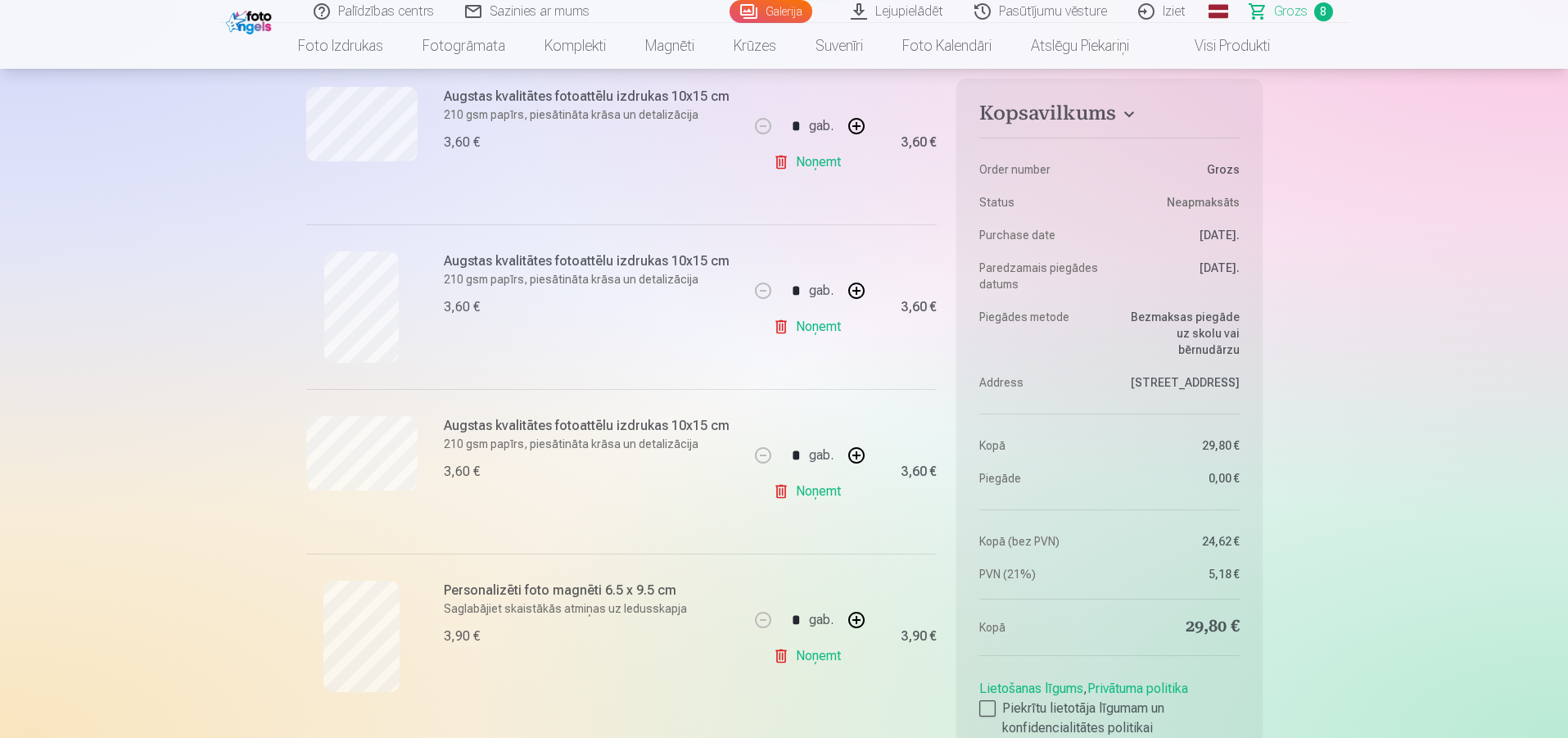
scroll to position [1065, 0]
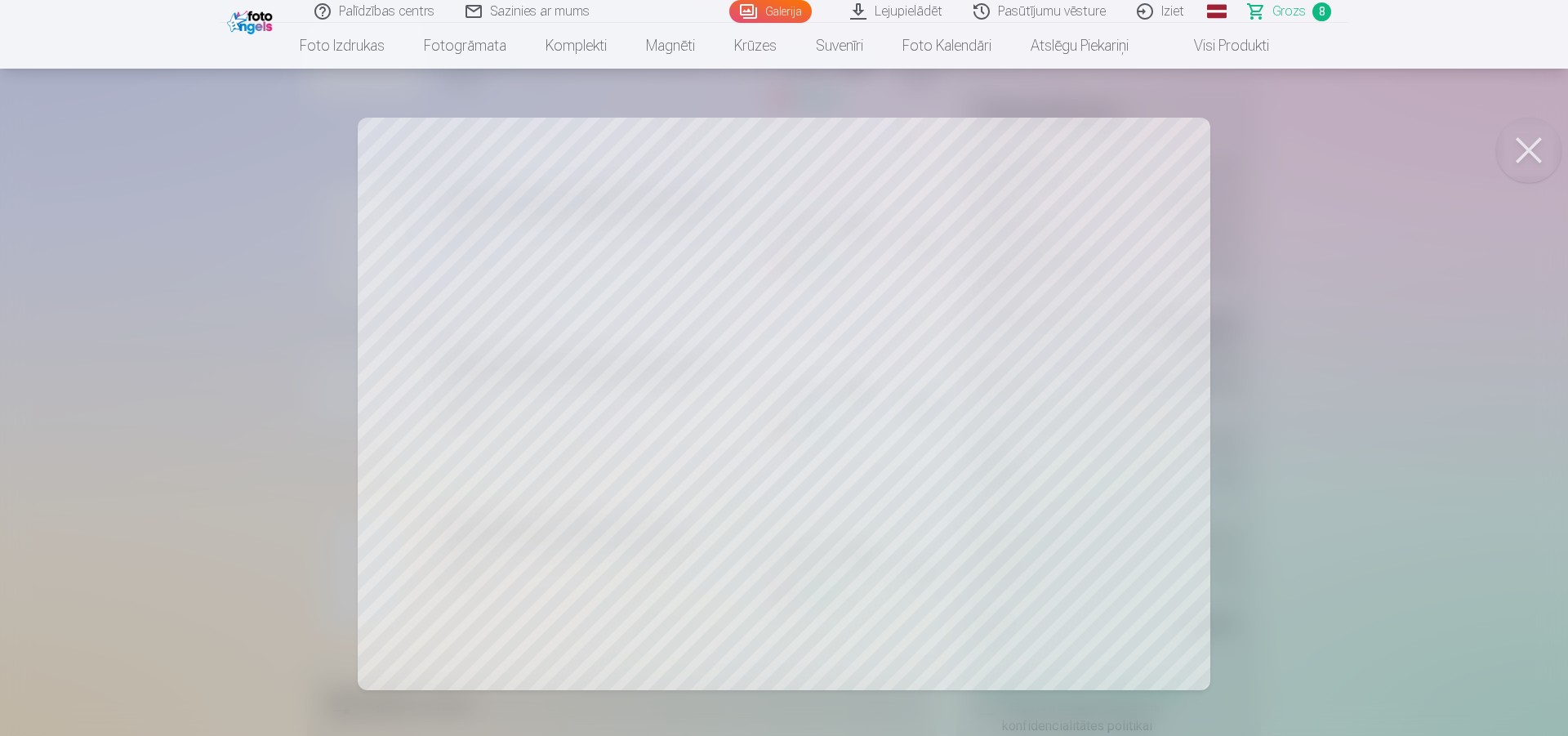
click at [1522, 162] on button at bounding box center [1529, 150] width 66 height 66
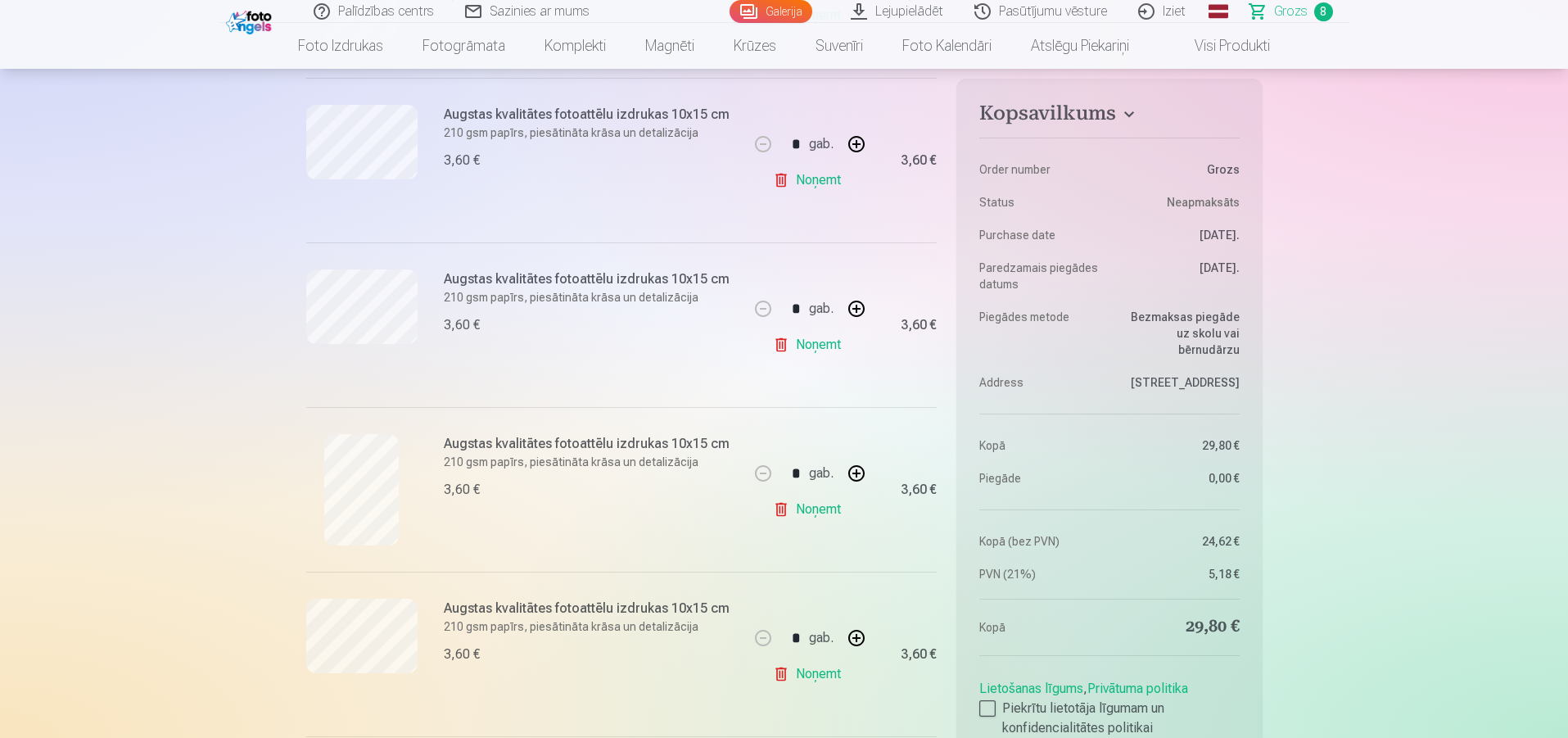
scroll to position [737, 0]
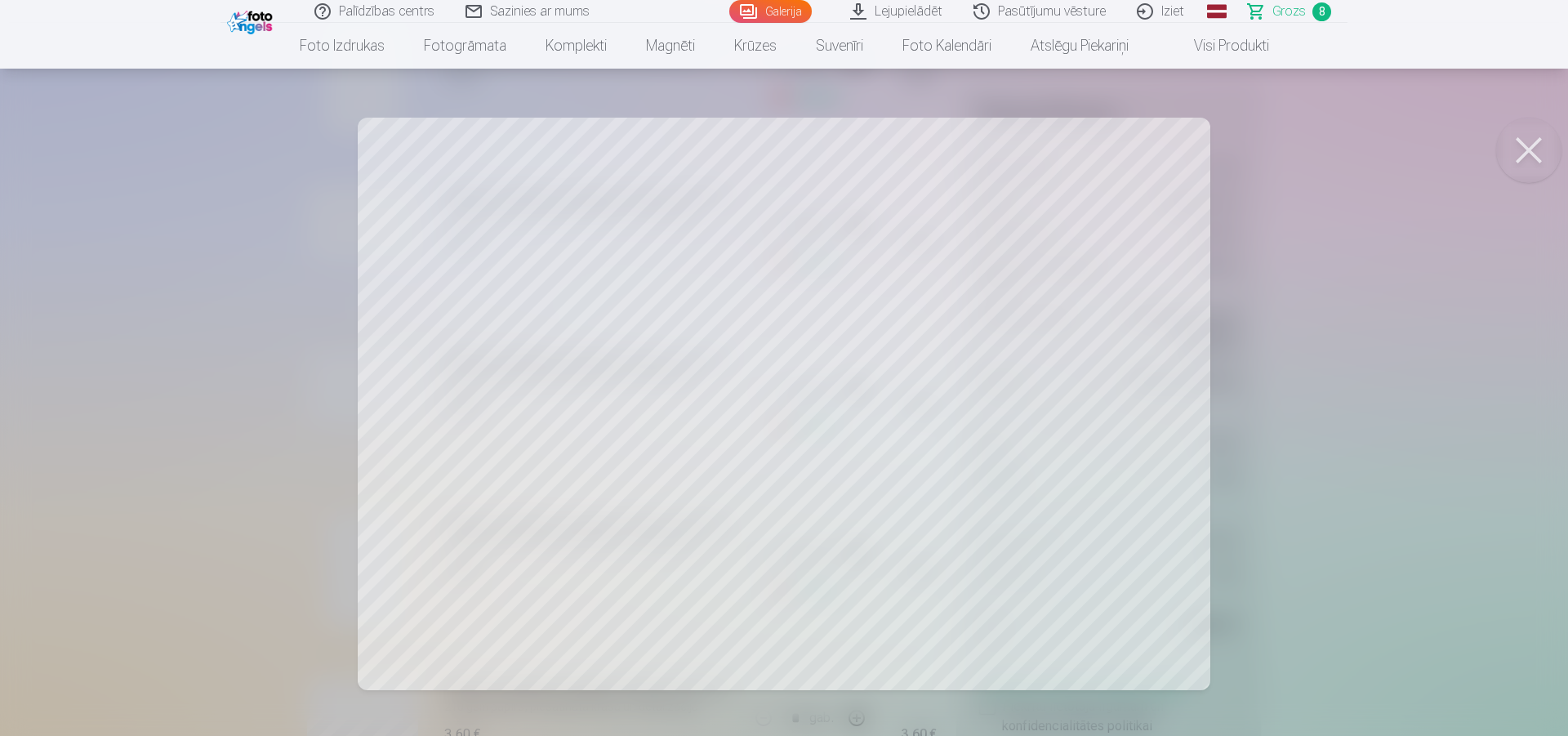
click at [1530, 128] on button at bounding box center [1529, 150] width 66 height 66
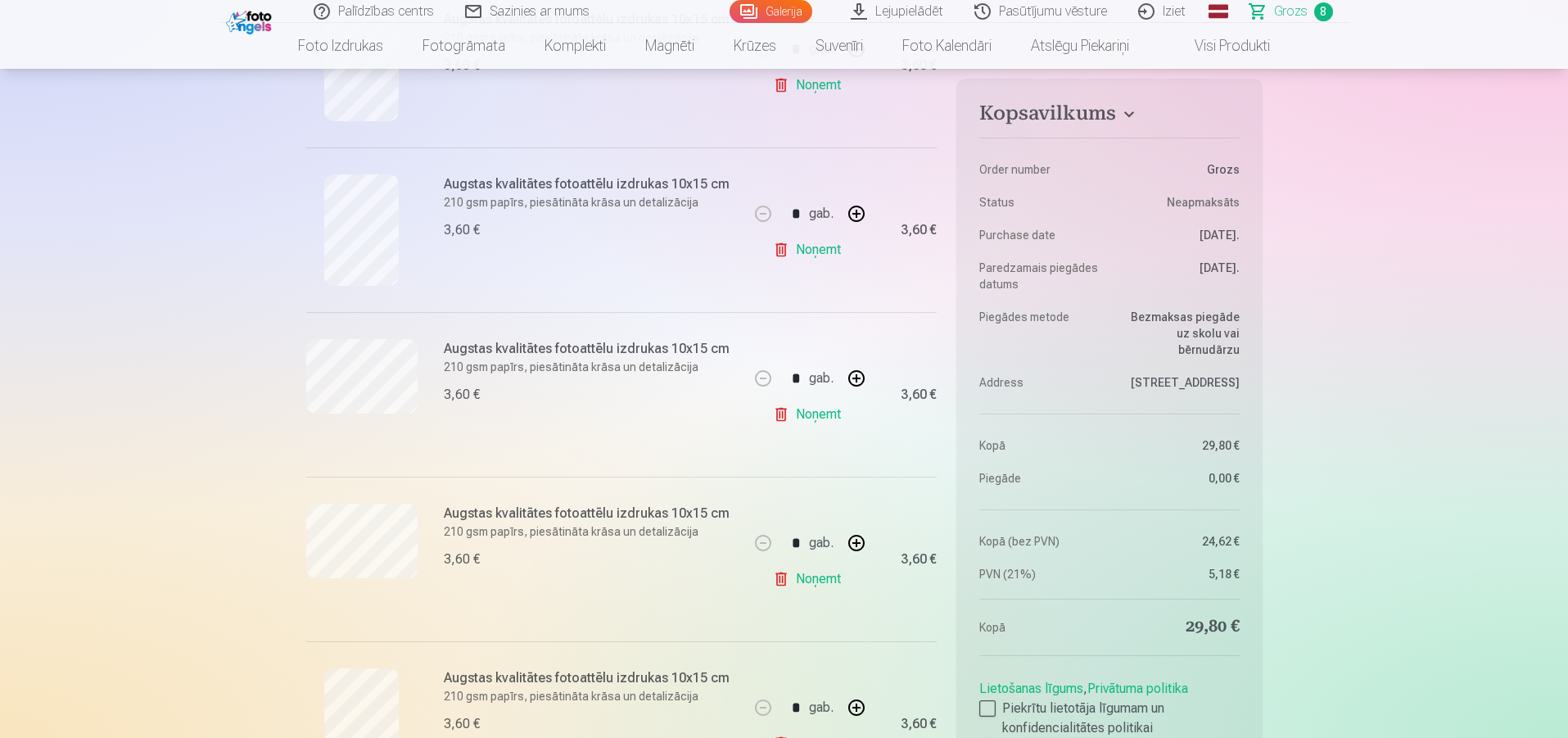
scroll to position [574, 0]
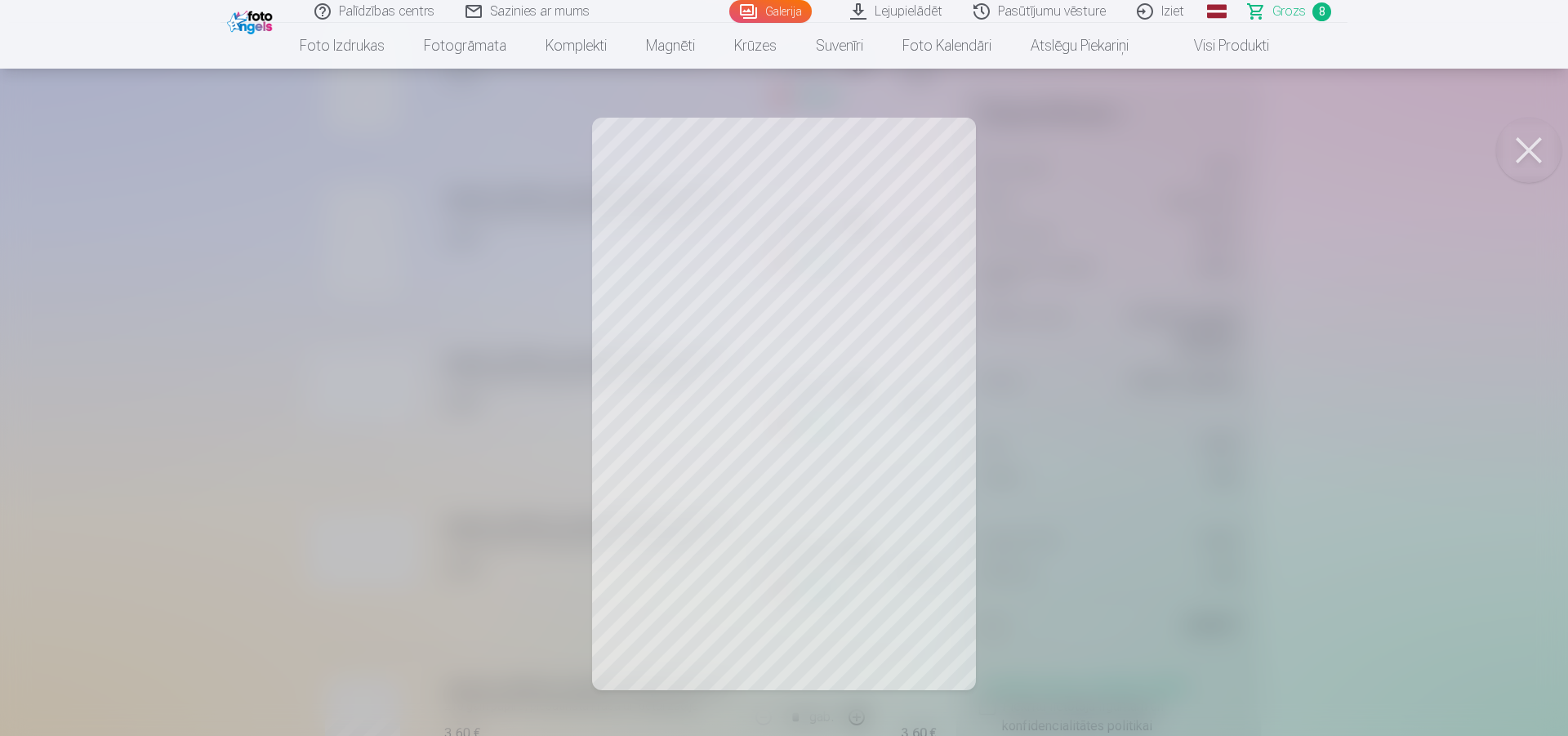
click at [1546, 146] on button at bounding box center [1529, 150] width 66 height 66
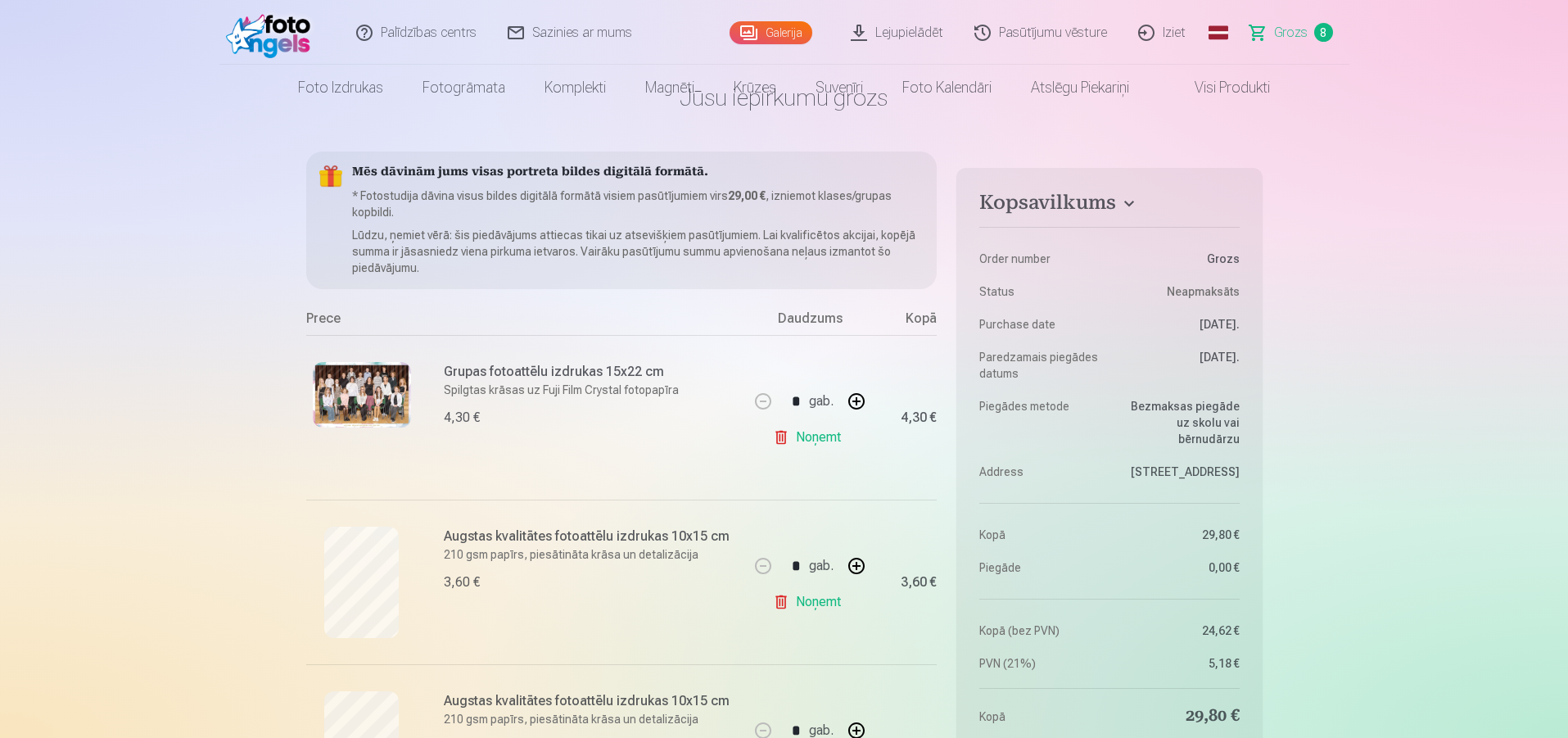
scroll to position [0, 0]
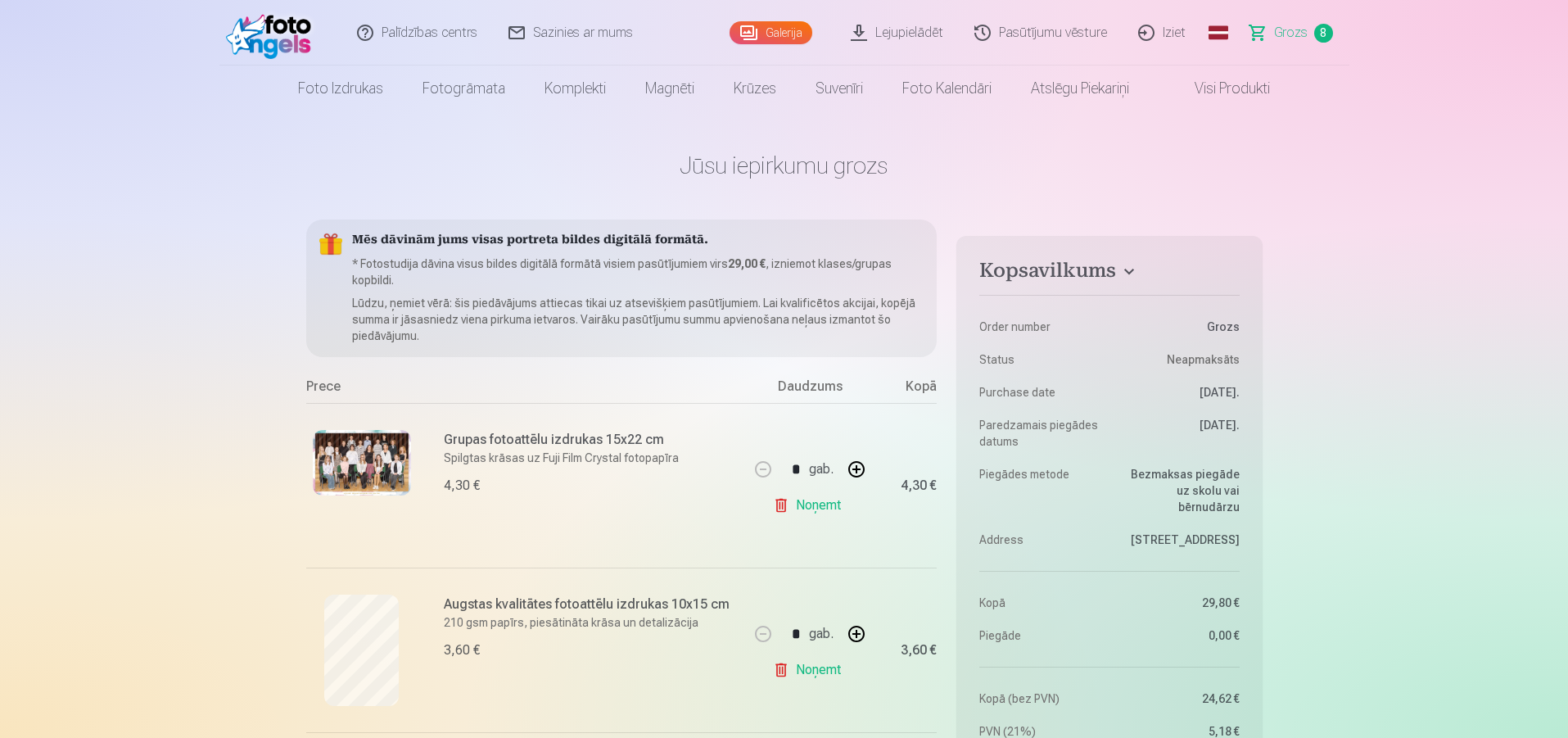
click at [781, 41] on link "Galerija" at bounding box center [770, 33] width 83 height 23
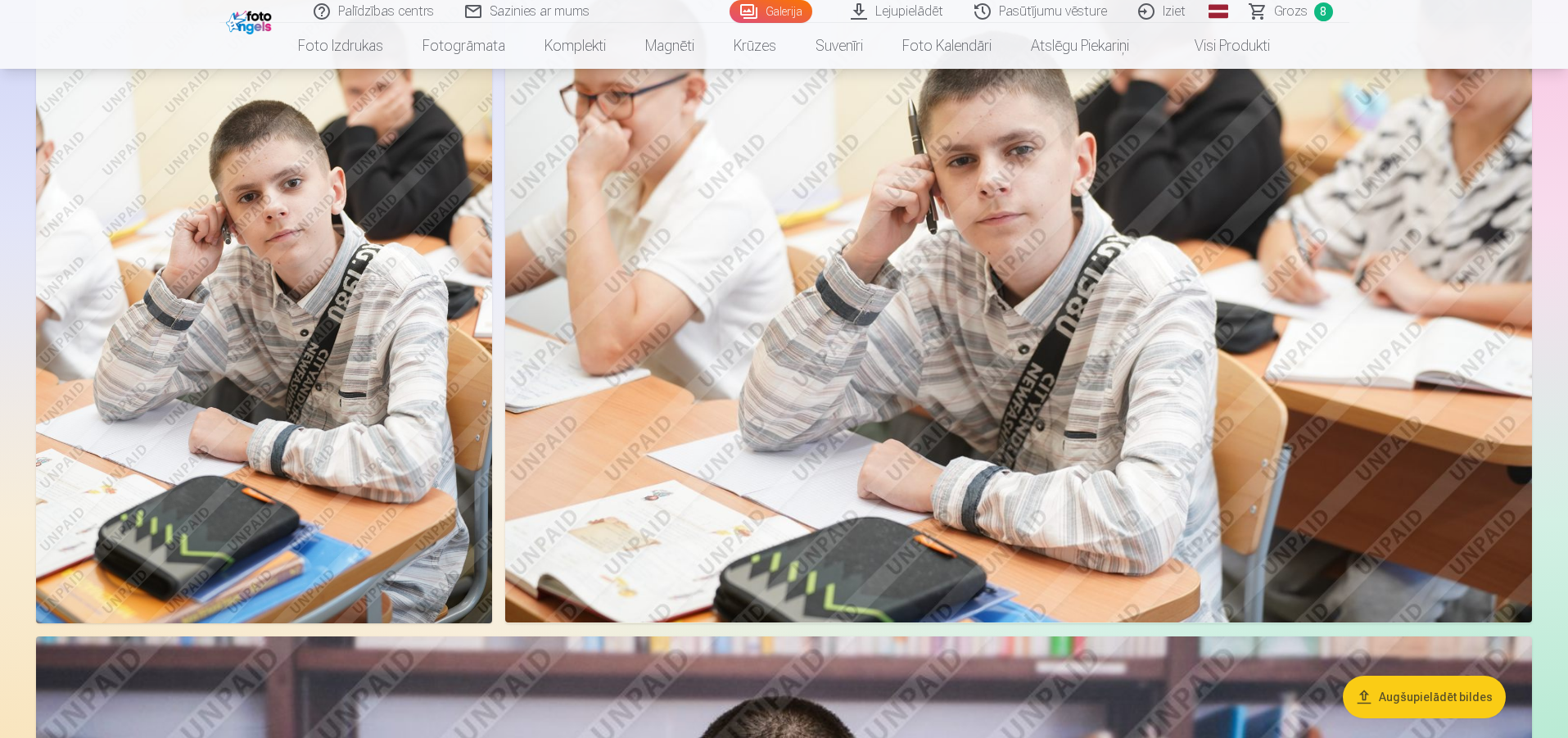
scroll to position [1474, 0]
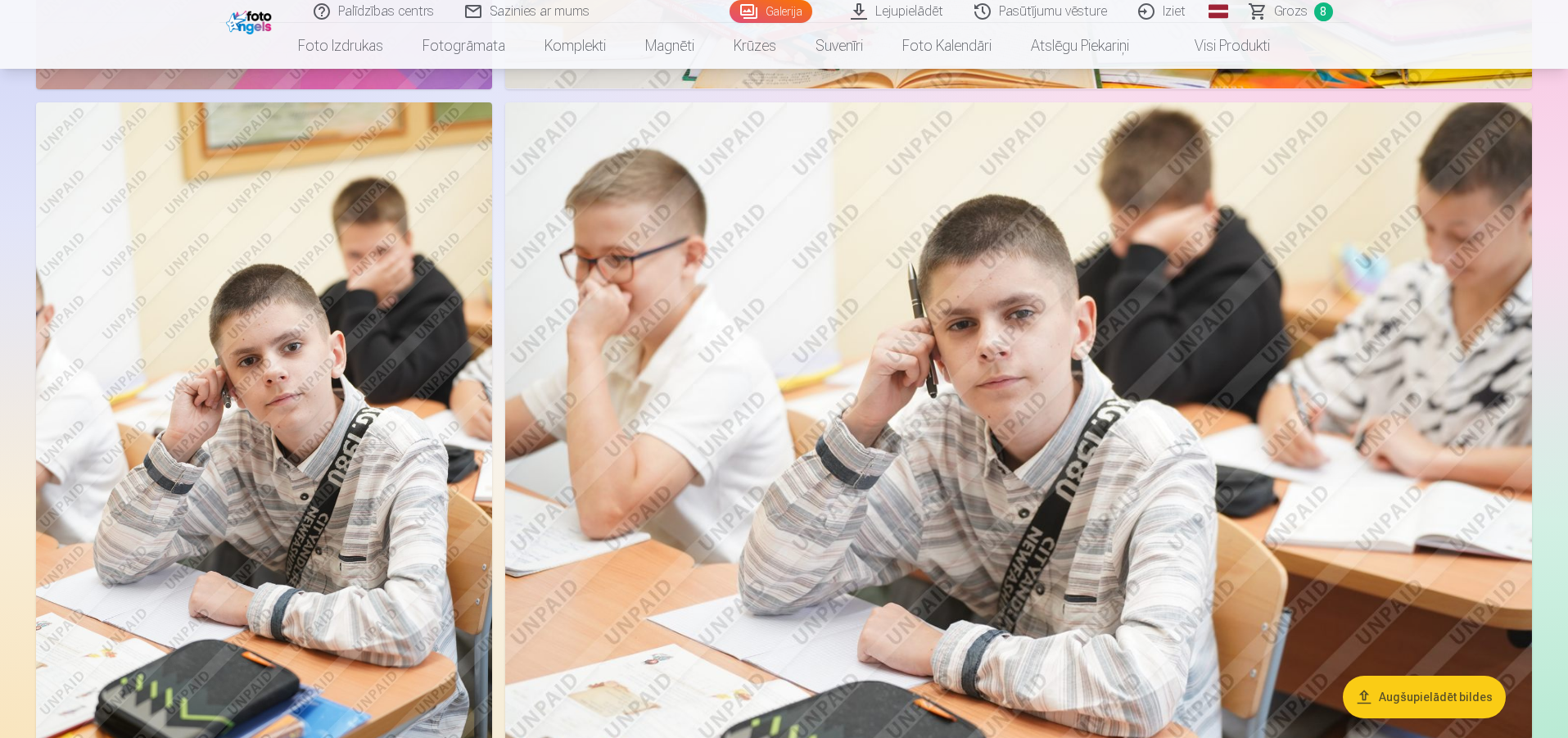
click at [251, 388] on img at bounding box center [263, 444] width 456 height 685
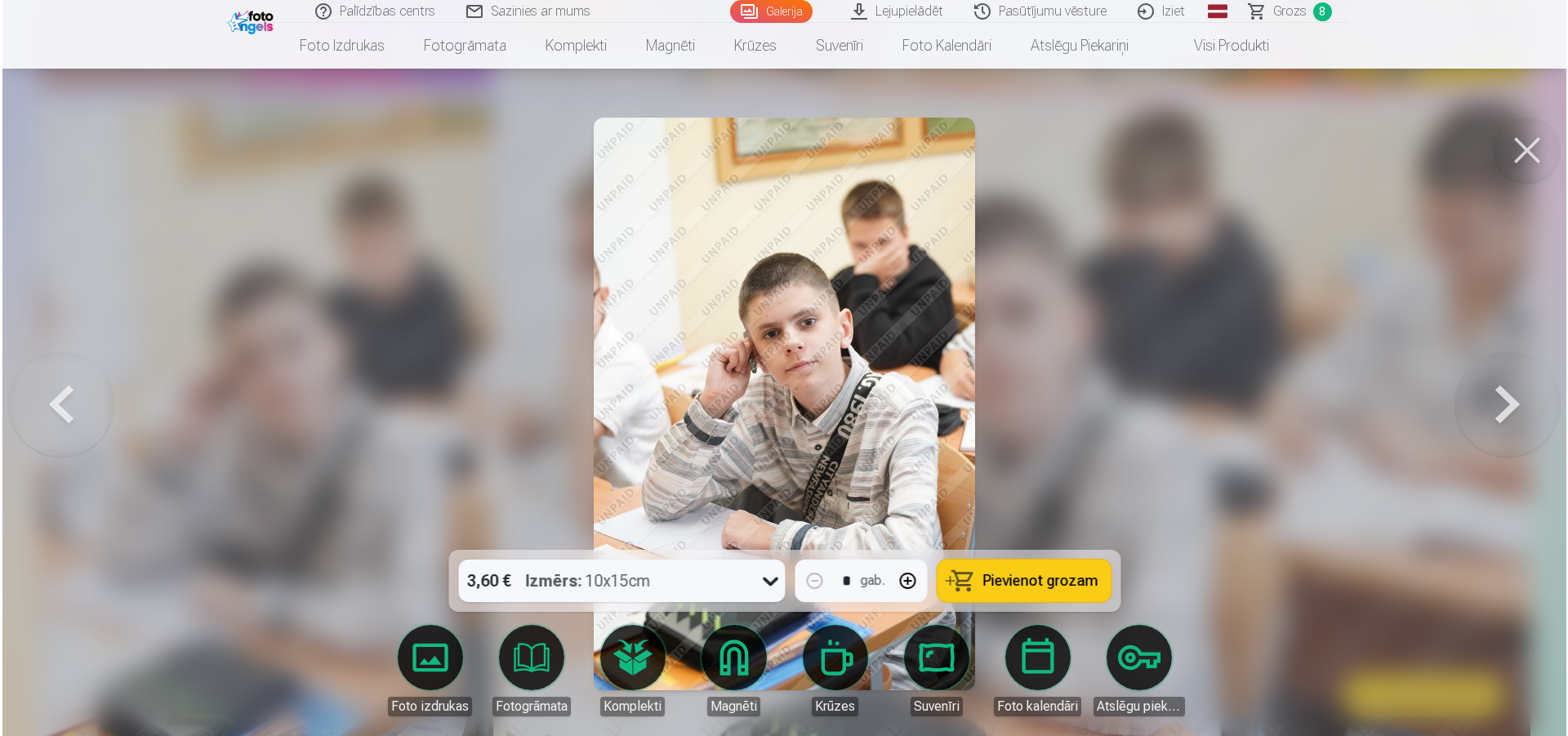
scroll to position [1472, 0]
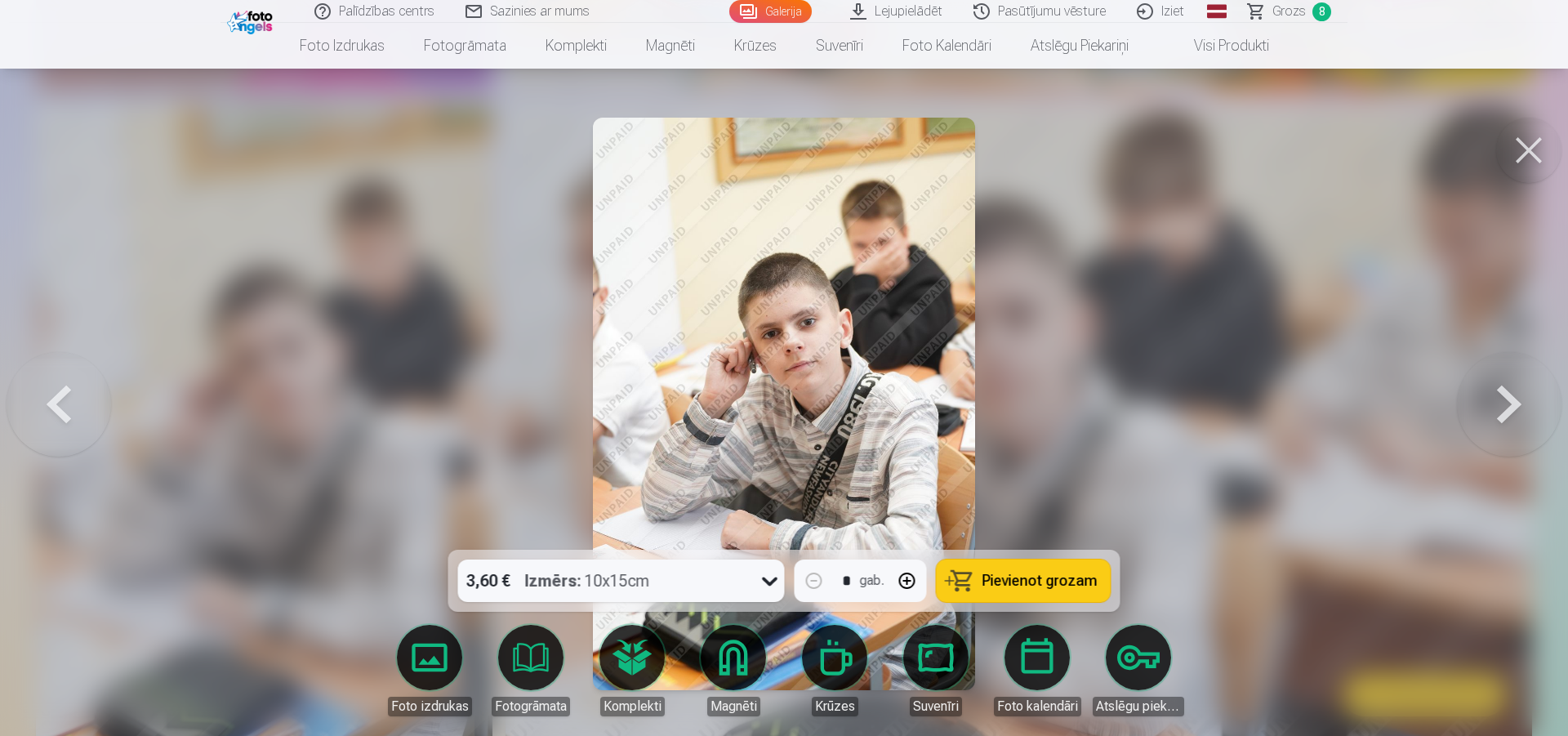
click at [1025, 567] on button "Pievienot grozam" at bounding box center [1023, 580] width 174 height 42
click at [1280, 14] on span "Grozs" at bounding box center [1289, 12] width 33 height 20
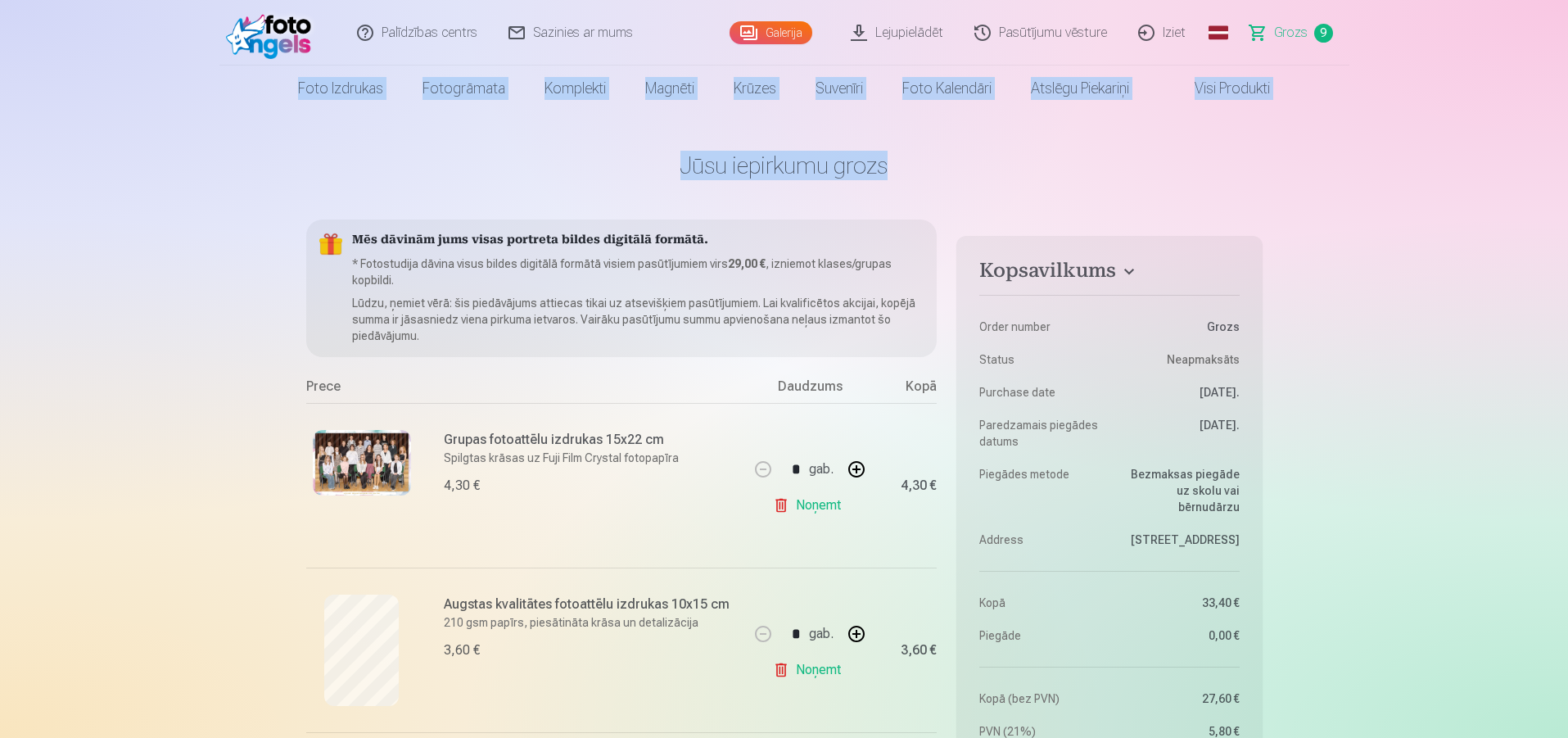
drag, startPoint x: 1566, startPoint y: 48, endPoint x: 1571, endPoint y: 90, distance: 42.3
click at [1567, 103] on html "Palīdzības centrs Sazinies ar mums Galerija Lejupielādēt Pasūtījumu vēsture Izi…" at bounding box center [784, 369] width 1568 height 738
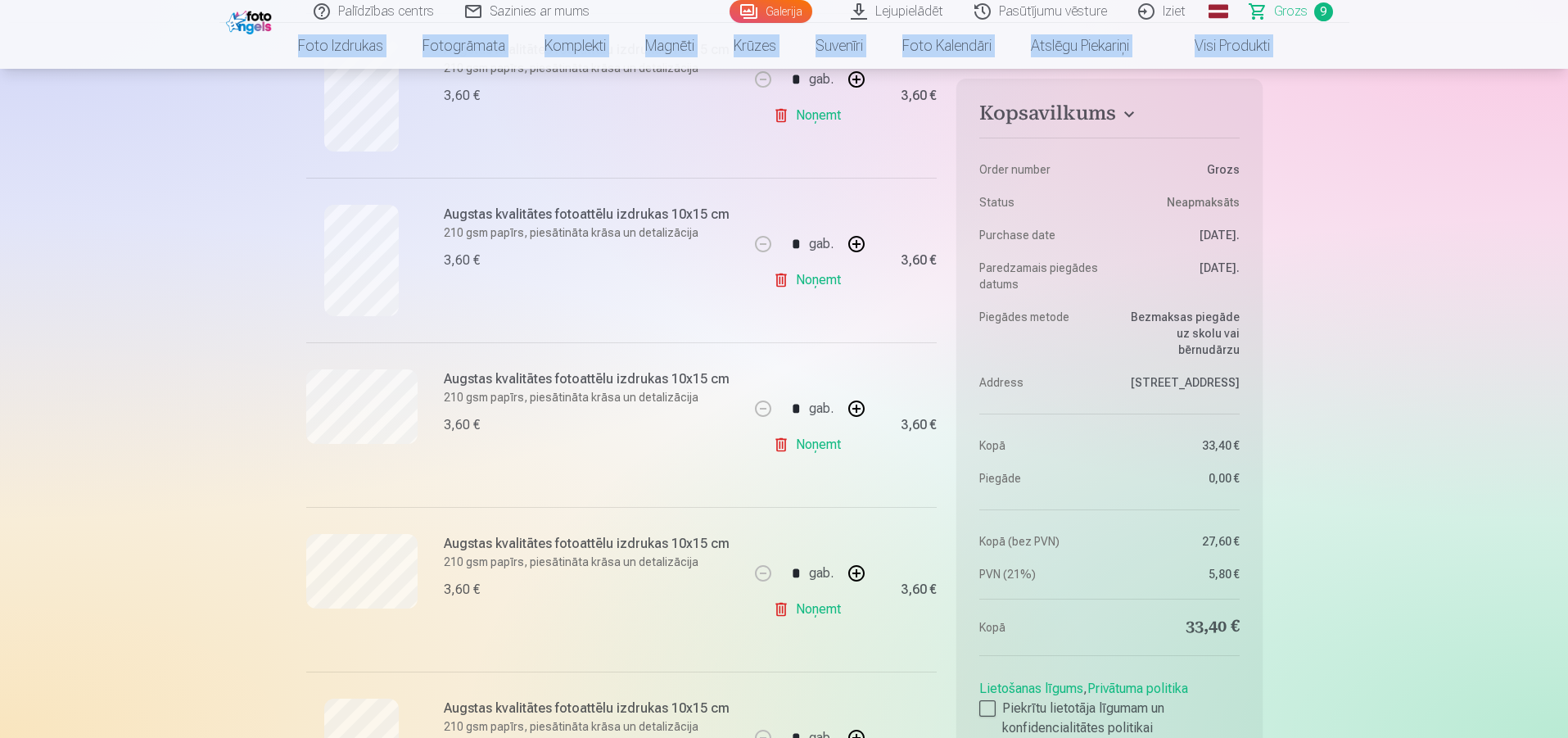
scroll to position [519, 0]
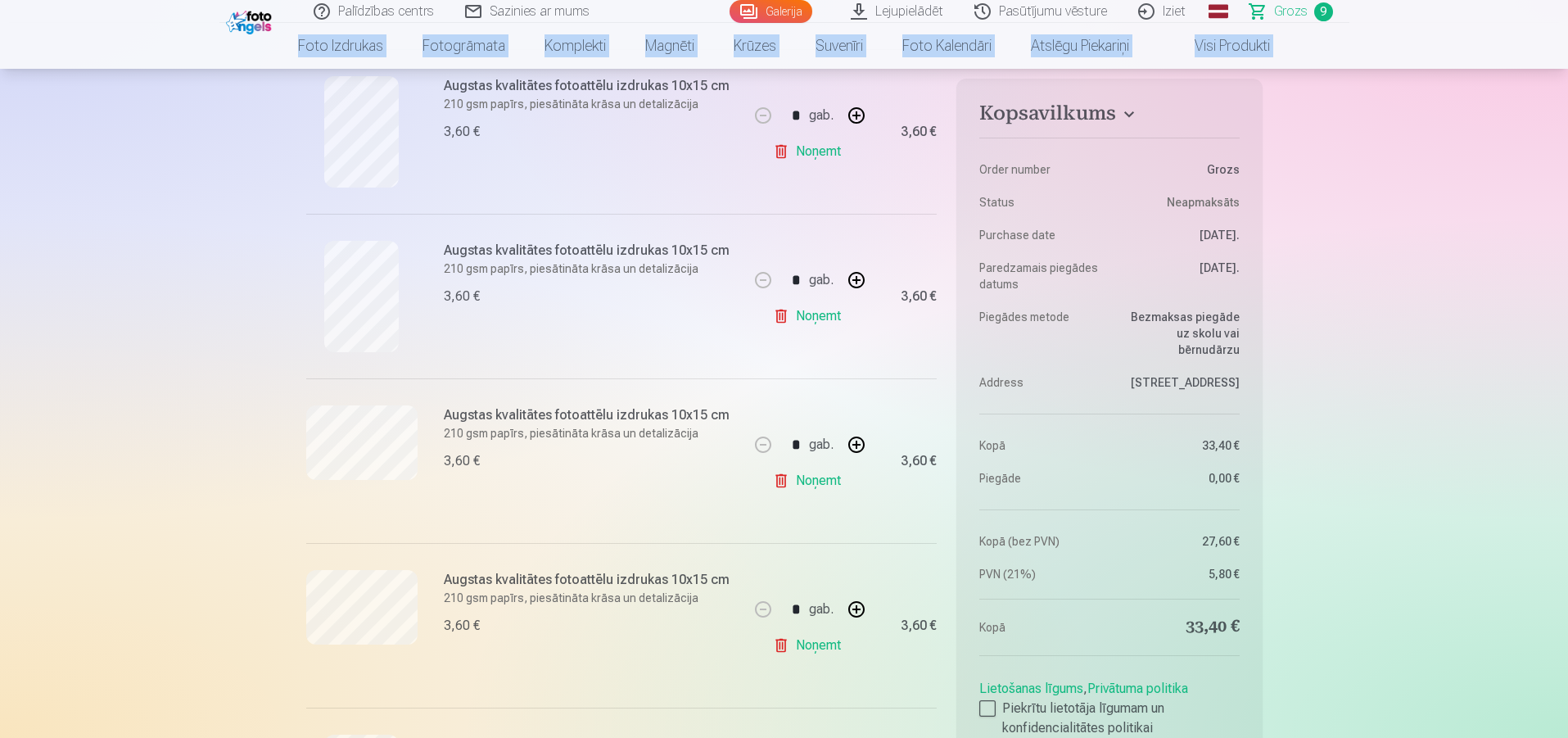
click at [824, 649] on link "Noņemt" at bounding box center [809, 645] width 74 height 33
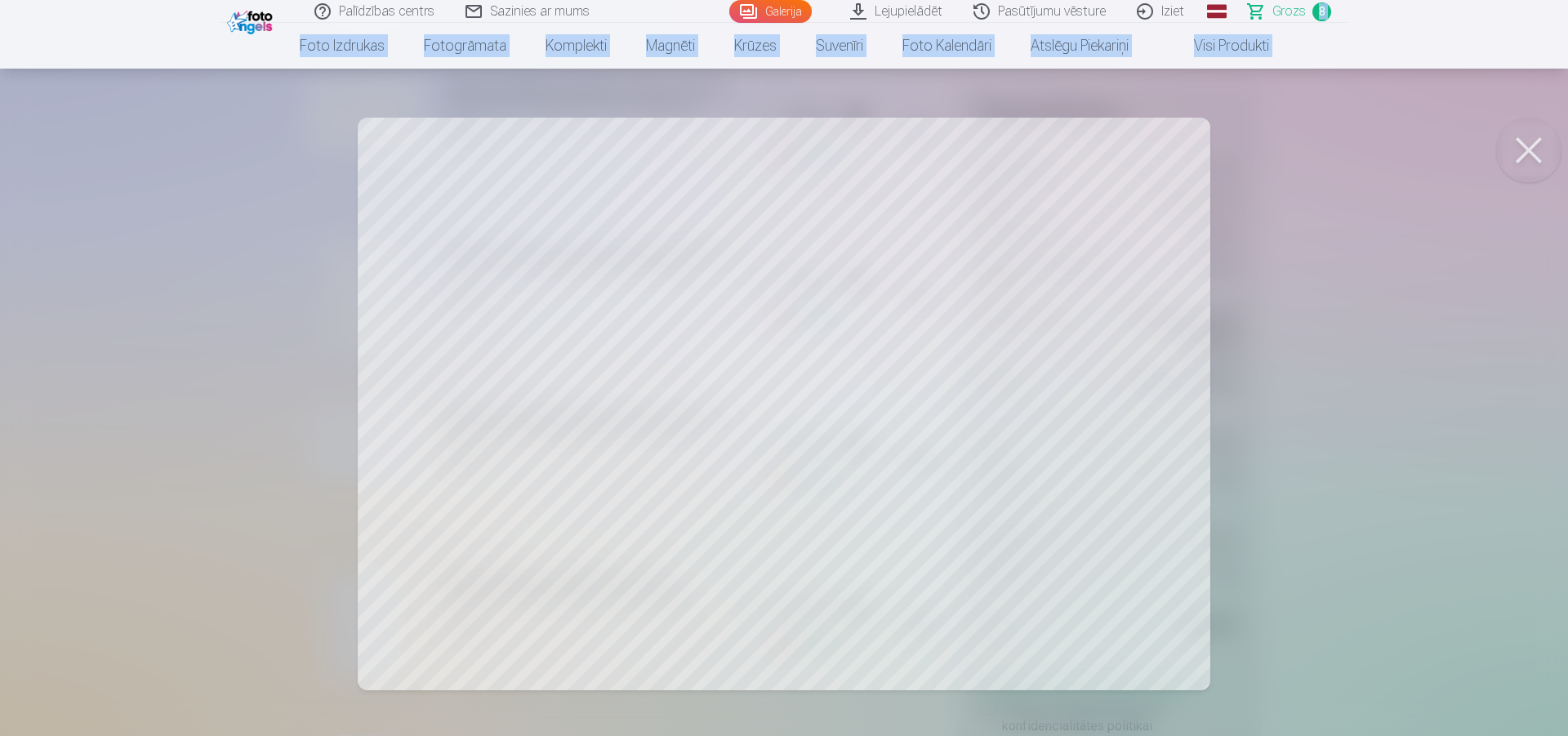
click at [786, 7] on link "Galerija" at bounding box center [770, 12] width 82 height 23
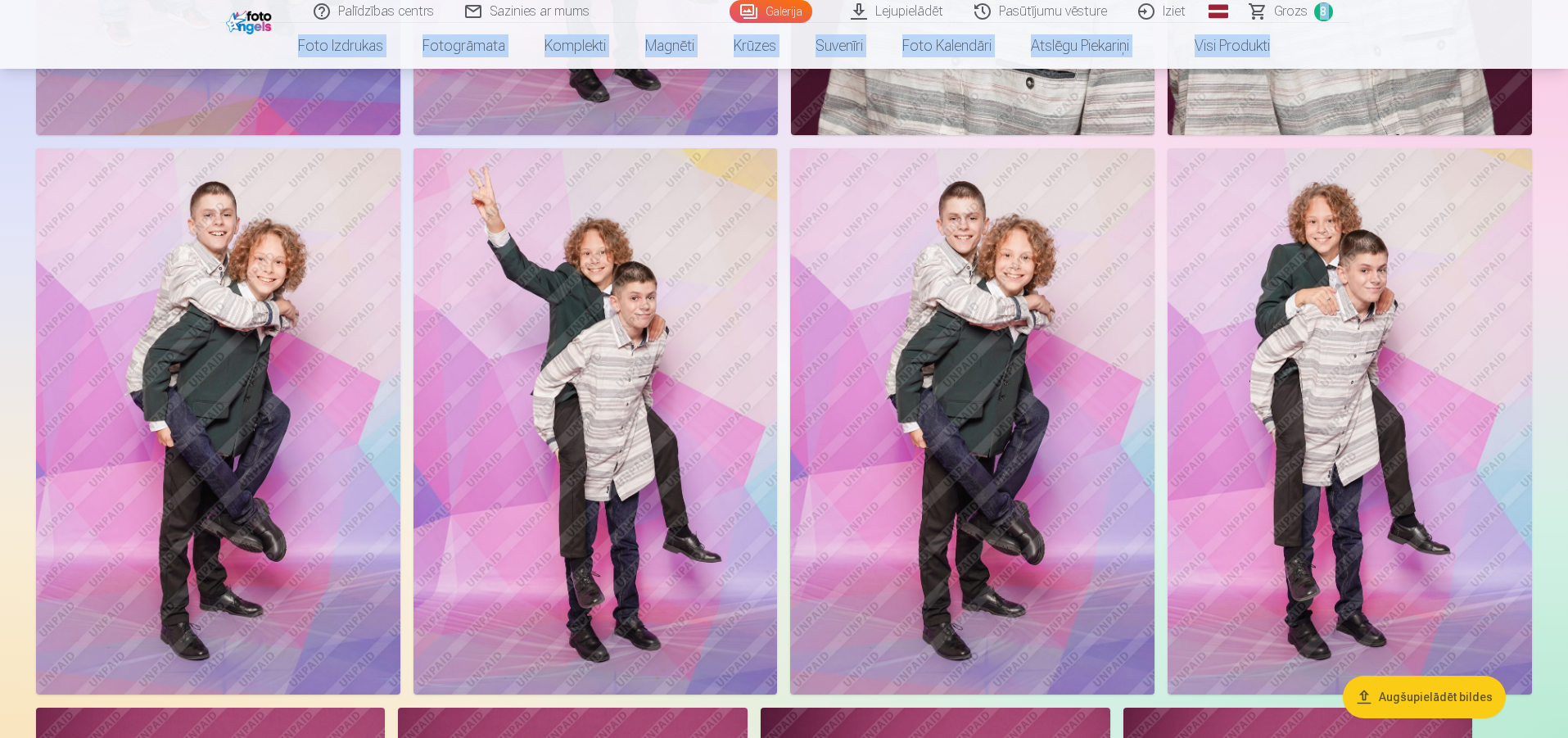
scroll to position [7537, 0]
click at [881, 395] on img at bounding box center [972, 420] width 364 height 546
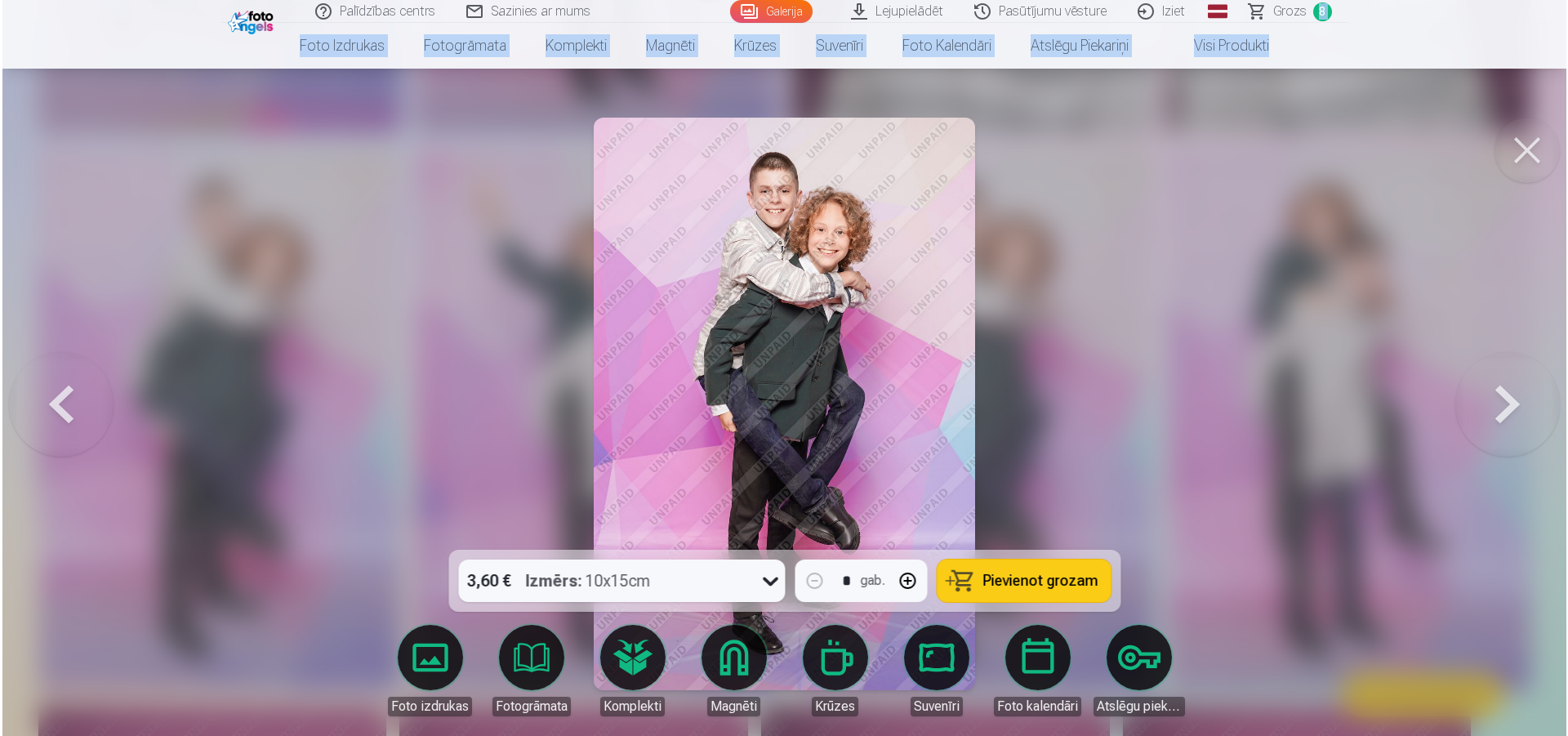
scroll to position [7535, 0]
click at [1020, 548] on div at bounding box center [784, 368] width 1568 height 736
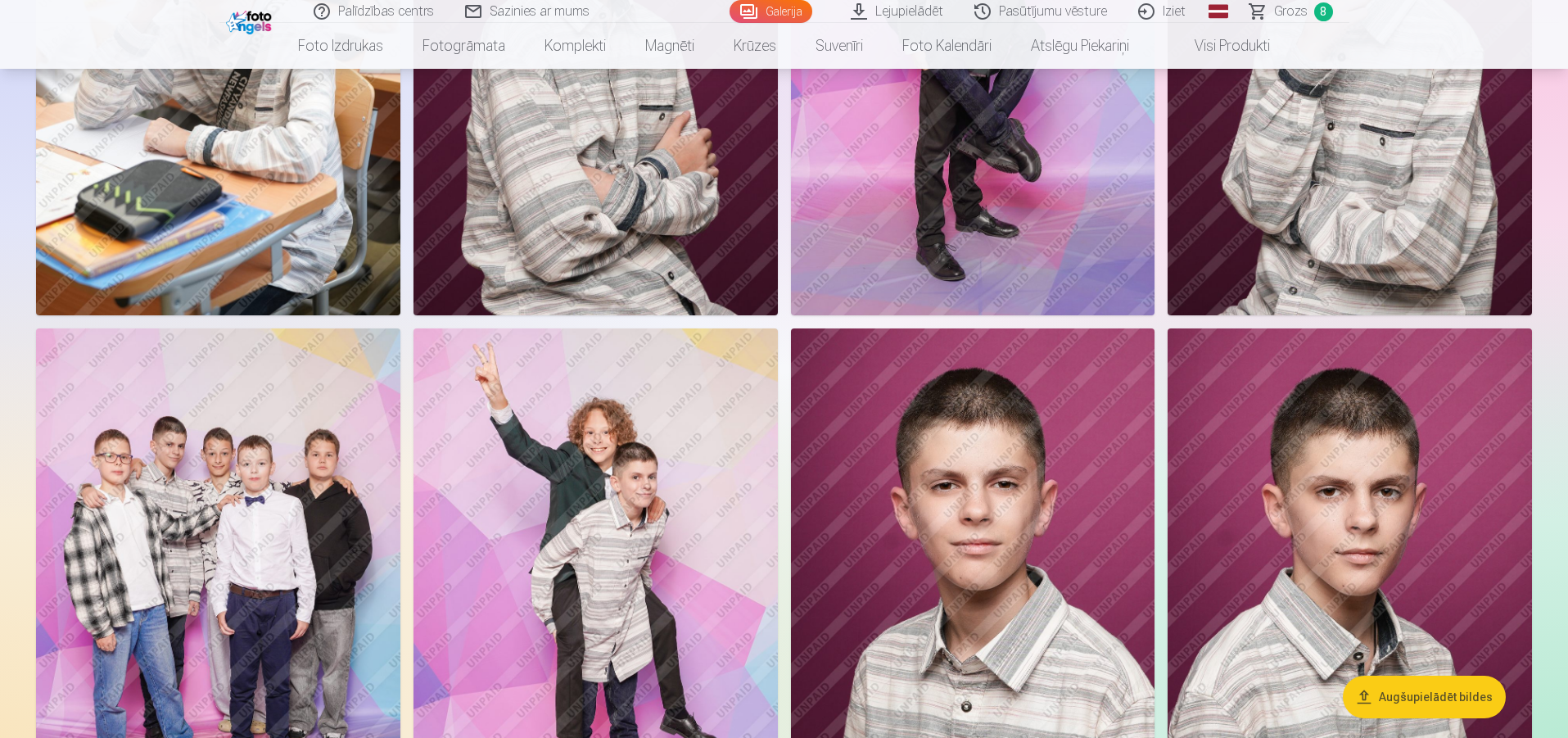
scroll to position [6717, 0]
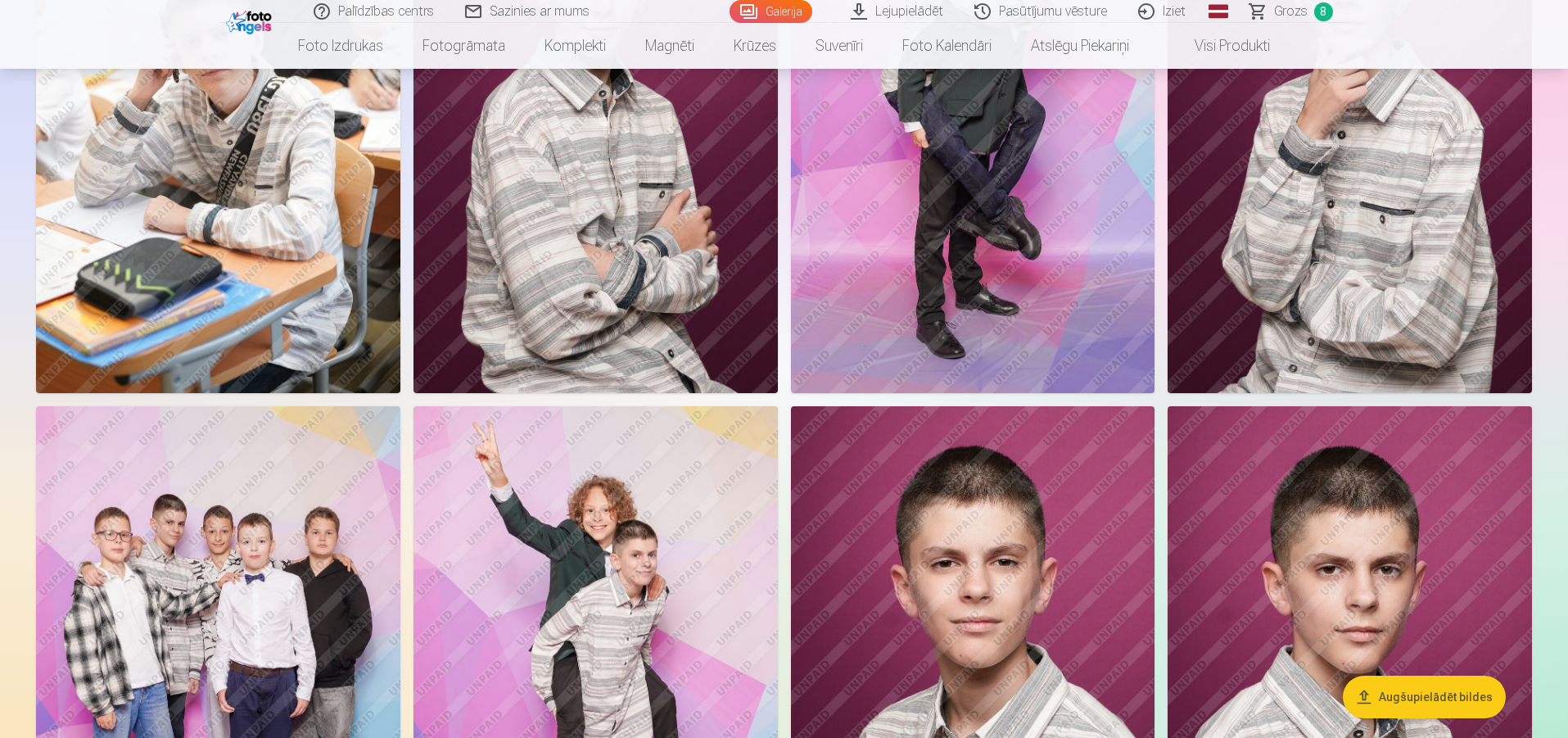
click at [1315, 3] on link "Grozs 8" at bounding box center [1292, 12] width 115 height 23
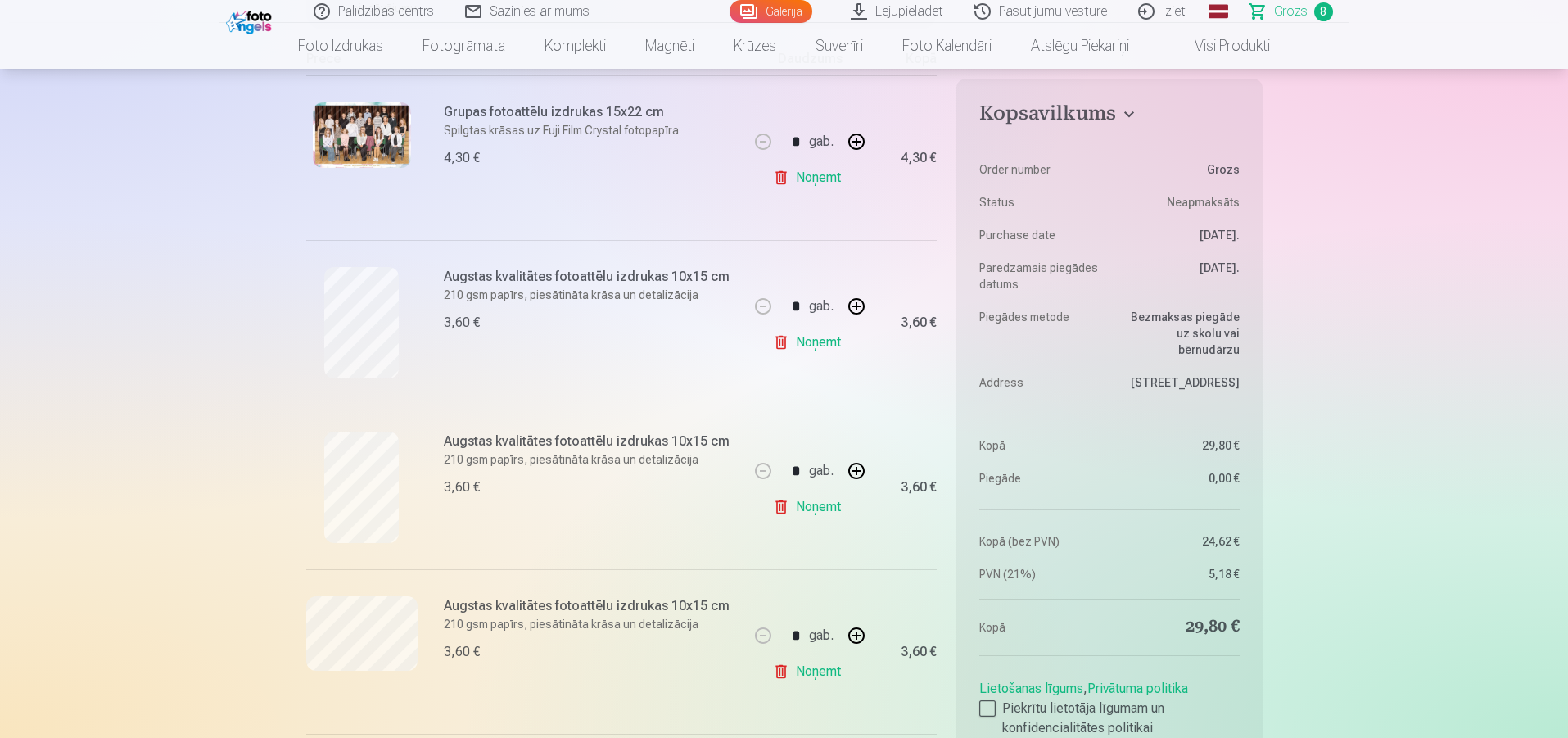
scroll to position [491, 0]
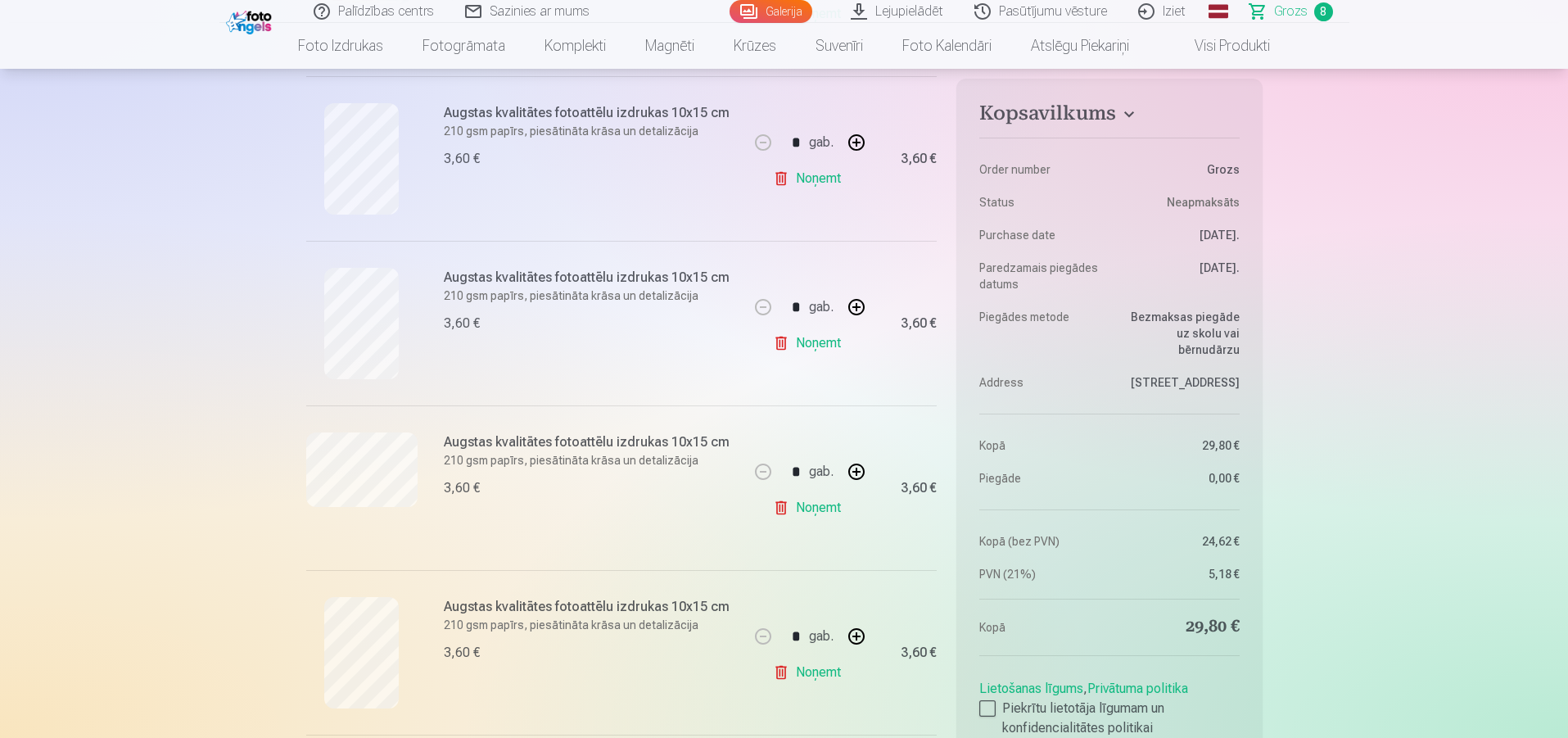
click at [352, 428] on div "Augstas kvalitātes fotoattēlu izdrukas 10x15 cm 210 gsm papīrs, piesātināta krā…" at bounding box center [527, 487] width 443 height 164
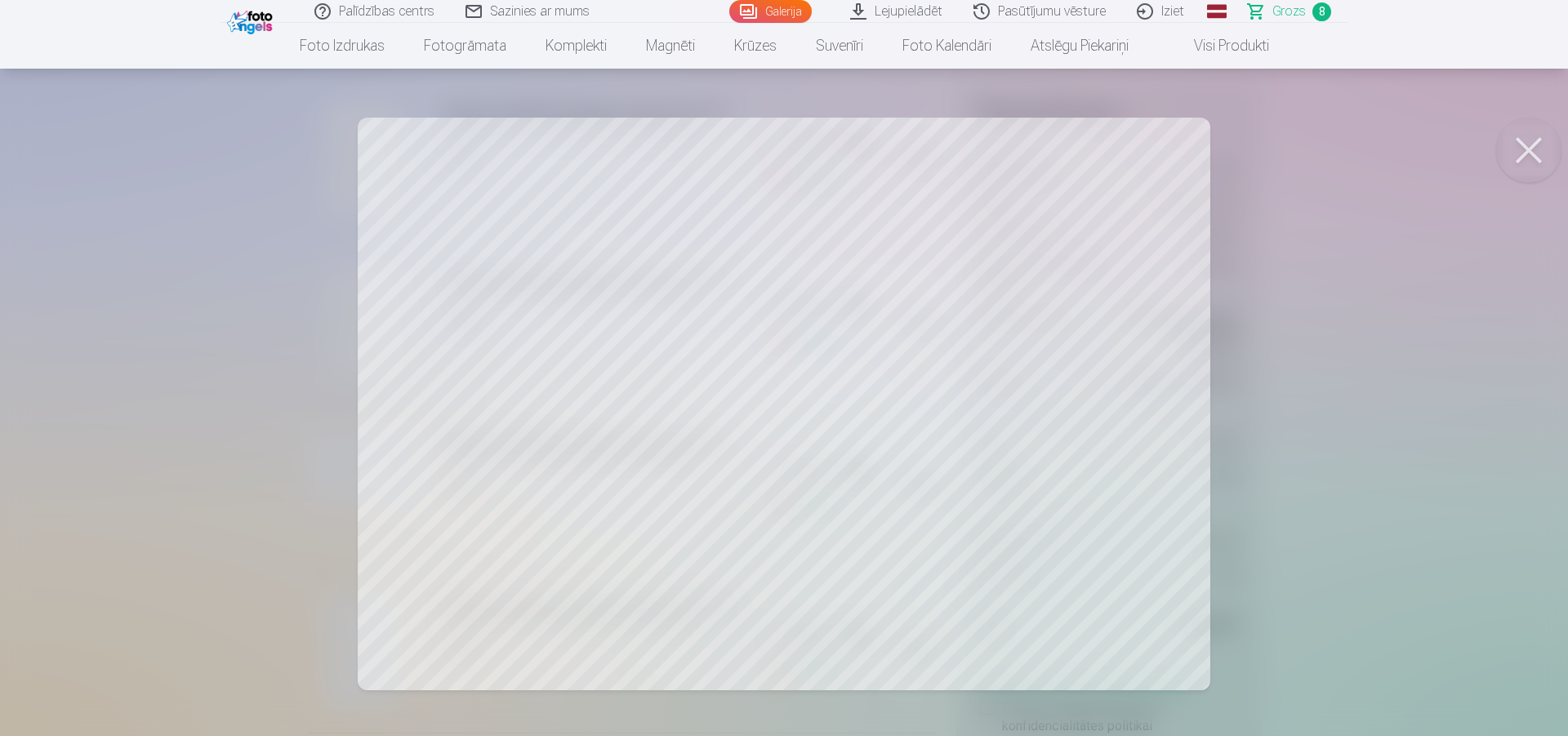
click at [1535, 171] on button at bounding box center [1529, 150] width 66 height 66
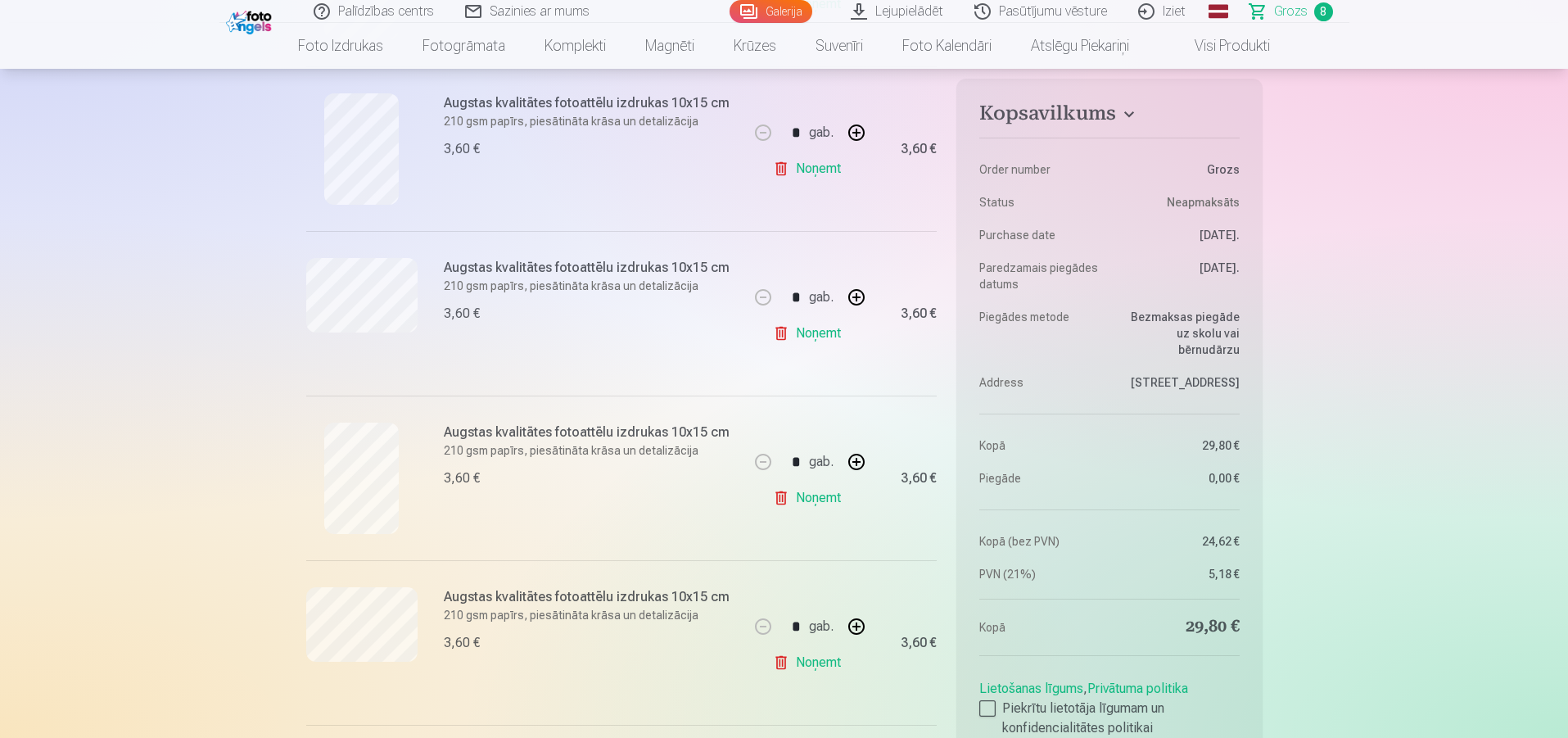
scroll to position [655, 0]
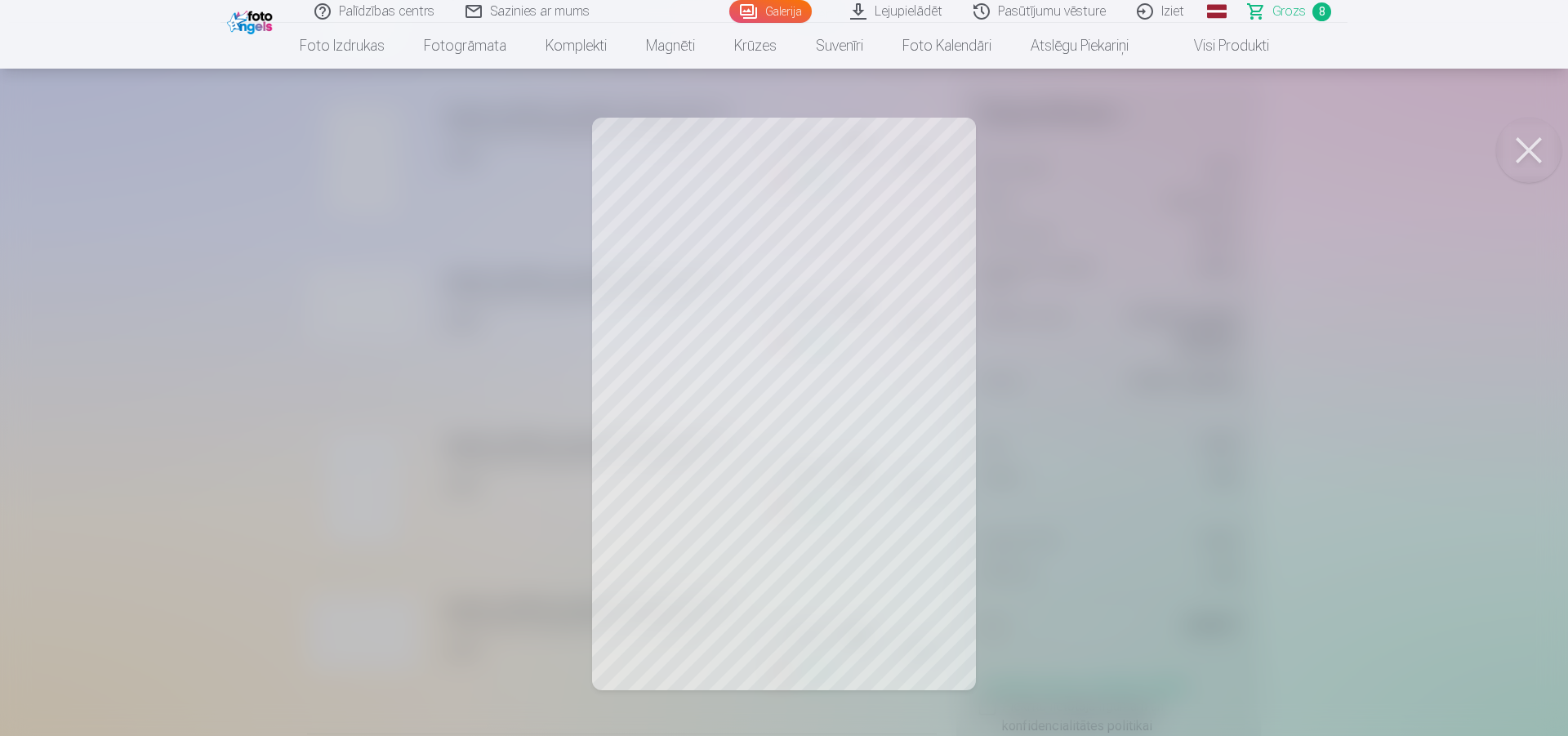
click at [1506, 151] on button at bounding box center [1529, 150] width 66 height 66
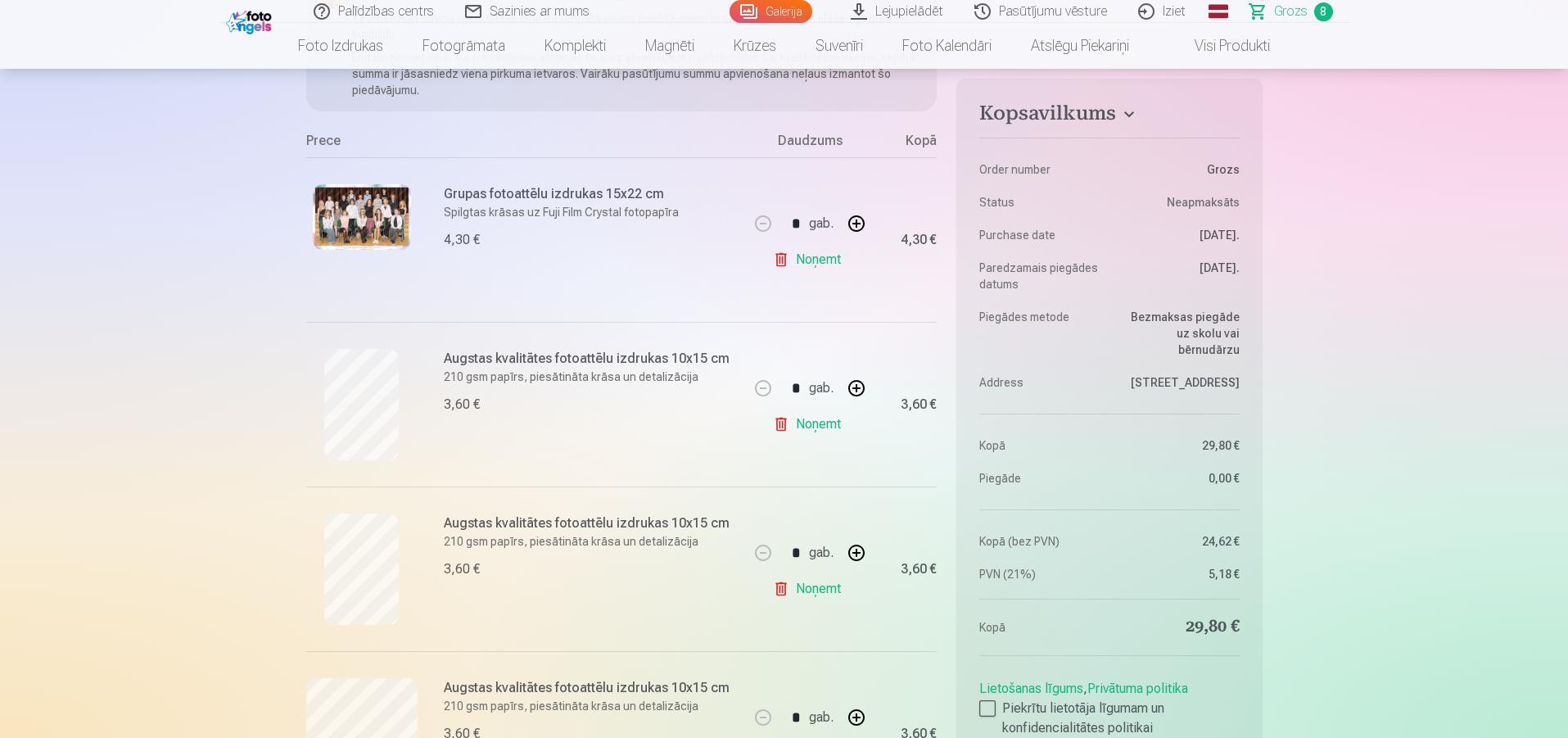
scroll to position [0, 0]
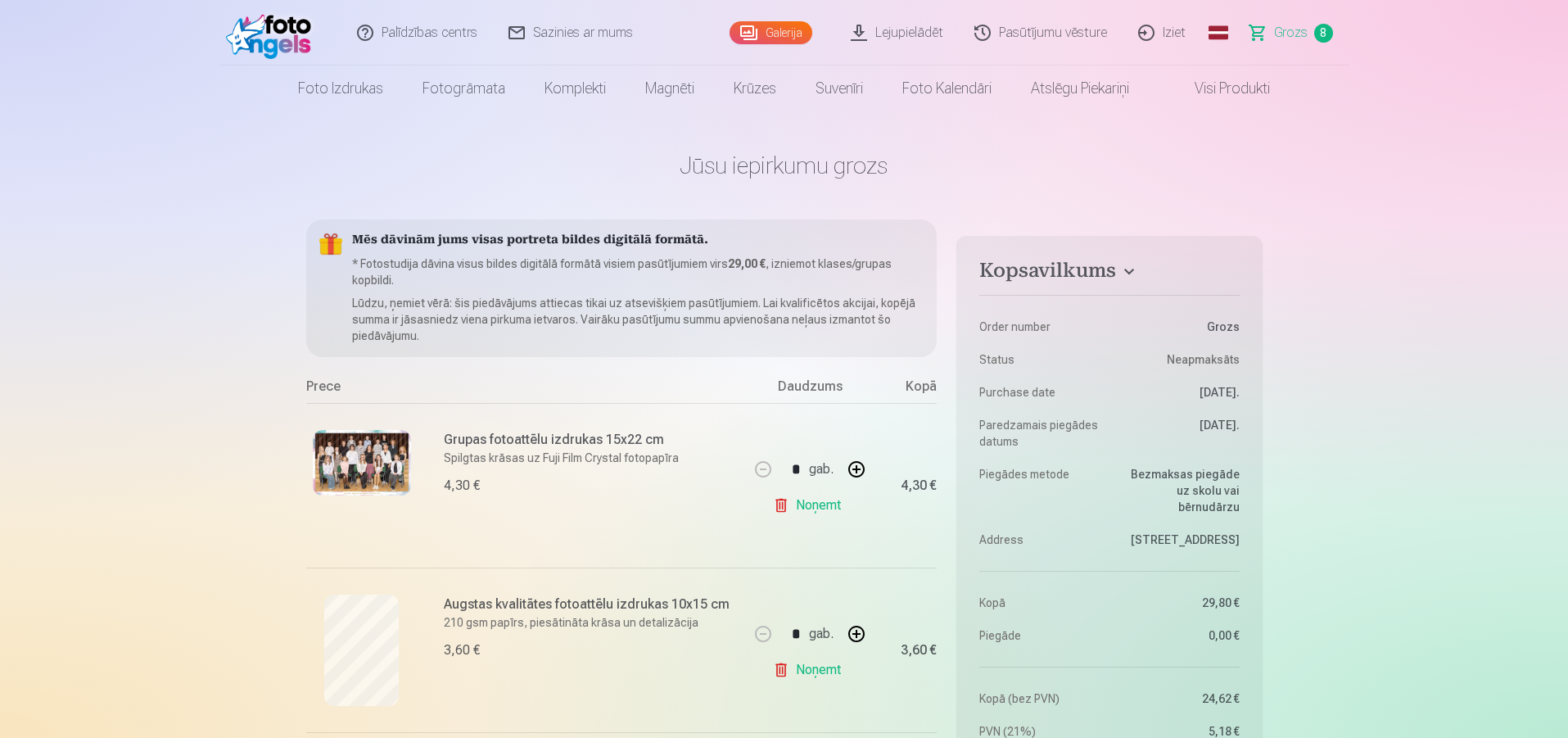
click at [776, 27] on link "Galerija" at bounding box center [770, 33] width 83 height 23
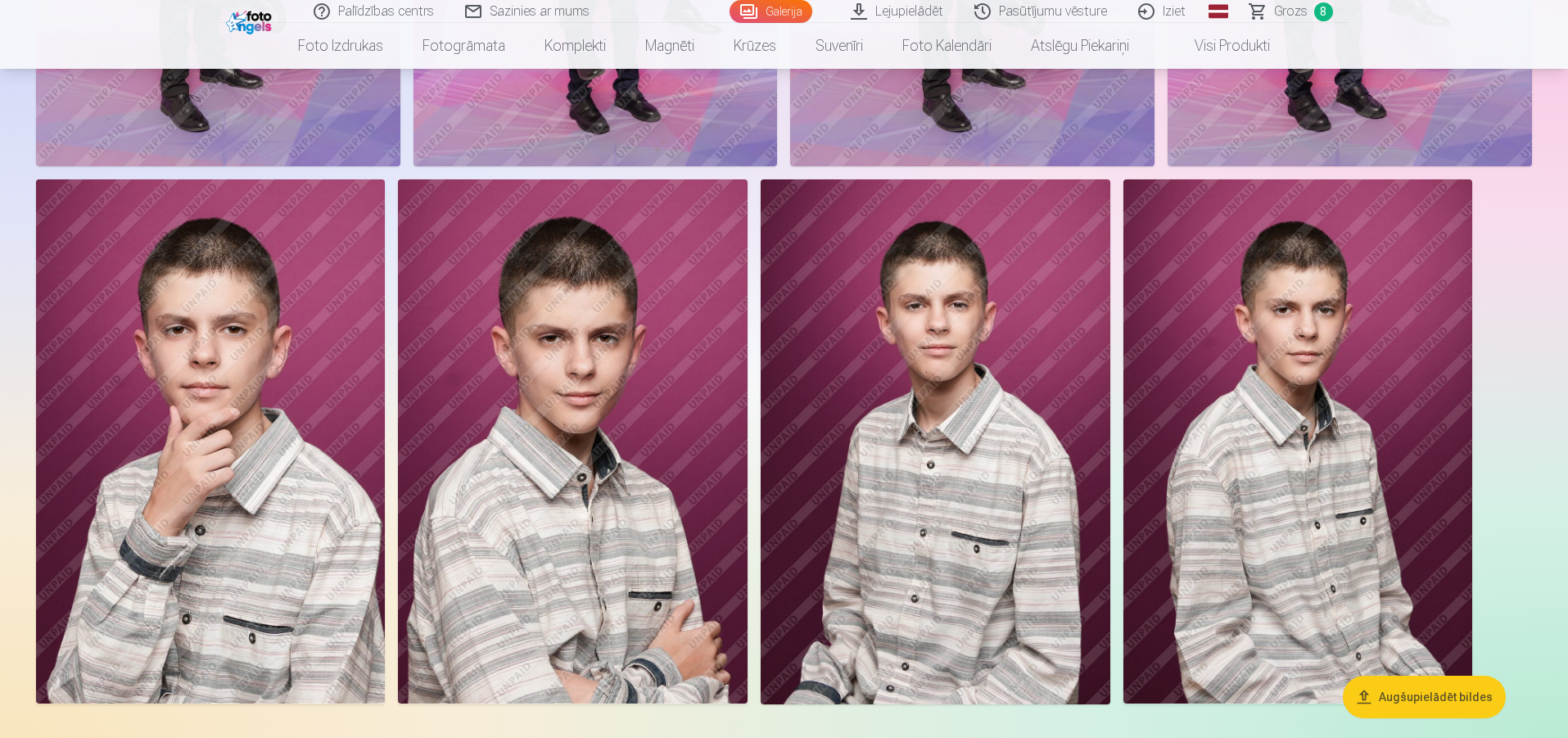
scroll to position [8110, 0]
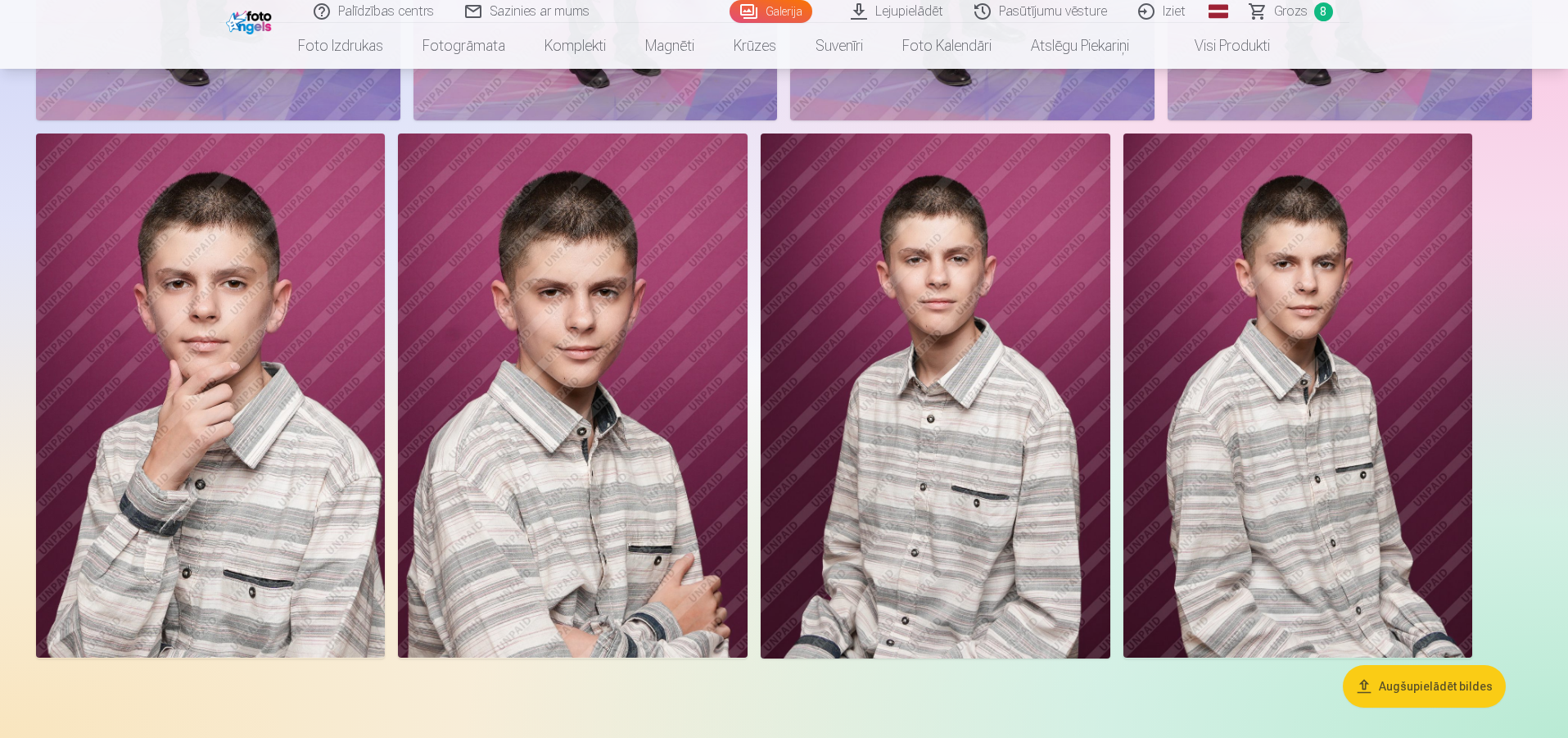
click at [682, 280] on img at bounding box center [572, 395] width 348 height 525
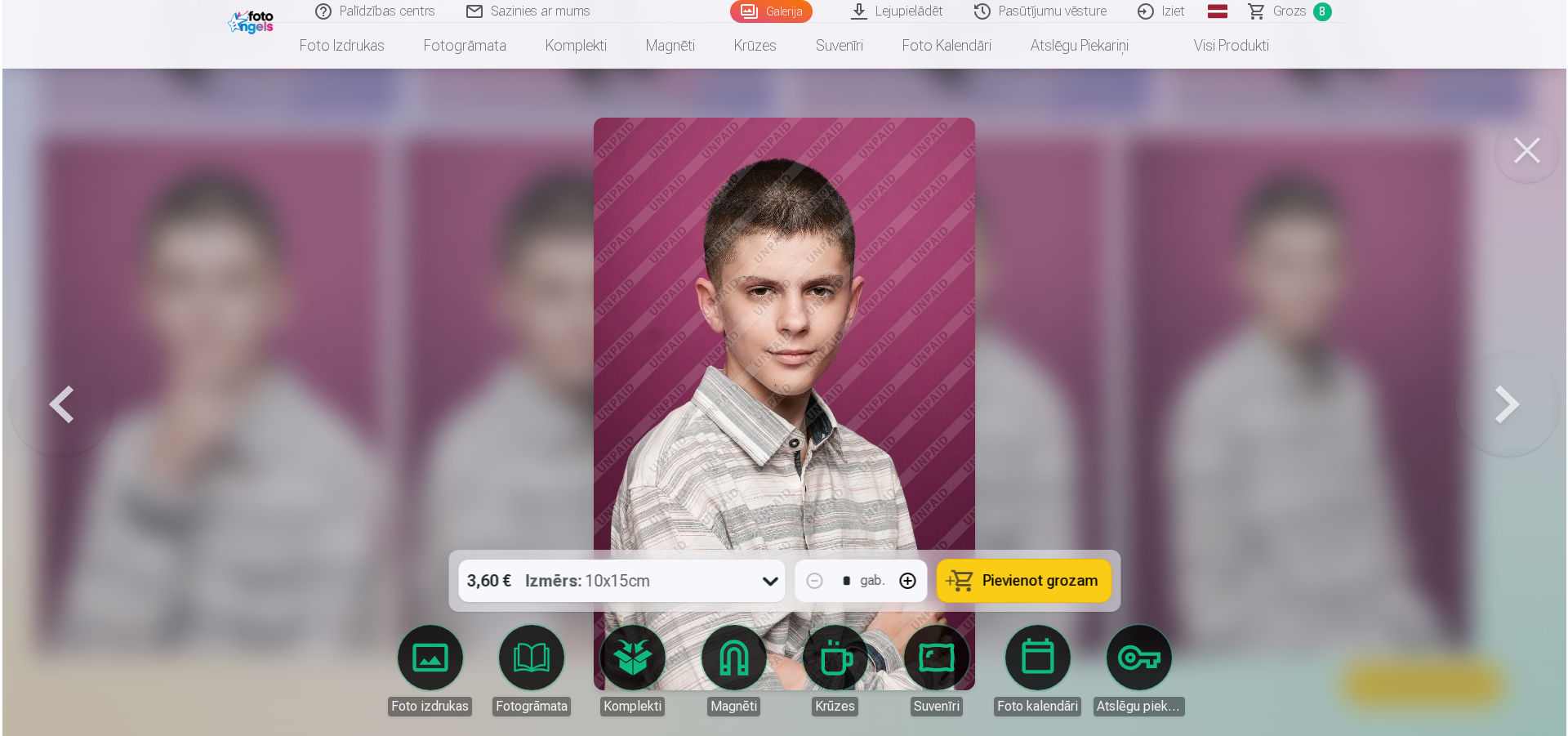
scroll to position [8108, 0]
click at [1024, 575] on span "Pievienot grozam" at bounding box center [1040, 581] width 116 height 15
click at [1320, 18] on span "9" at bounding box center [1322, 12] width 19 height 19
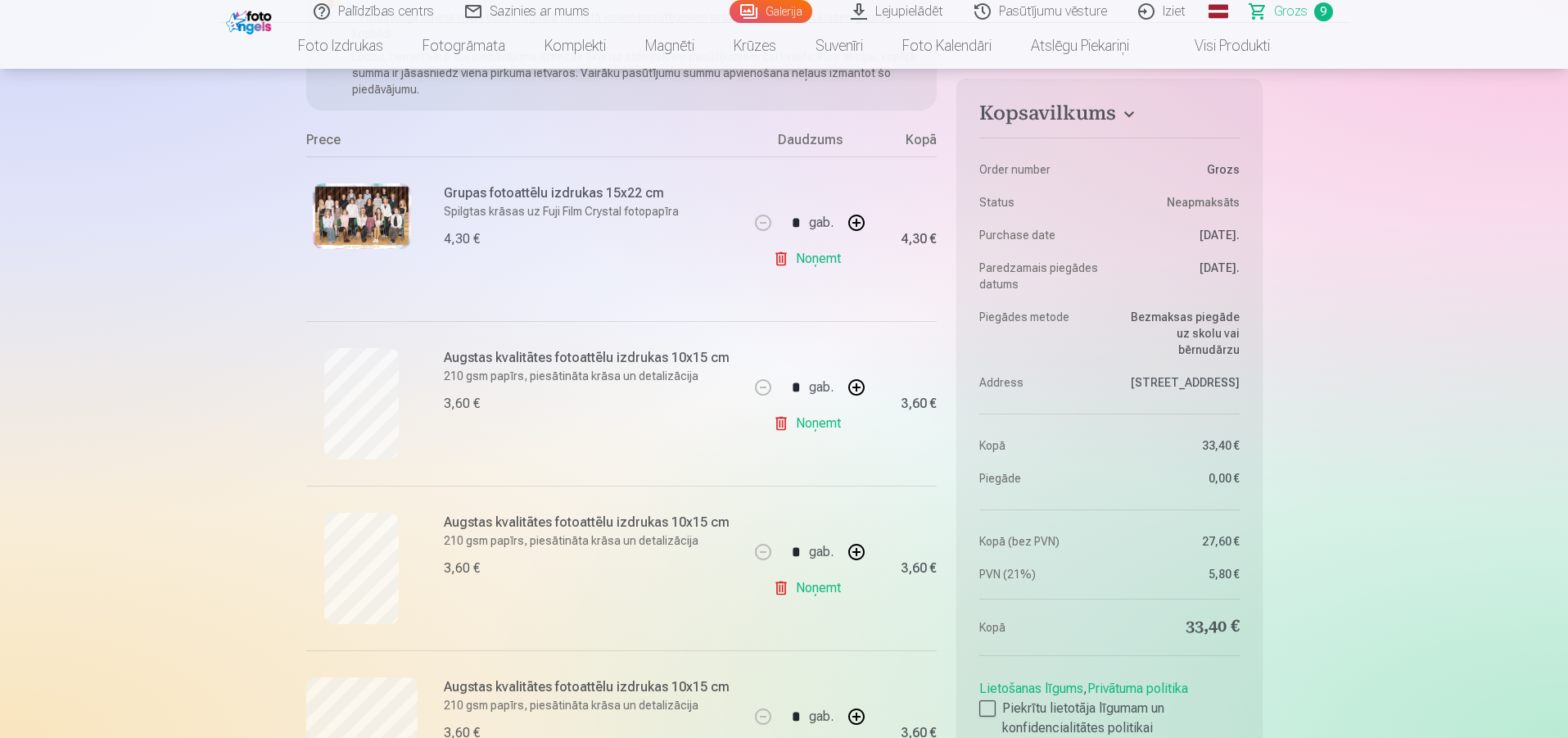
scroll to position [328, 0]
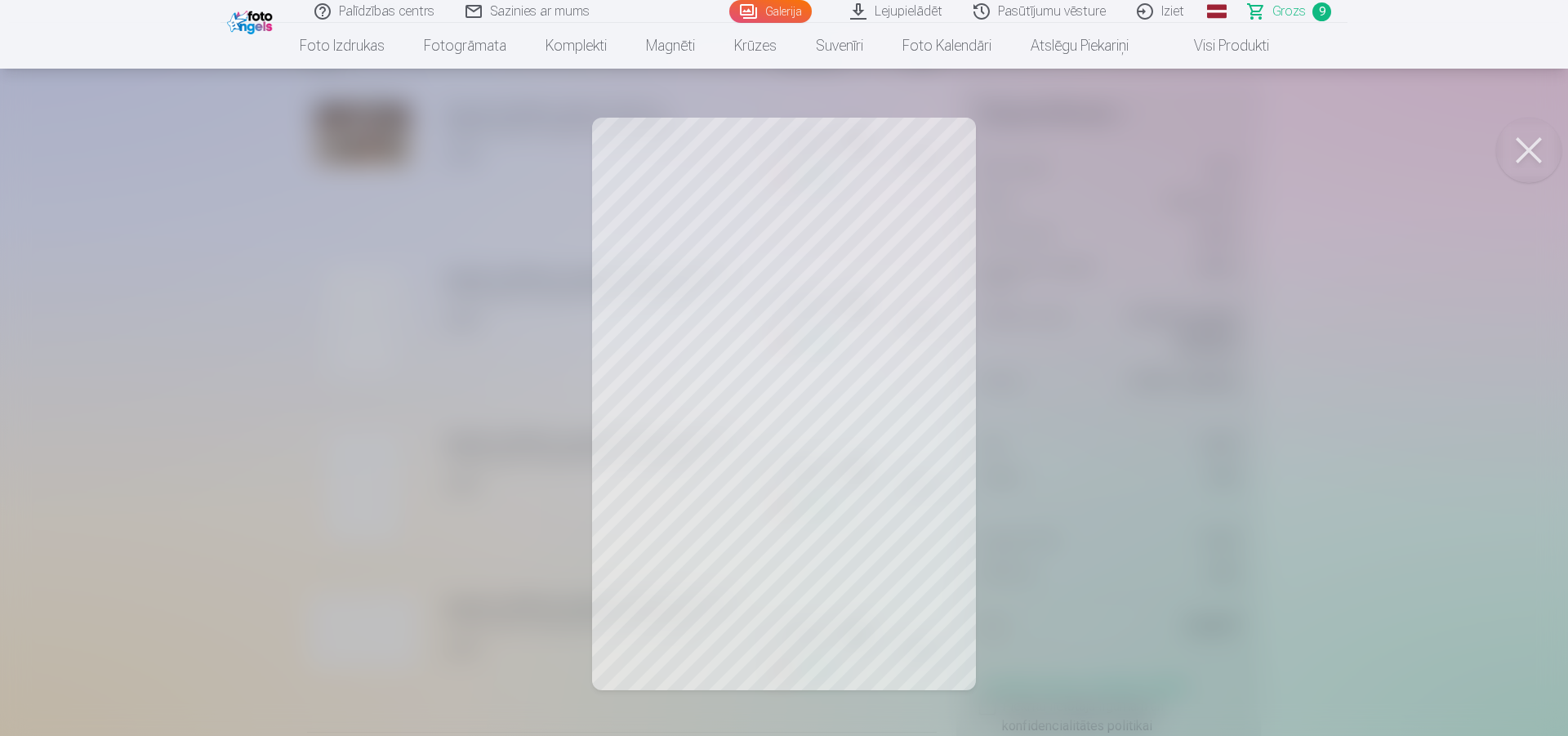
click at [1507, 154] on button at bounding box center [1529, 150] width 66 height 66
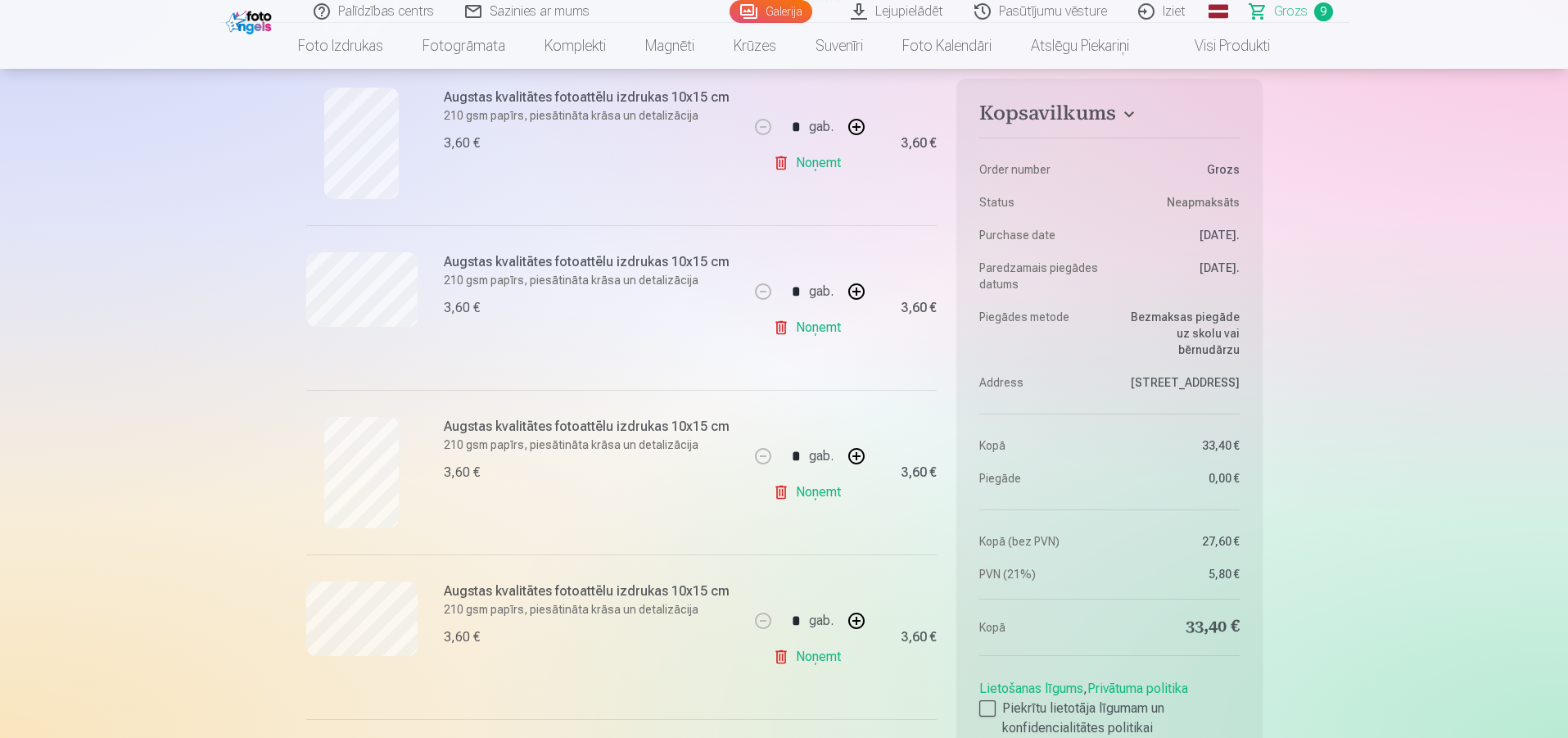
scroll to position [737, 0]
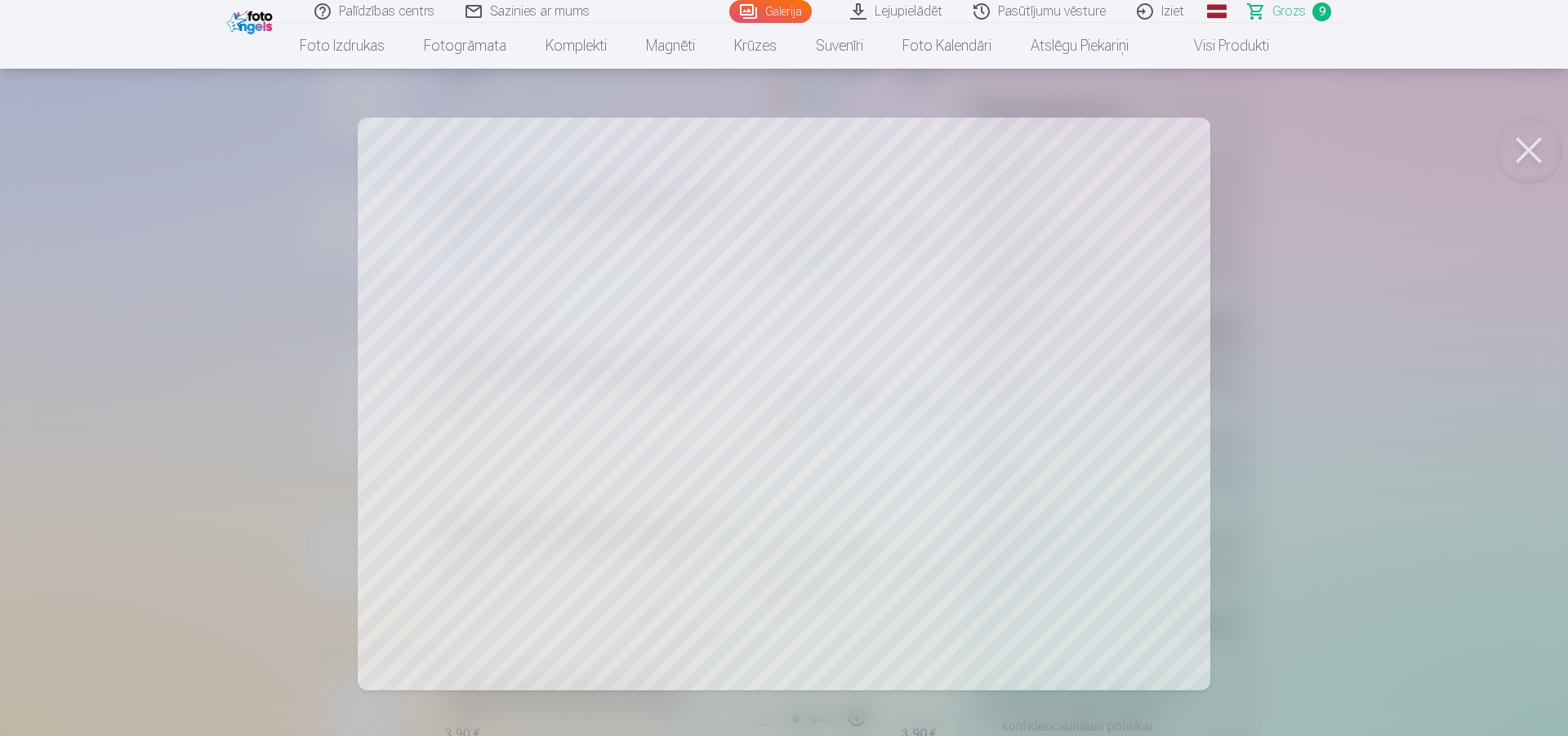
click at [1521, 153] on button at bounding box center [1529, 150] width 66 height 66
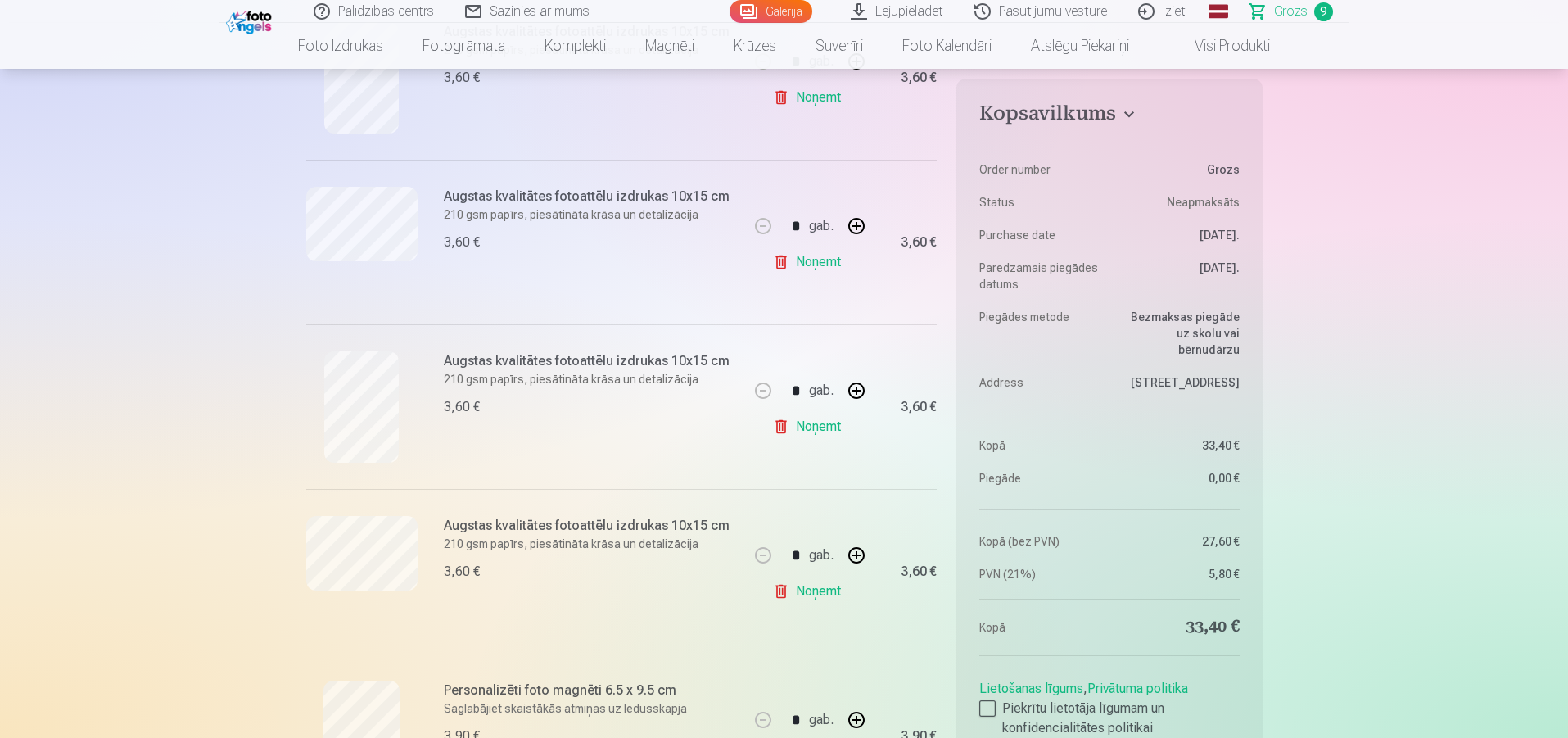
scroll to position [901, 0]
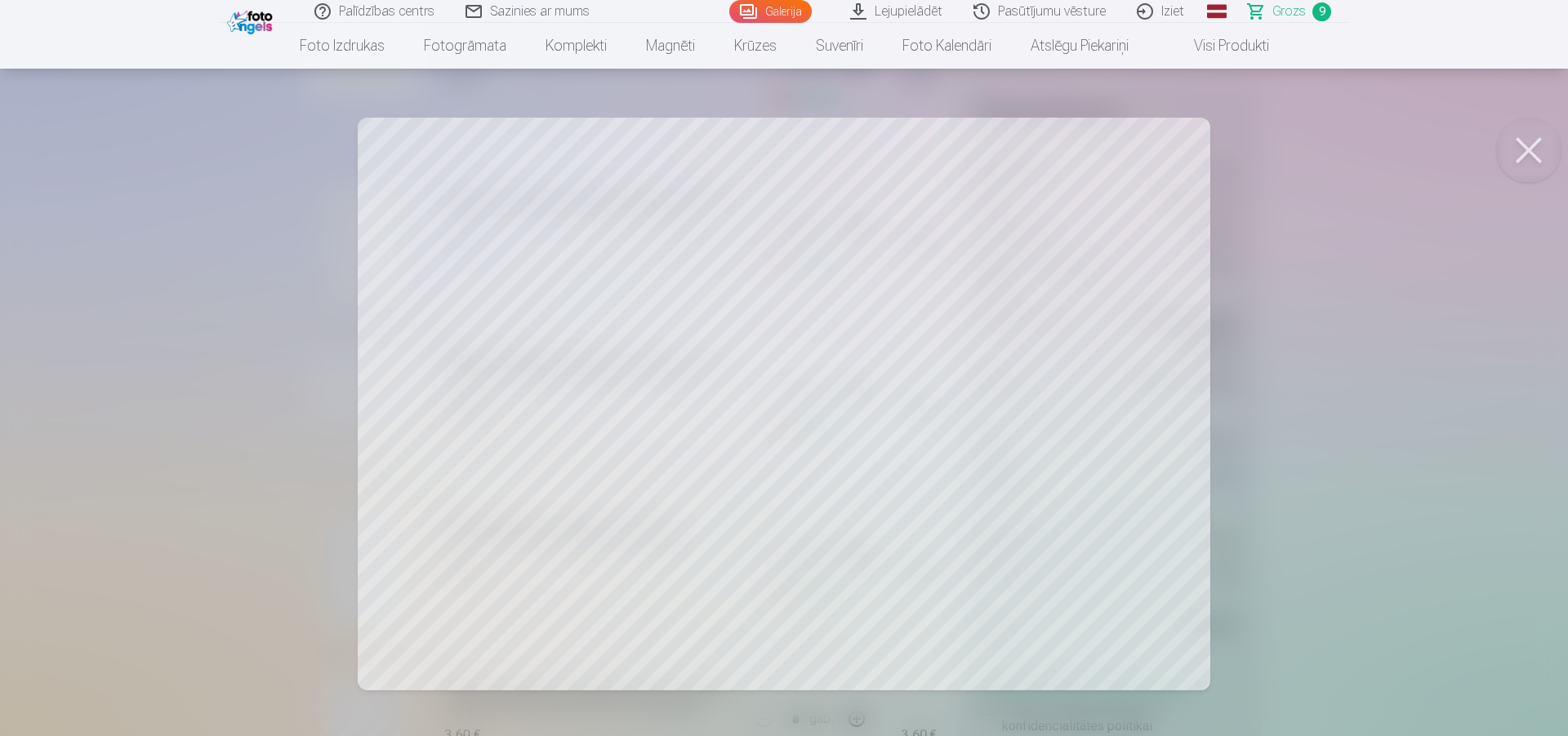
click at [1513, 156] on button at bounding box center [1529, 150] width 66 height 66
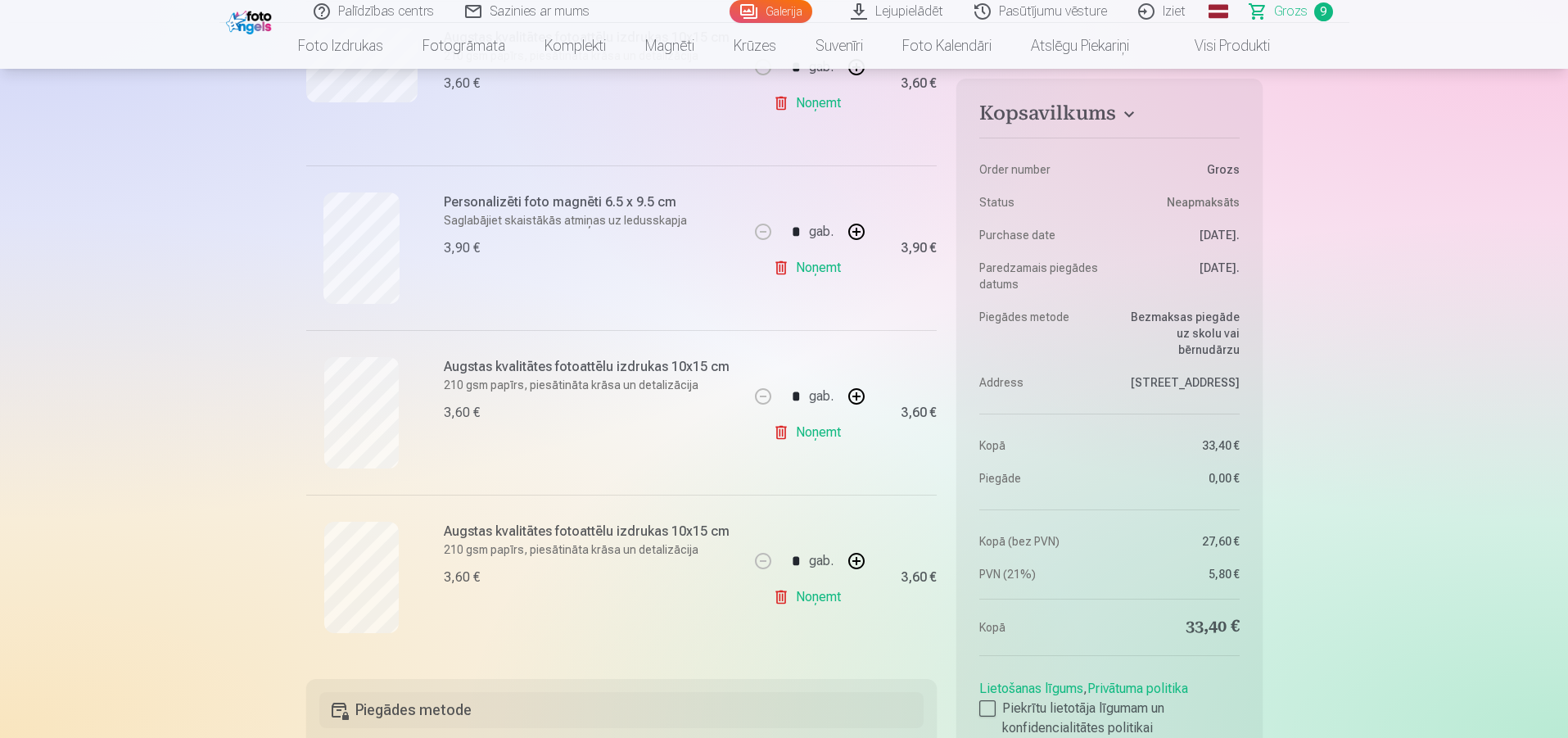
scroll to position [1229, 0]
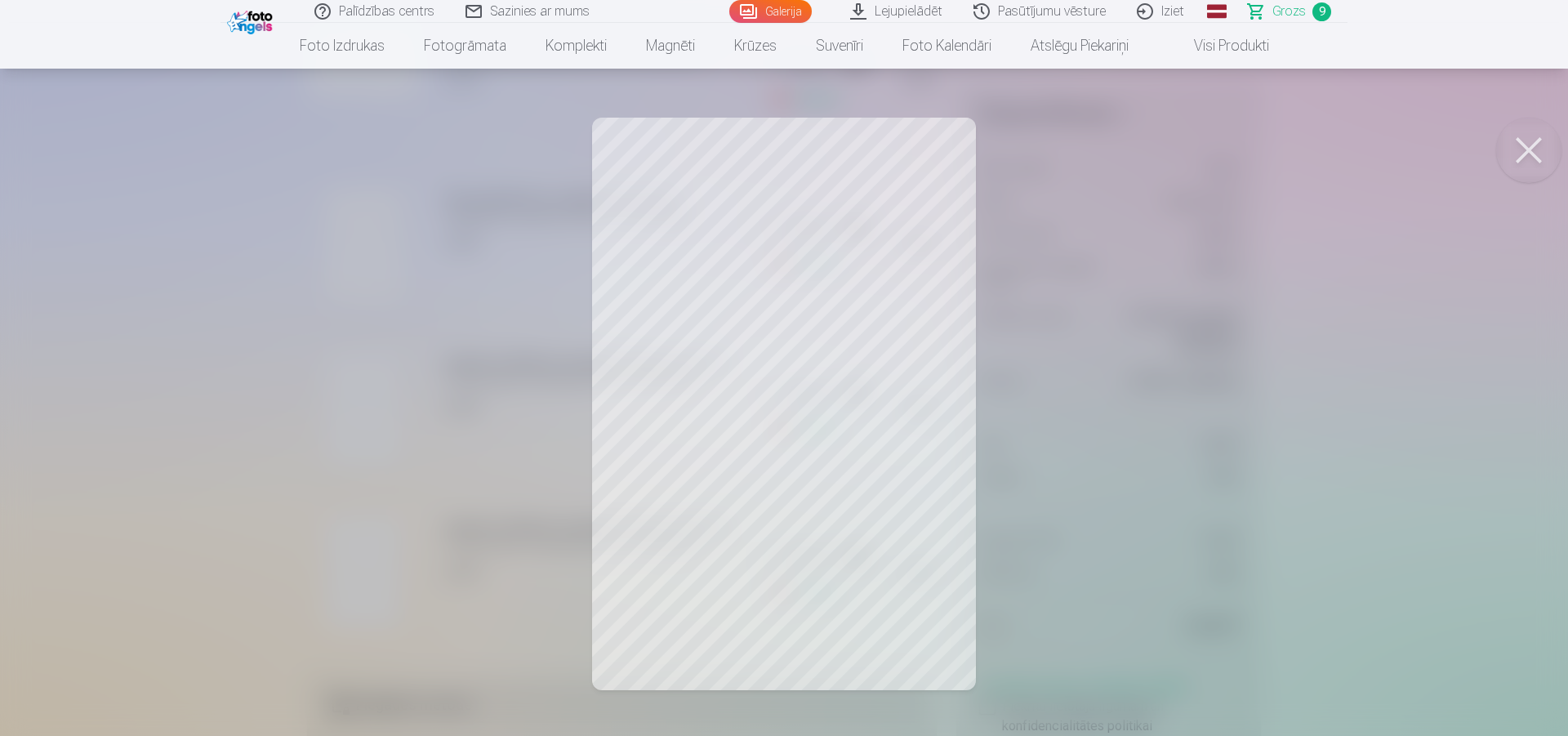
click at [1536, 162] on button at bounding box center [1529, 150] width 66 height 66
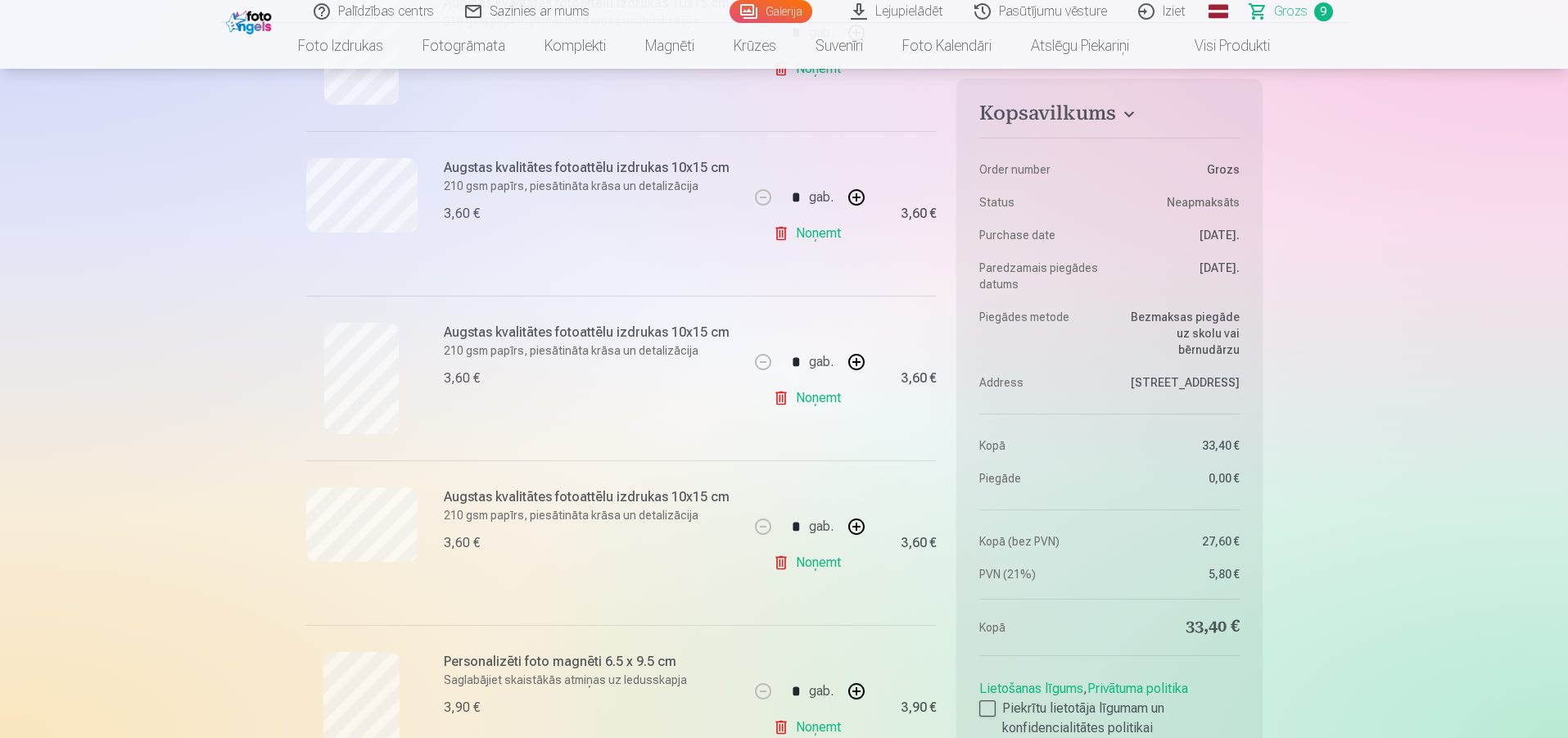
scroll to position [737, 0]
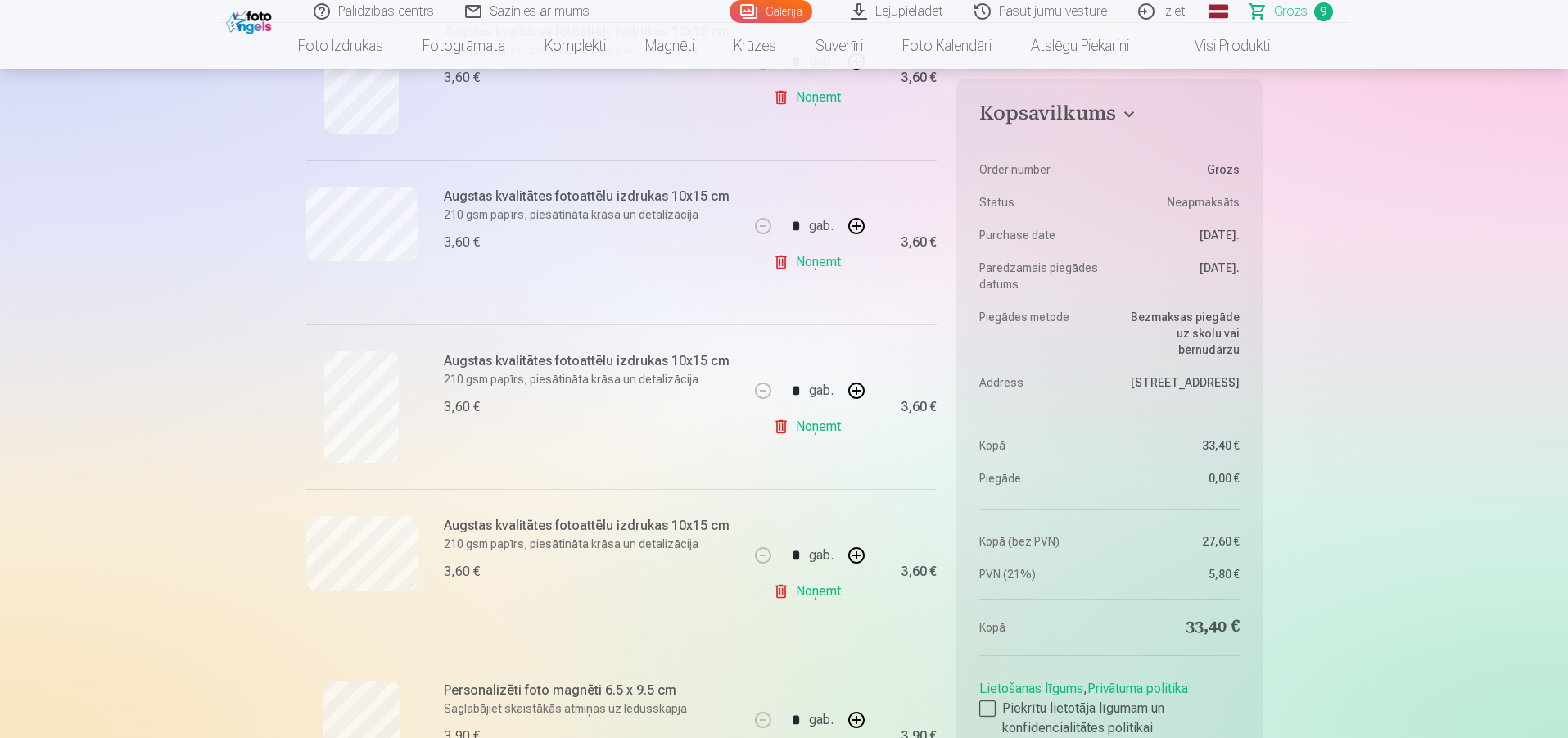
click at [819, 595] on link "Noņemt" at bounding box center [809, 591] width 74 height 33
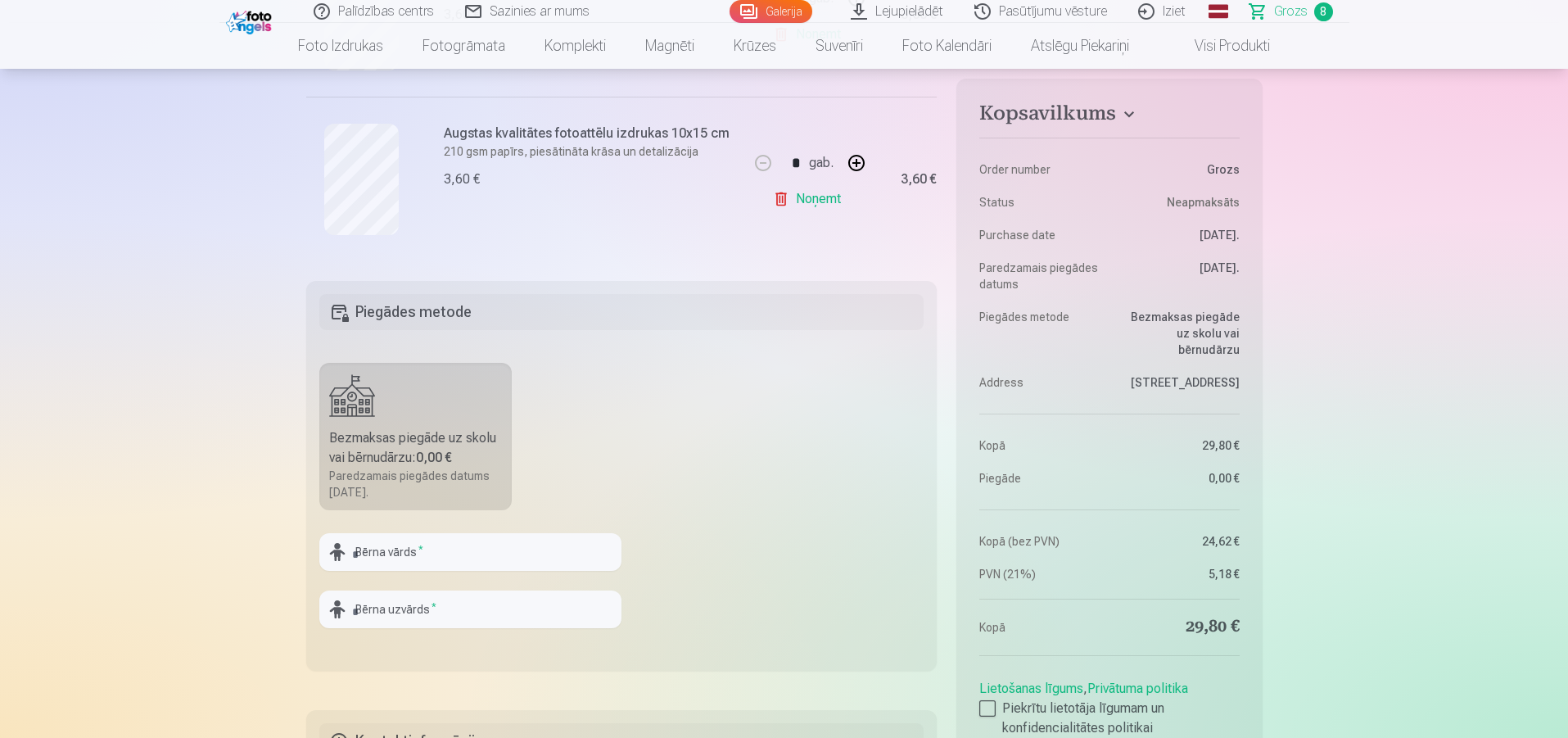
scroll to position [1474, 0]
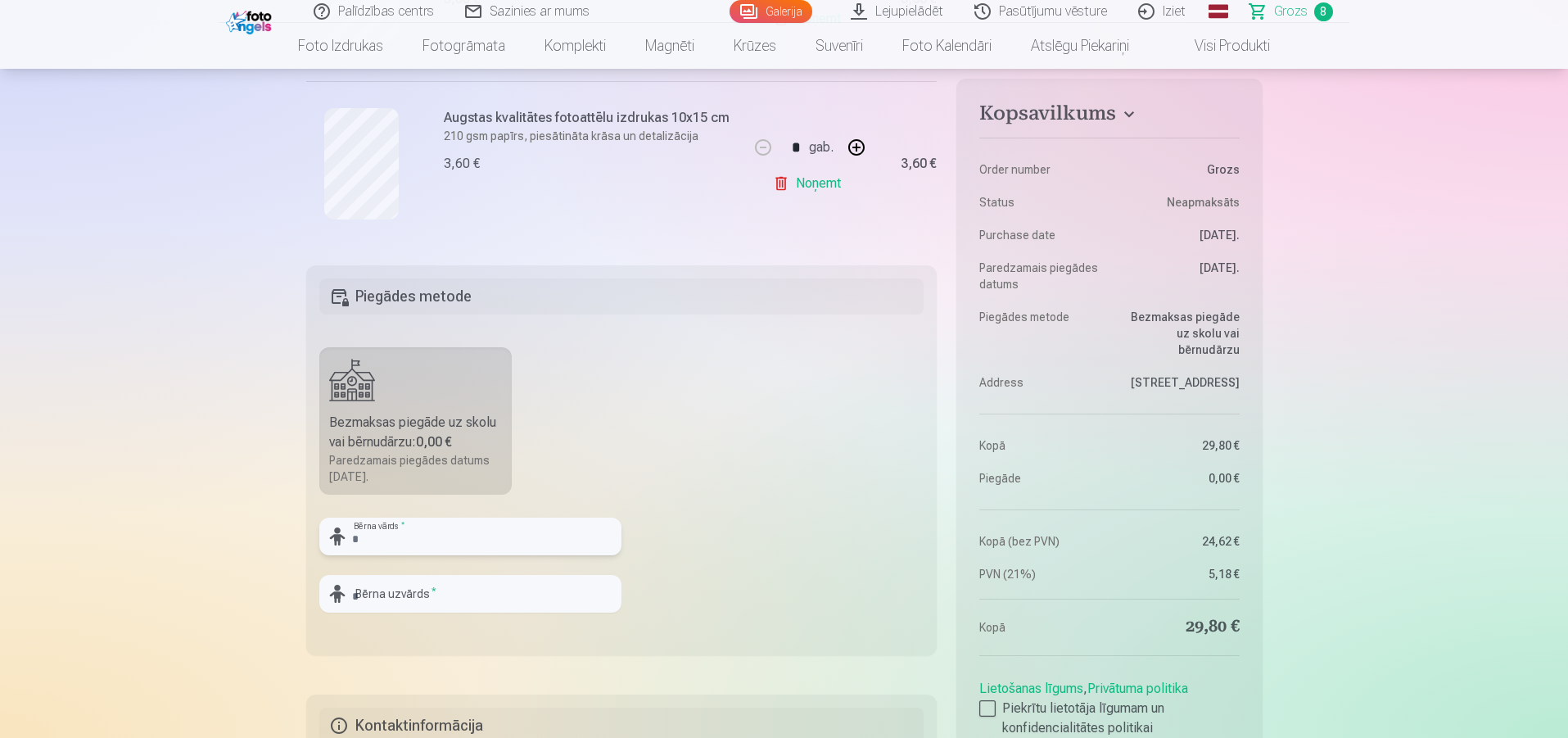
click at [362, 543] on input "text" at bounding box center [470, 536] width 302 height 38
type input "*****"
type input "********"
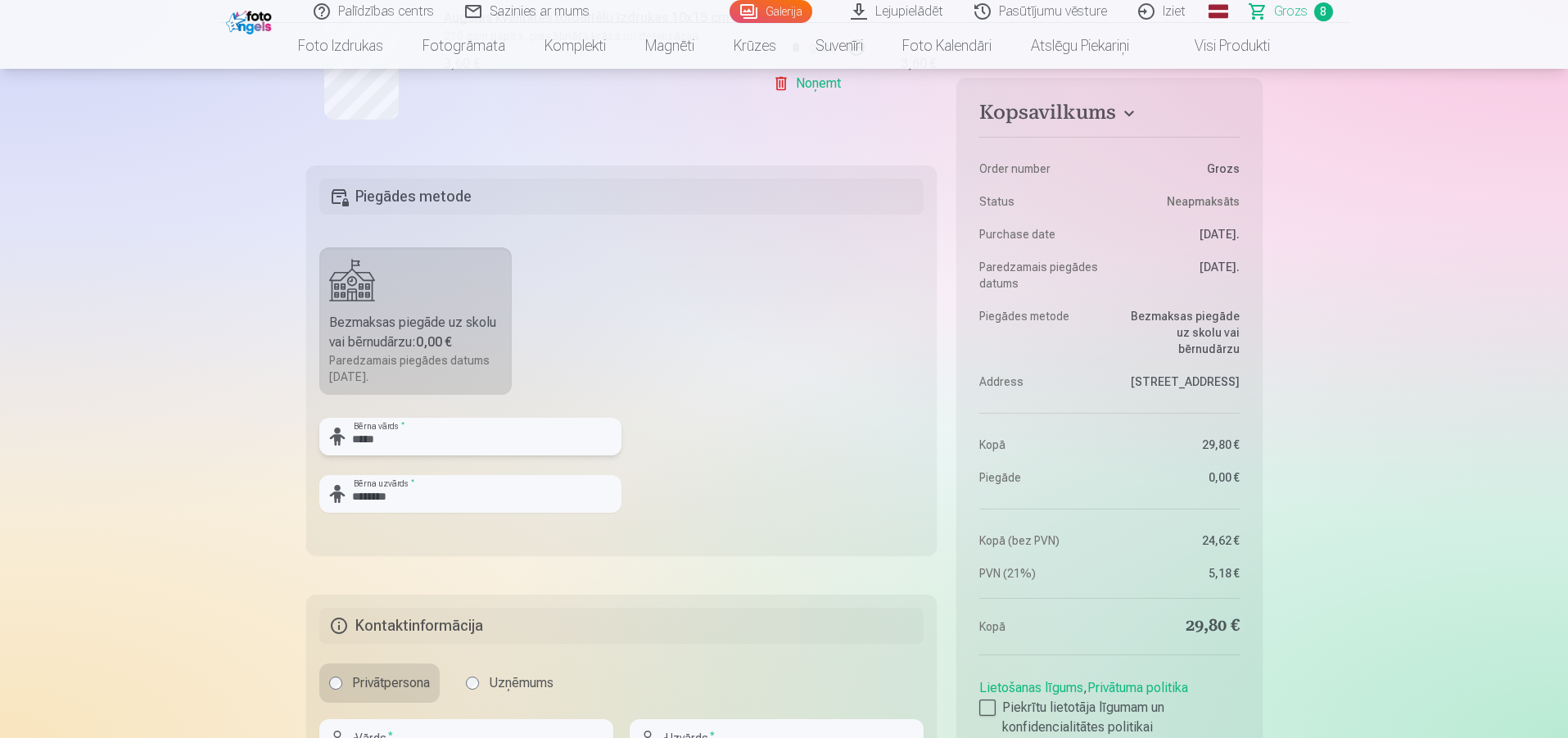
scroll to position [1720, 0]
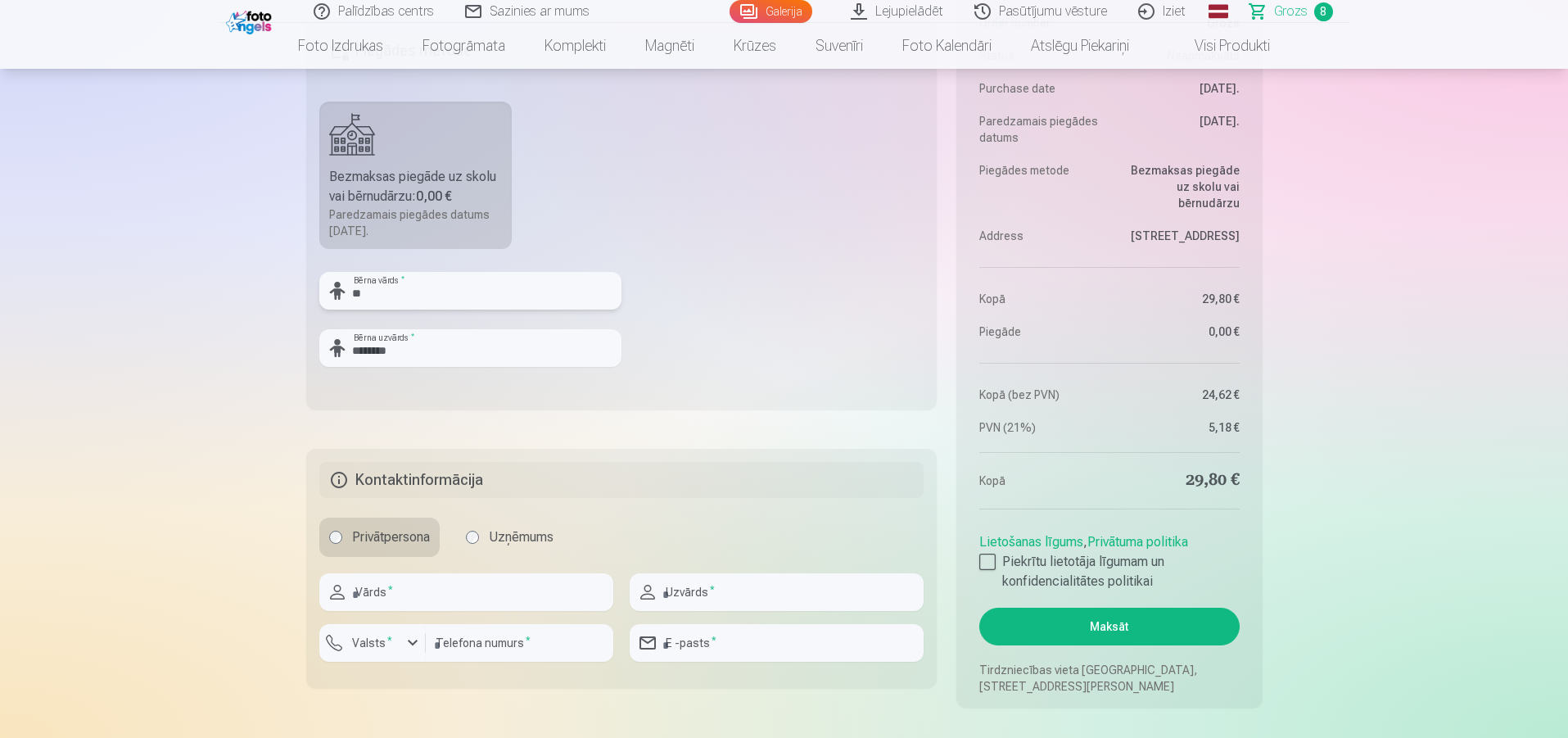
type input "*"
type input "******"
drag, startPoint x: 423, startPoint y: 352, endPoint x: 333, endPoint y: 349, distance: 90.0
click at [335, 349] on div "******** Bērna uzvārds *" at bounding box center [470, 348] width 302 height 38
type input "*******"
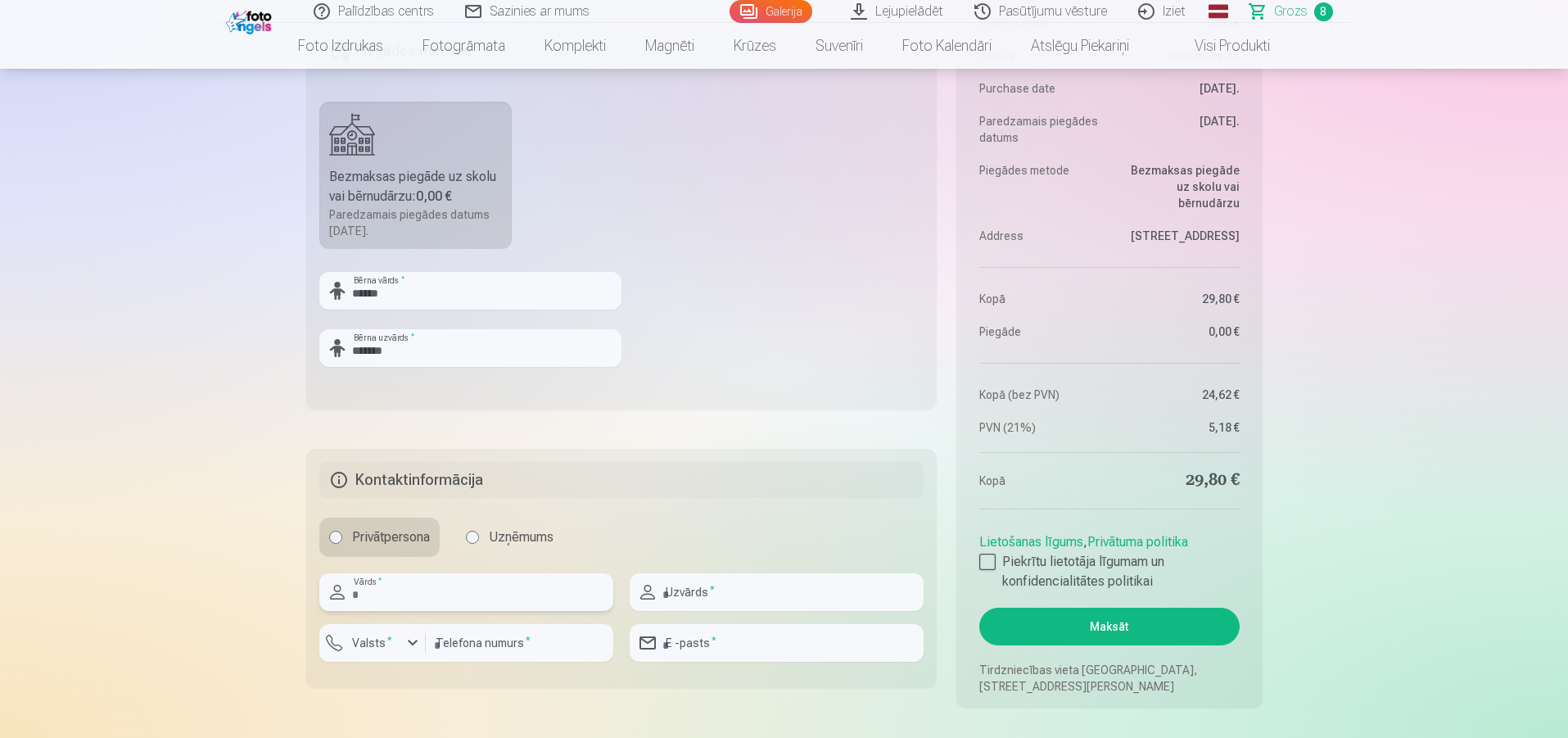
click at [455, 600] on input "text" at bounding box center [466, 592] width 294 height 38
type input "*******"
click at [730, 607] on input "text" at bounding box center [776, 592] width 294 height 38
type input "*******"
click at [409, 635] on div "button" at bounding box center [413, 643] width 20 height 20
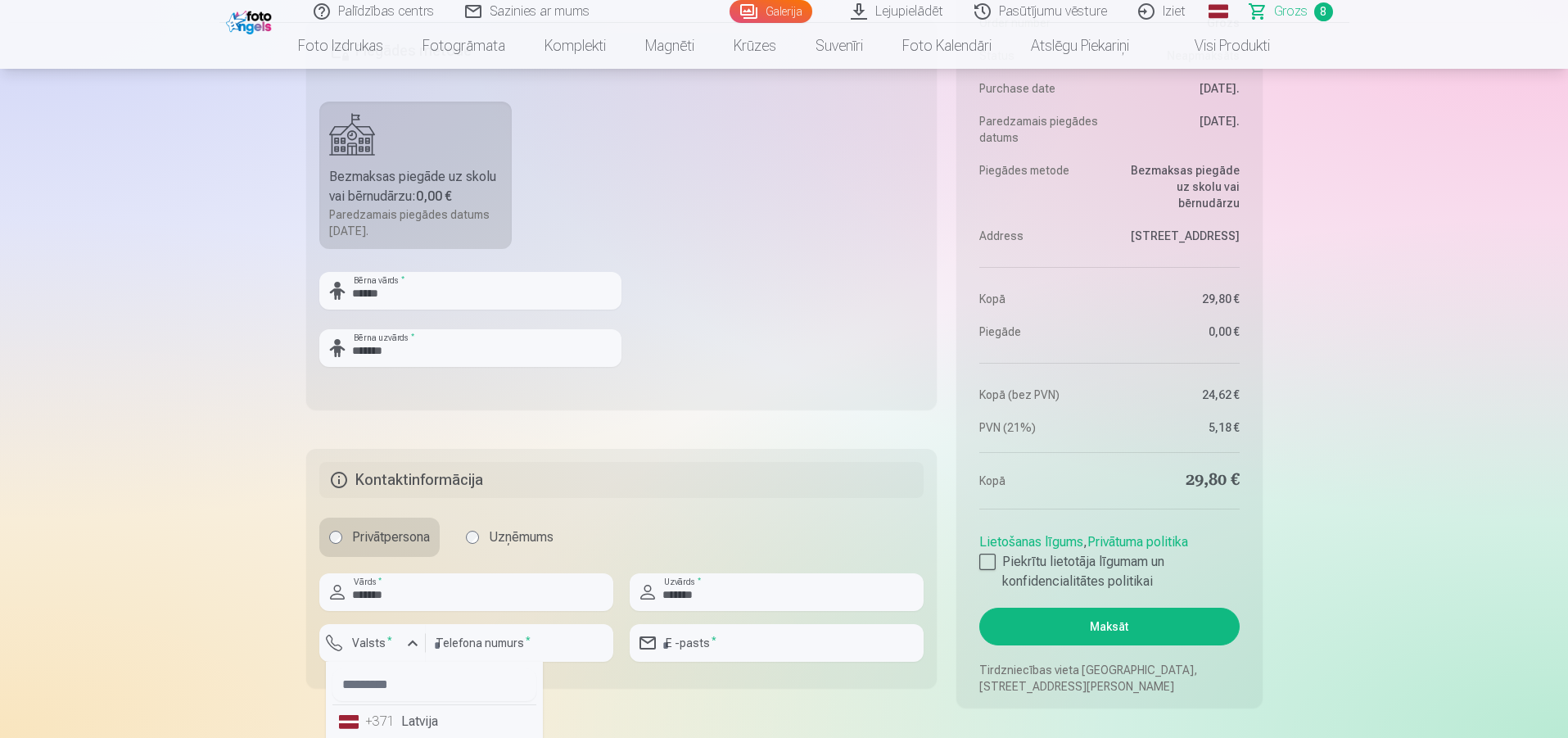
click at [377, 719] on div "+371" at bounding box center [381, 722] width 33 height 20
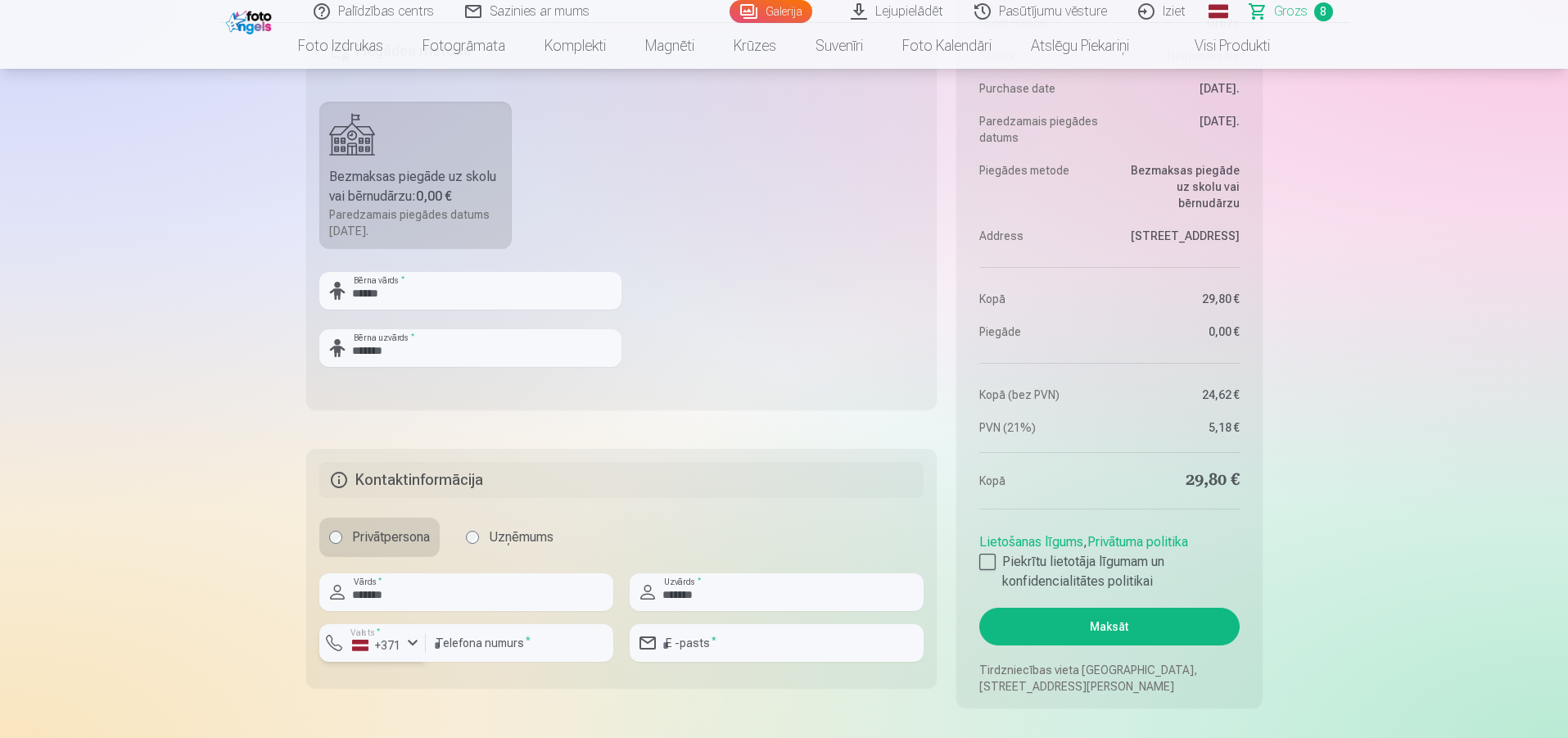
scroll to position [1721, 0]
click at [535, 650] on input "number" at bounding box center [519, 642] width 188 height 38
type input "*"
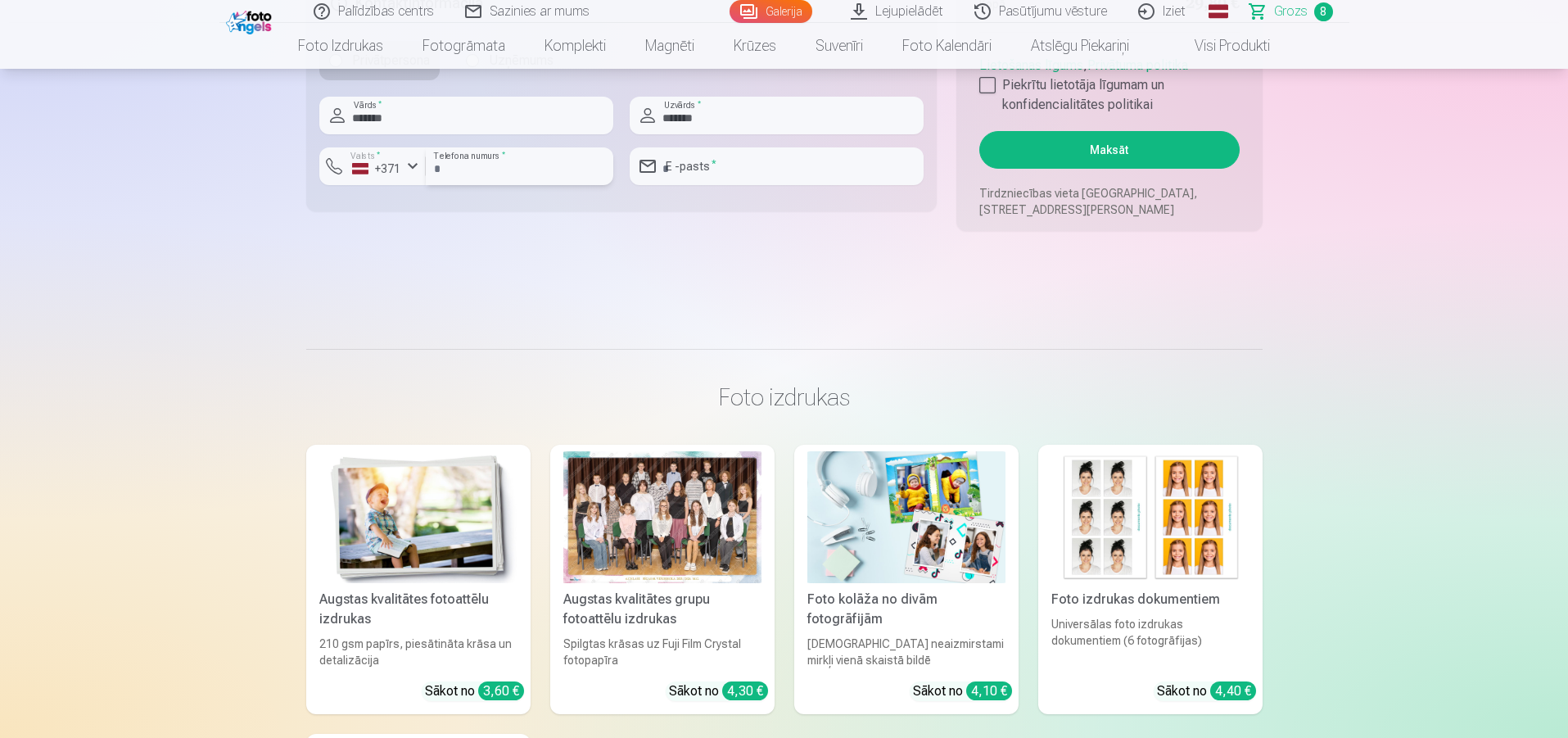
scroll to position [1793, 0]
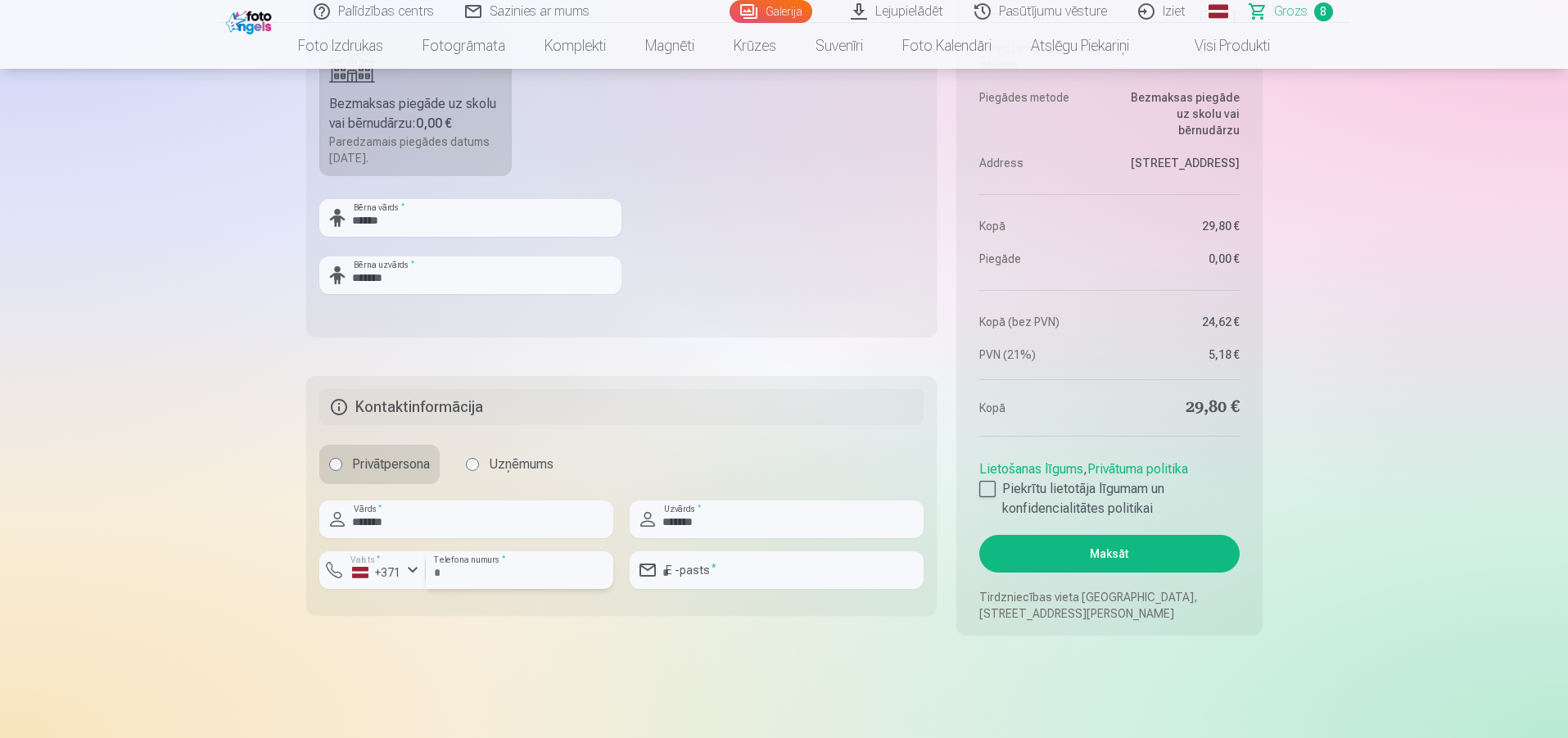
click at [499, 574] on input "*" at bounding box center [519, 570] width 188 height 38
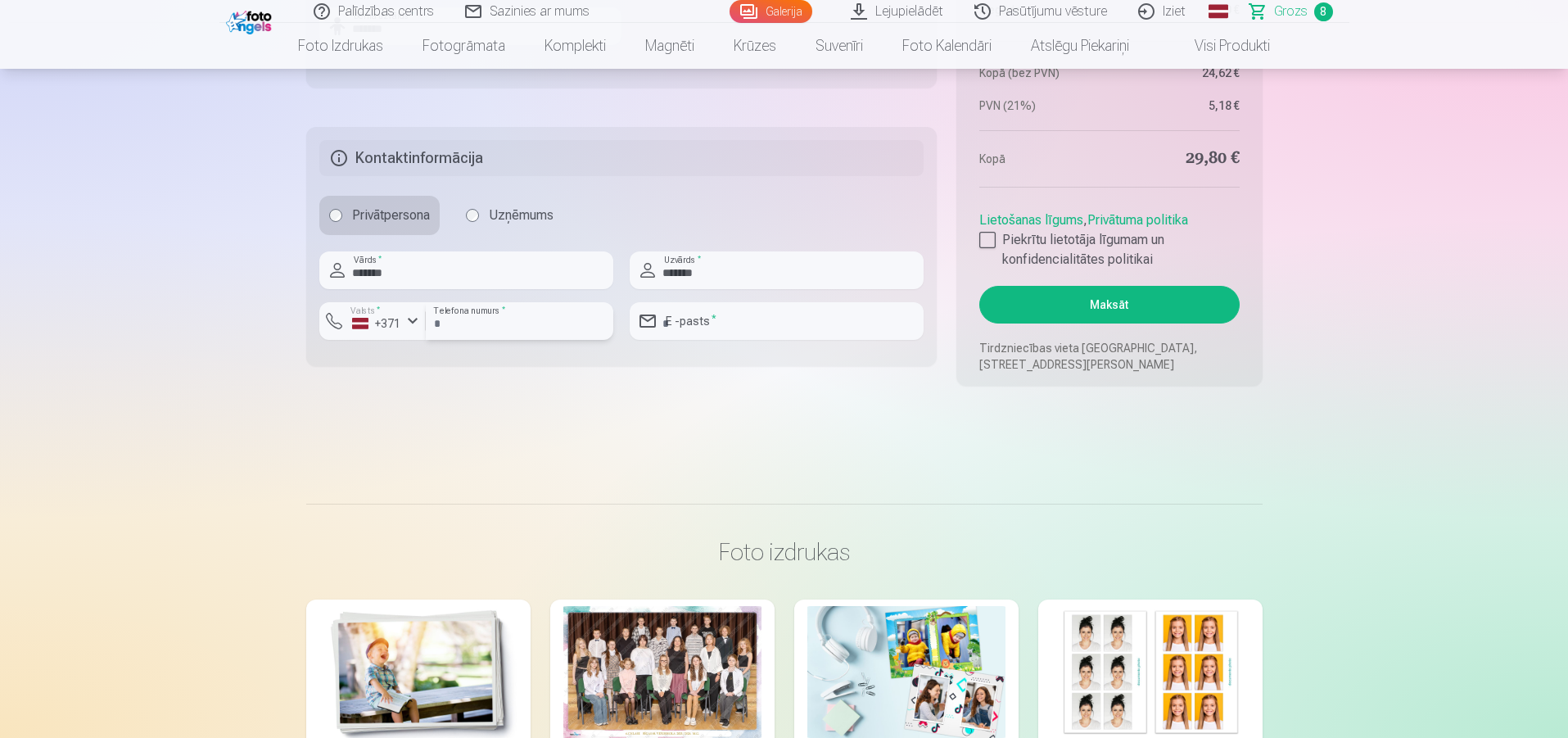
scroll to position [2049, 0]
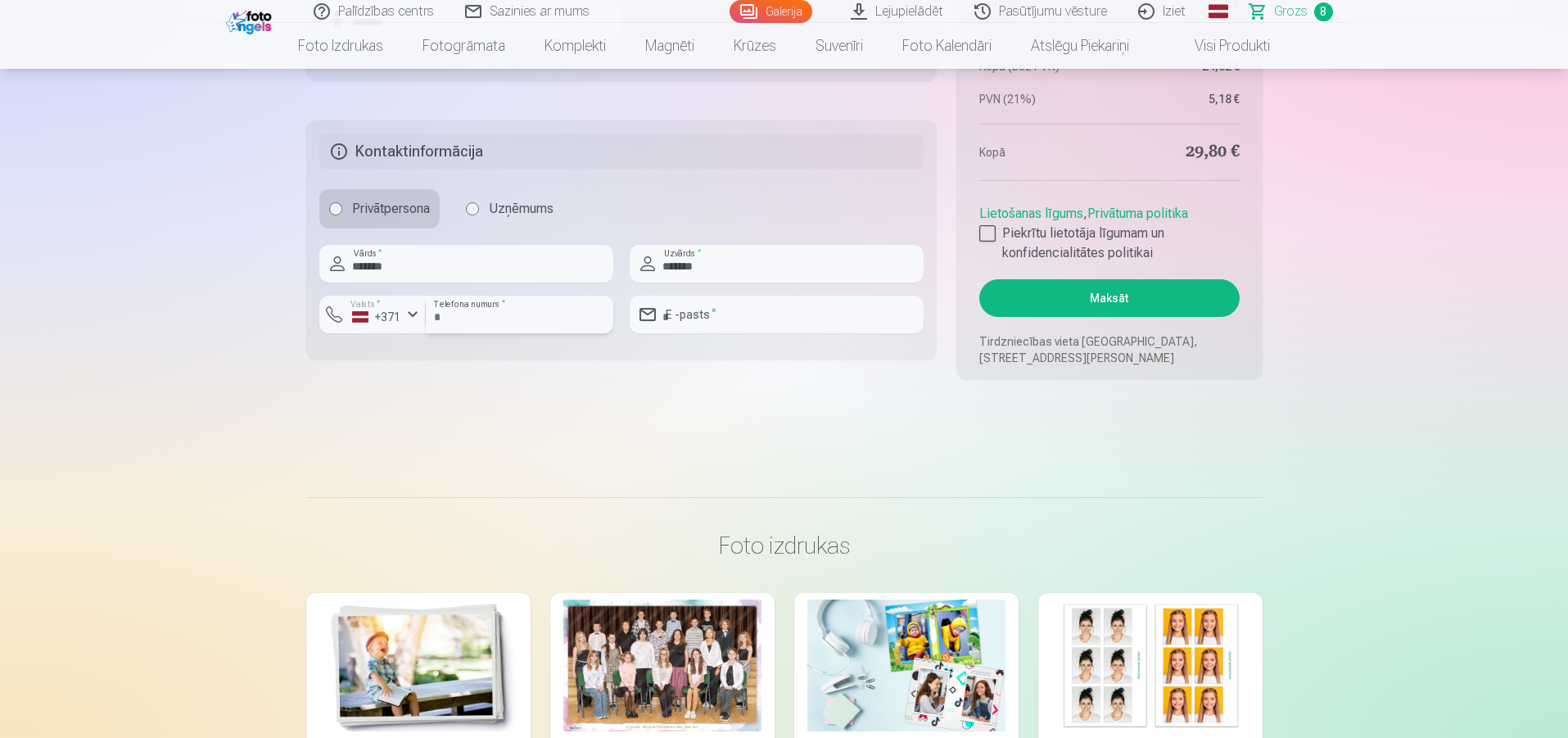
drag, startPoint x: 450, startPoint y: 328, endPoint x: 428, endPoint y: 323, distance: 22.6
click at [428, 323] on input "**" at bounding box center [519, 314] width 188 height 38
type input "**"
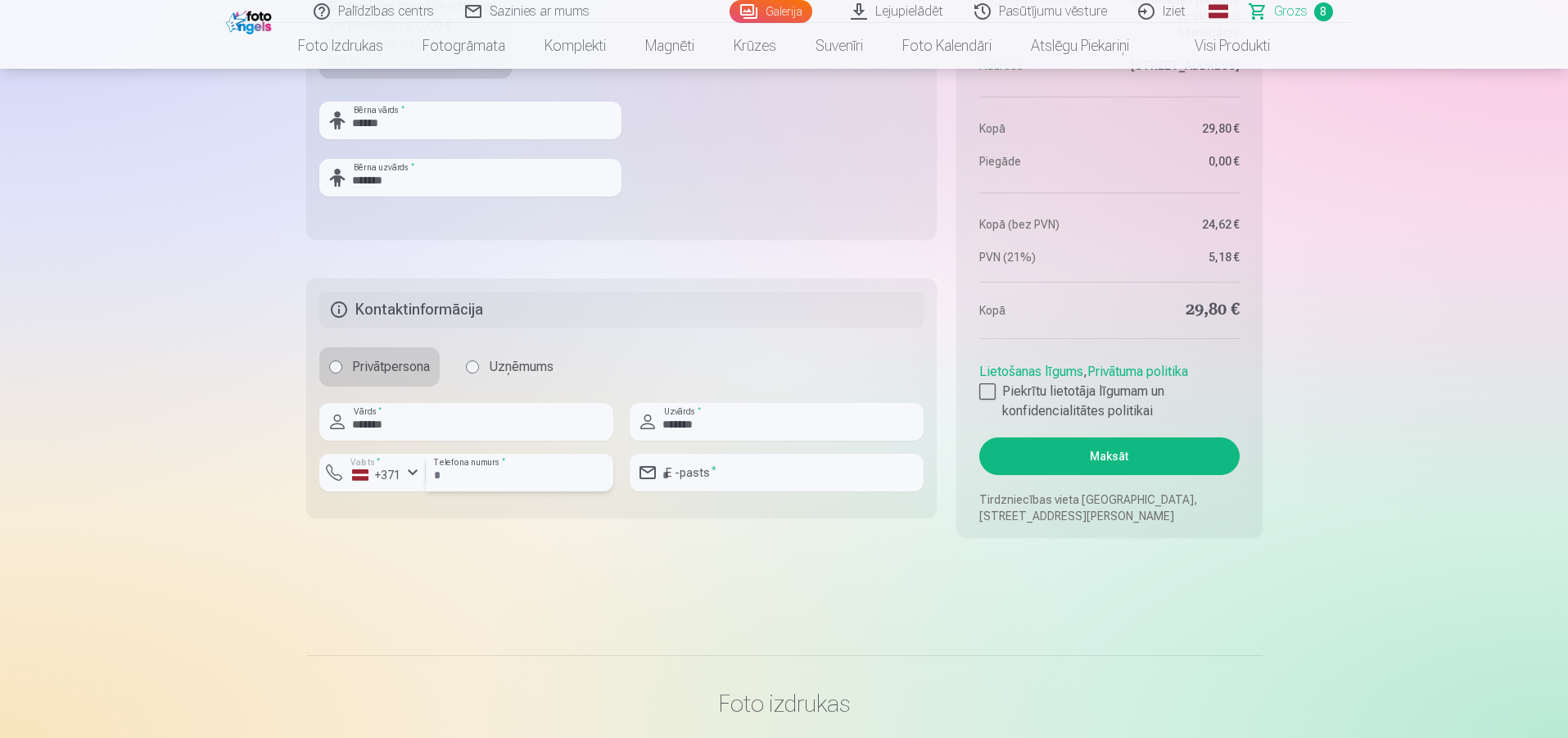
scroll to position [1895, 0]
drag, startPoint x: 462, startPoint y: 453, endPoint x: 431, endPoint y: 464, distance: 32.9
click at [431, 464] on input "**" at bounding box center [519, 468] width 188 height 38
type input "********"
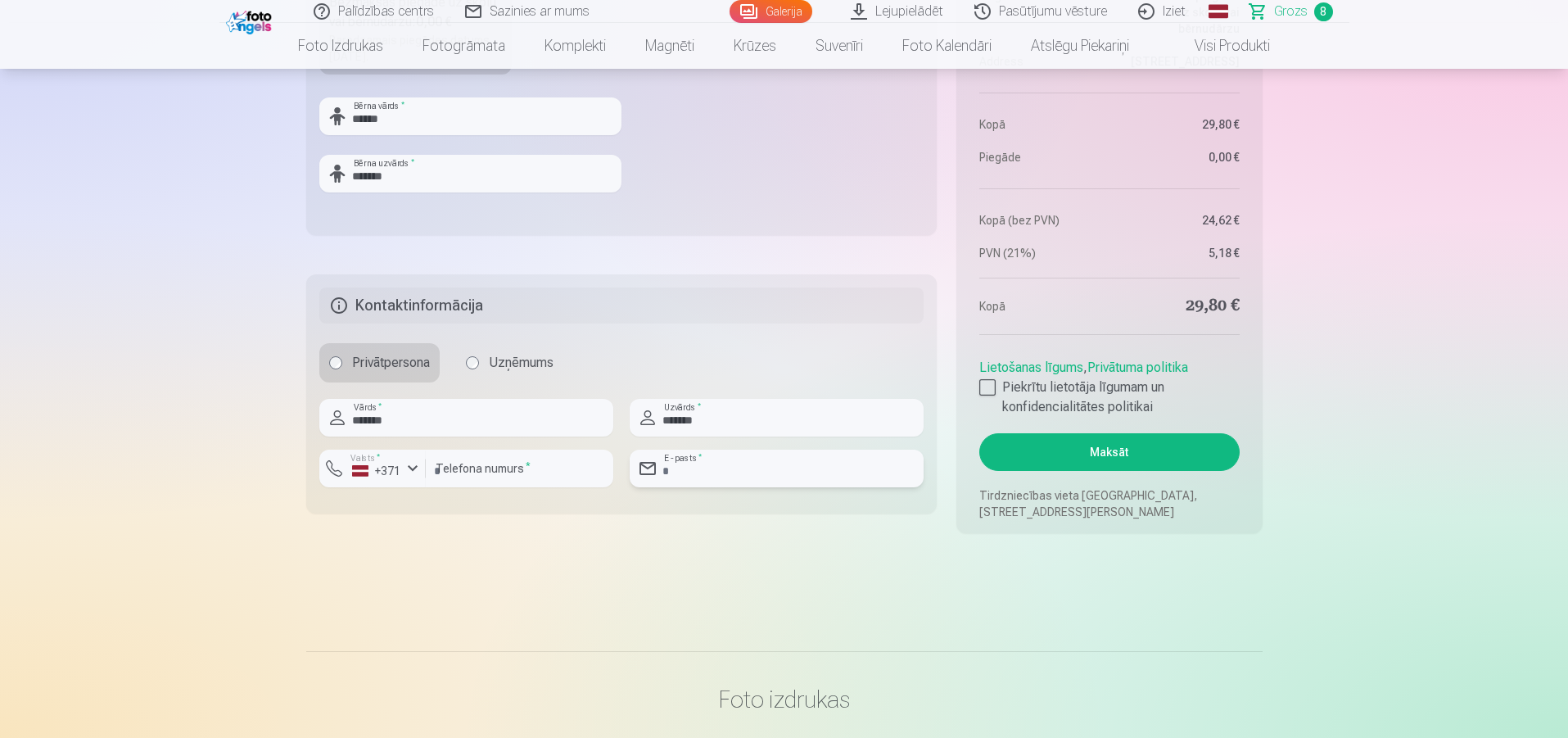
click at [692, 481] on input "email" at bounding box center [776, 468] width 294 height 38
type input "**********"
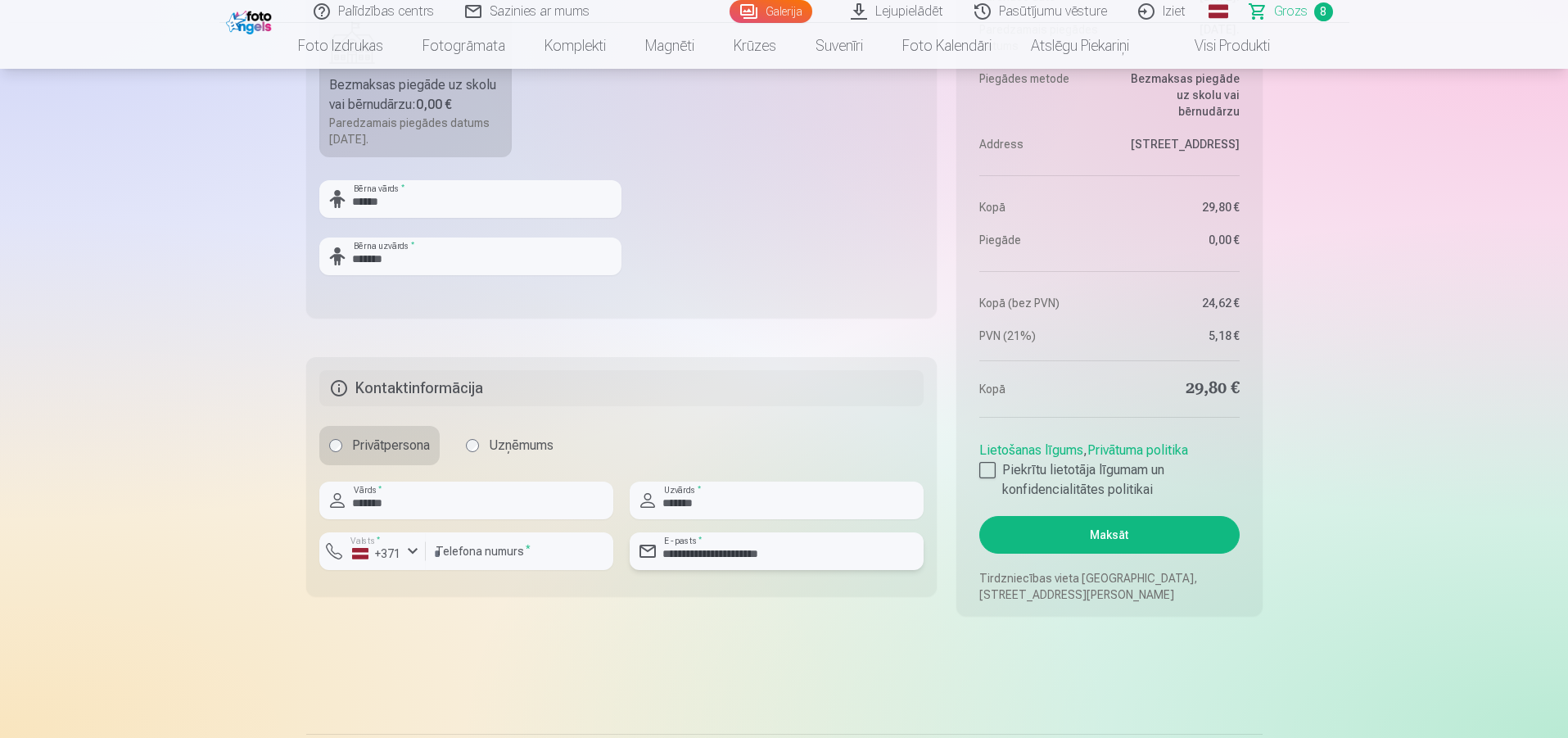
scroll to position [1567, 0]
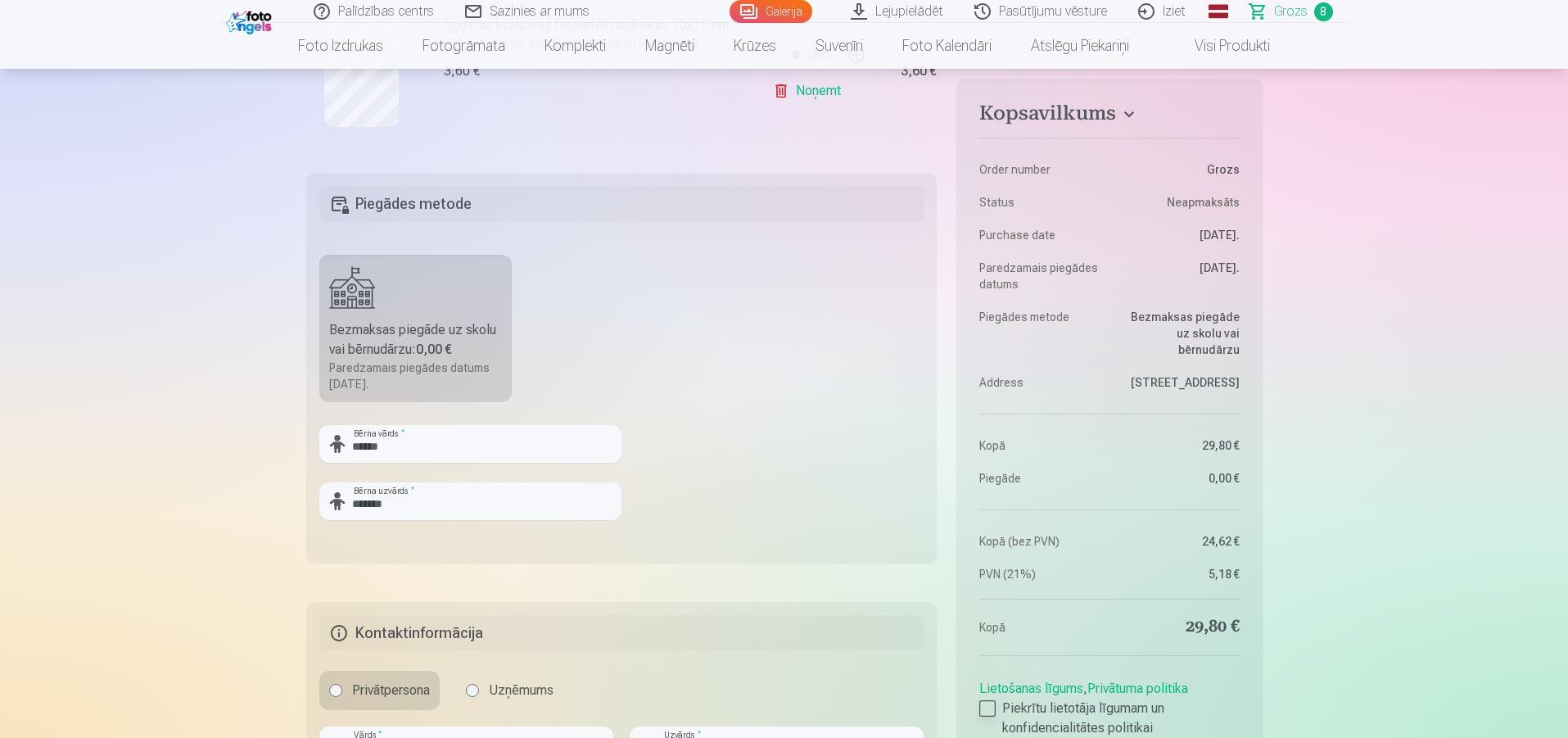
click at [989, 701] on div at bounding box center [988, 709] width 17 height 17
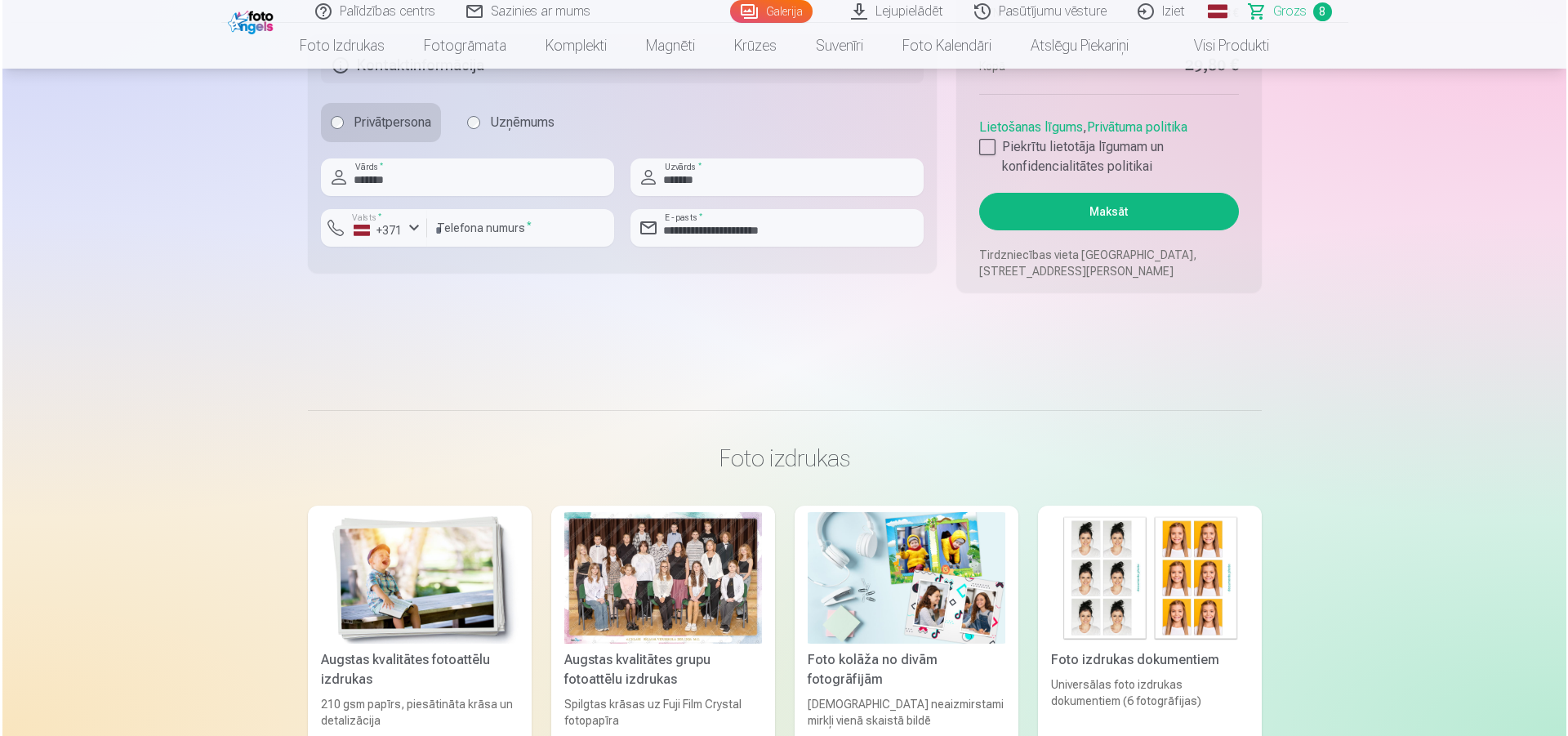
scroll to position [1945, 0]
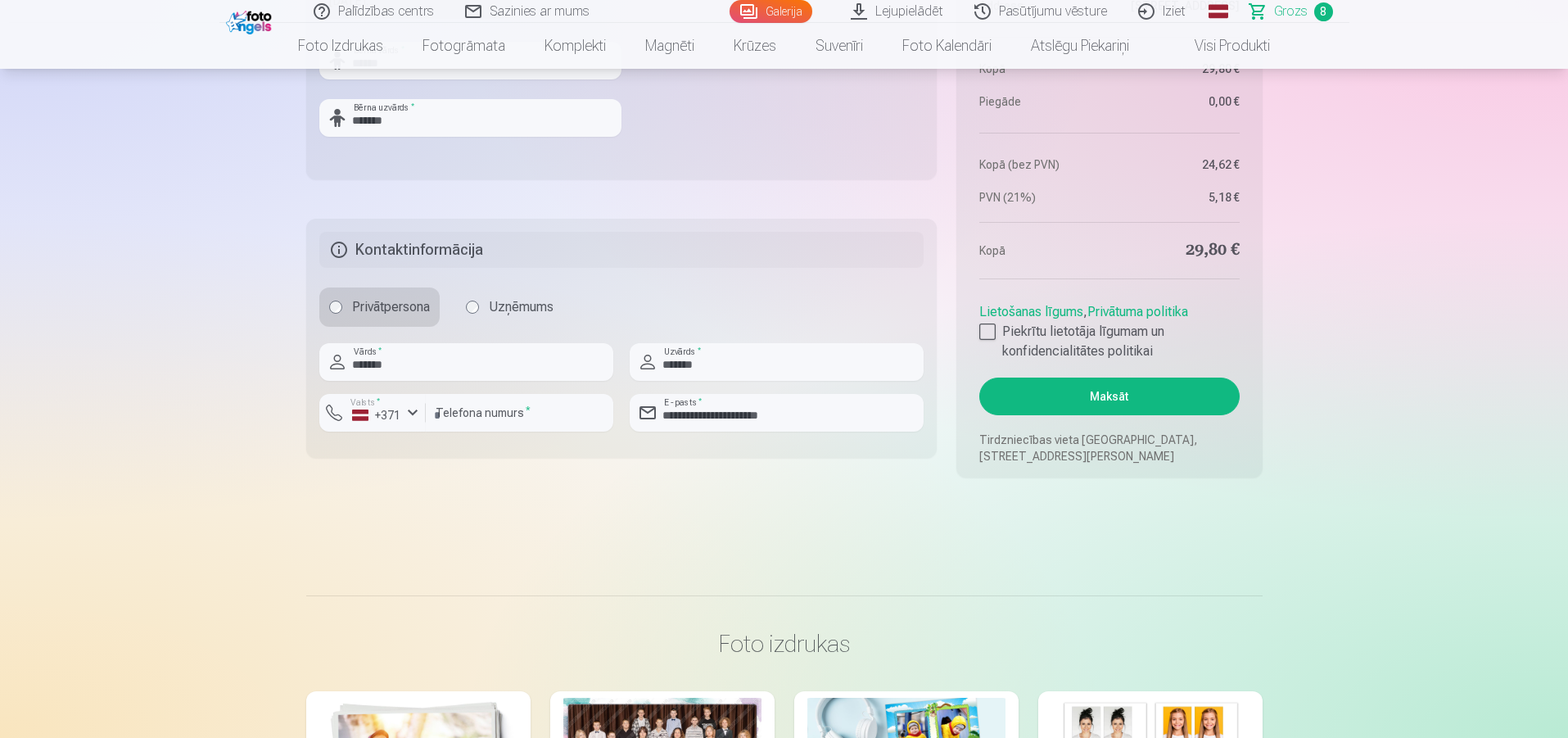
click at [1089, 365] on aside "Kopsavilkums Order number Grozs Status Neapmaksāts Purchase date 7.10.2025. Par…" at bounding box center [1109, 89] width 305 height 776
click at [1076, 414] on button "Maksāt" at bounding box center [1109, 396] width 259 height 38
